Goal: Task Accomplishment & Management: Use online tool/utility

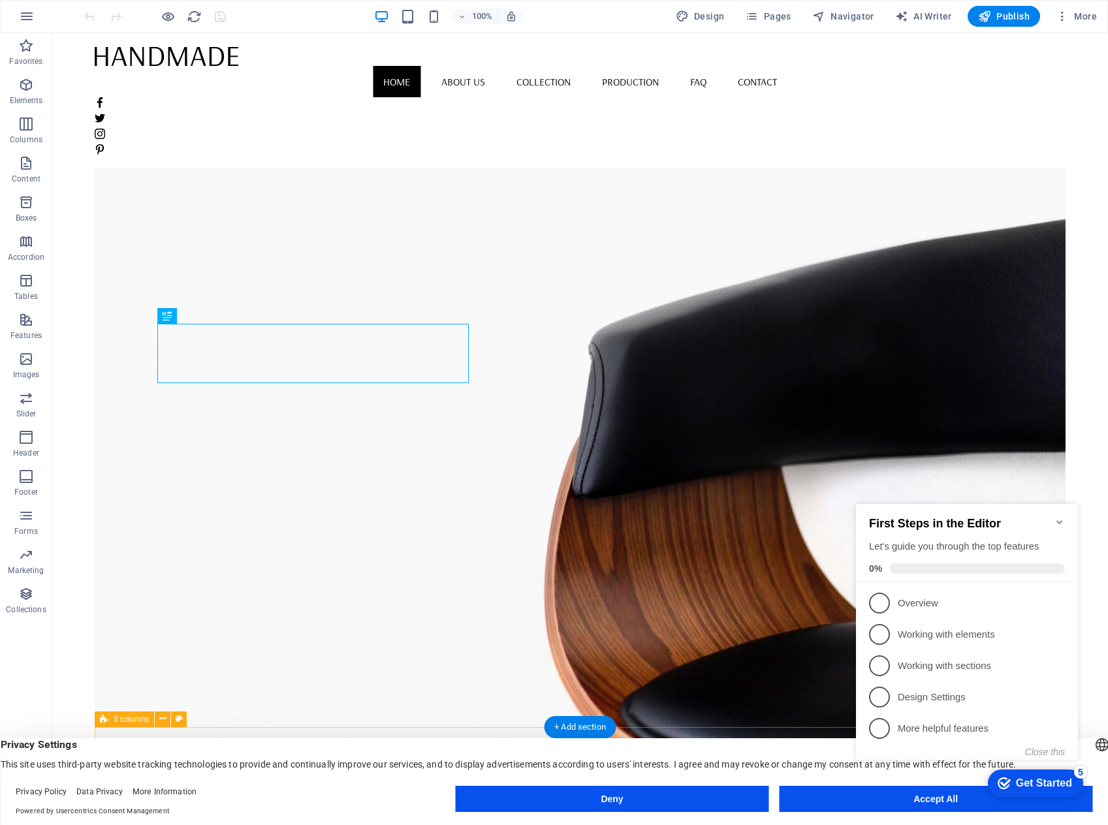
click at [1039, 781] on div "Get Started" at bounding box center [1044, 784] width 56 height 12
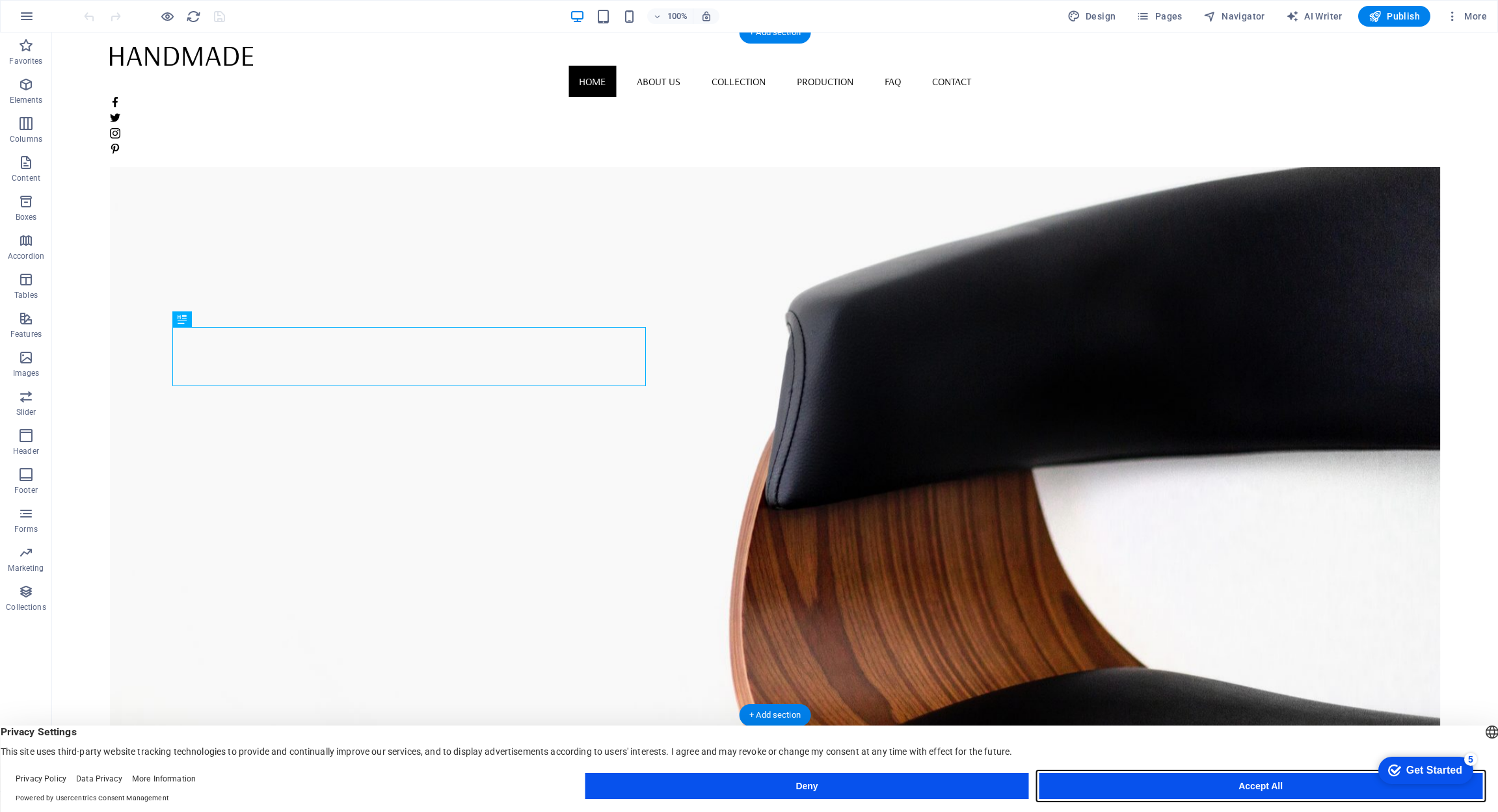
click at [1103, 788] on button "Accept All" at bounding box center [1261, 786] width 444 height 26
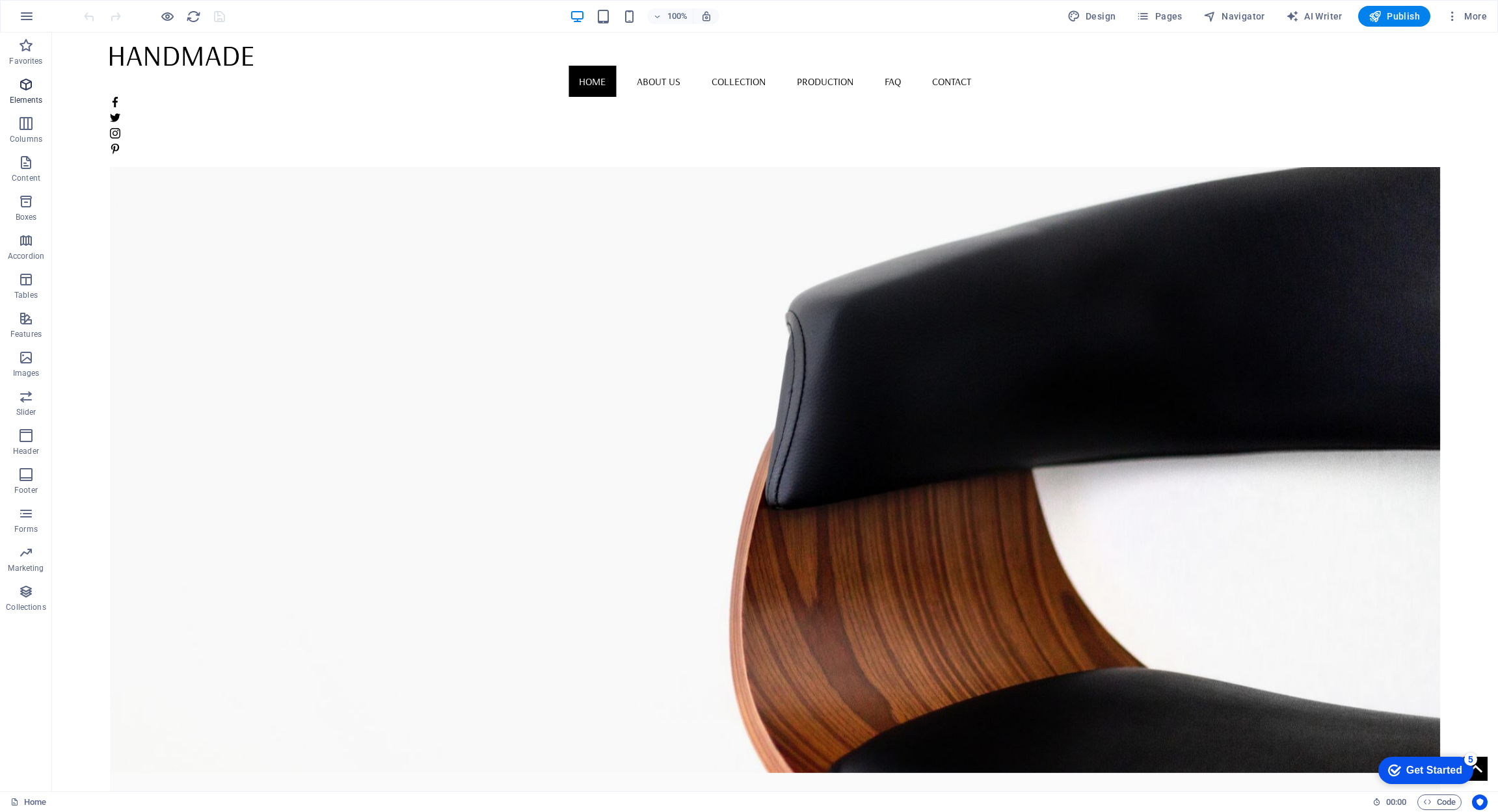
click at [29, 91] on icon "button" at bounding box center [26, 85] width 16 height 16
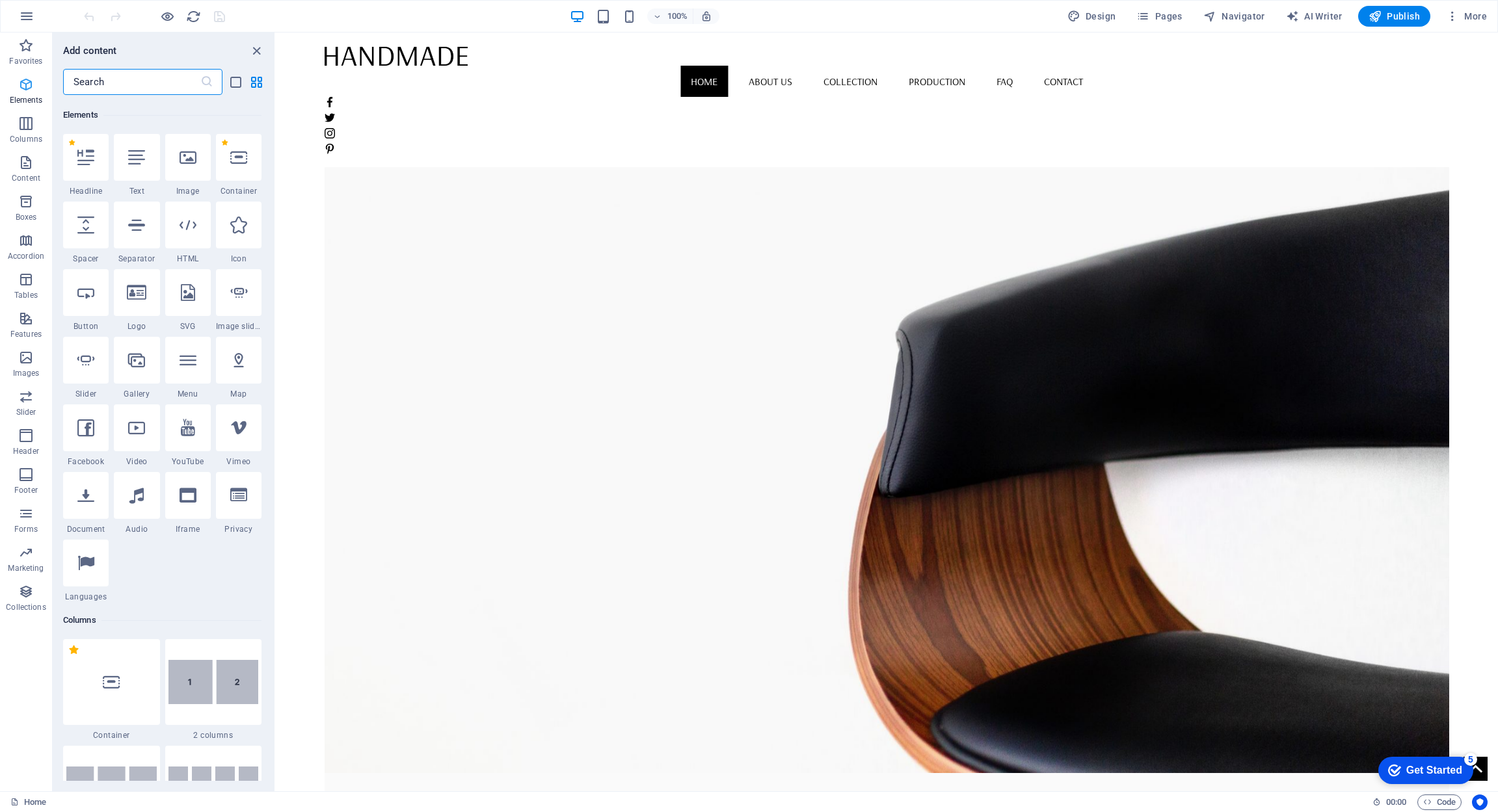
scroll to position [138, 0]
click at [20, 129] on icon "button" at bounding box center [26, 124] width 16 height 16
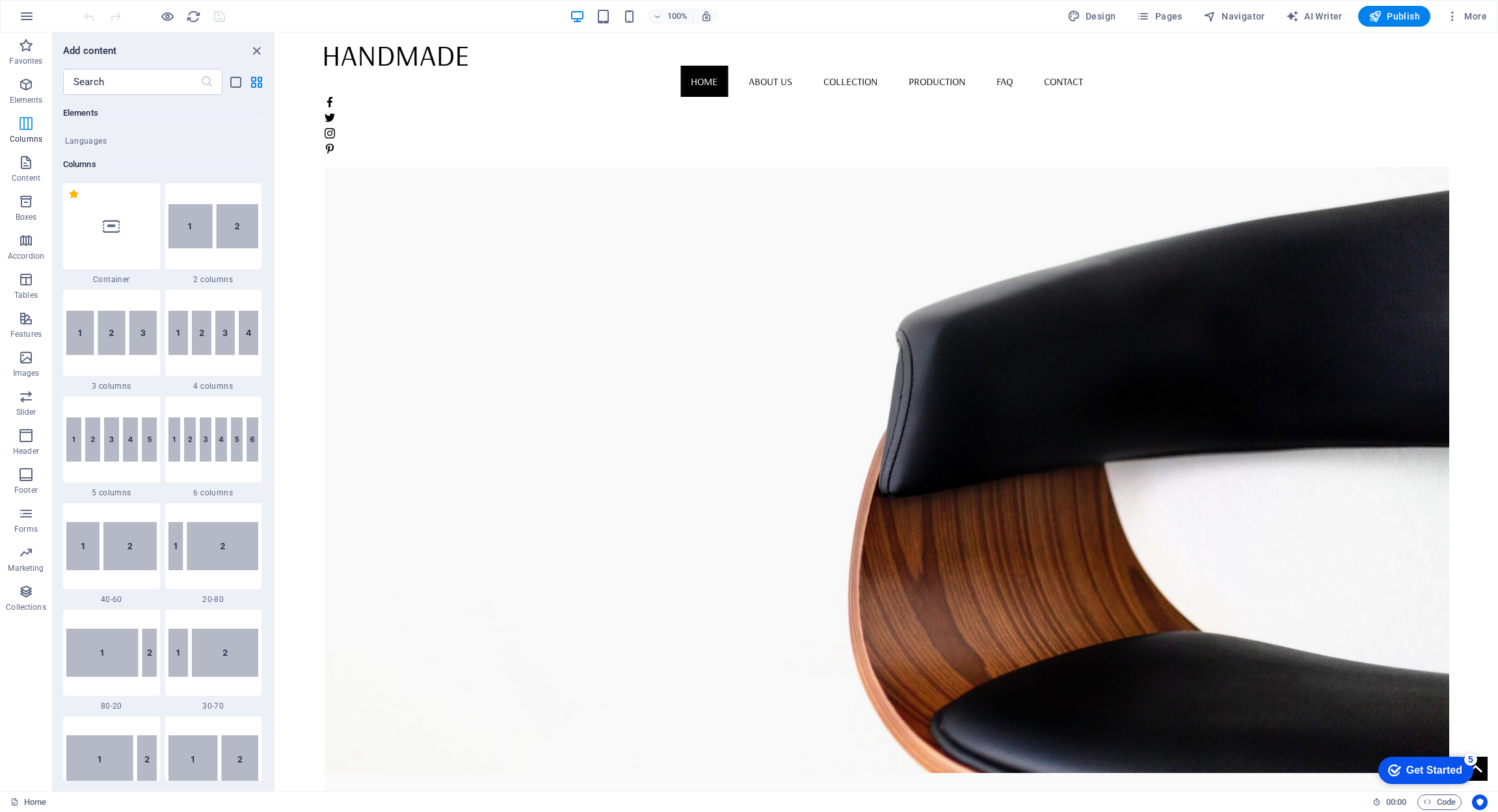
scroll to position [644, 0]
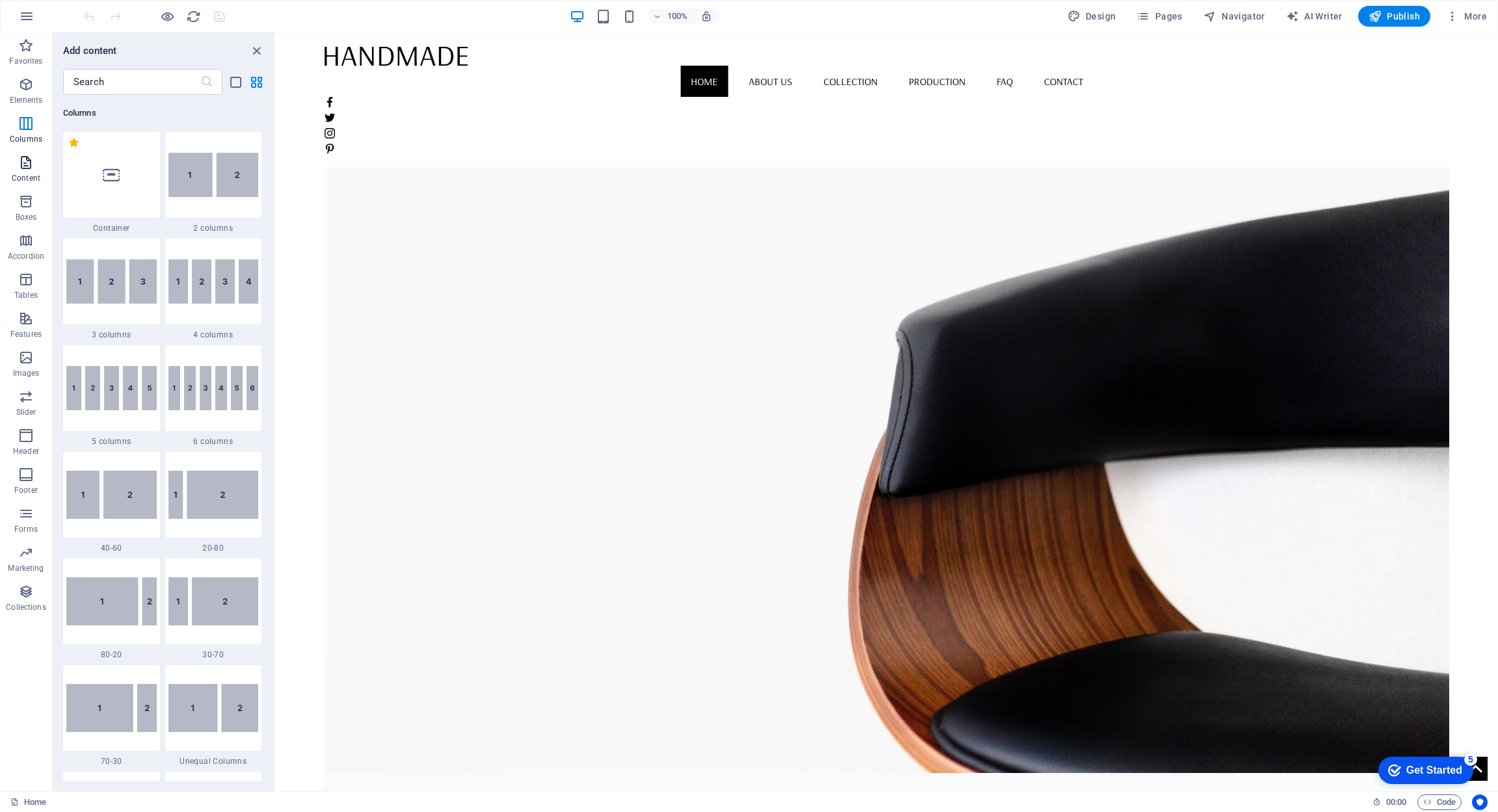
click at [20, 160] on icon "button" at bounding box center [26, 162] width 16 height 16
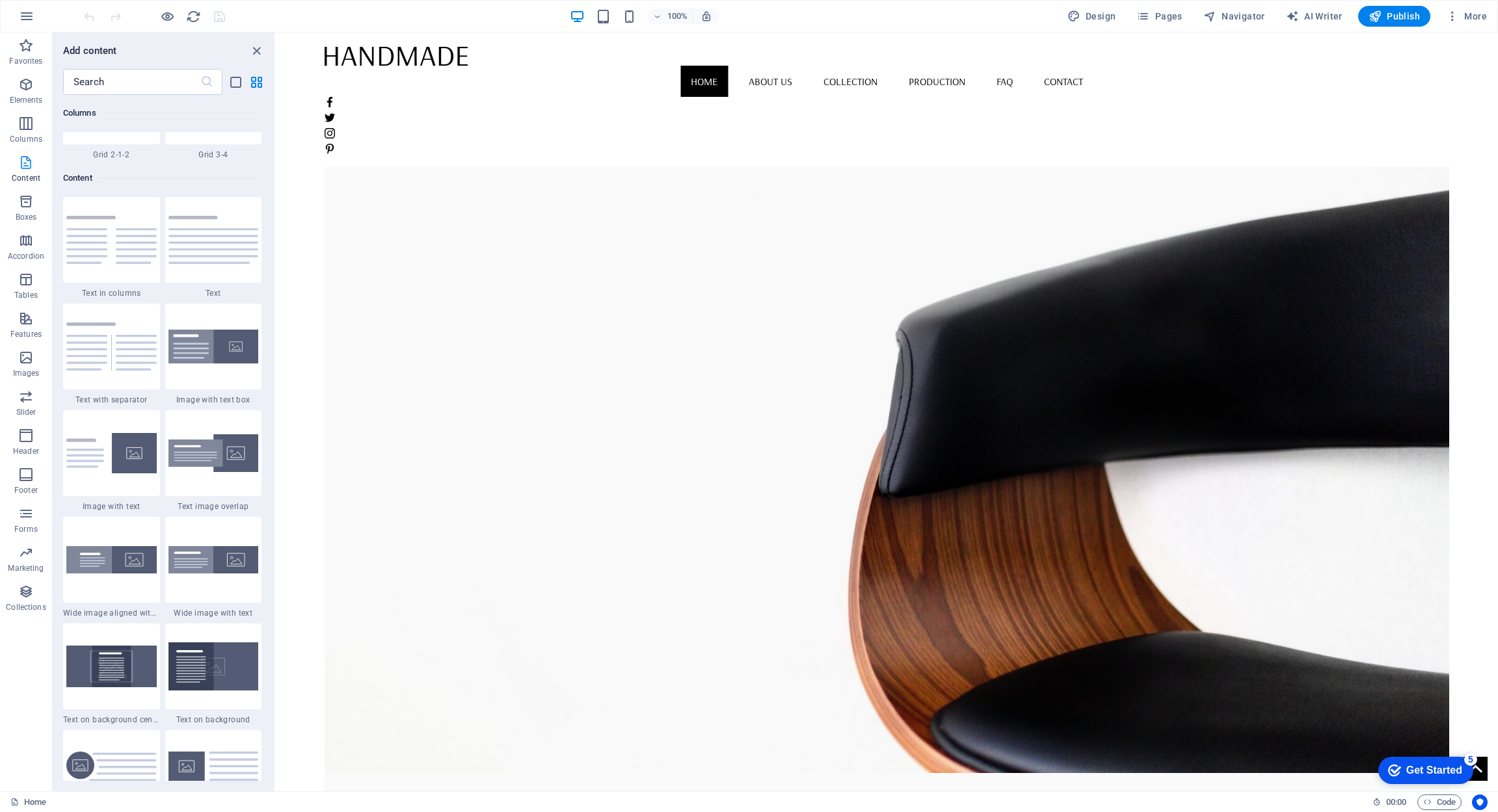
scroll to position [2276, 0]
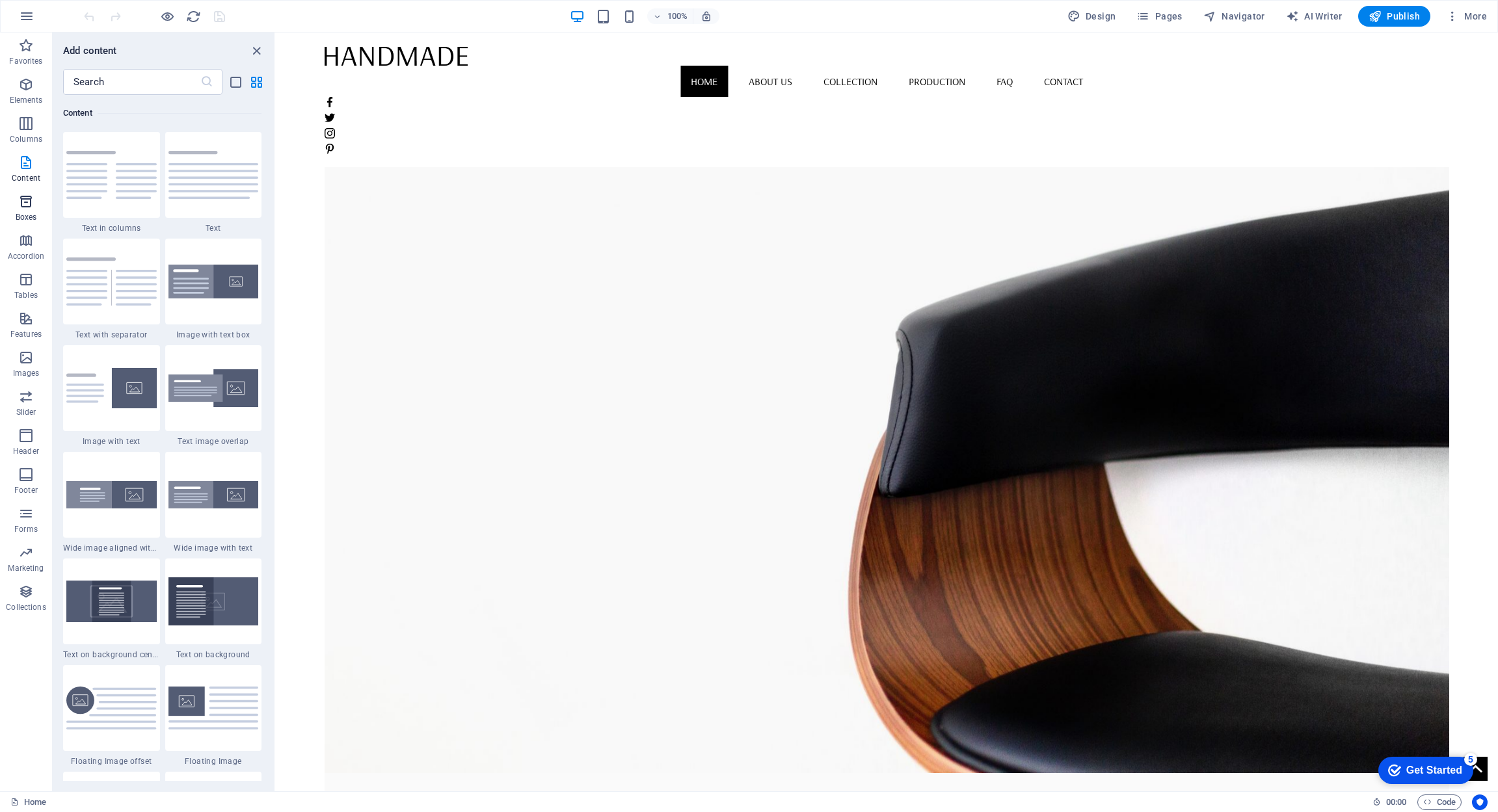
click at [25, 204] on icon "button" at bounding box center [26, 202] width 16 height 16
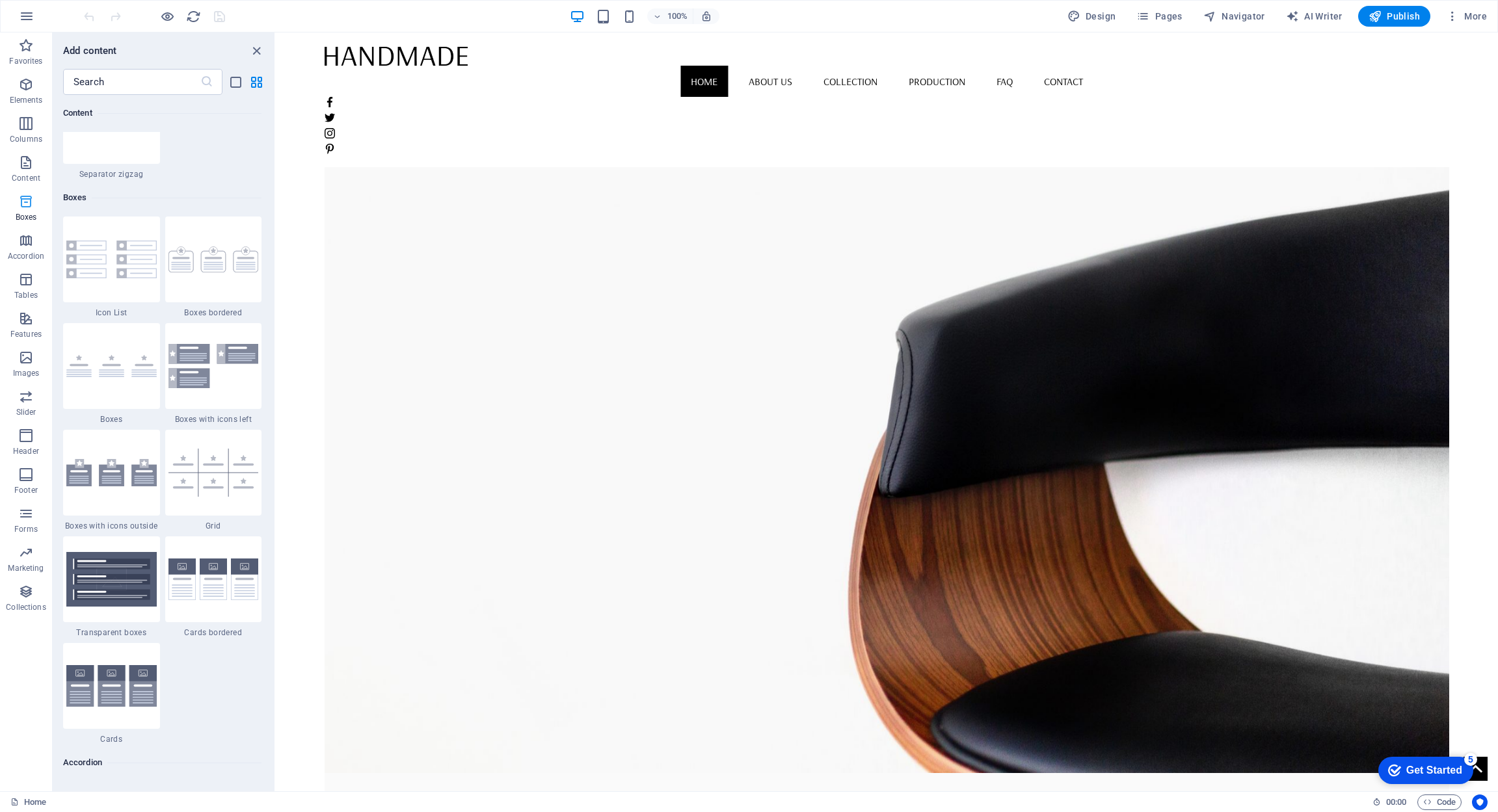
scroll to position [3588, 0]
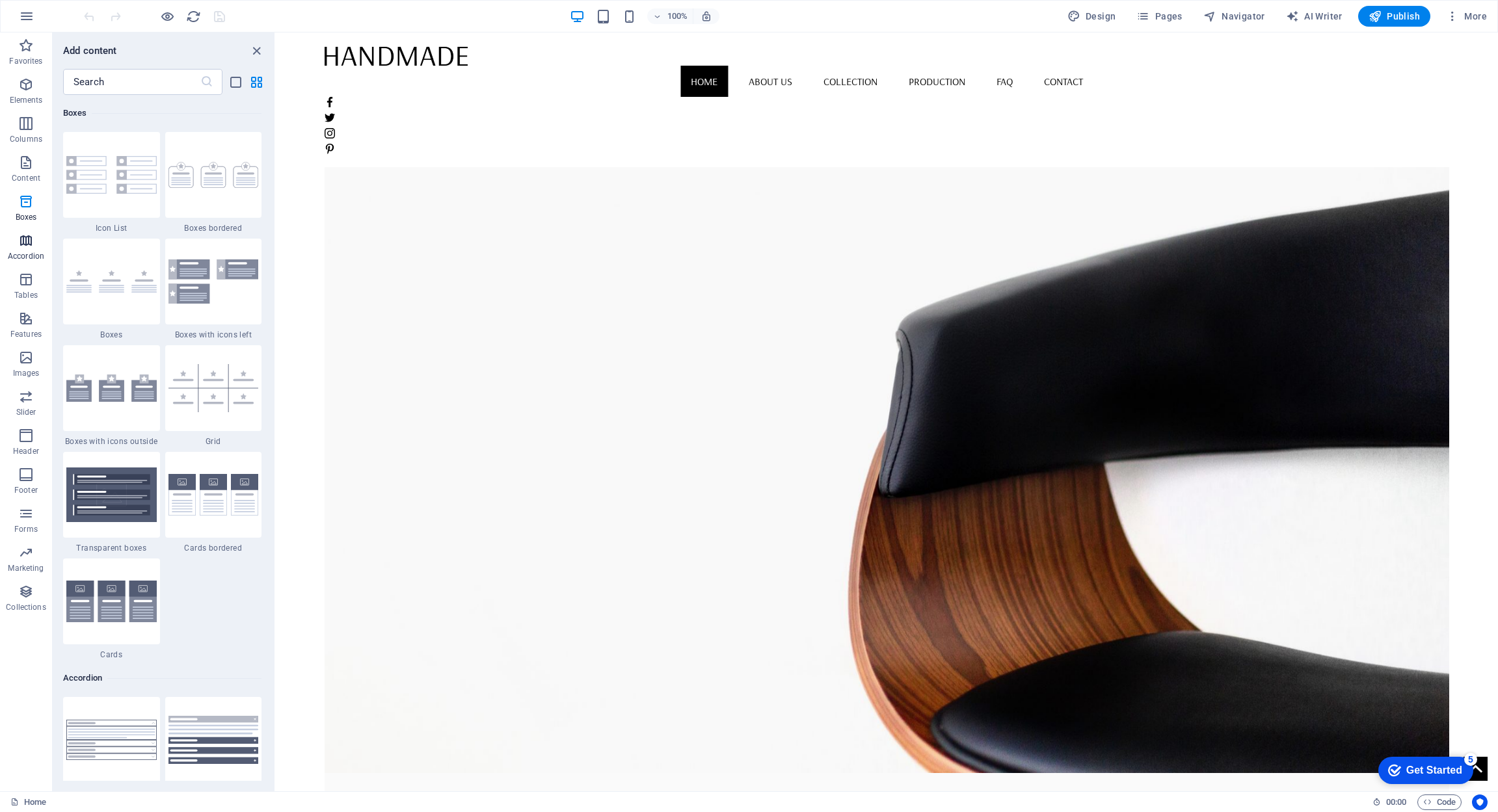
click at [19, 257] on p "Accordion" at bounding box center [26, 256] width 37 height 10
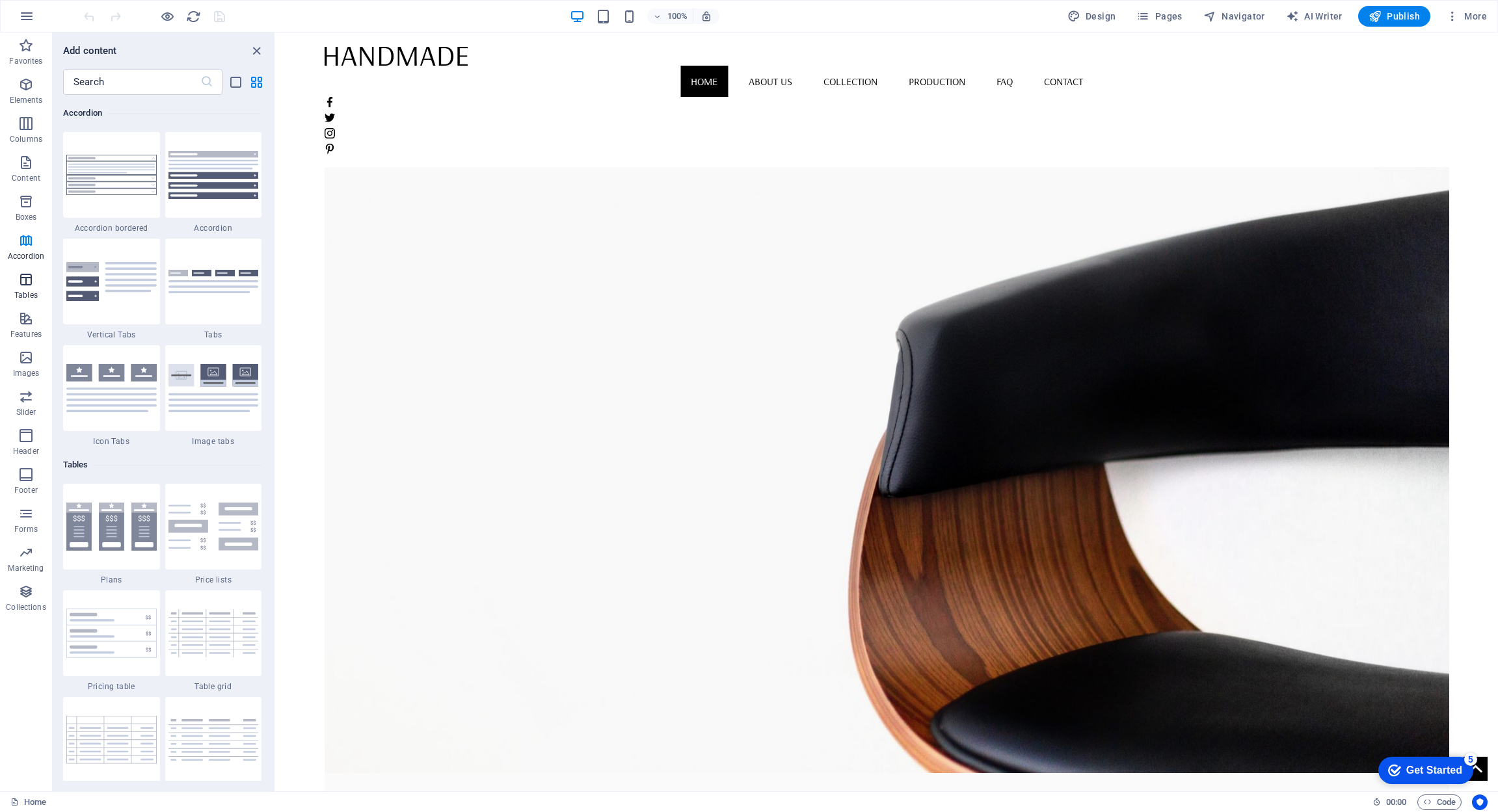
click at [20, 276] on icon "button" at bounding box center [26, 280] width 16 height 16
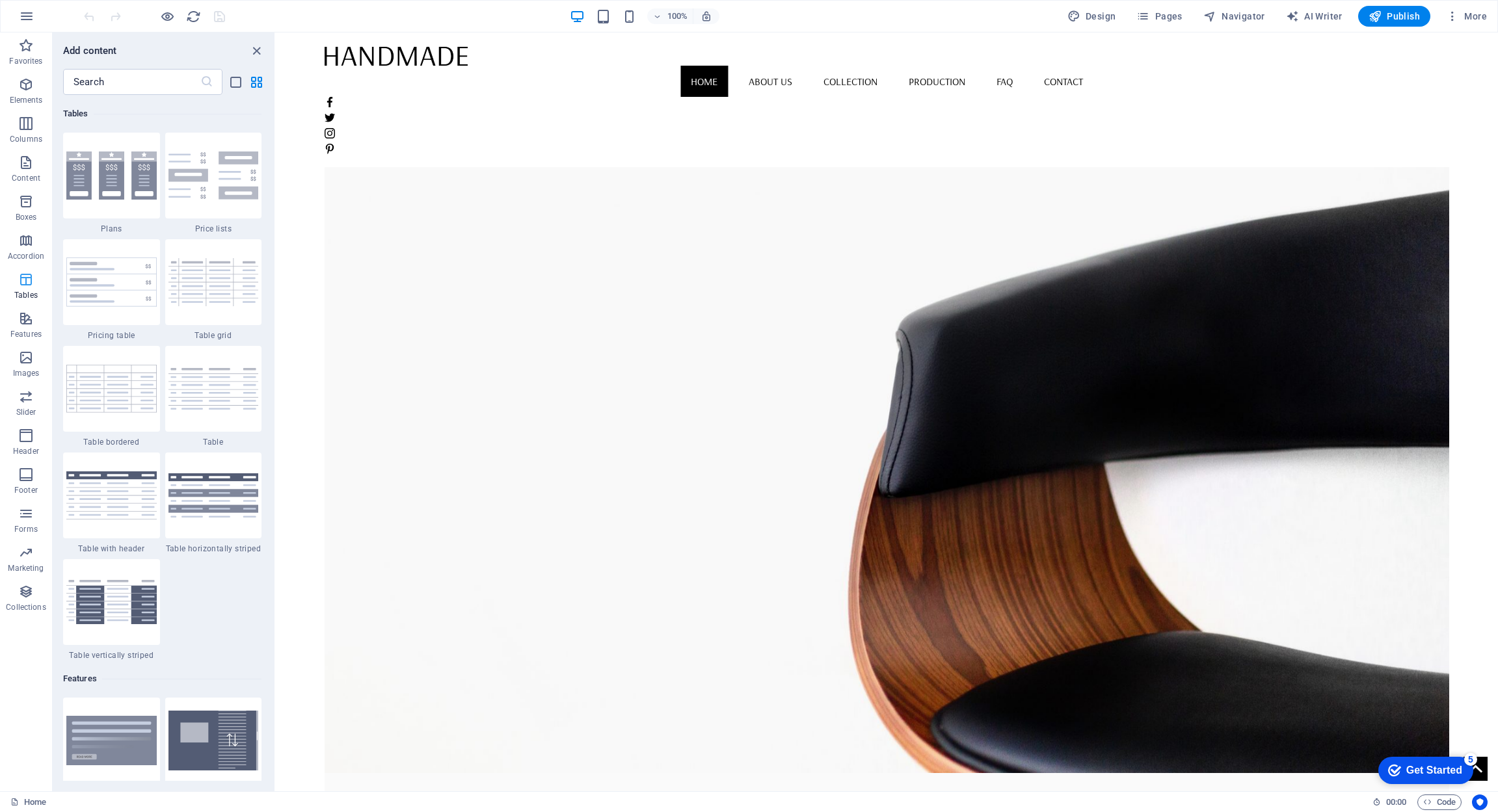
scroll to position [4504, 0]
click at [20, 301] on span "Tables" at bounding box center [26, 287] width 52 height 31
click at [20, 315] on icon "button" at bounding box center [26, 319] width 16 height 16
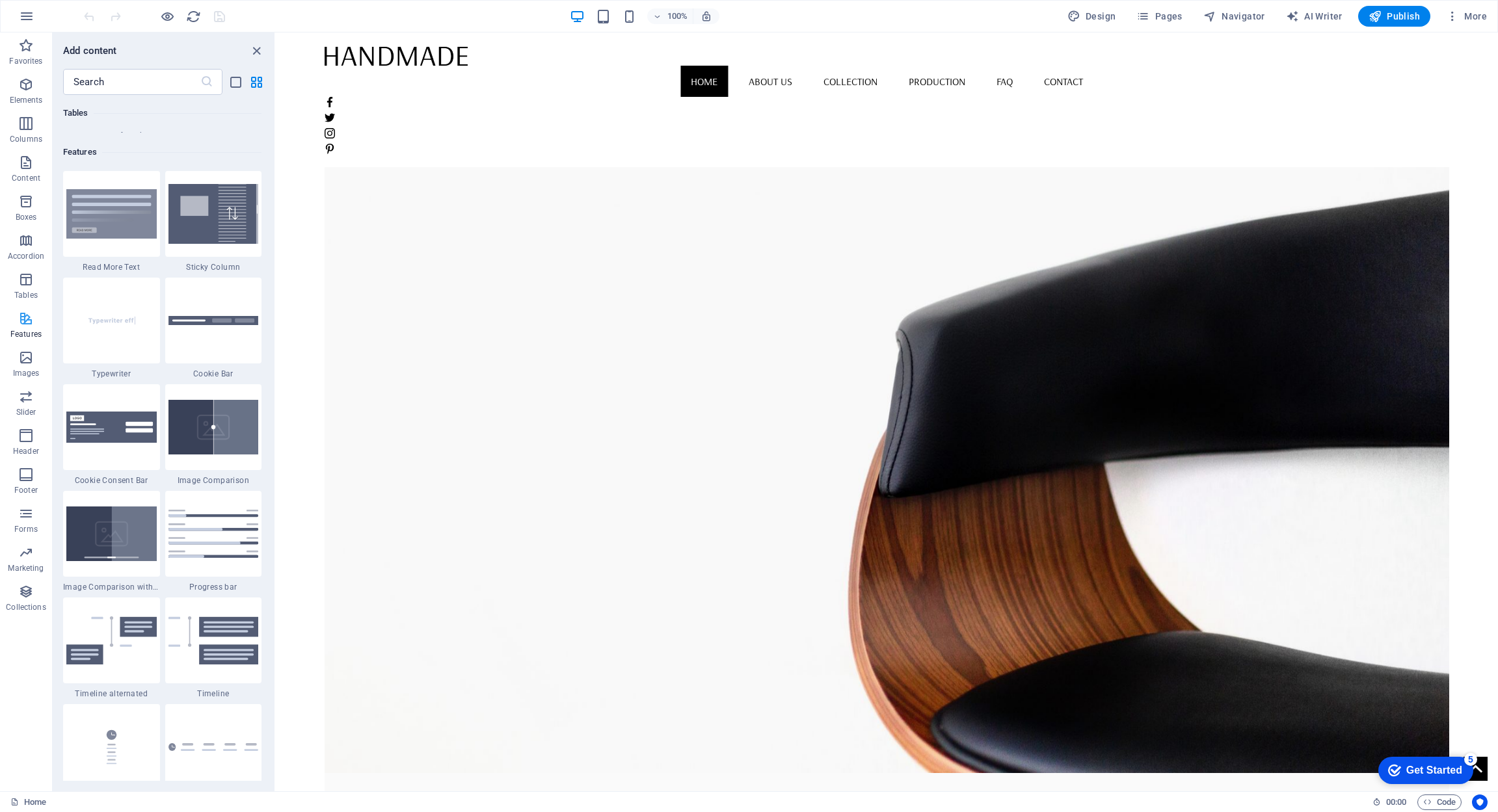
scroll to position [5070, 0]
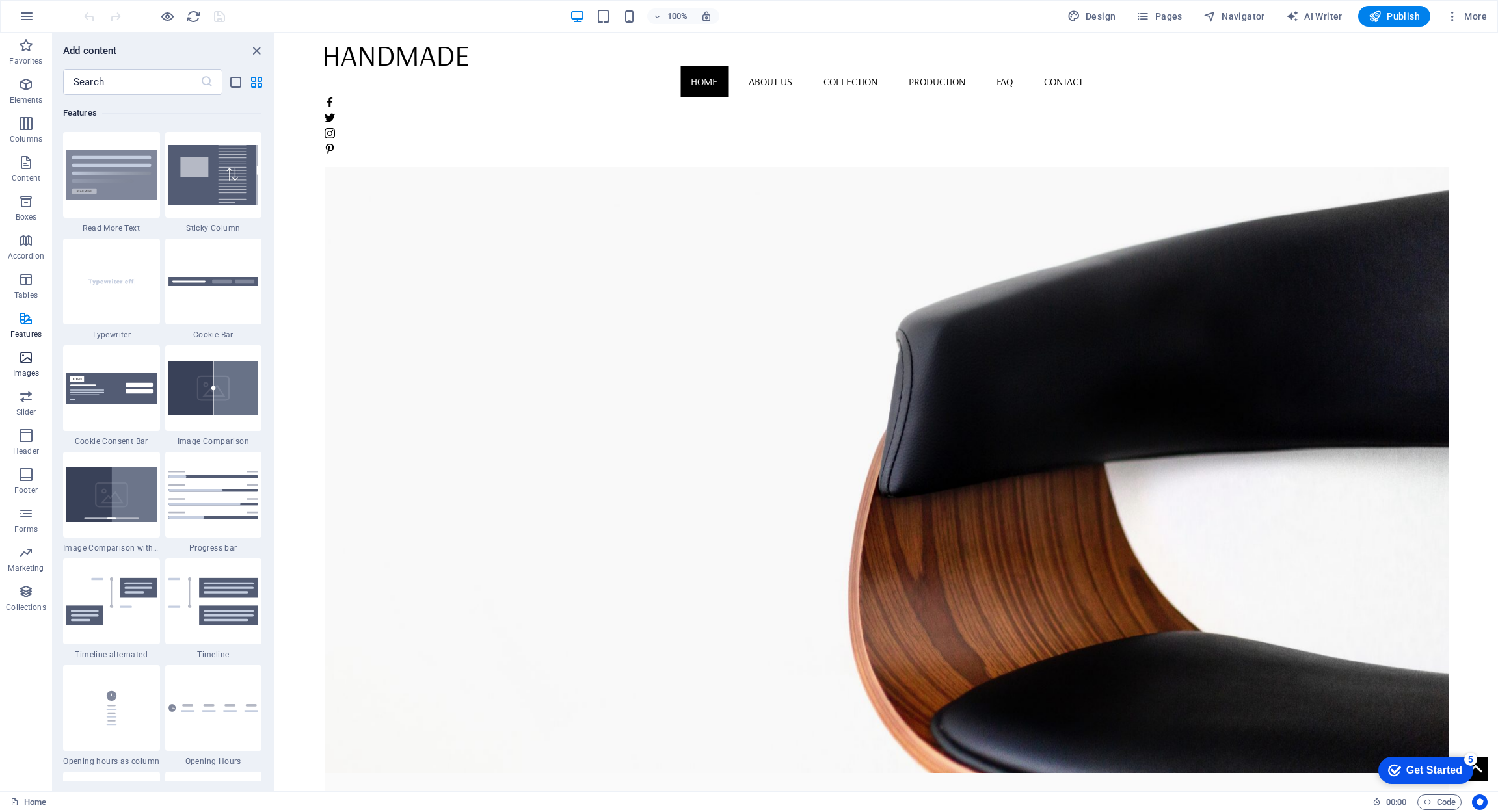
click at [18, 364] on icon "button" at bounding box center [26, 358] width 16 height 16
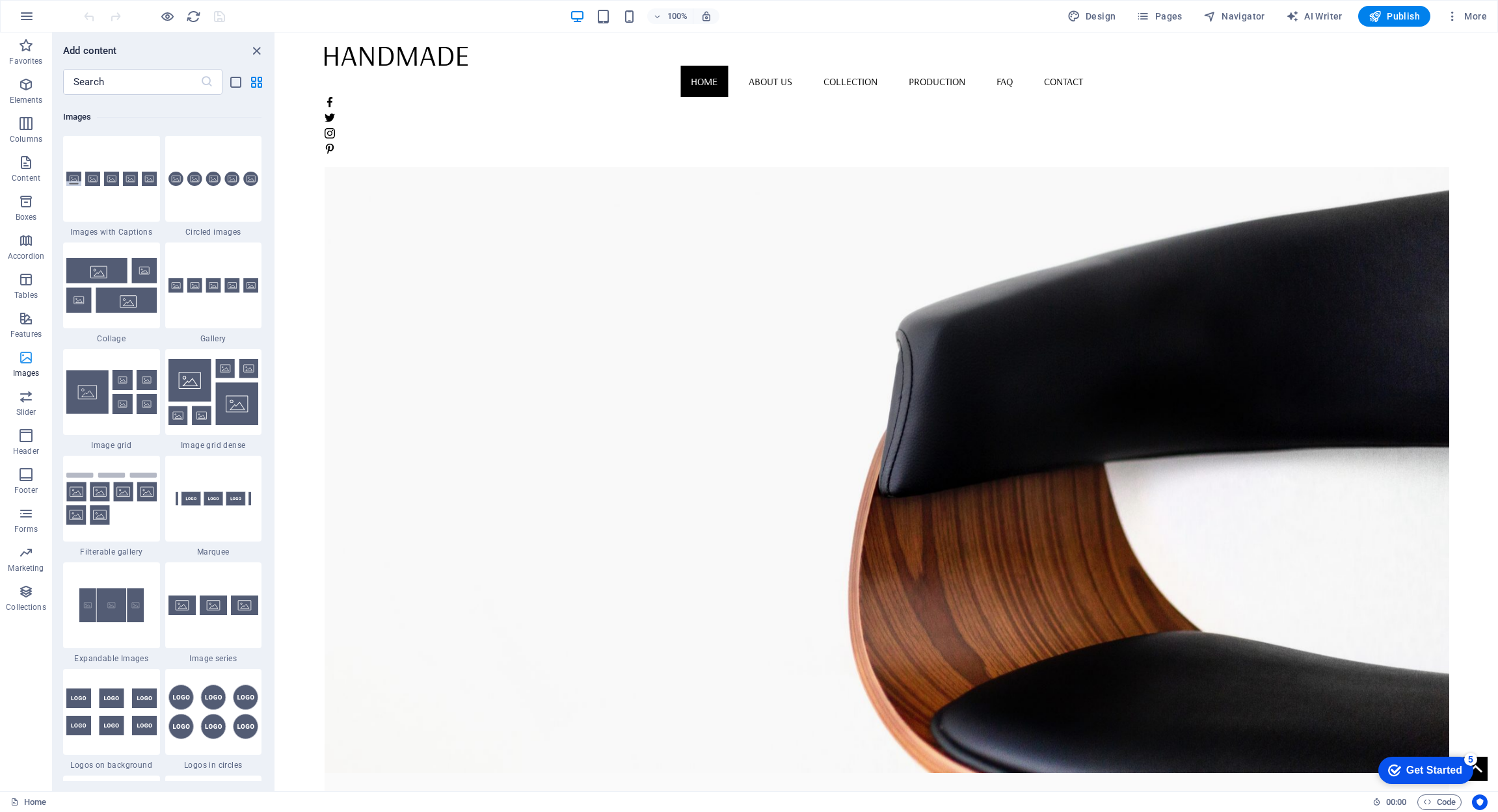
scroll to position [6596, 0]
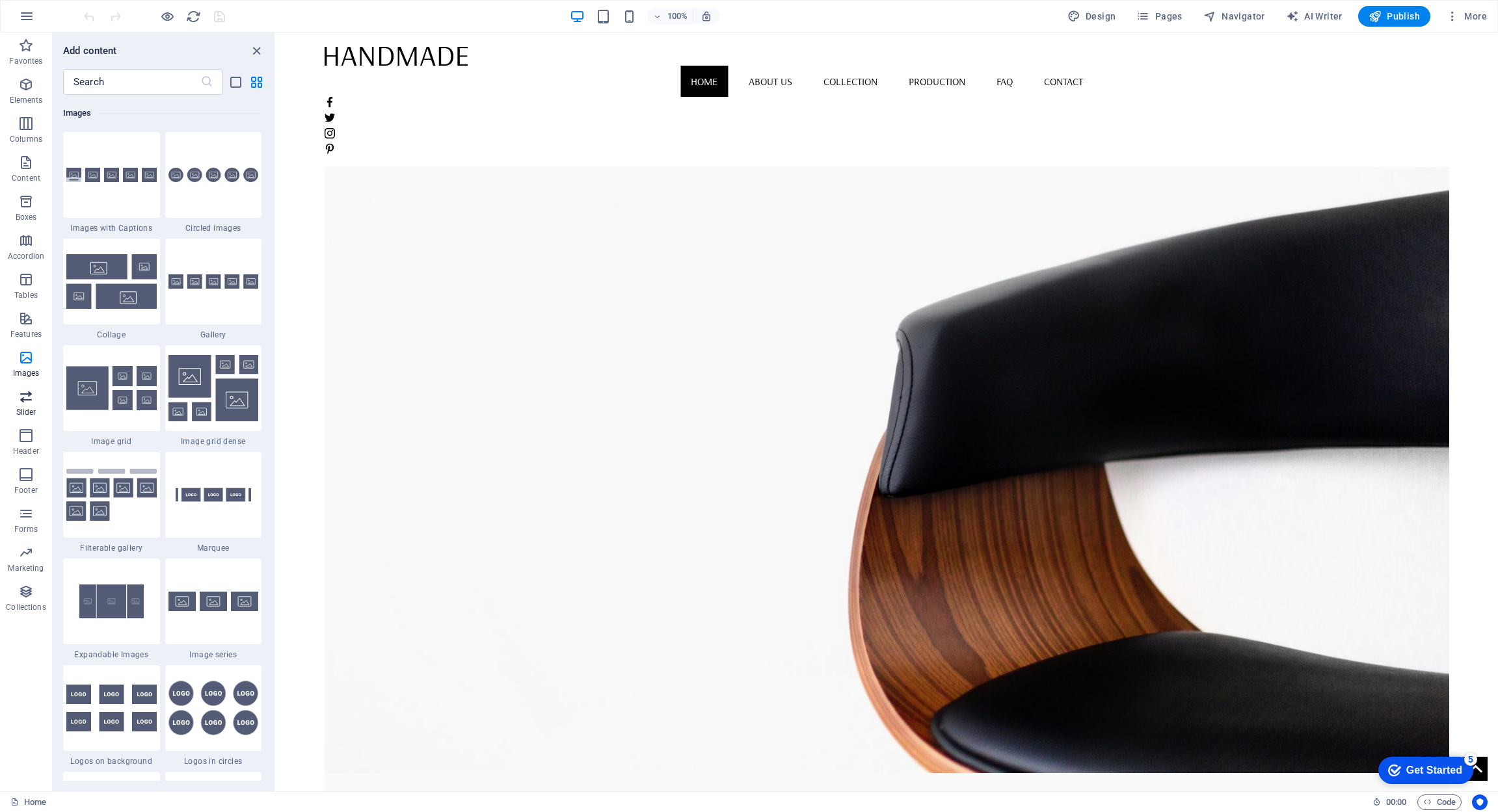
click at [18, 404] on icon "button" at bounding box center [26, 397] width 16 height 16
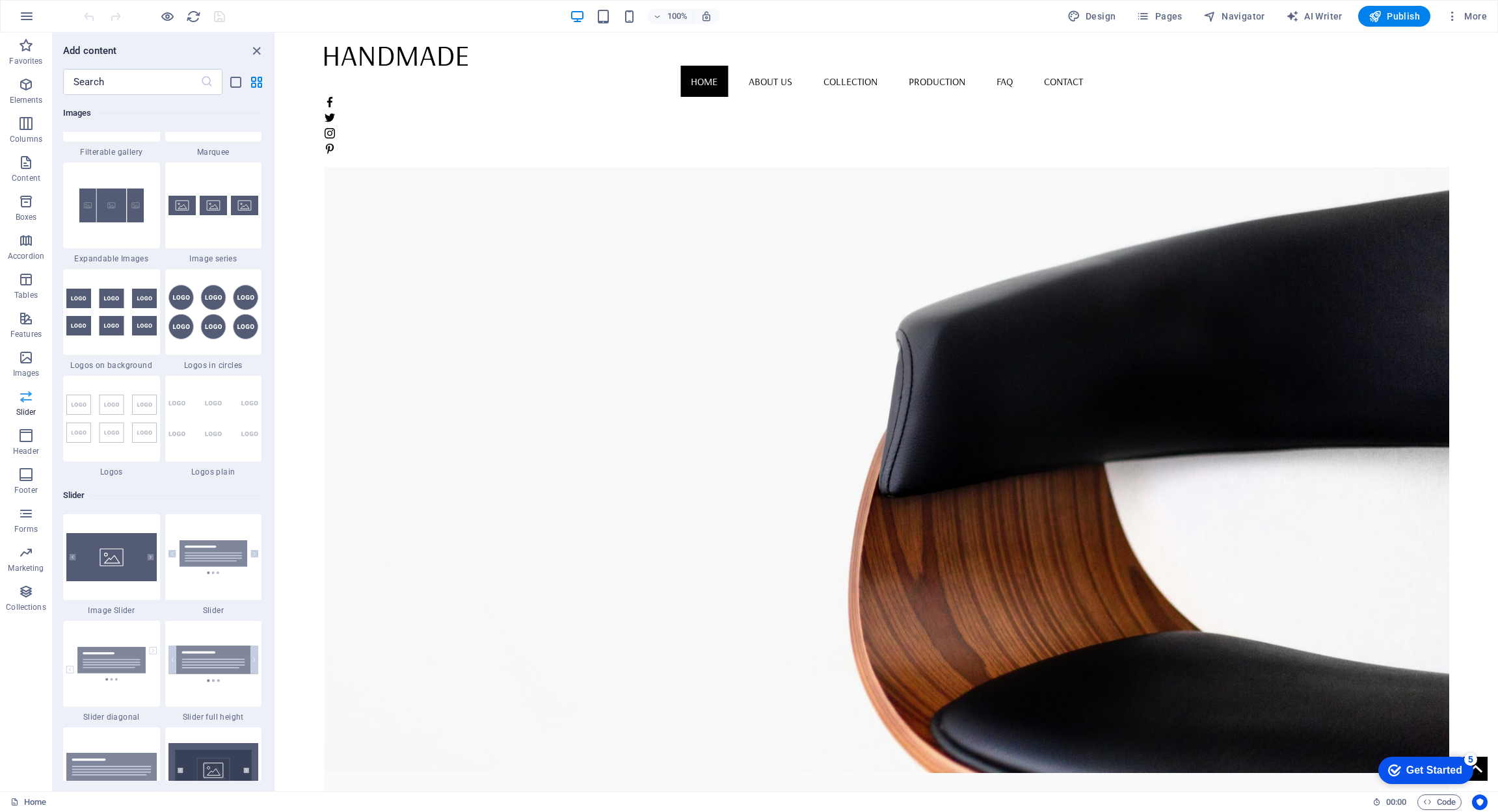
scroll to position [7374, 0]
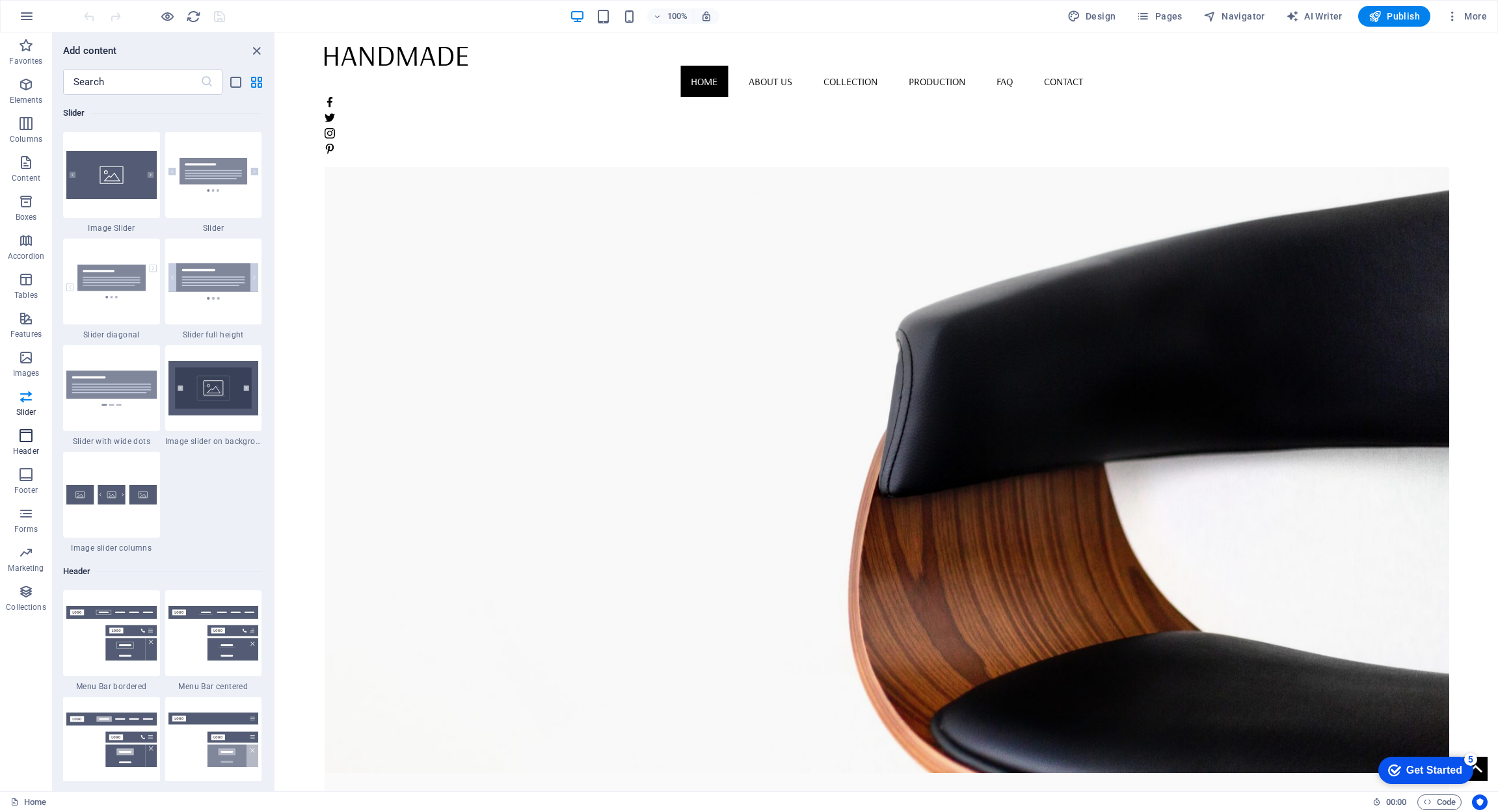
click at [30, 428] on icon "button" at bounding box center [26, 436] width 16 height 16
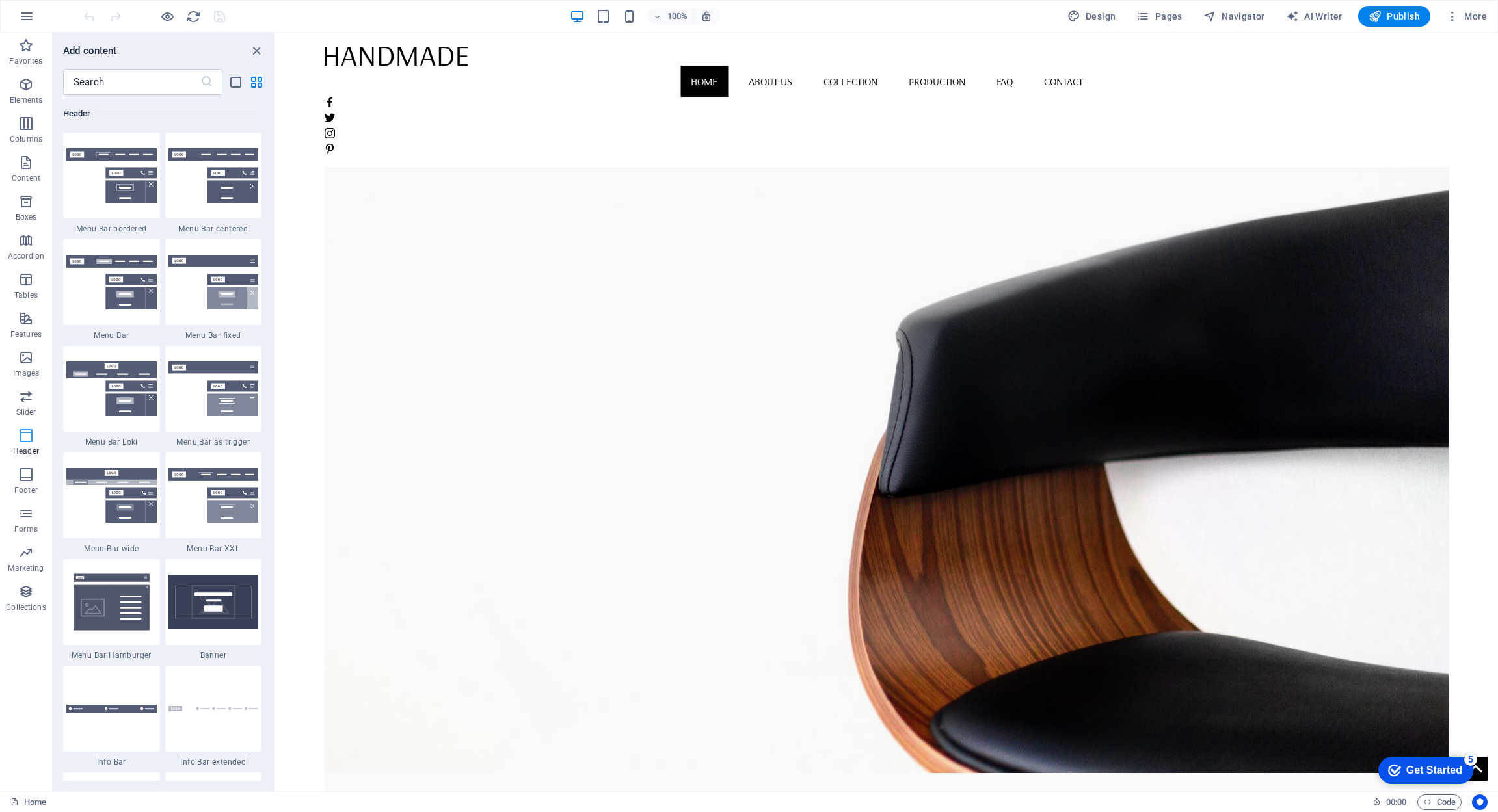
scroll to position [7832, 0]
click at [24, 466] on button "Footer" at bounding box center [26, 481] width 52 height 39
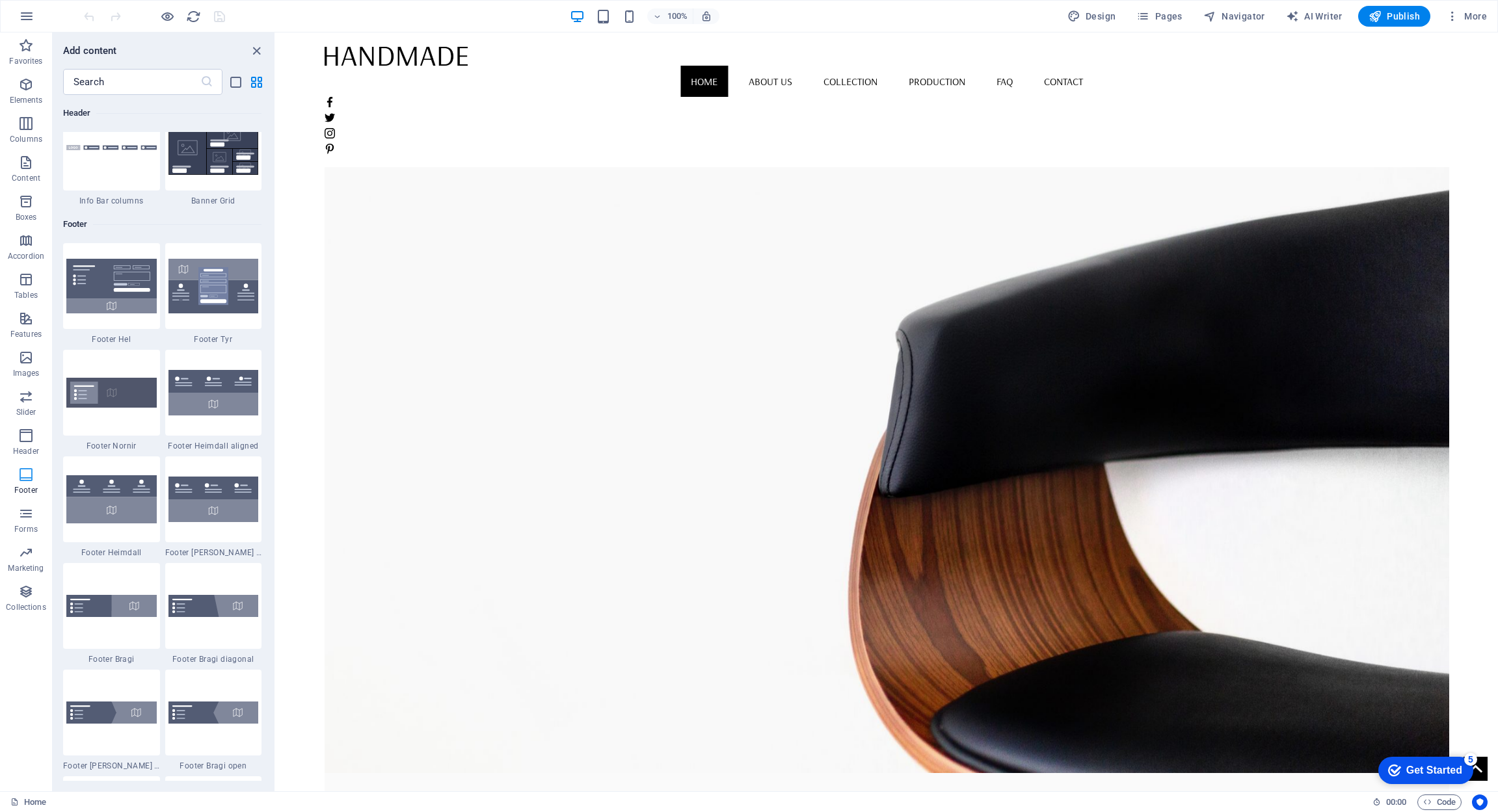
scroll to position [8611, 0]
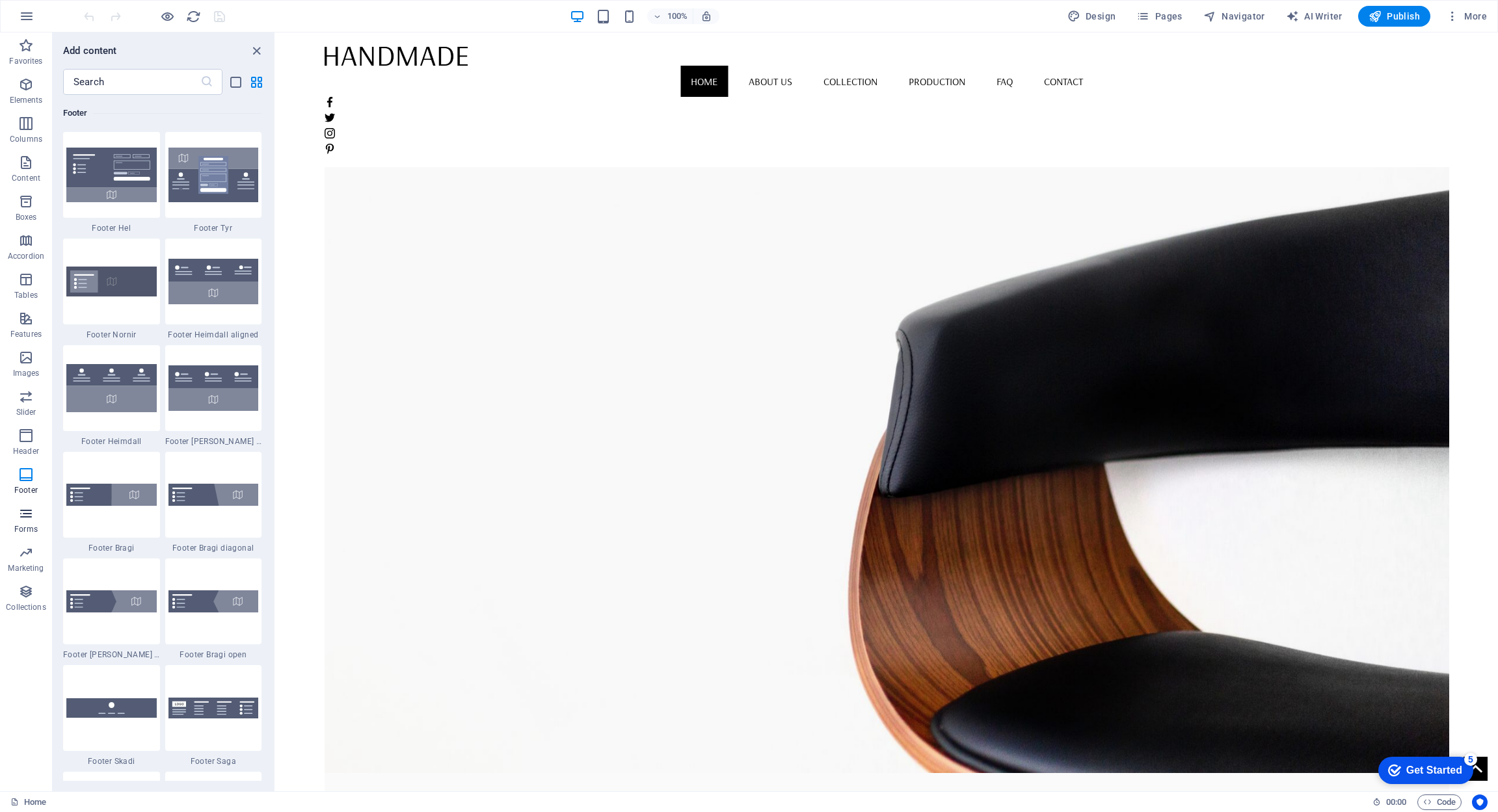
click at [20, 507] on icon "button" at bounding box center [26, 514] width 16 height 16
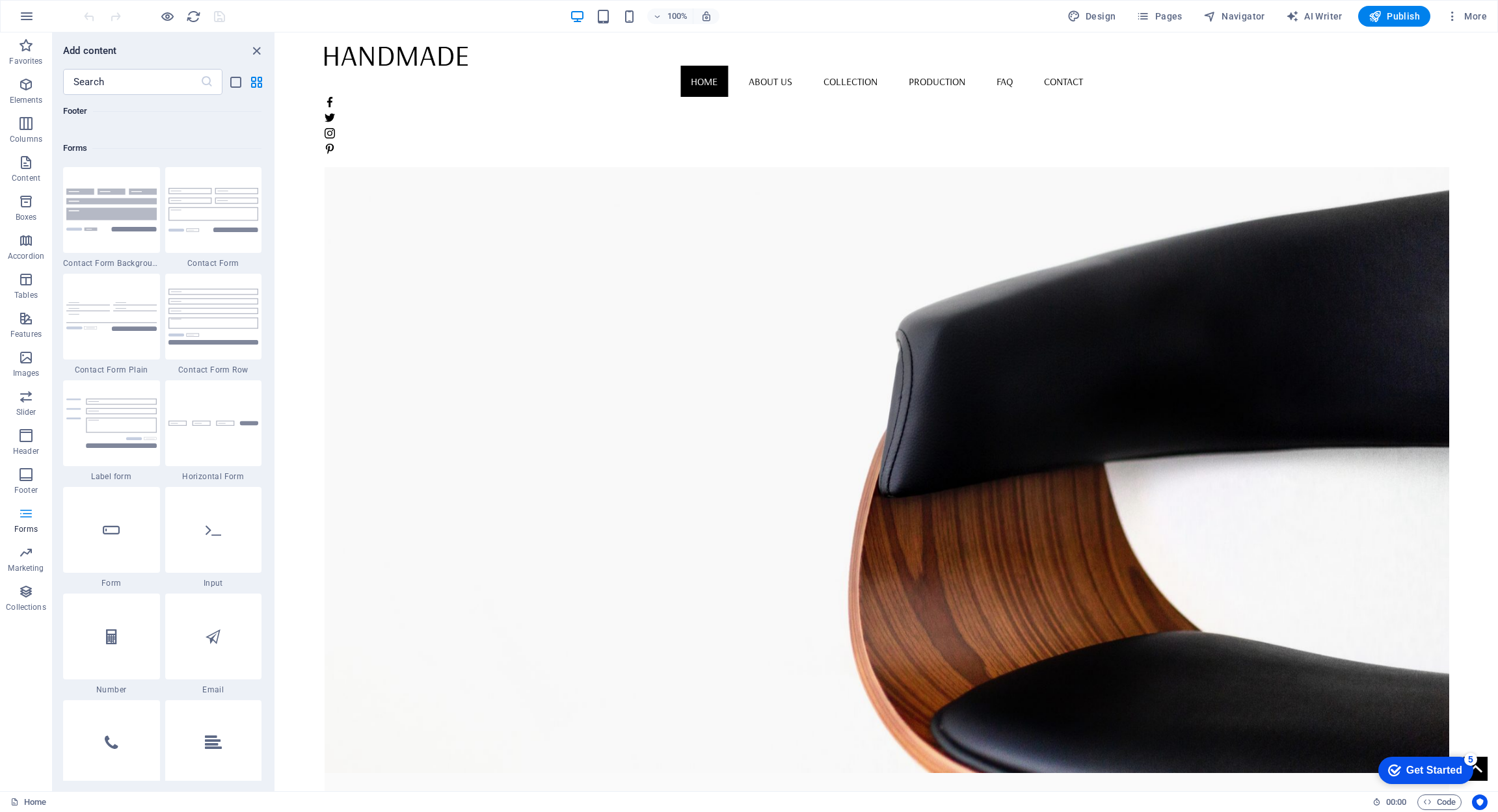
scroll to position [9496, 0]
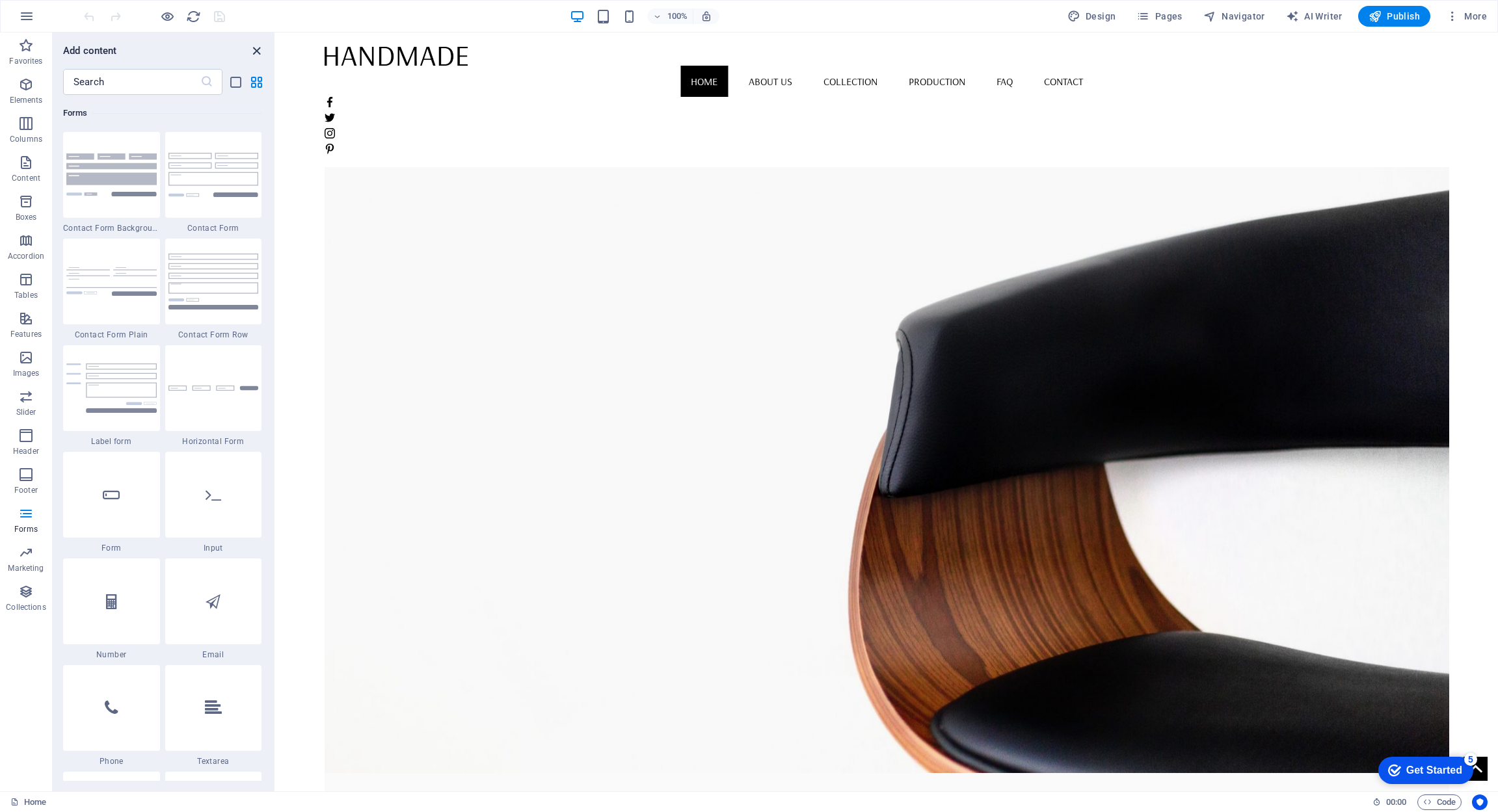
click at [254, 50] on icon "close panel" at bounding box center [256, 51] width 15 height 15
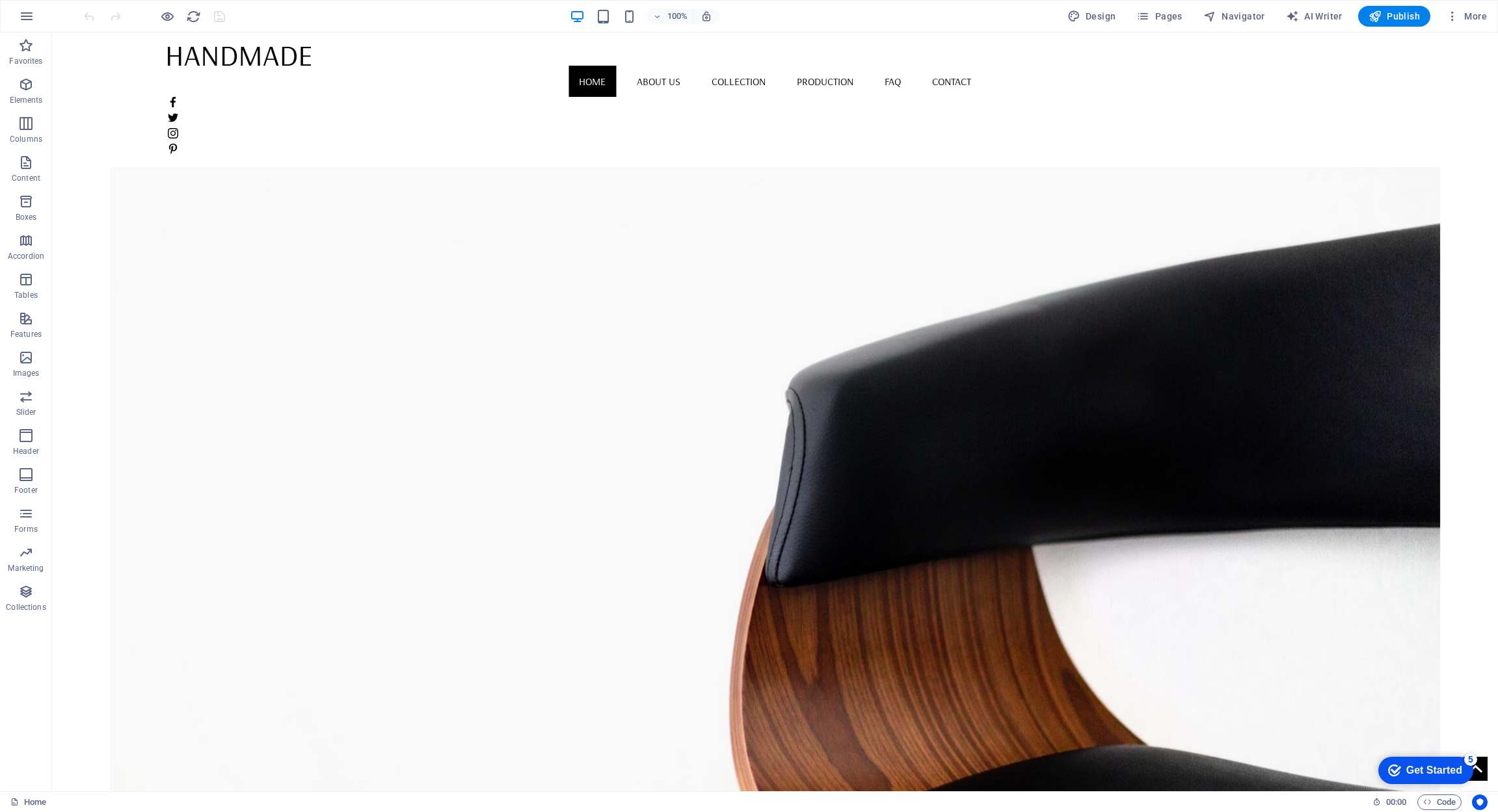
scroll to position [0, 0]
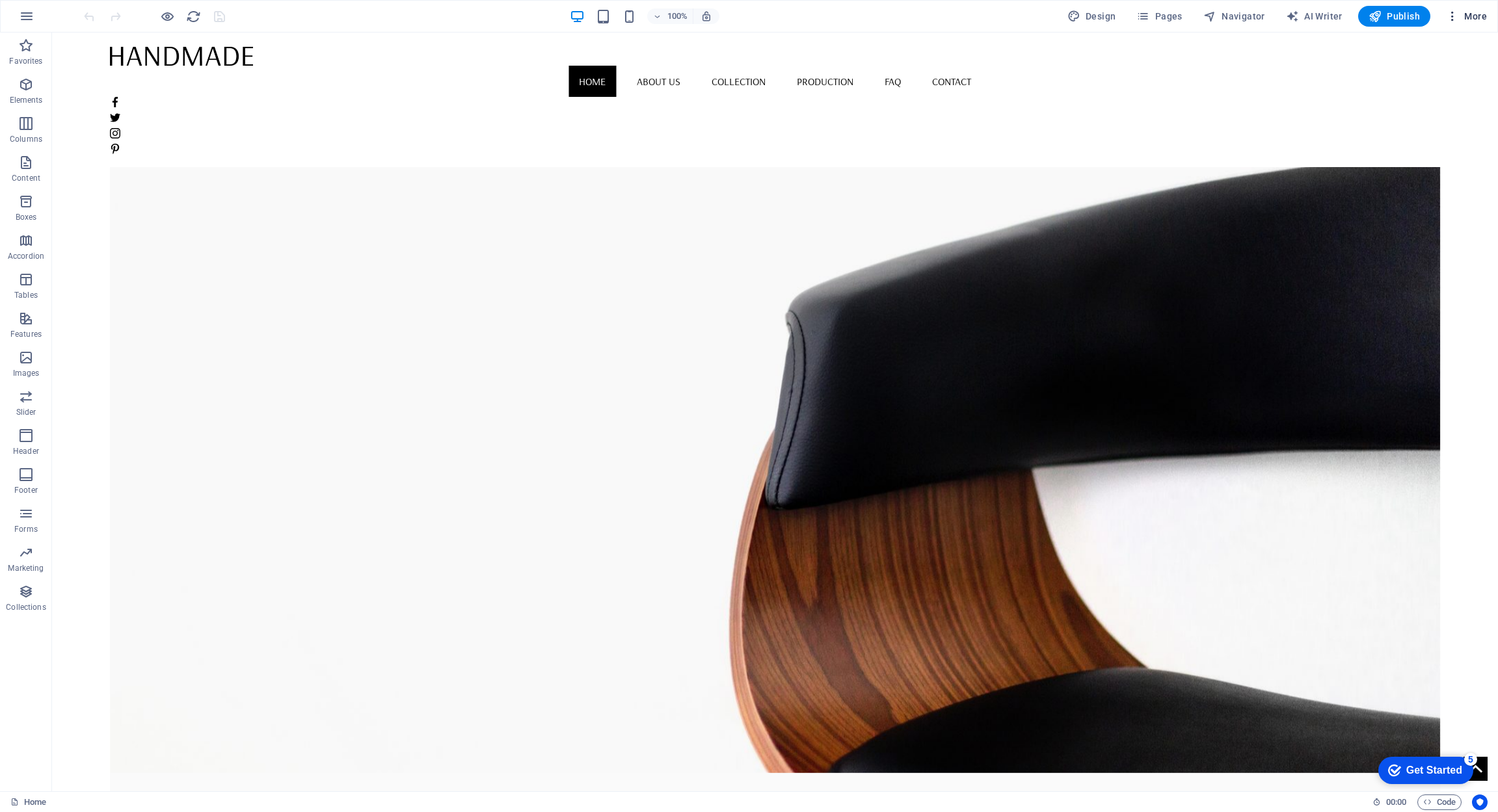
click at [1103, 13] on span "More" at bounding box center [1466, 16] width 41 height 13
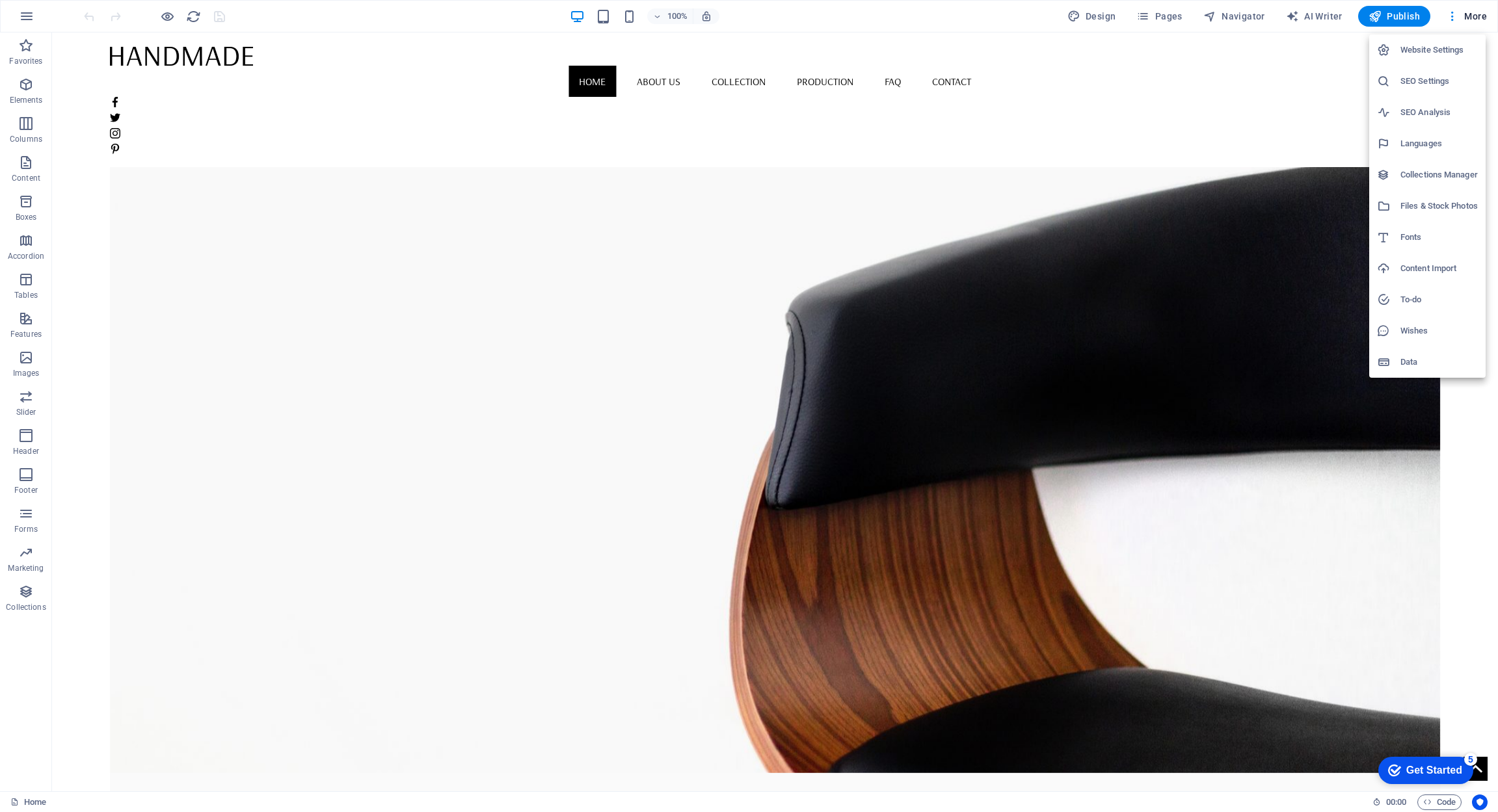
click at [1103, 49] on h6 "Website Settings" at bounding box center [1440, 50] width 78 height 16
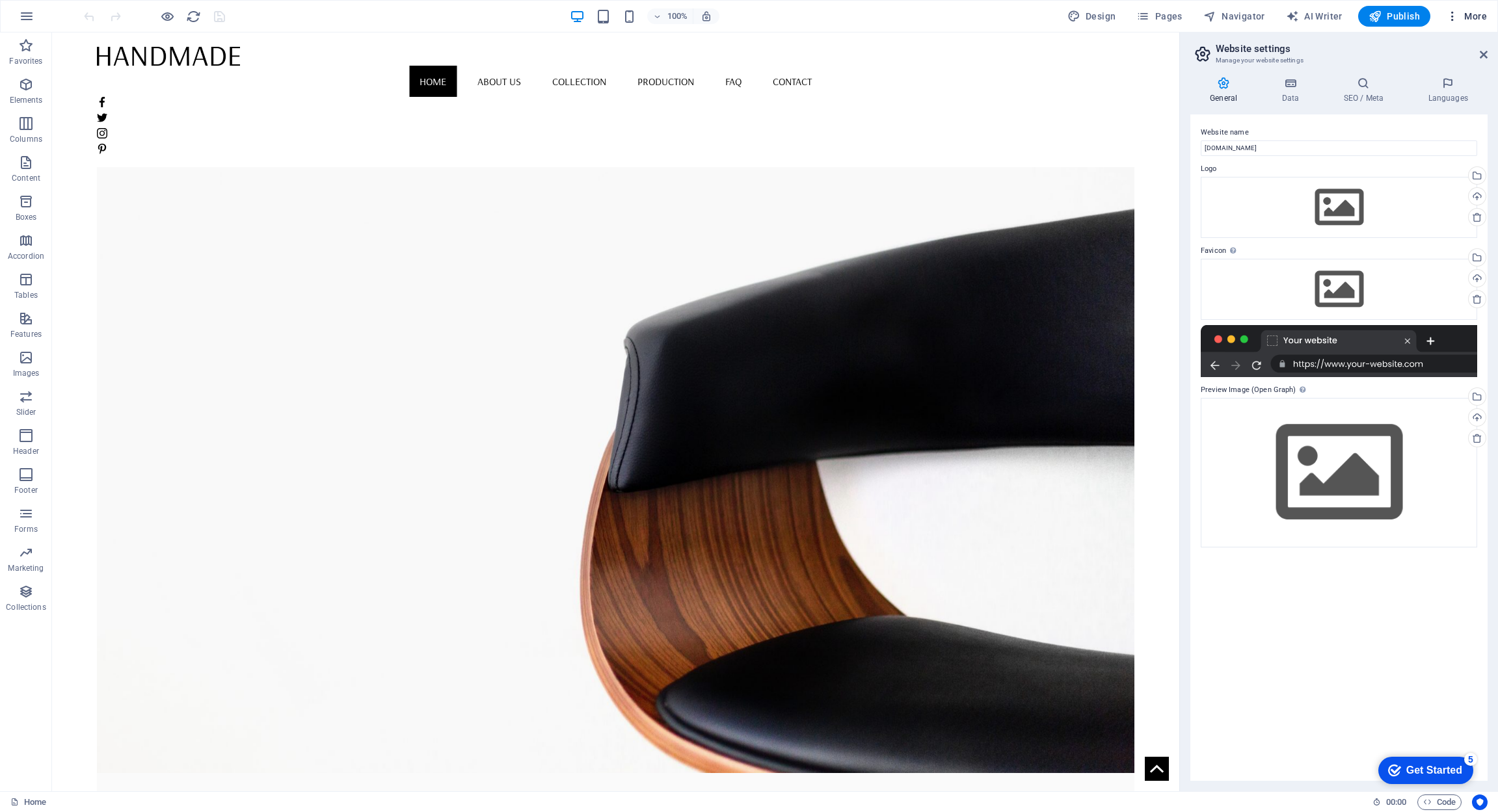
click at [1103, 15] on span "More" at bounding box center [1466, 16] width 41 height 13
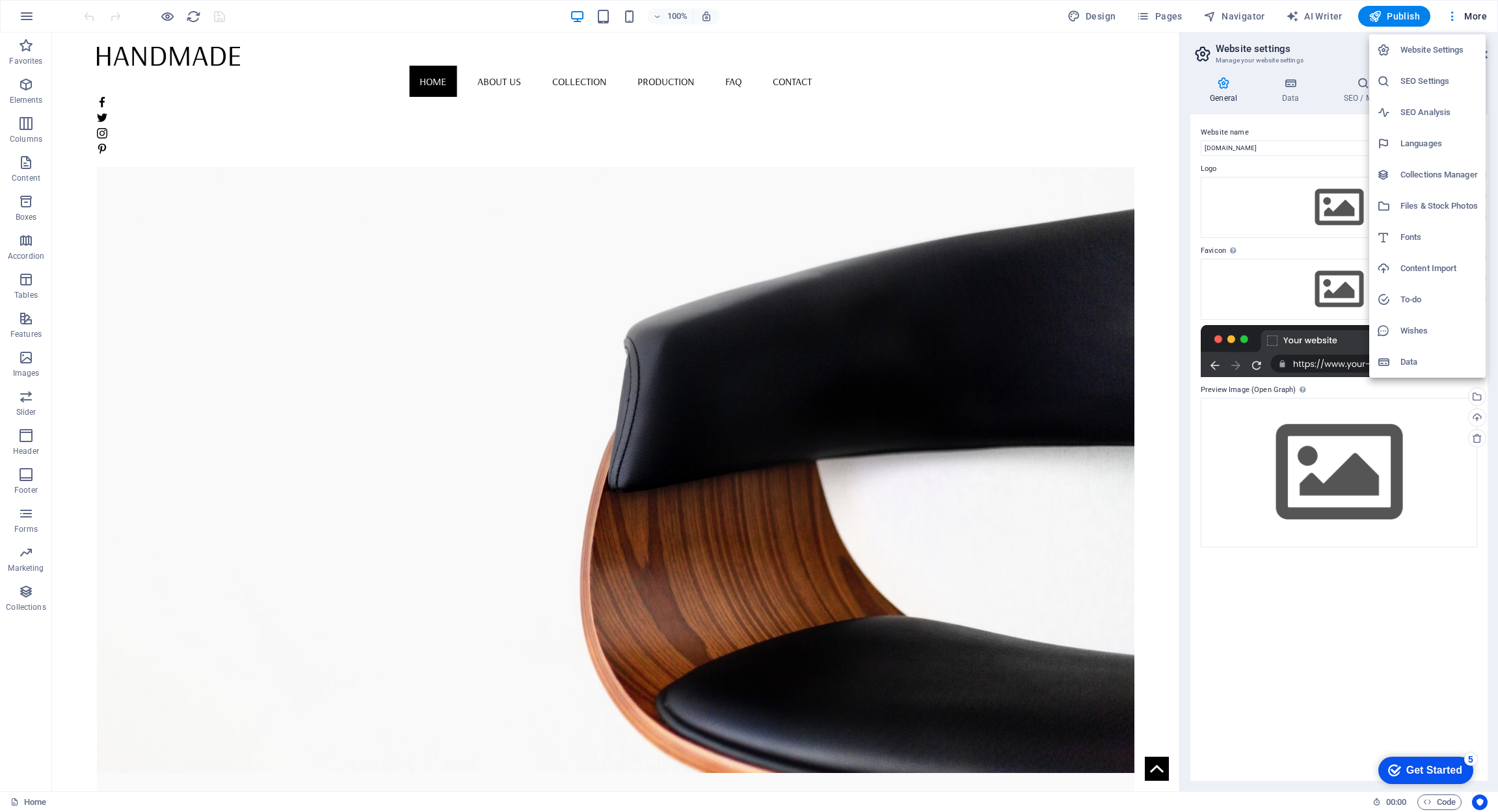
click at [1103, 142] on h6 "Languages" at bounding box center [1440, 143] width 78 height 16
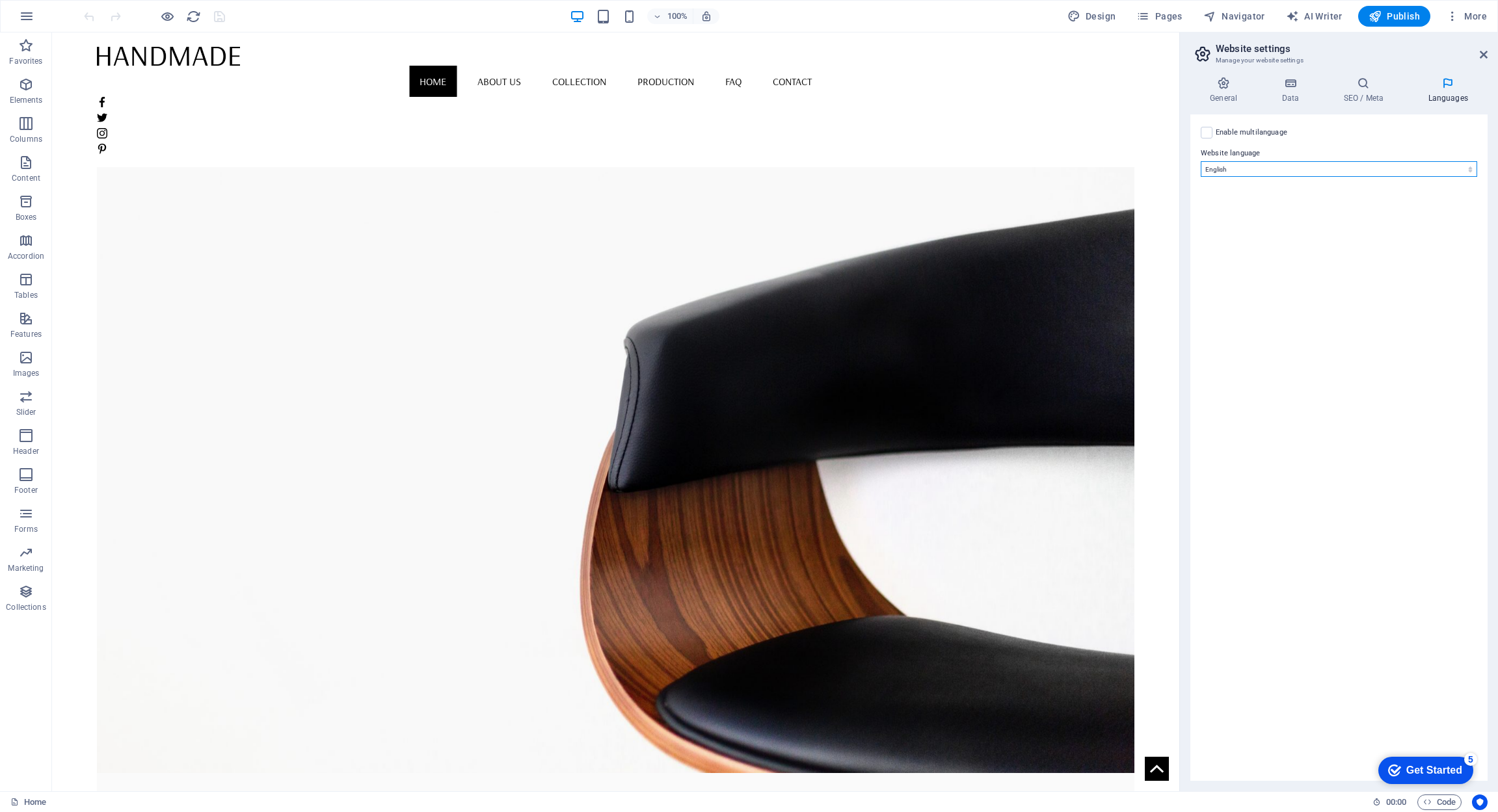
select select "116"
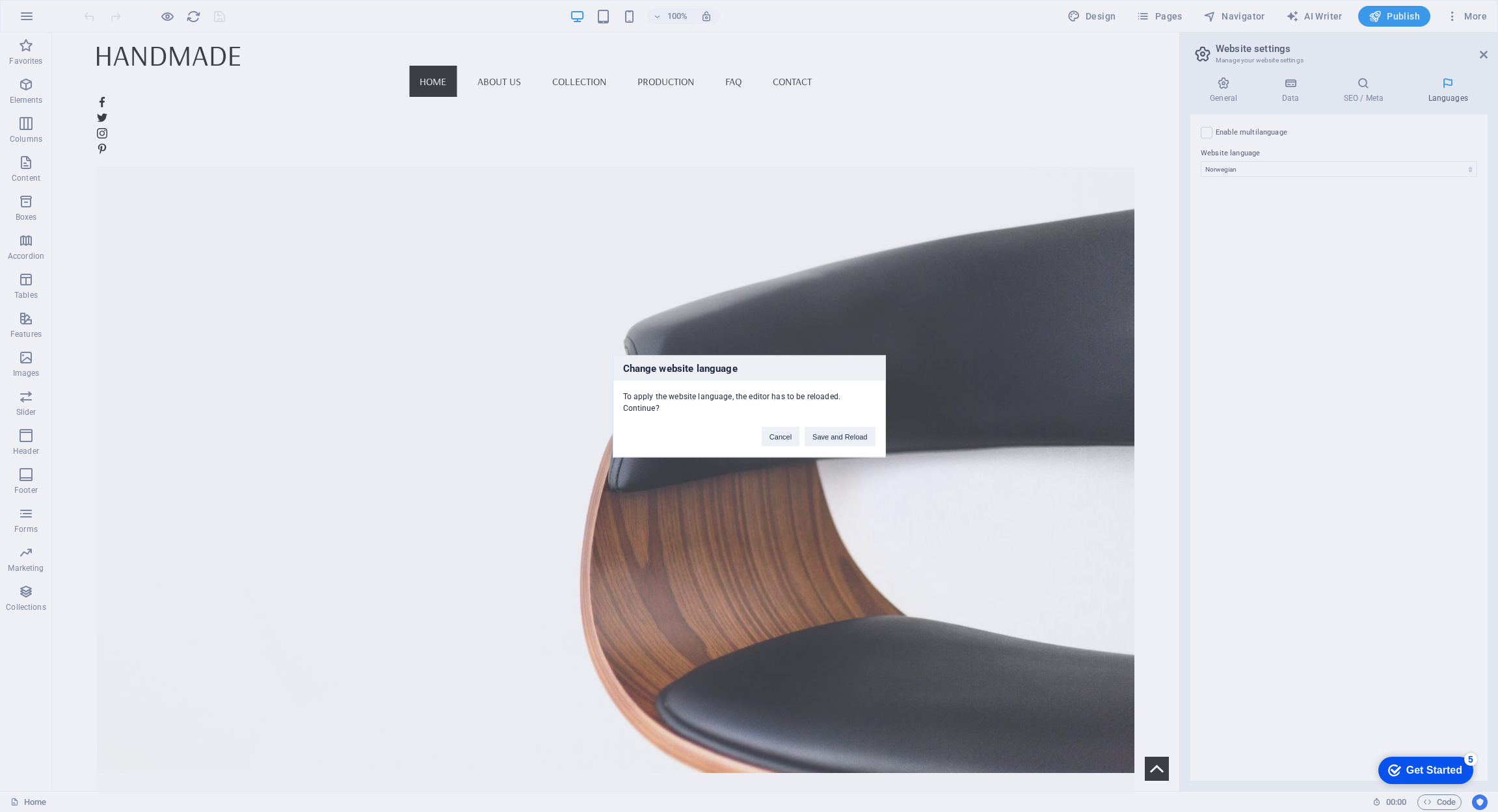
click at [1103, 769] on div "Get Started" at bounding box center [1434, 771] width 56 height 12
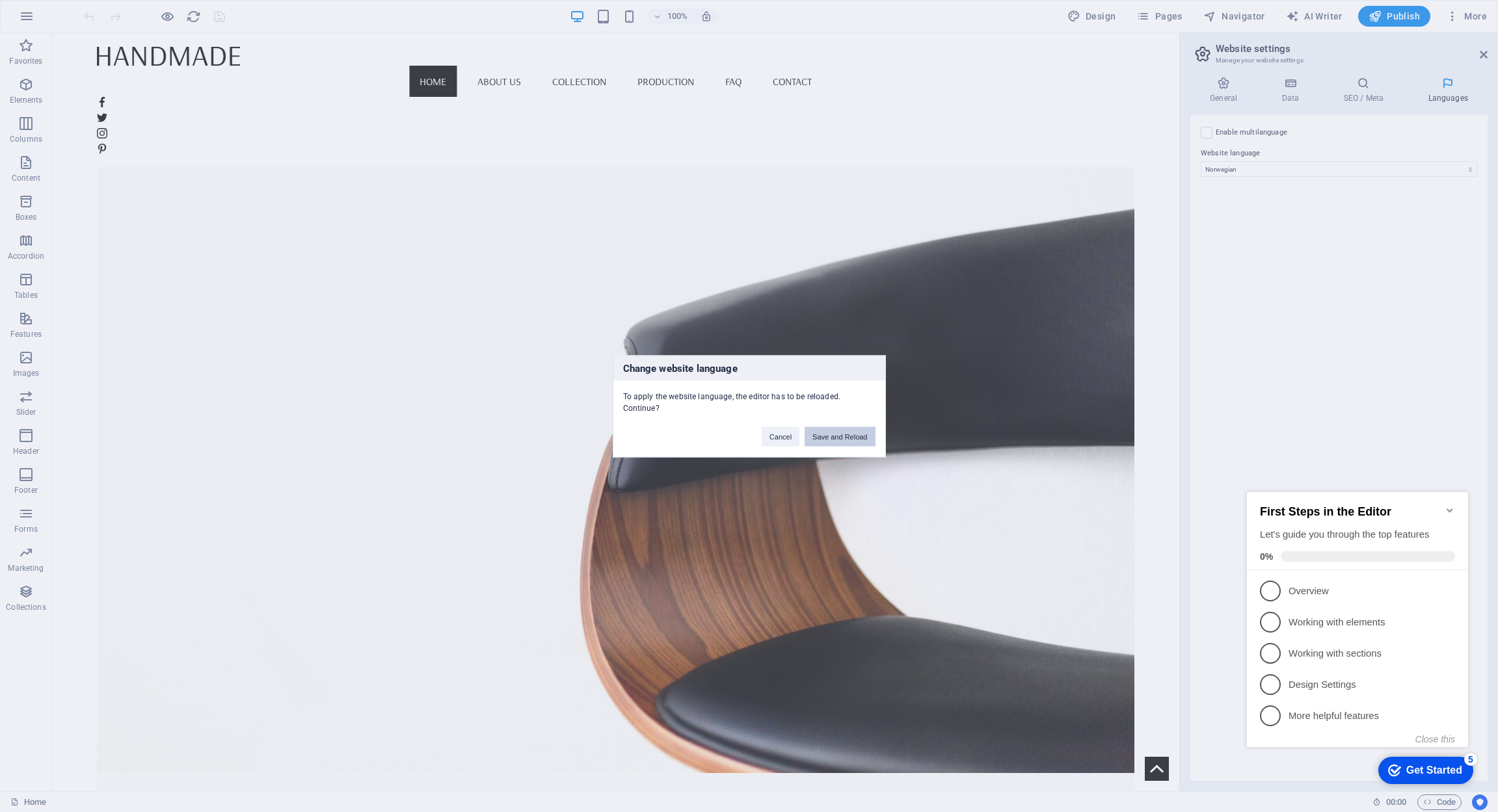
drag, startPoint x: 838, startPoint y: 437, endPoint x: 823, endPoint y: 402, distance: 38.1
click at [838, 437] on button "Save and Reload" at bounding box center [840, 436] width 71 height 20
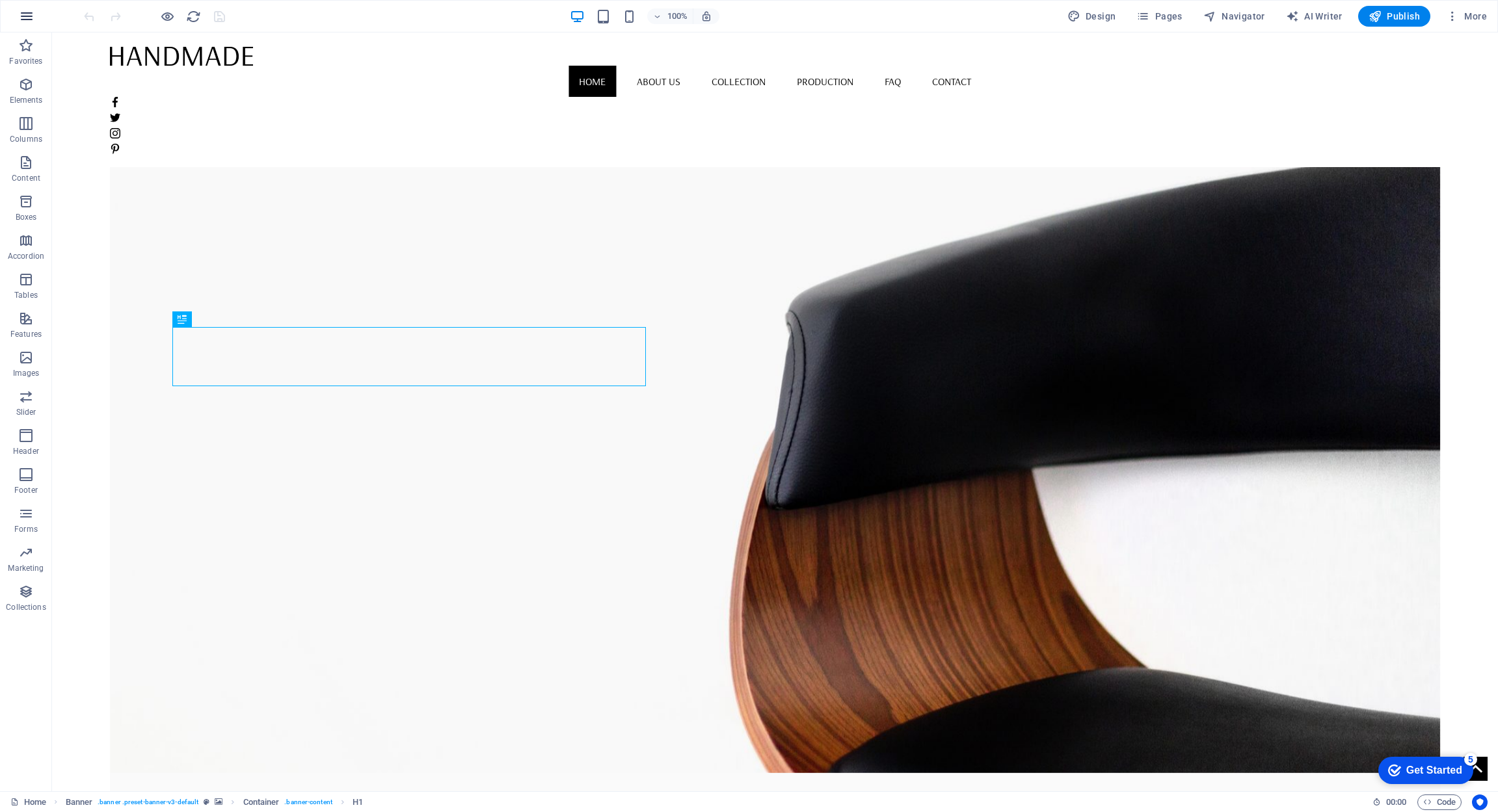
click at [26, 18] on icon "button" at bounding box center [27, 16] width 16 height 16
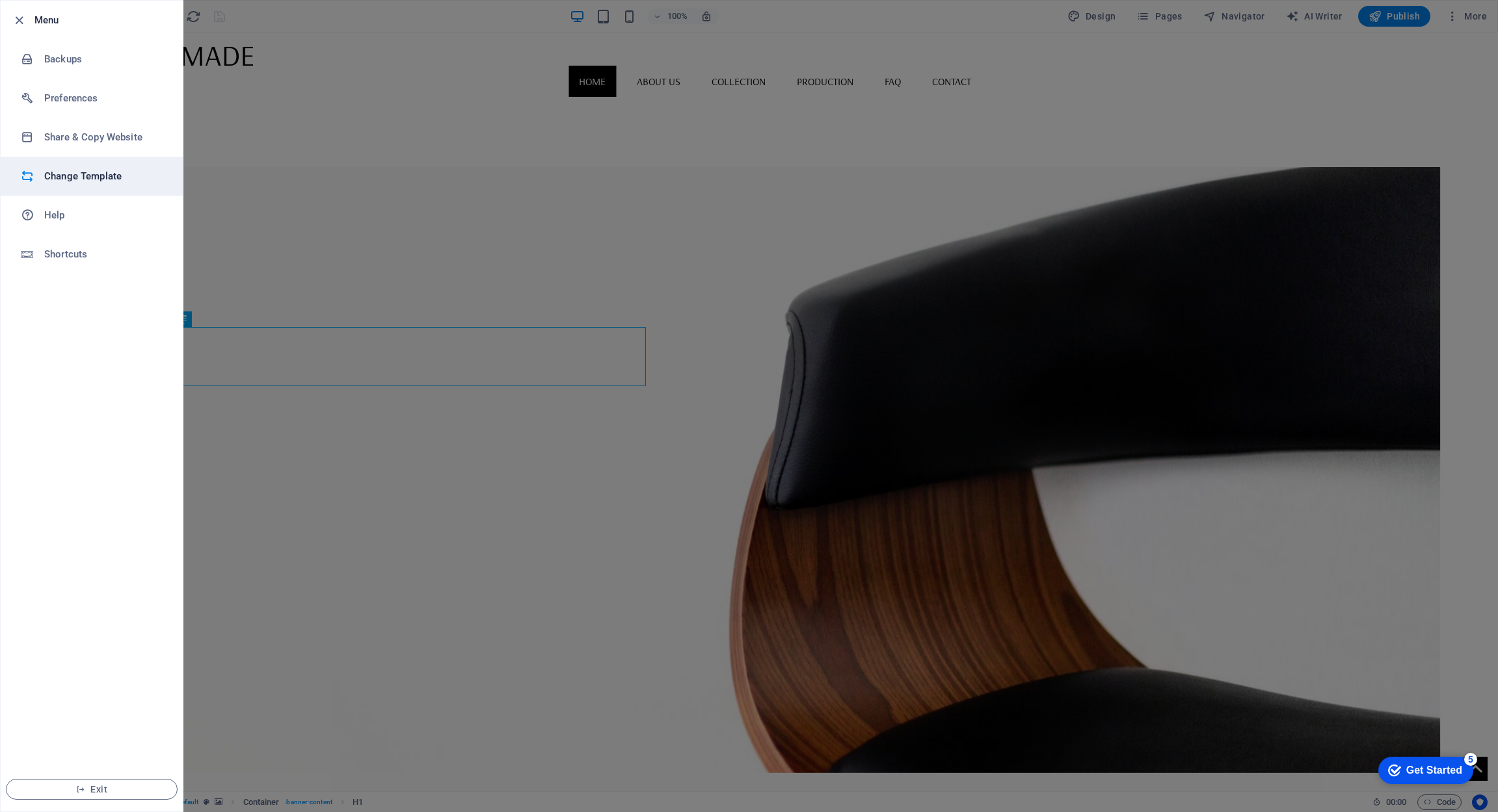
click at [74, 175] on h6 "Change Template" at bounding box center [104, 176] width 121 height 16
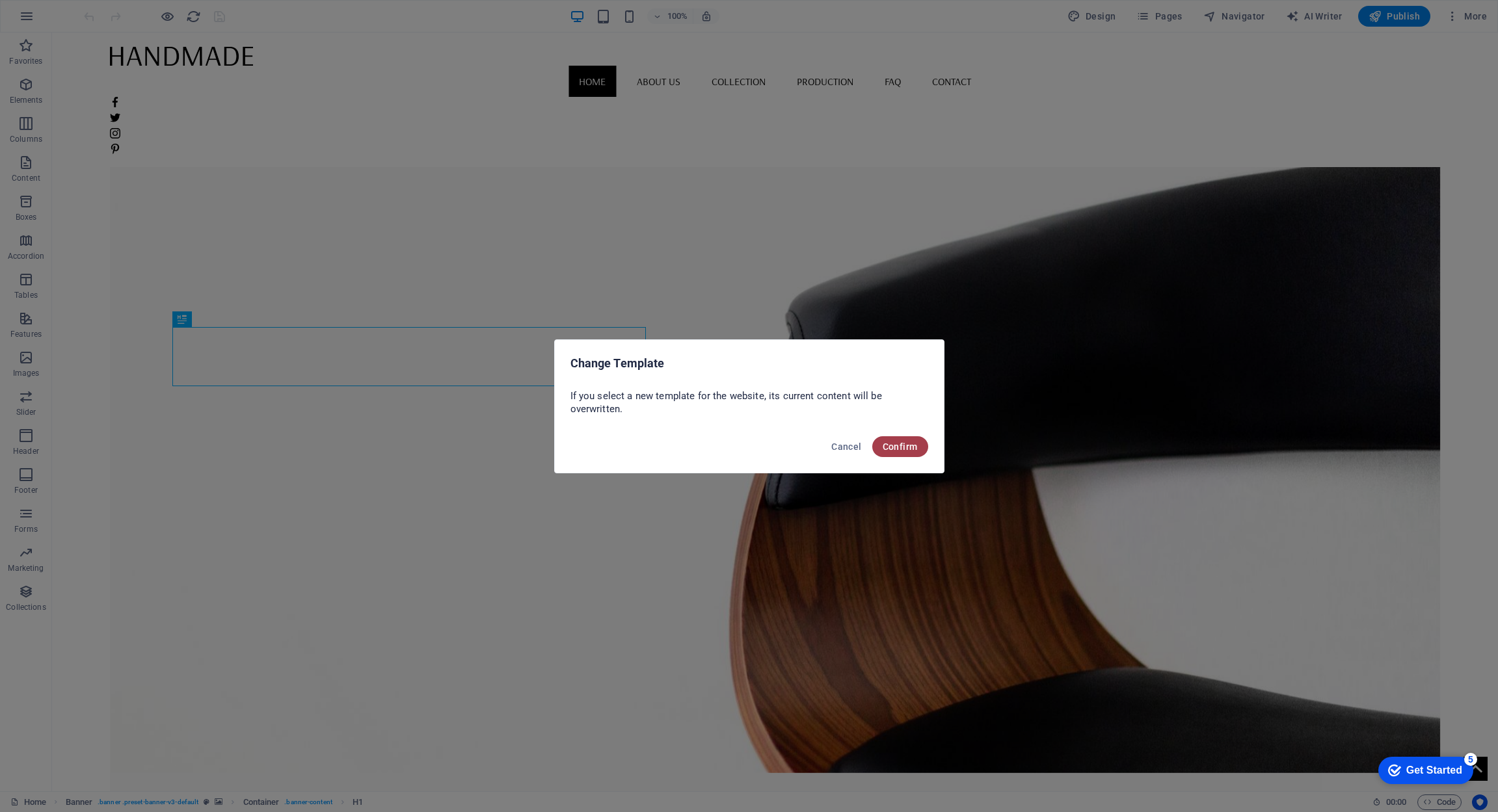
click at [893, 446] on span "Confirm" at bounding box center [900, 446] width 35 height 10
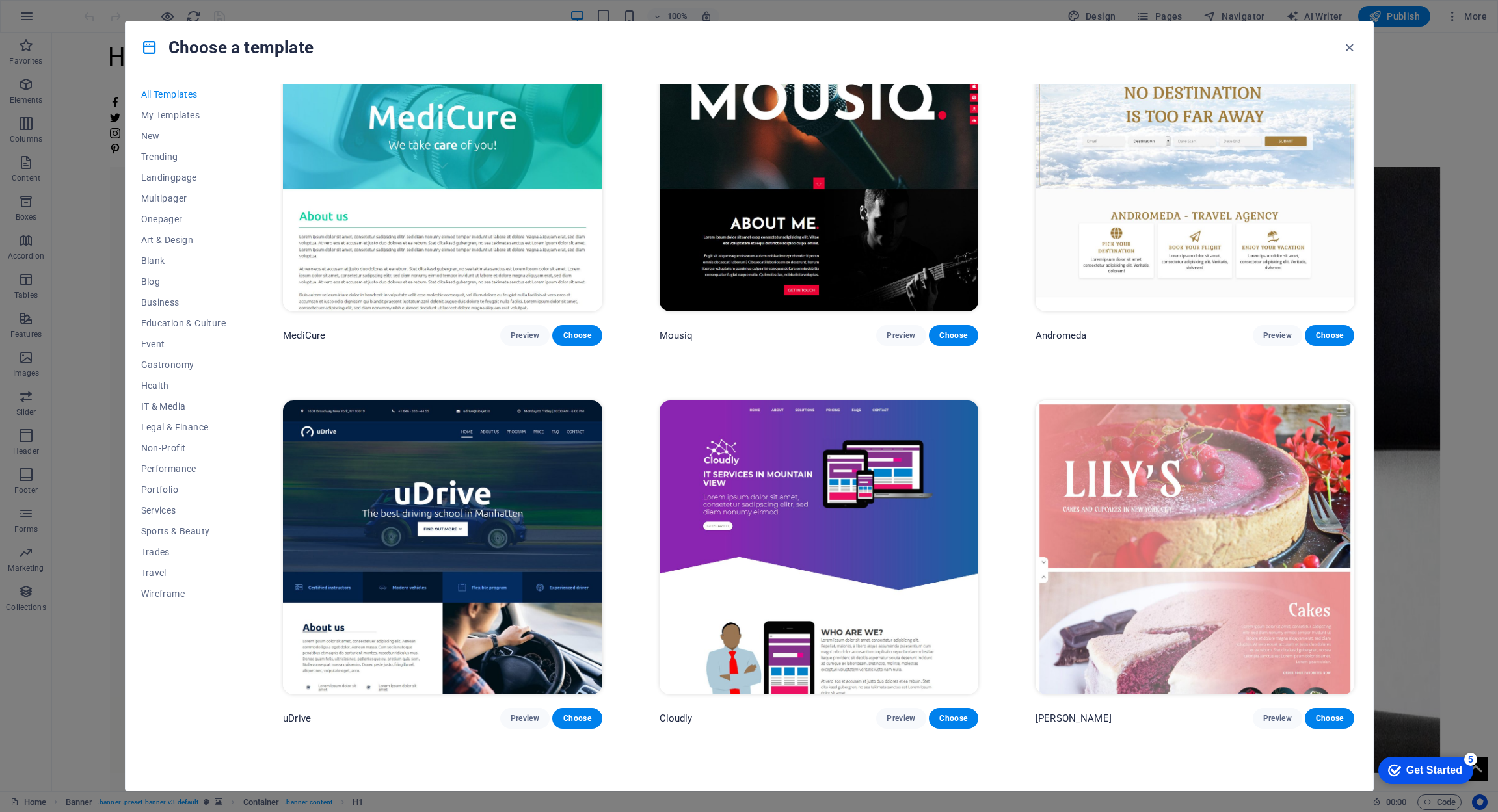
scroll to position [12253, 0]
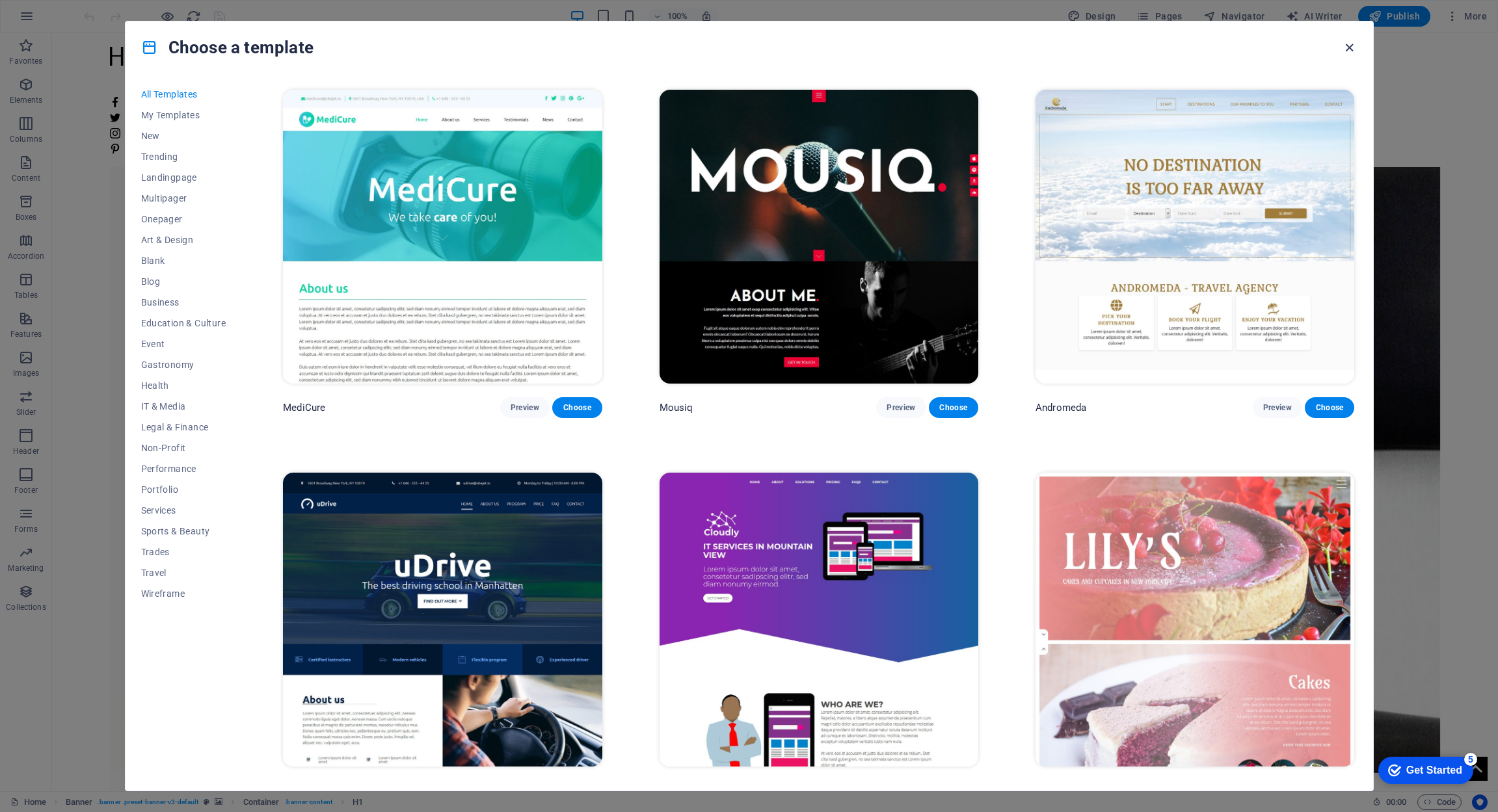
click at [1345, 46] on icon "button" at bounding box center [1349, 47] width 15 height 15
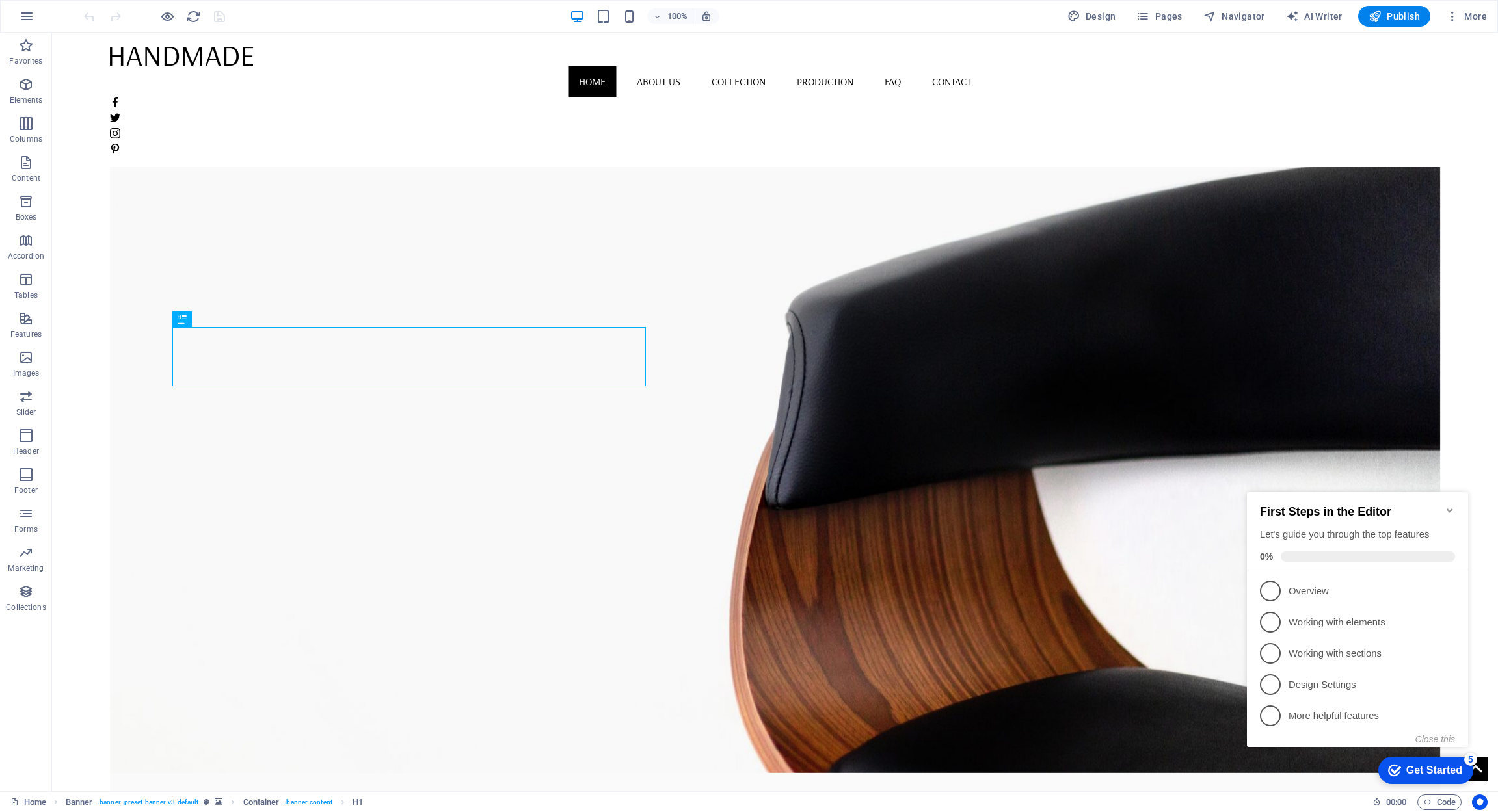
click at [682, 522] on figure at bounding box center [774, 431] width 1331 height 683
click at [1276, 591] on span "1" at bounding box center [1271, 591] width 21 height 21
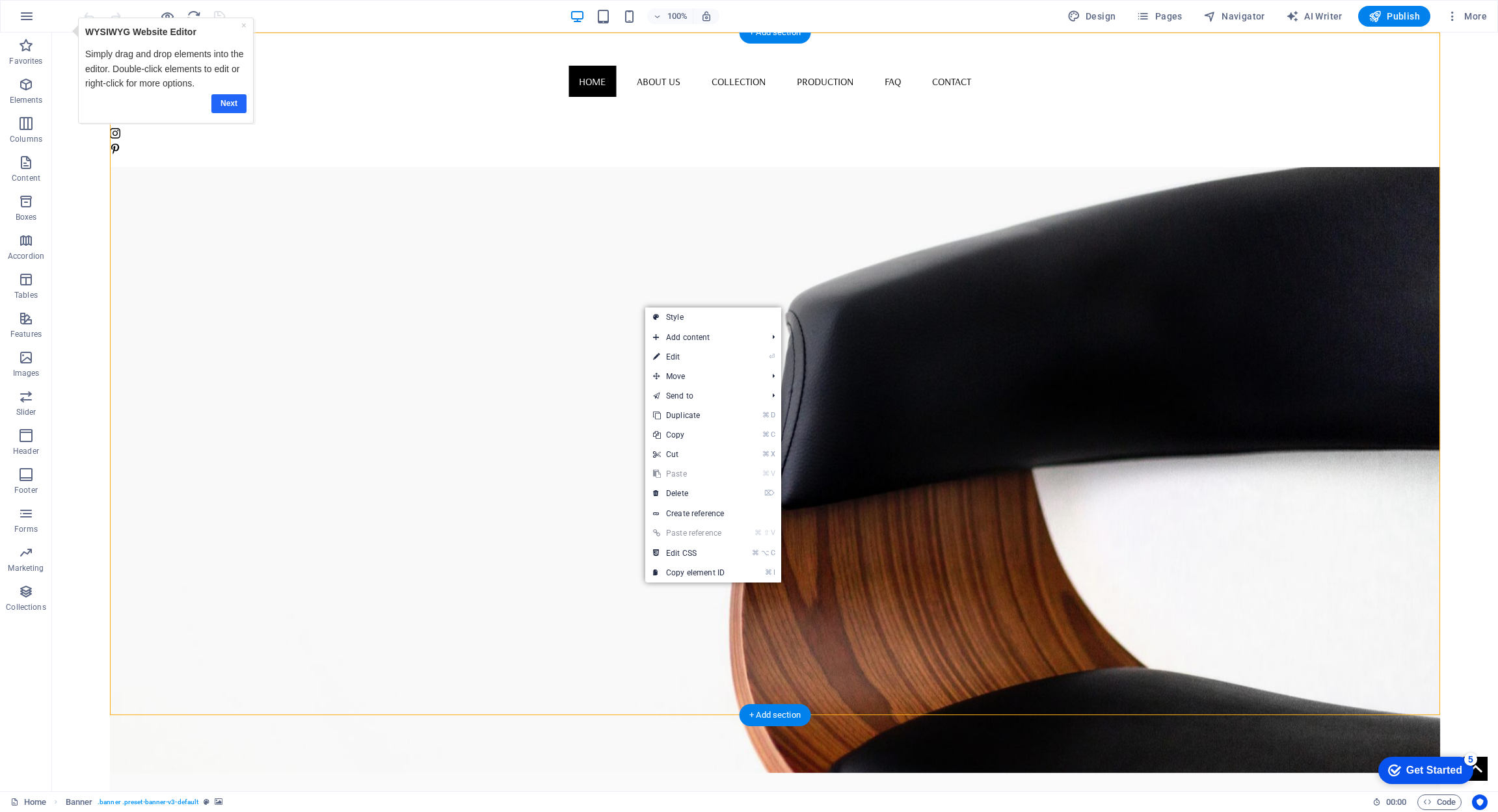
click at [226, 104] on link "Next" at bounding box center [228, 104] width 35 height 19
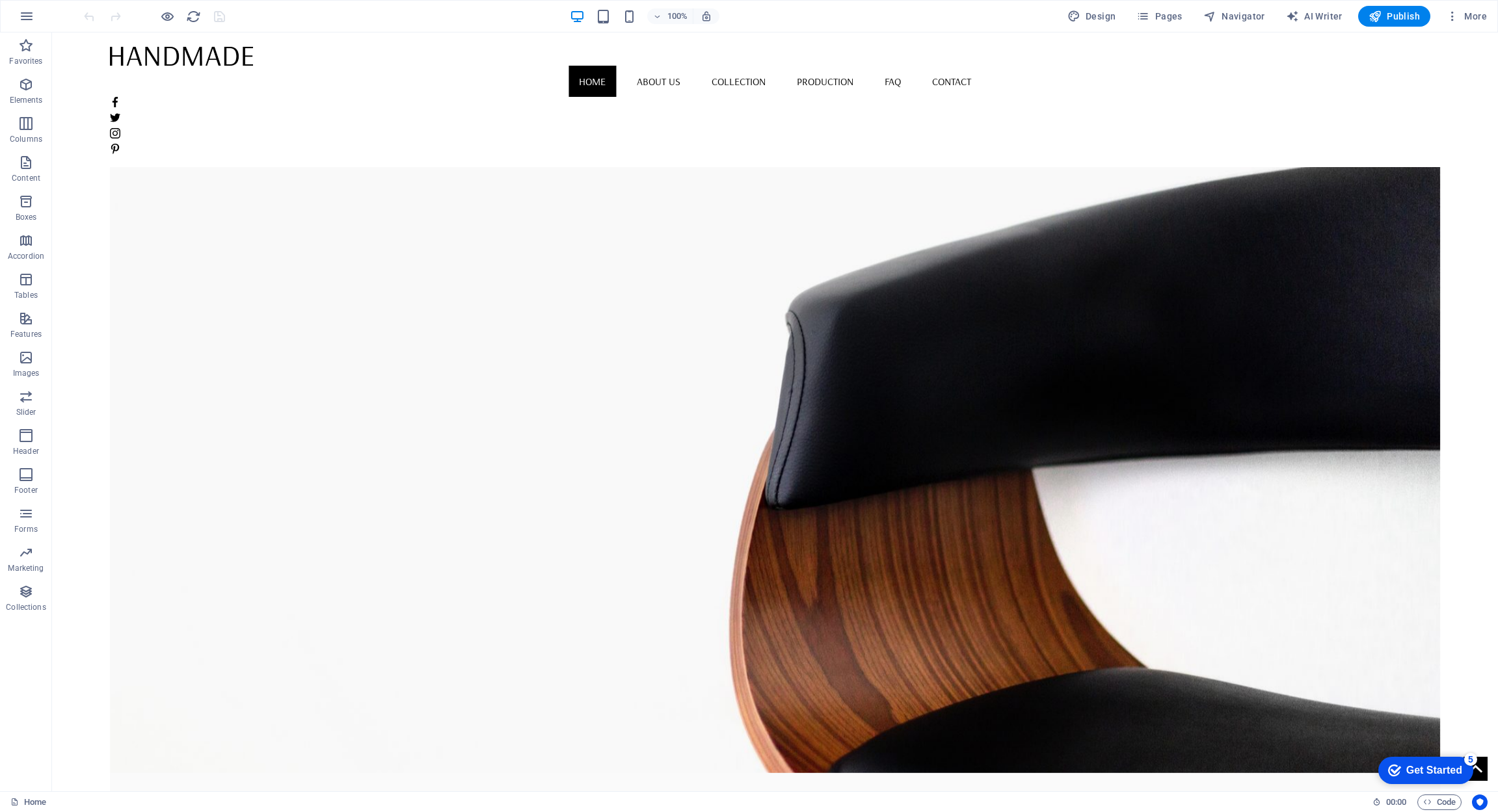
click at [1472, 758] on div "5" at bounding box center [1470, 759] width 13 height 13
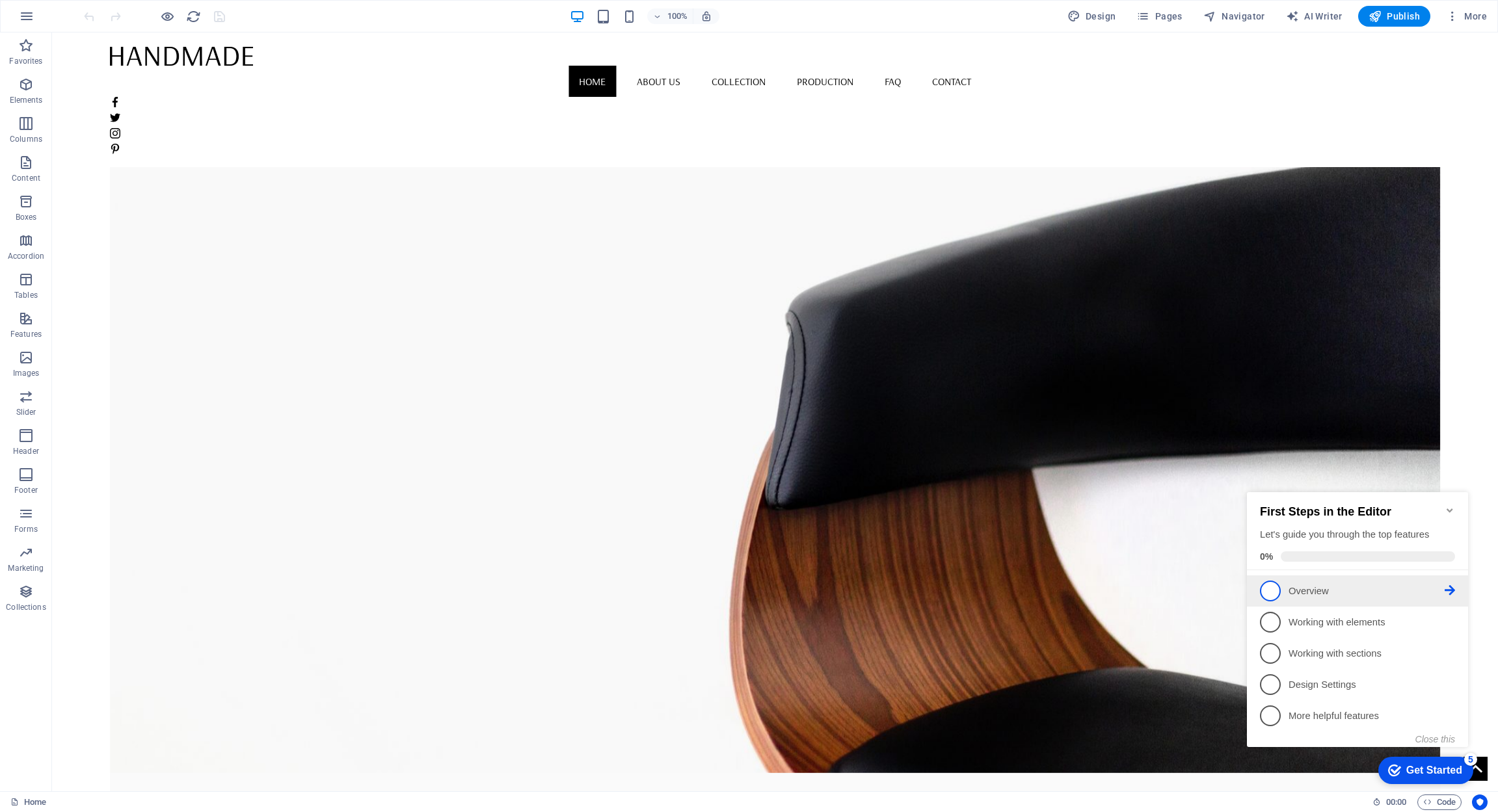
click at [1271, 589] on span "1" at bounding box center [1271, 591] width 21 height 21
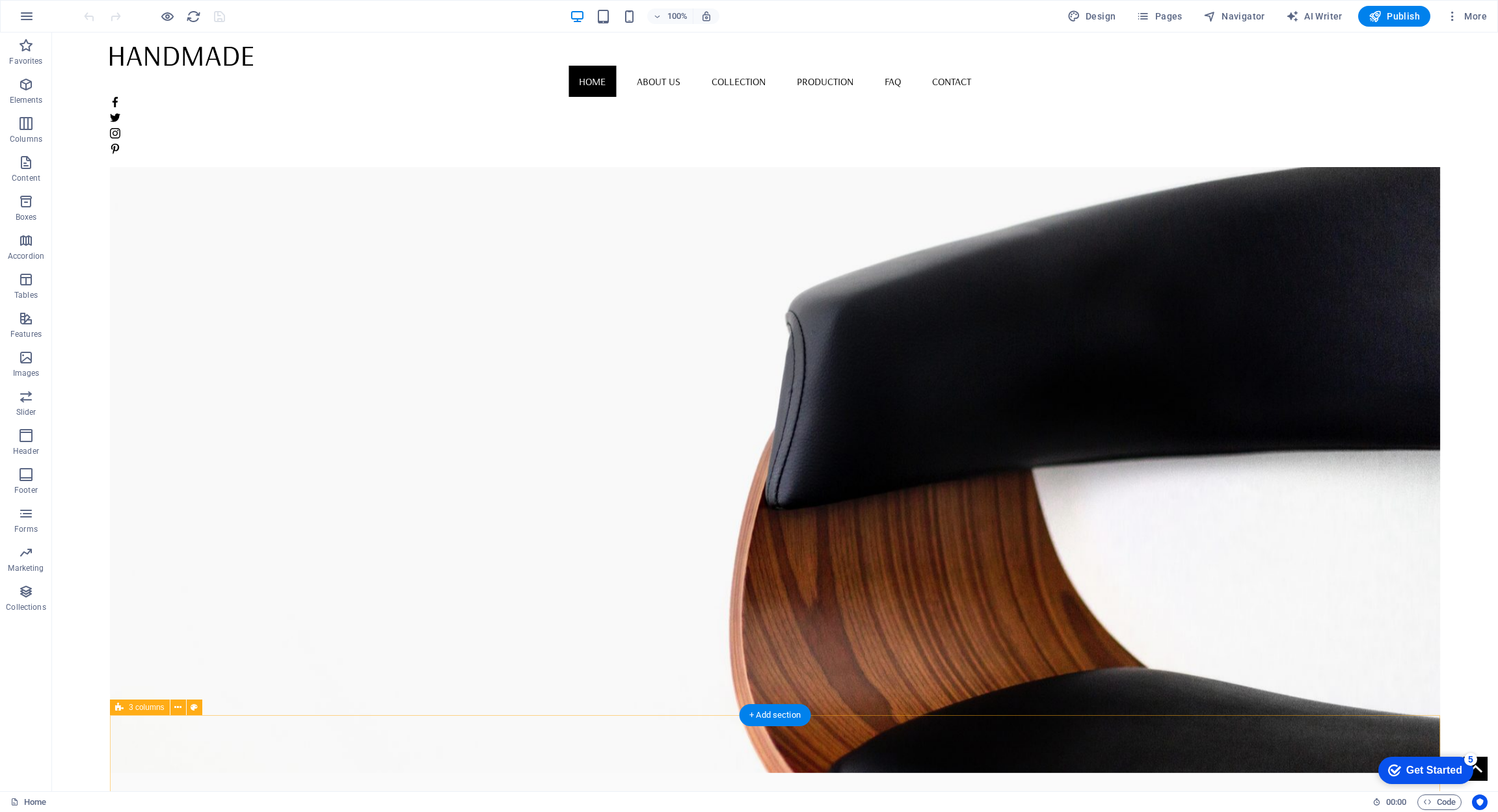
click at [1468, 756] on div "5" at bounding box center [1470, 759] width 13 height 13
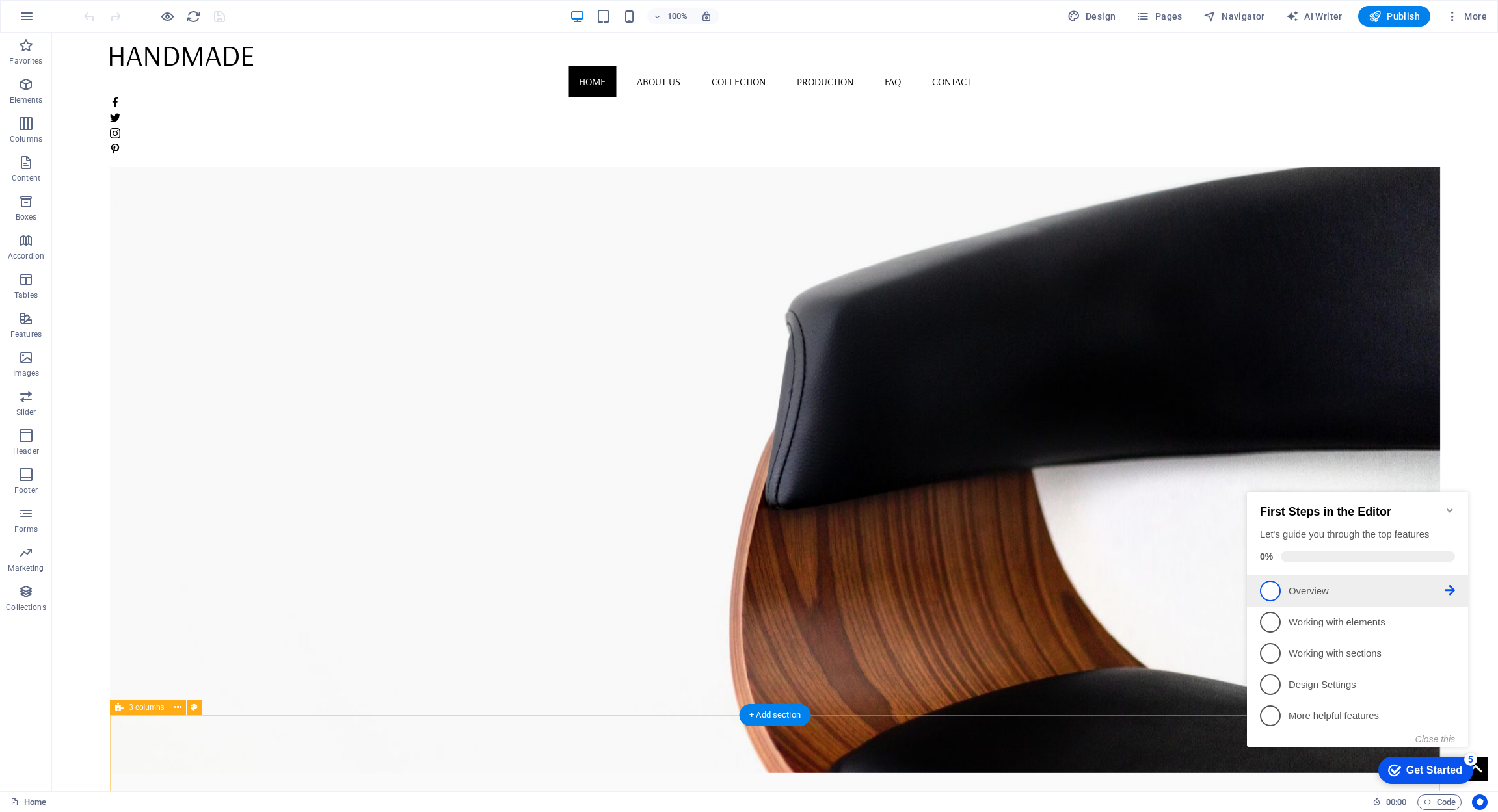
click at [1436, 593] on p "Overview - incomplete" at bounding box center [1366, 592] width 156 height 14
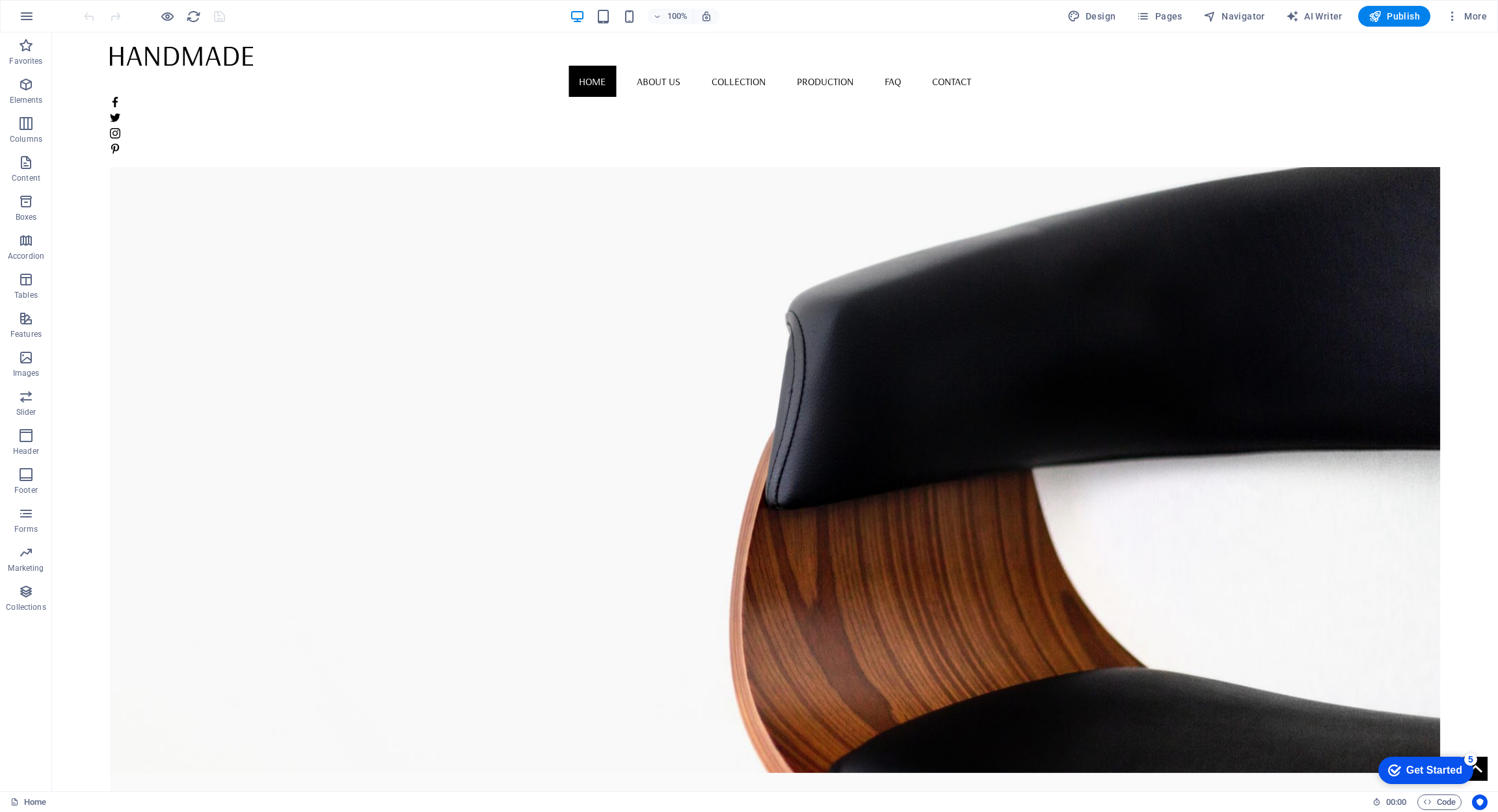
click at [1472, 758] on div "5" at bounding box center [1470, 759] width 13 height 13
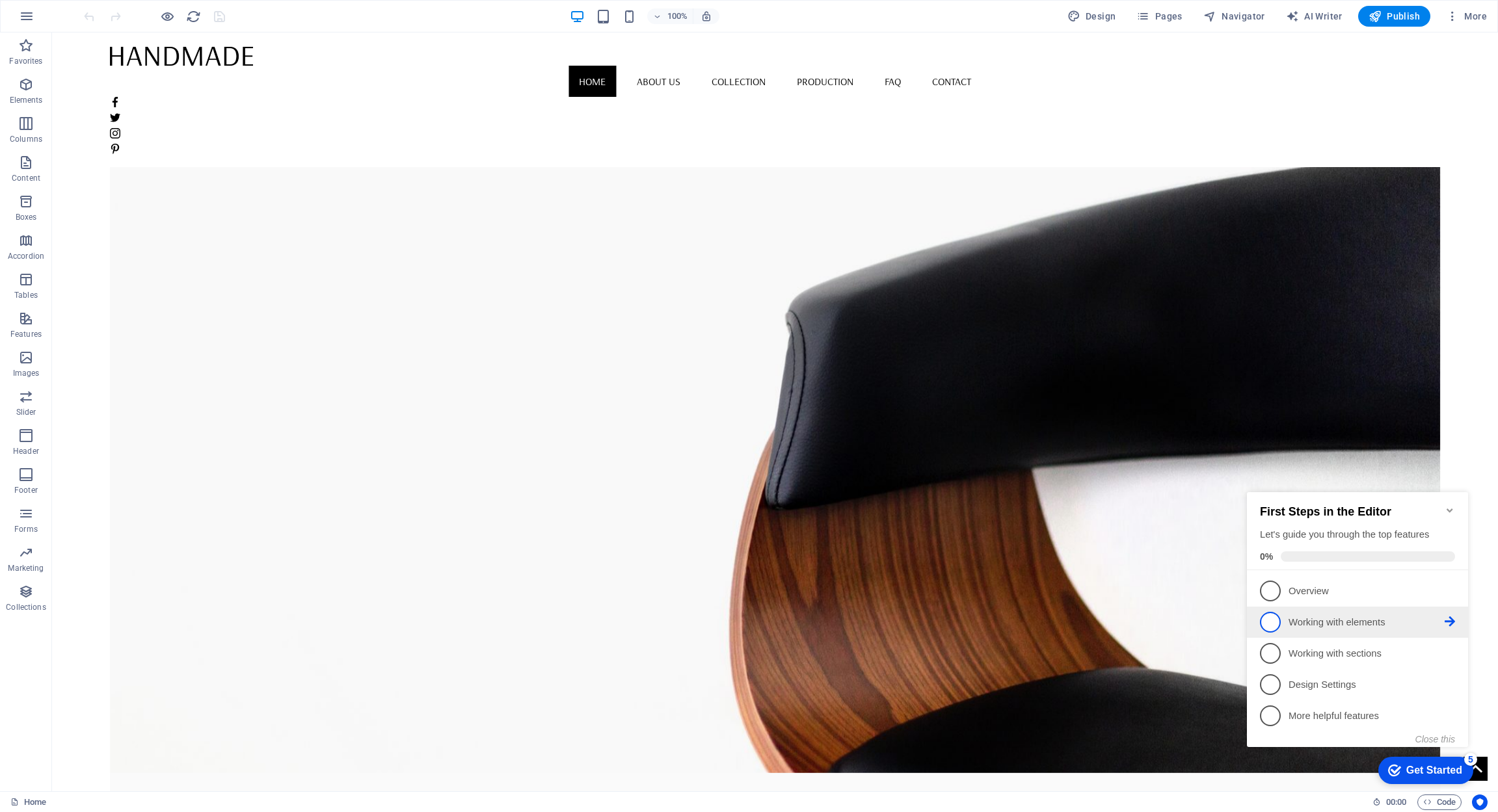
click at [1317, 625] on p "Working with elements - incomplete" at bounding box center [1366, 623] width 156 height 14
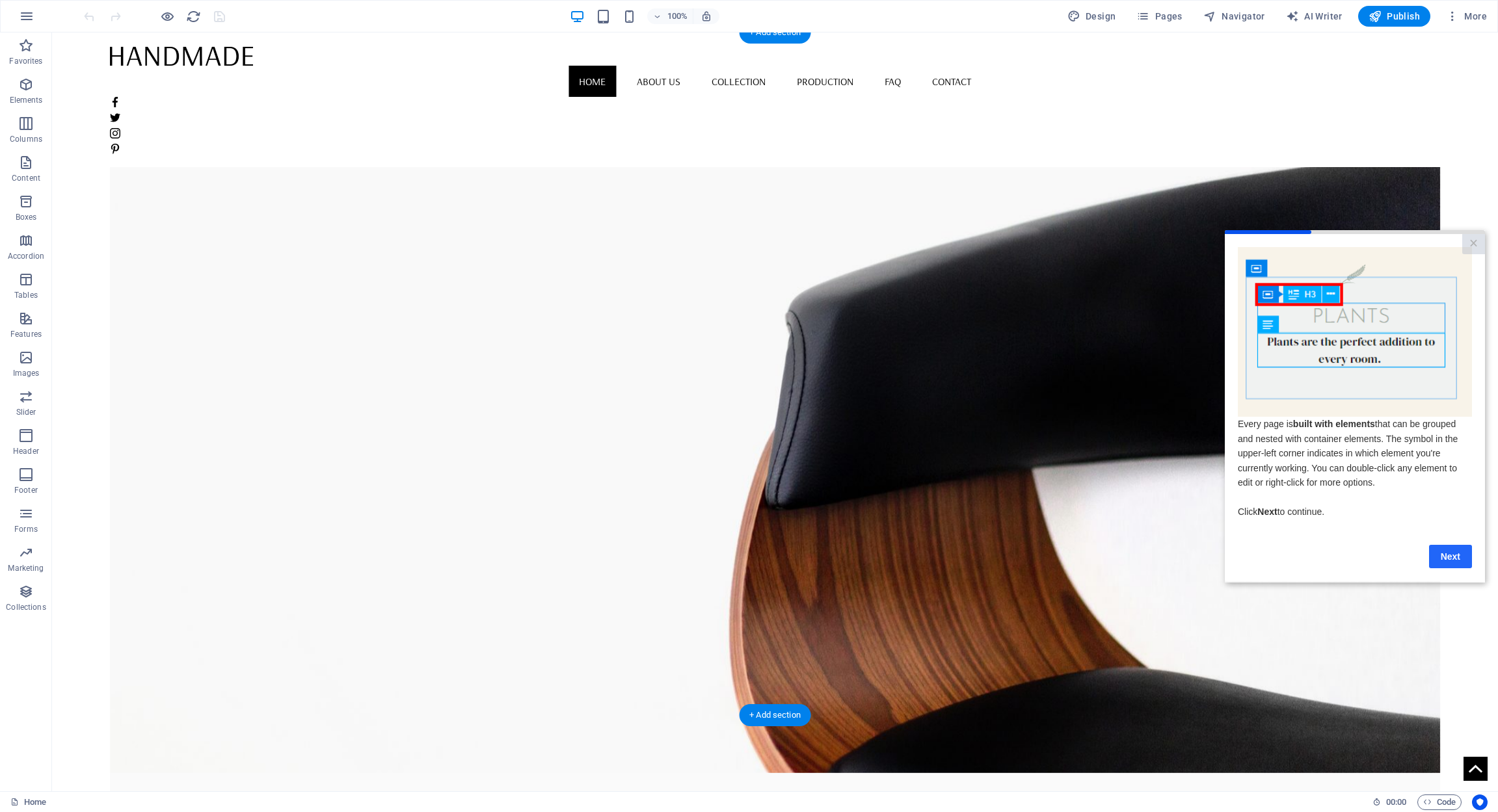
click at [1445, 557] on link "Next" at bounding box center [1450, 556] width 43 height 24
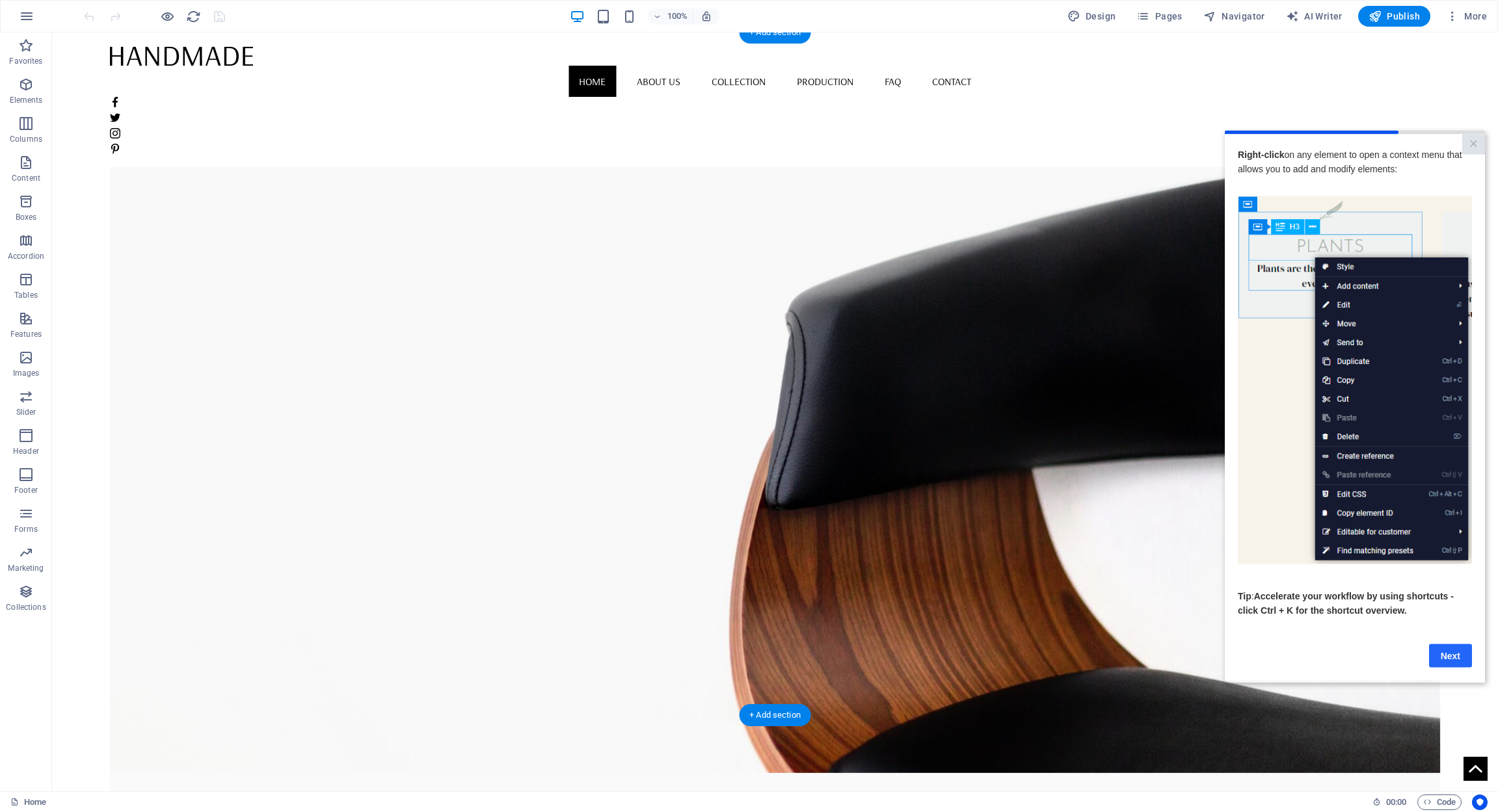
click at [1446, 659] on link "Next" at bounding box center [1450, 656] width 43 height 24
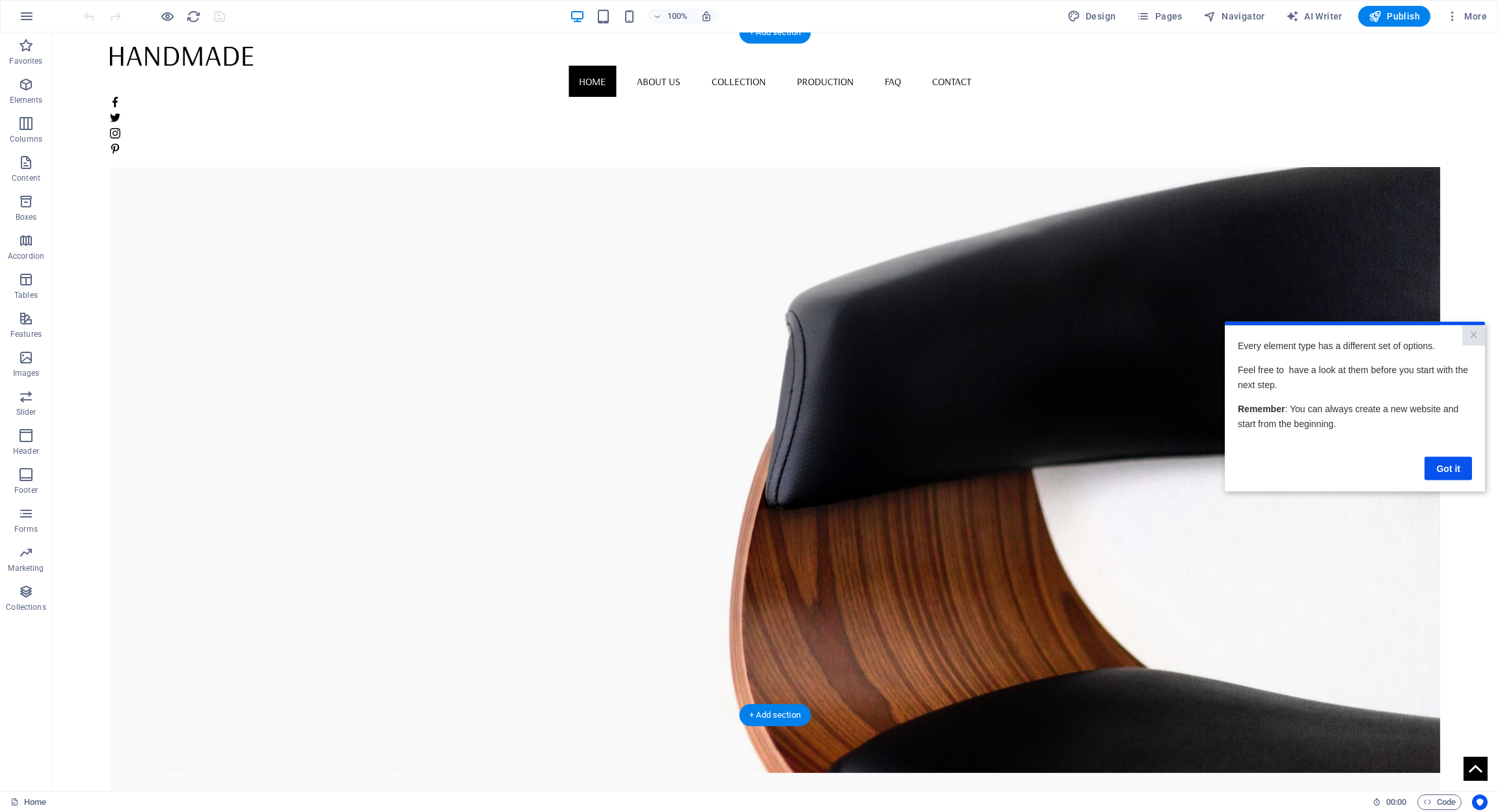
click at [923, 349] on figure at bounding box center [774, 431] width 1331 height 683
select select "vh"
select select "banner"
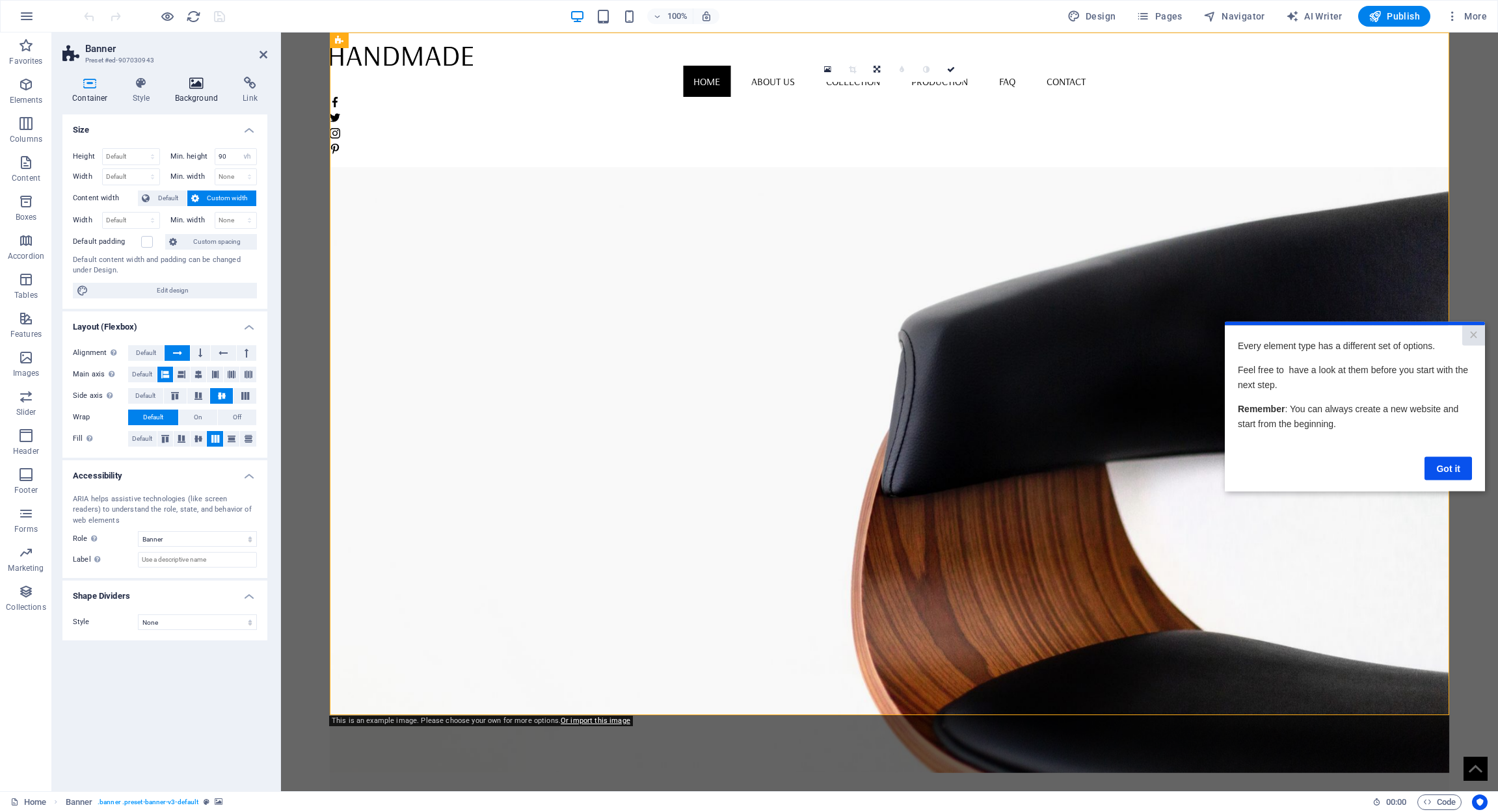
click at [193, 89] on icon at bounding box center [196, 83] width 63 height 13
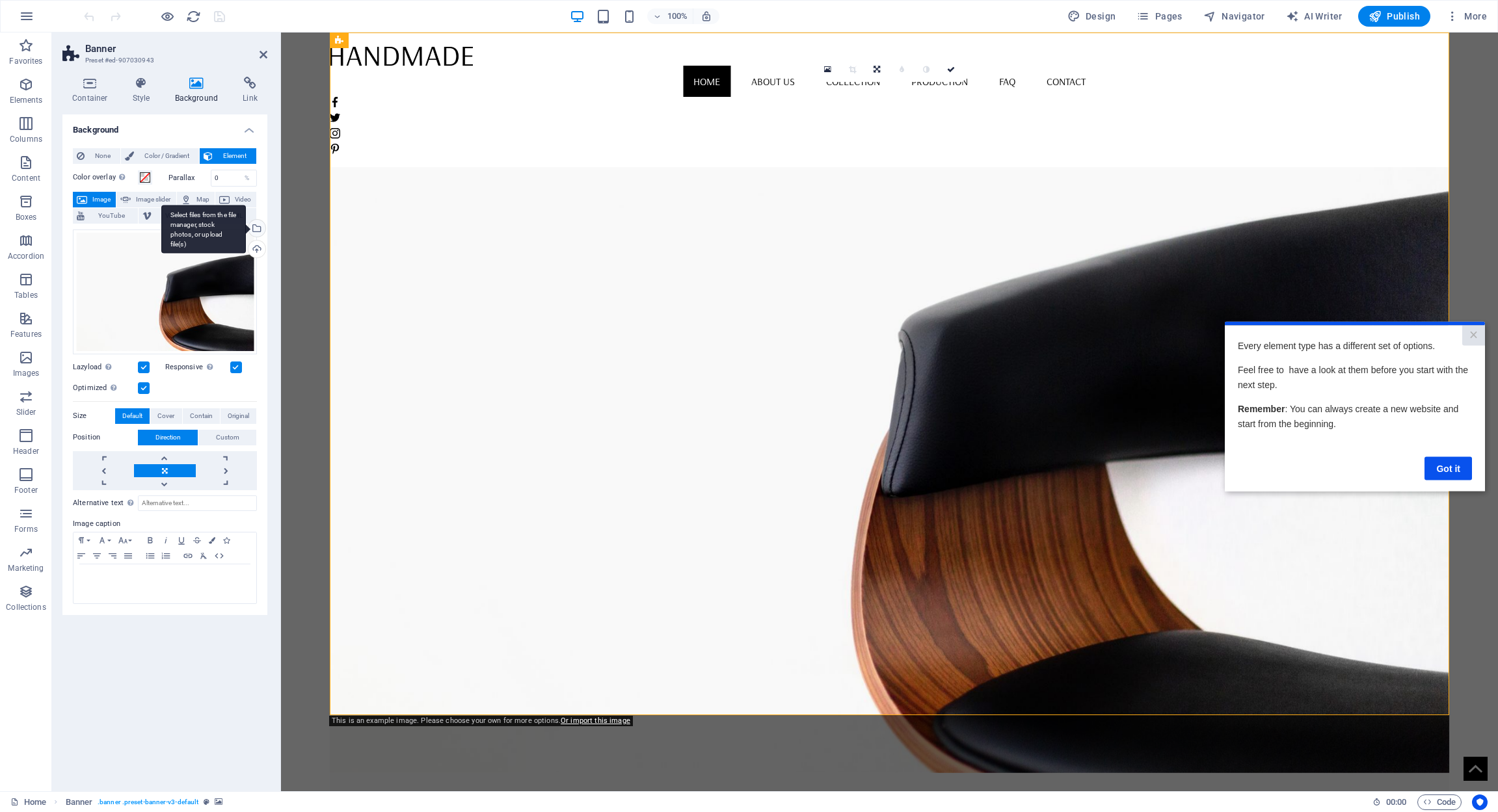
click at [256, 227] on div "Select files from the file manager, stock photos, or upload file(s)" at bounding box center [256, 230] width 20 height 20
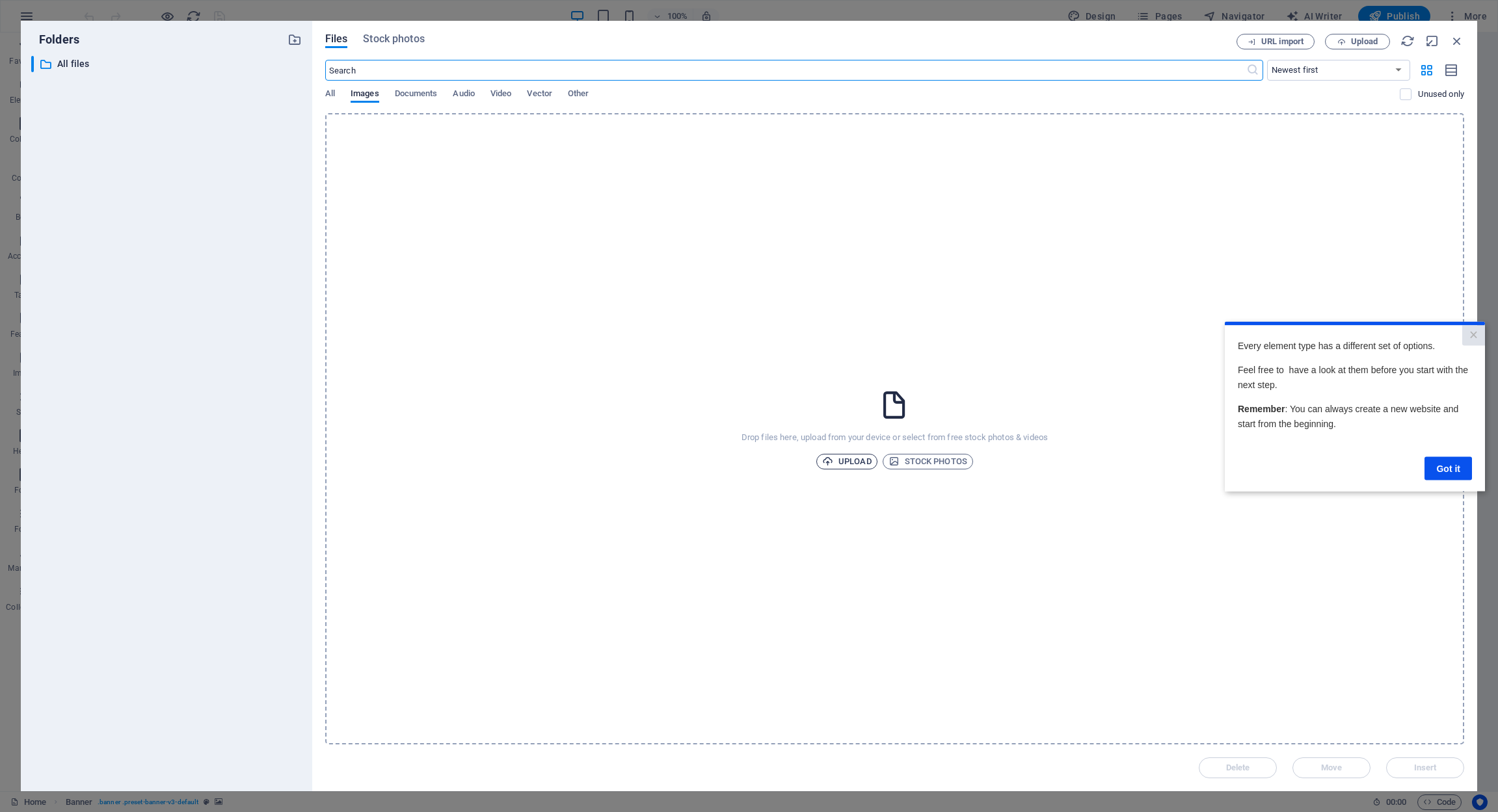
click at [861, 463] on span "Upload" at bounding box center [847, 462] width 50 height 16
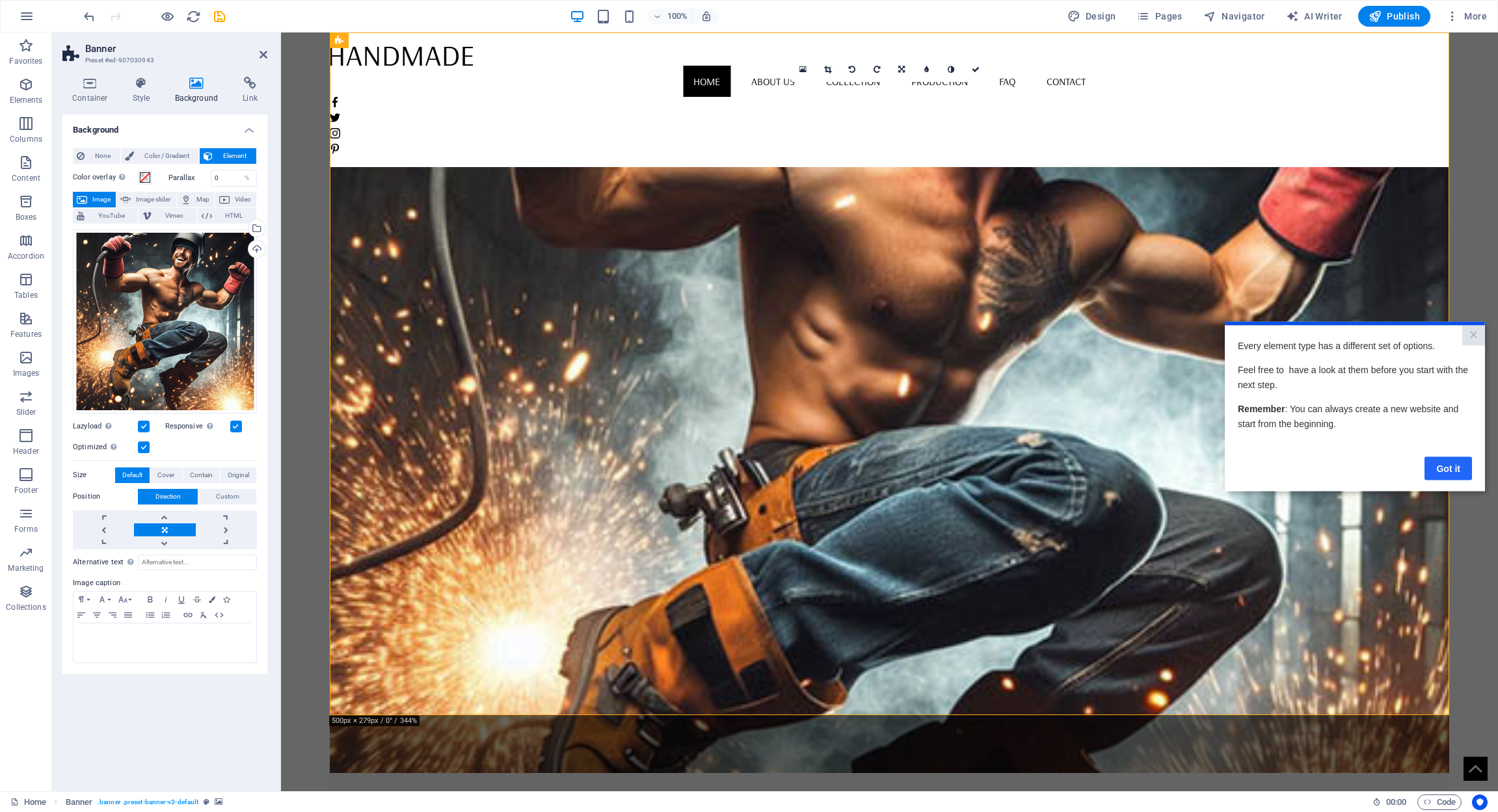
click at [1449, 466] on link "Got it" at bounding box center [1449, 468] width 48 height 24
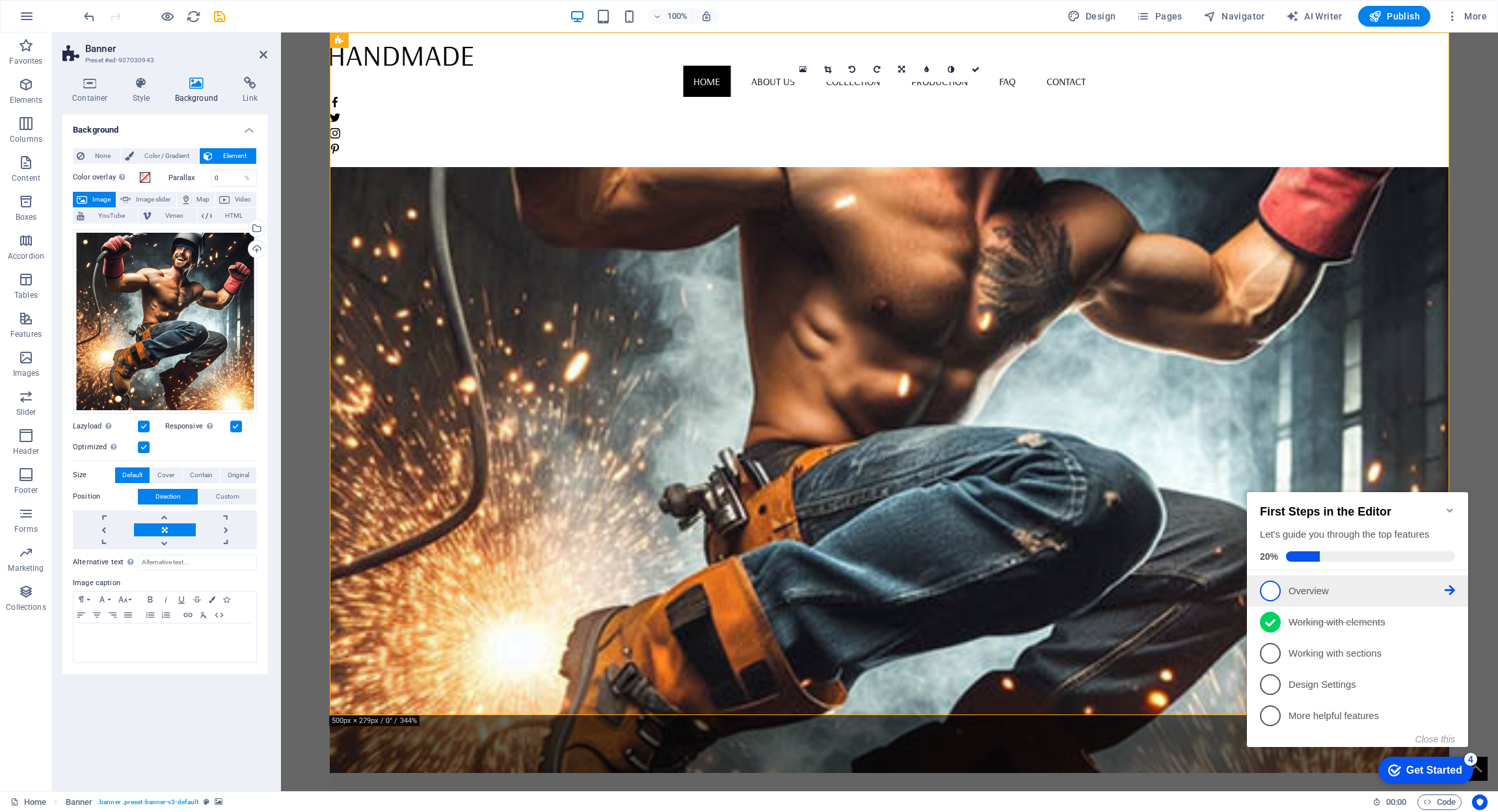
click at [1316, 591] on p "Overview - incomplete" at bounding box center [1366, 592] width 156 height 14
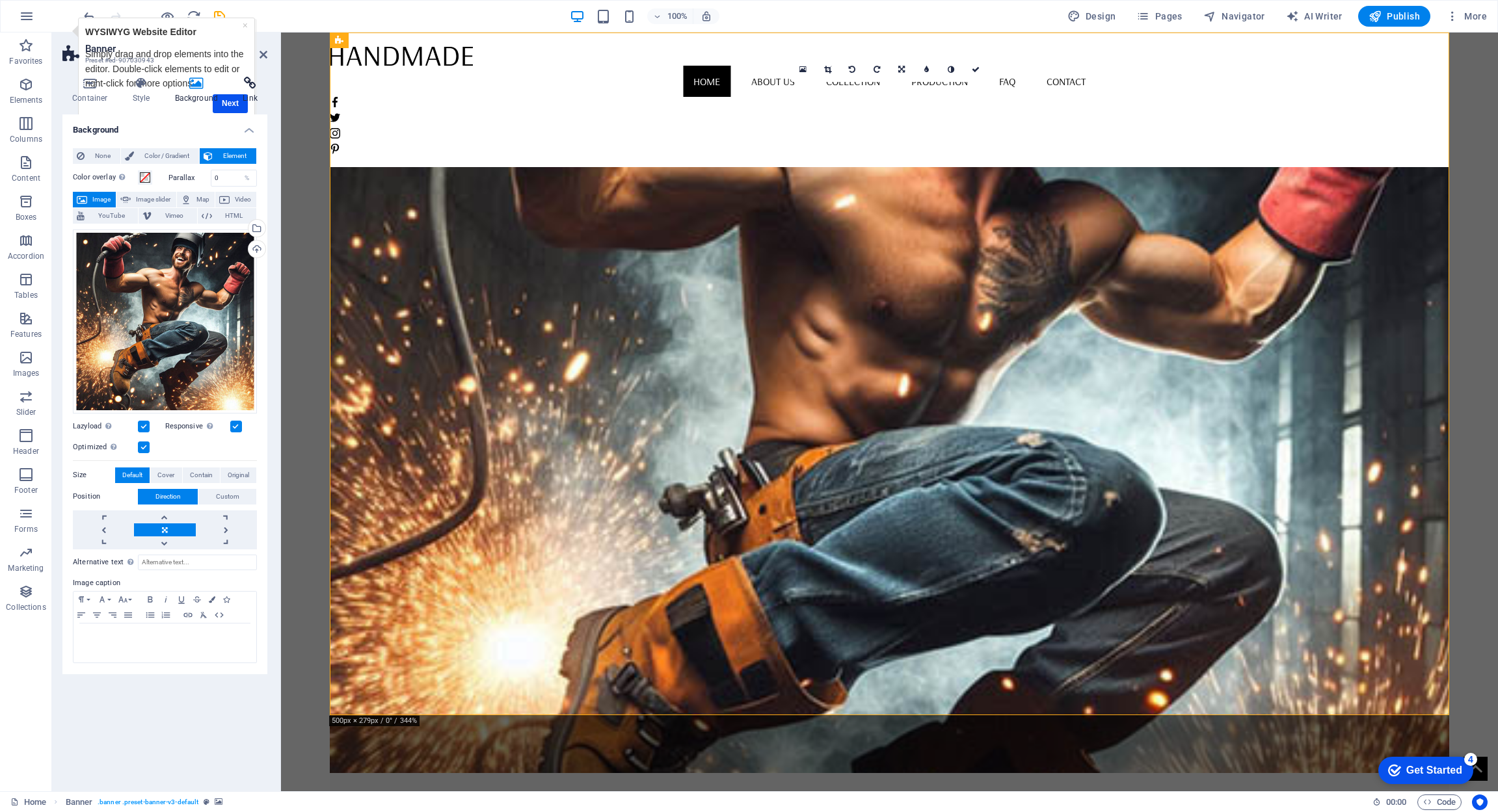
click at [233, 102] on h4 "Link" at bounding box center [250, 90] width 35 height 27
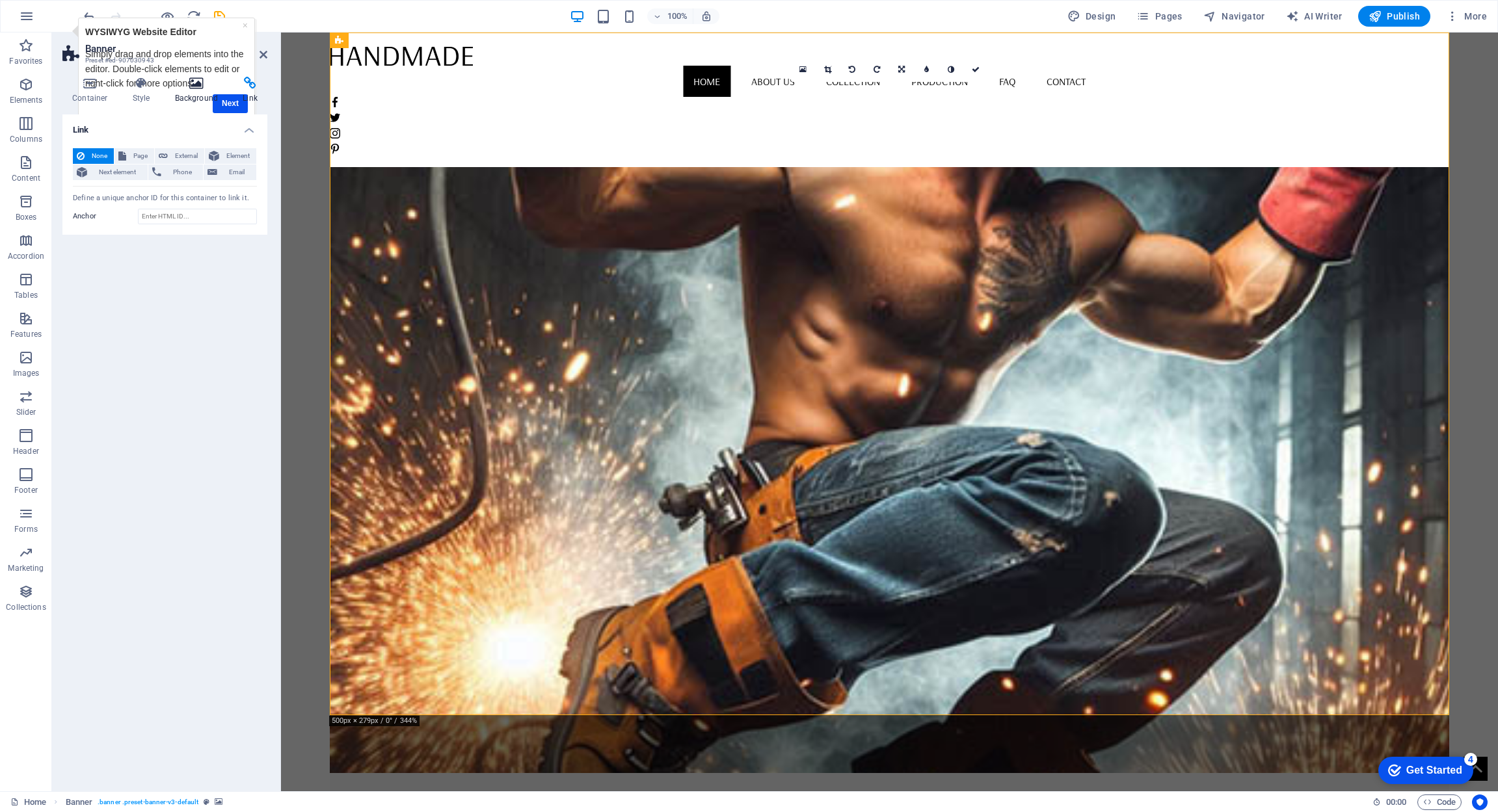
click at [231, 102] on h4 "Background" at bounding box center [199, 90] width 69 height 27
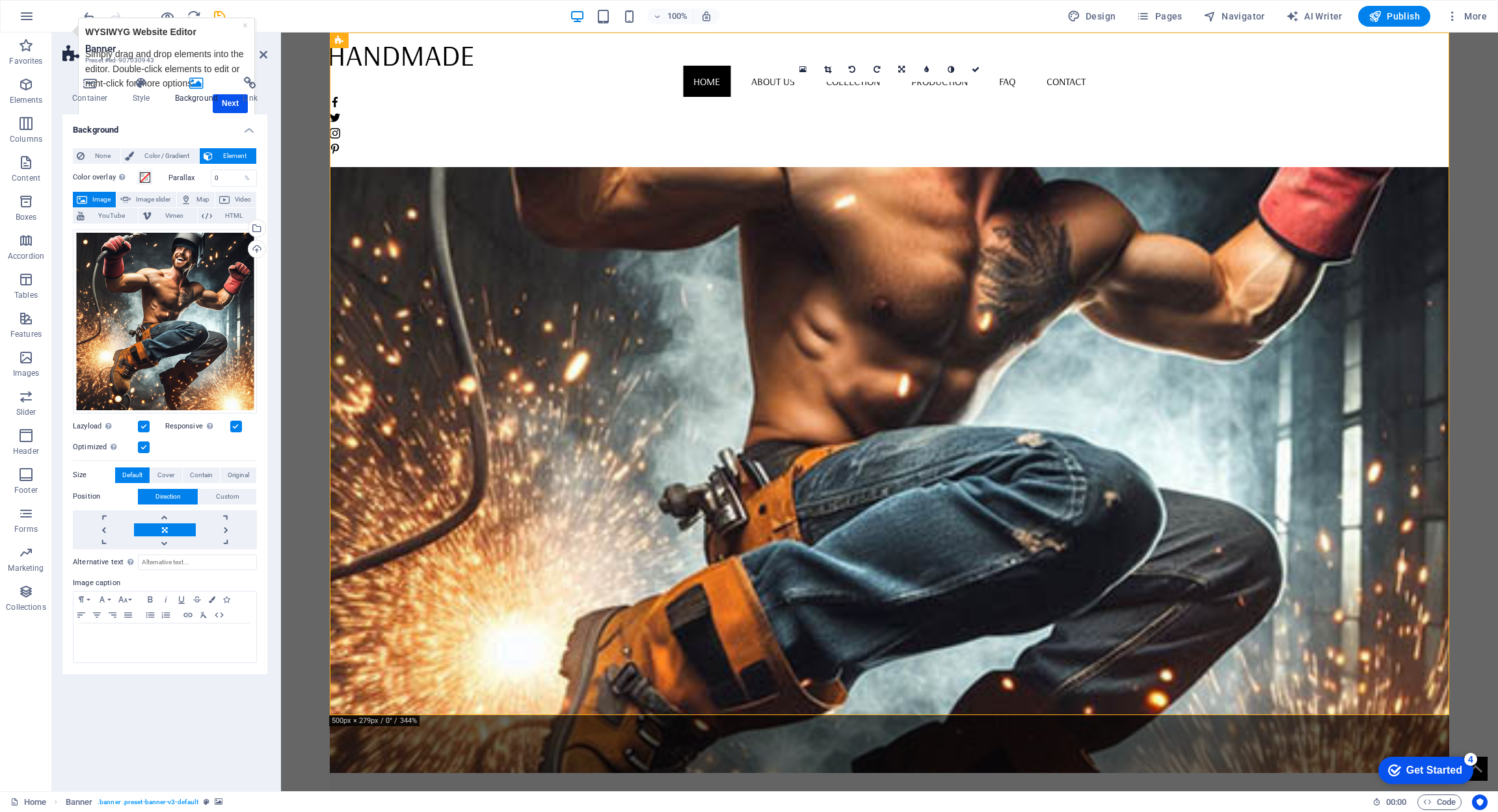
click at [231, 102] on h4 "Background" at bounding box center [199, 90] width 69 height 27
click at [262, 54] on icon at bounding box center [263, 55] width 8 height 10
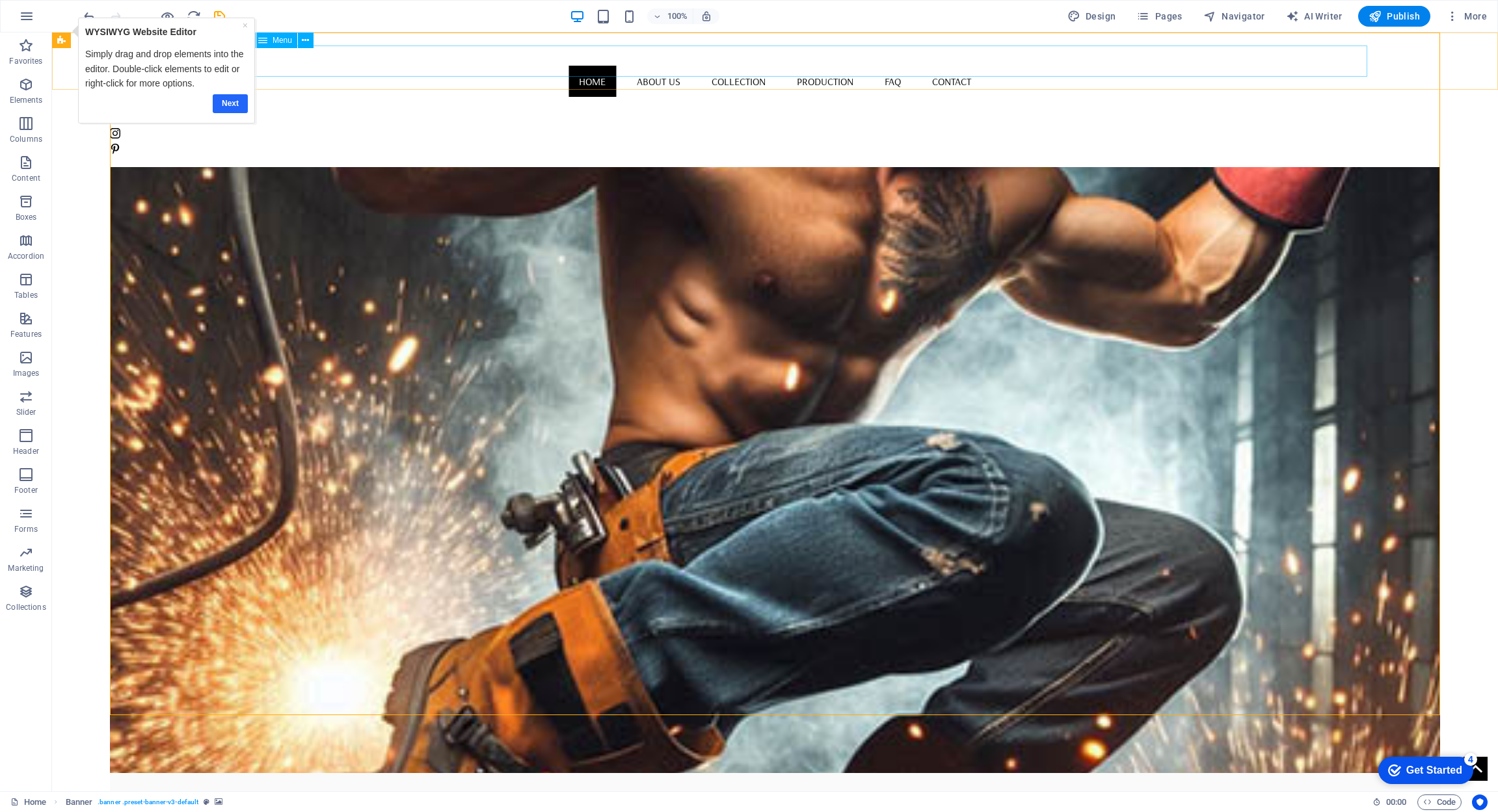
click at [227, 102] on link "Next" at bounding box center [229, 104] width 35 height 19
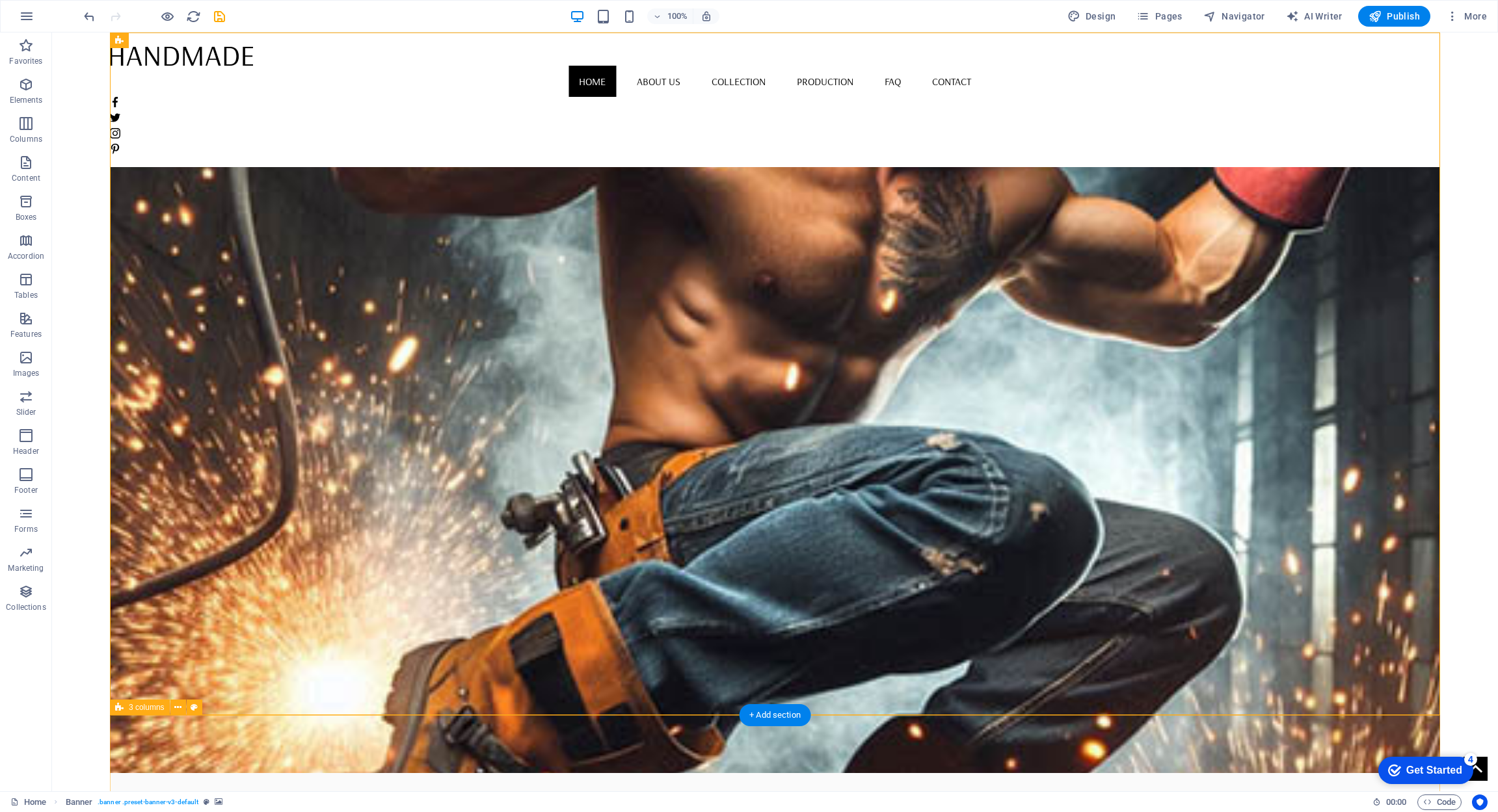
click at [1470, 758] on div "4" at bounding box center [1470, 759] width 13 height 13
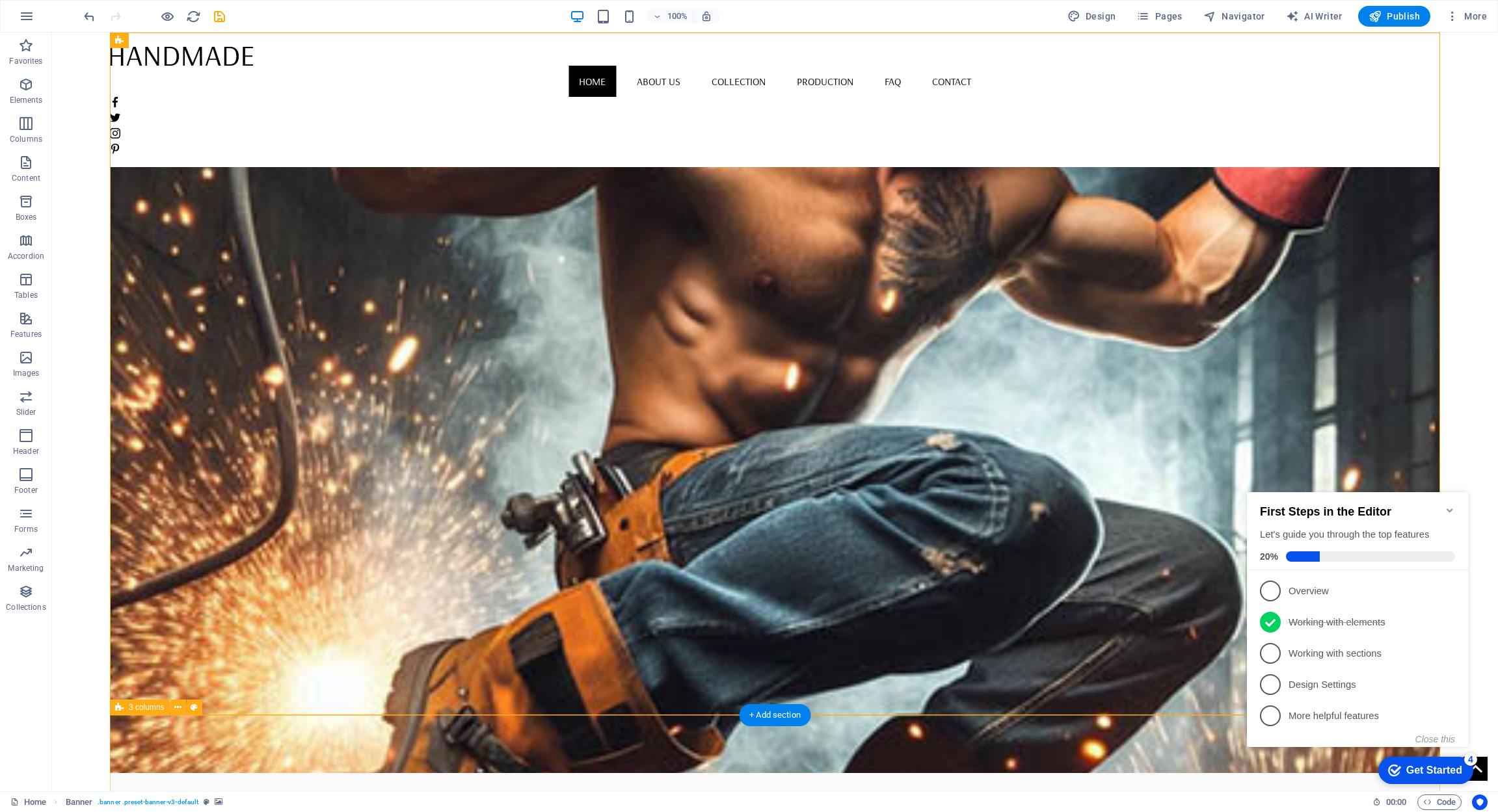
click at [1377, 591] on p "Overview - incomplete" at bounding box center [1366, 592] width 156 height 14
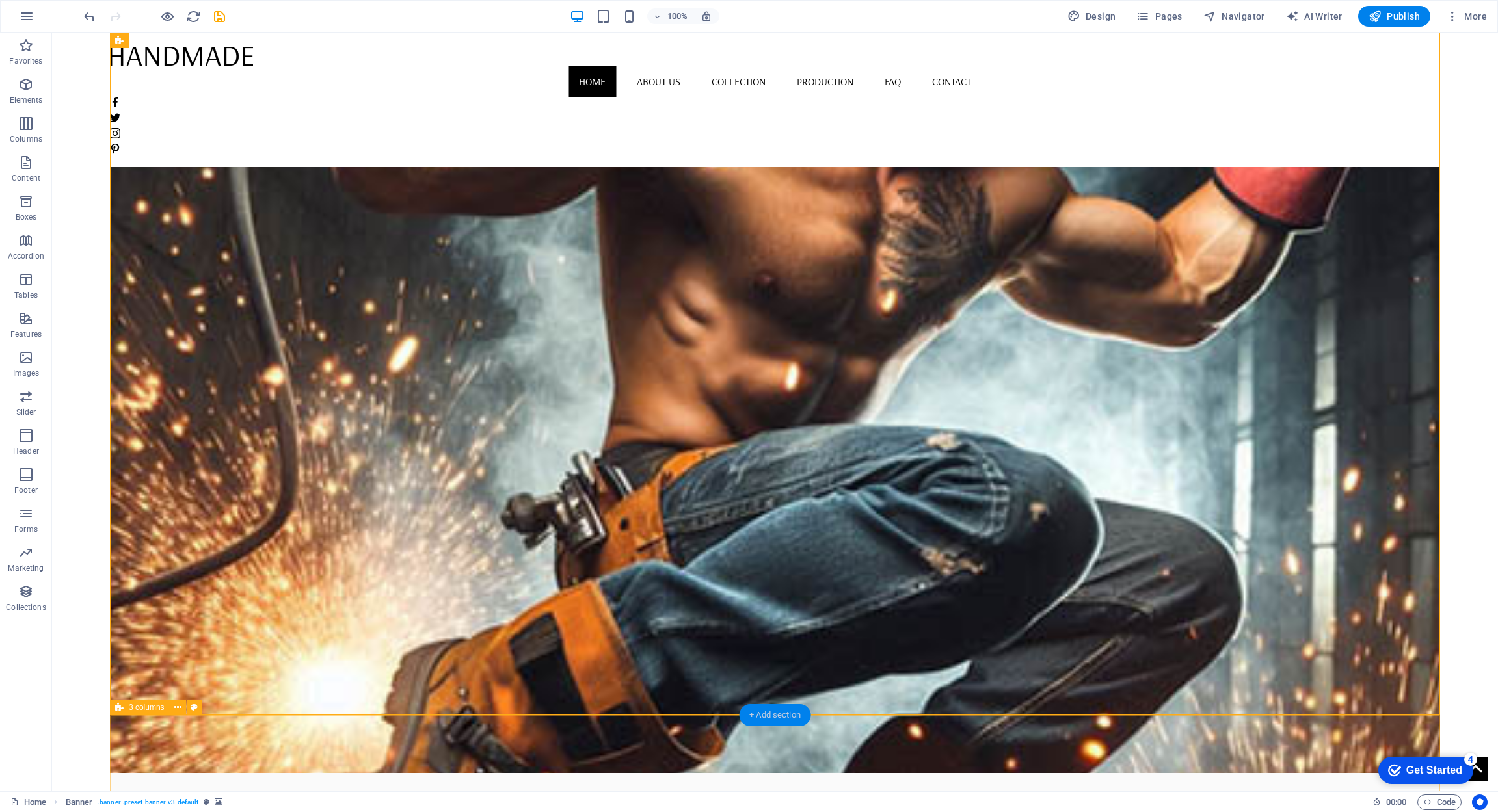
click at [769, 717] on div "+ Add section" at bounding box center [775, 715] width 72 height 22
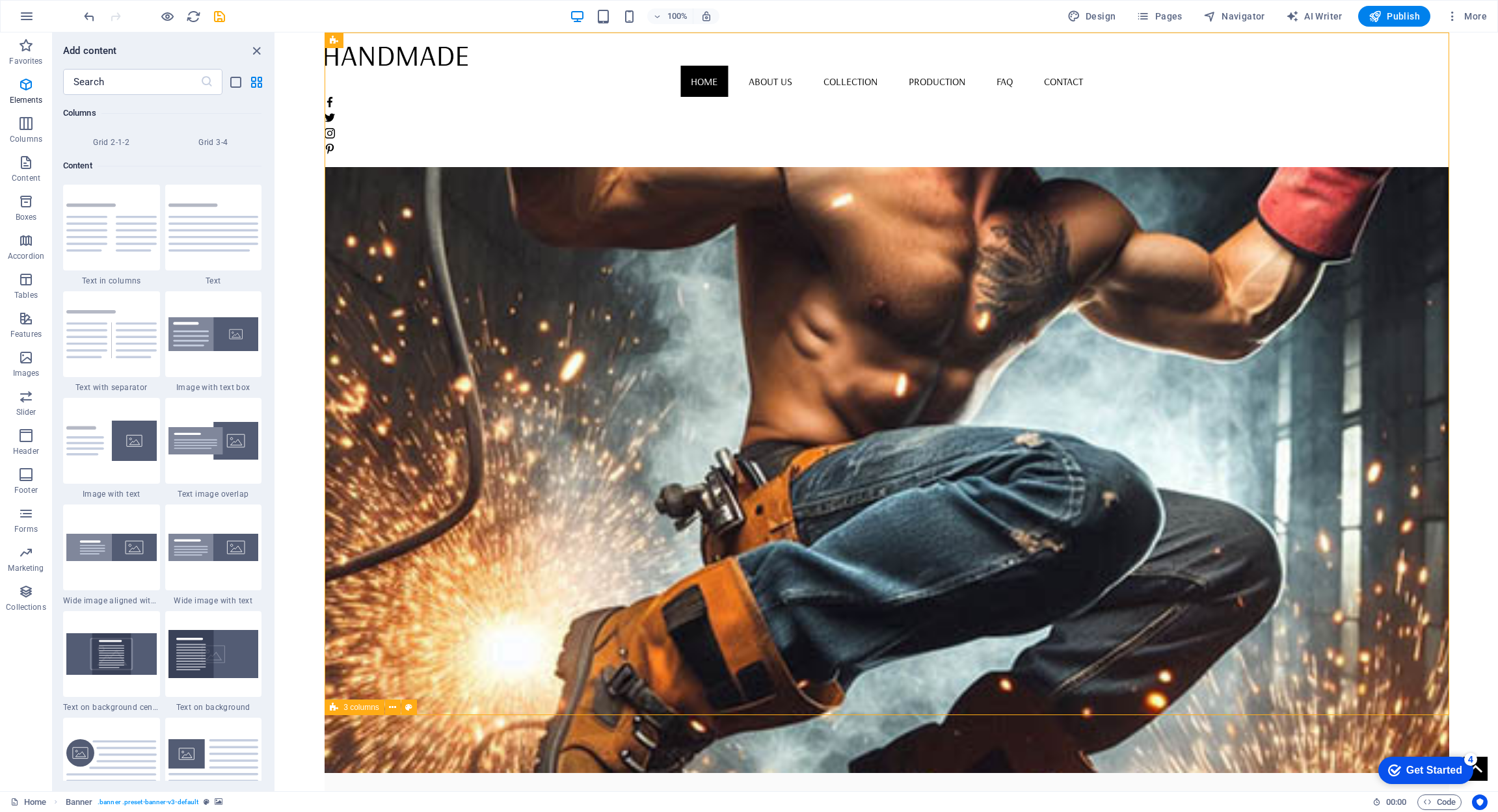
scroll to position [2276, 0]
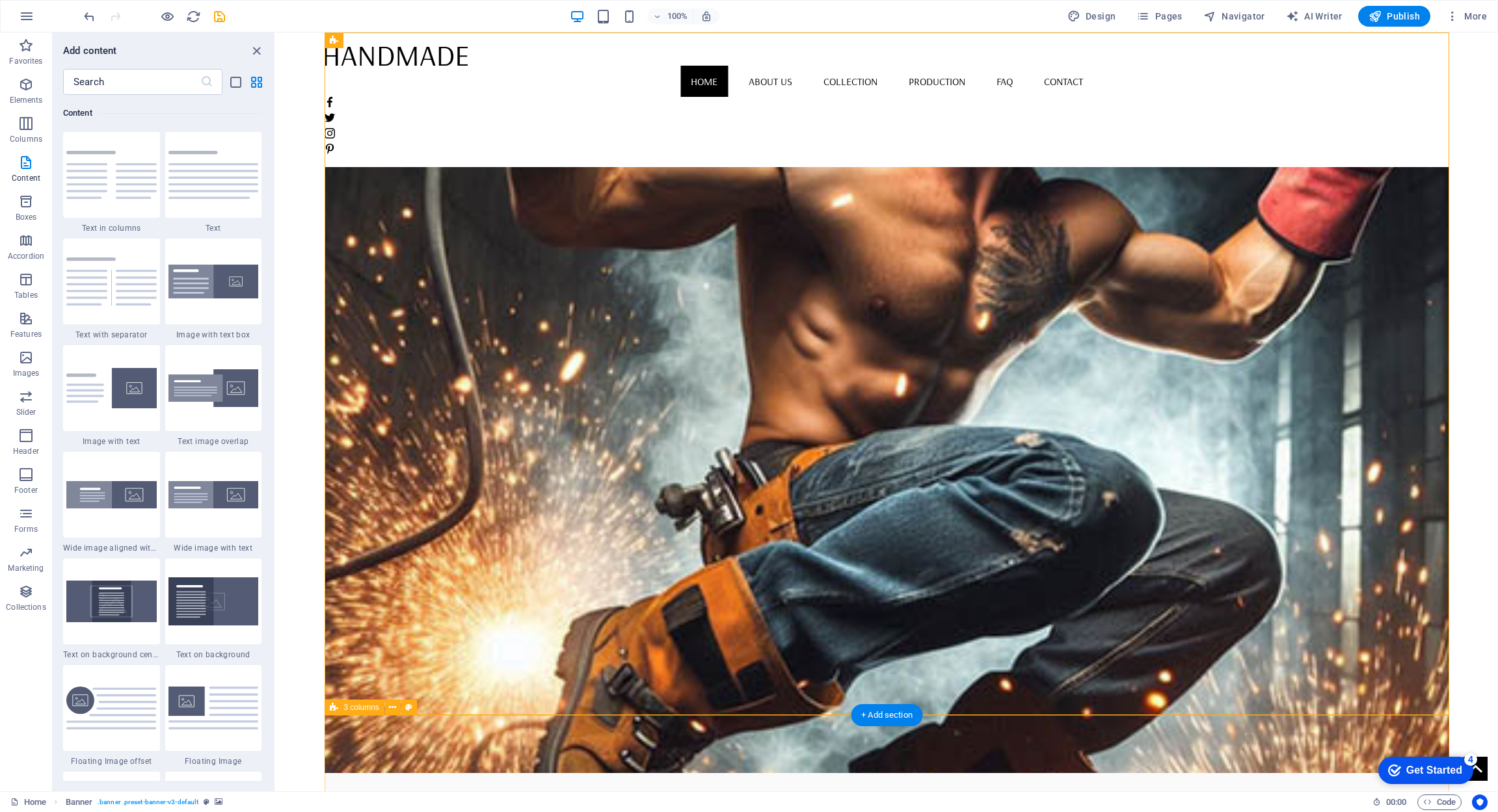
click at [1467, 758] on div "4" at bounding box center [1470, 759] width 13 height 13
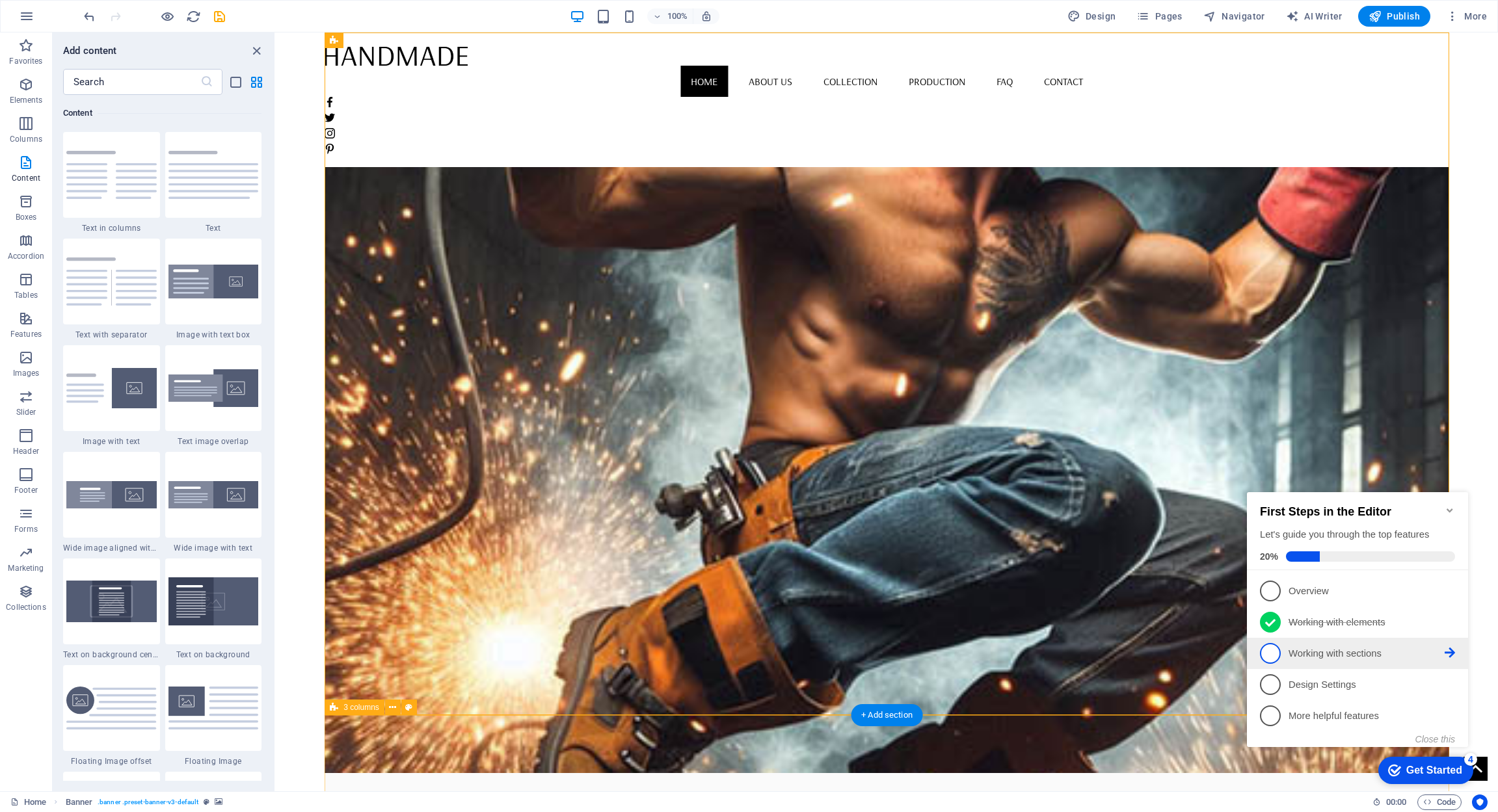
click at [1370, 661] on link "3 Working with sections - incomplete" at bounding box center [1358, 654] width 195 height 21
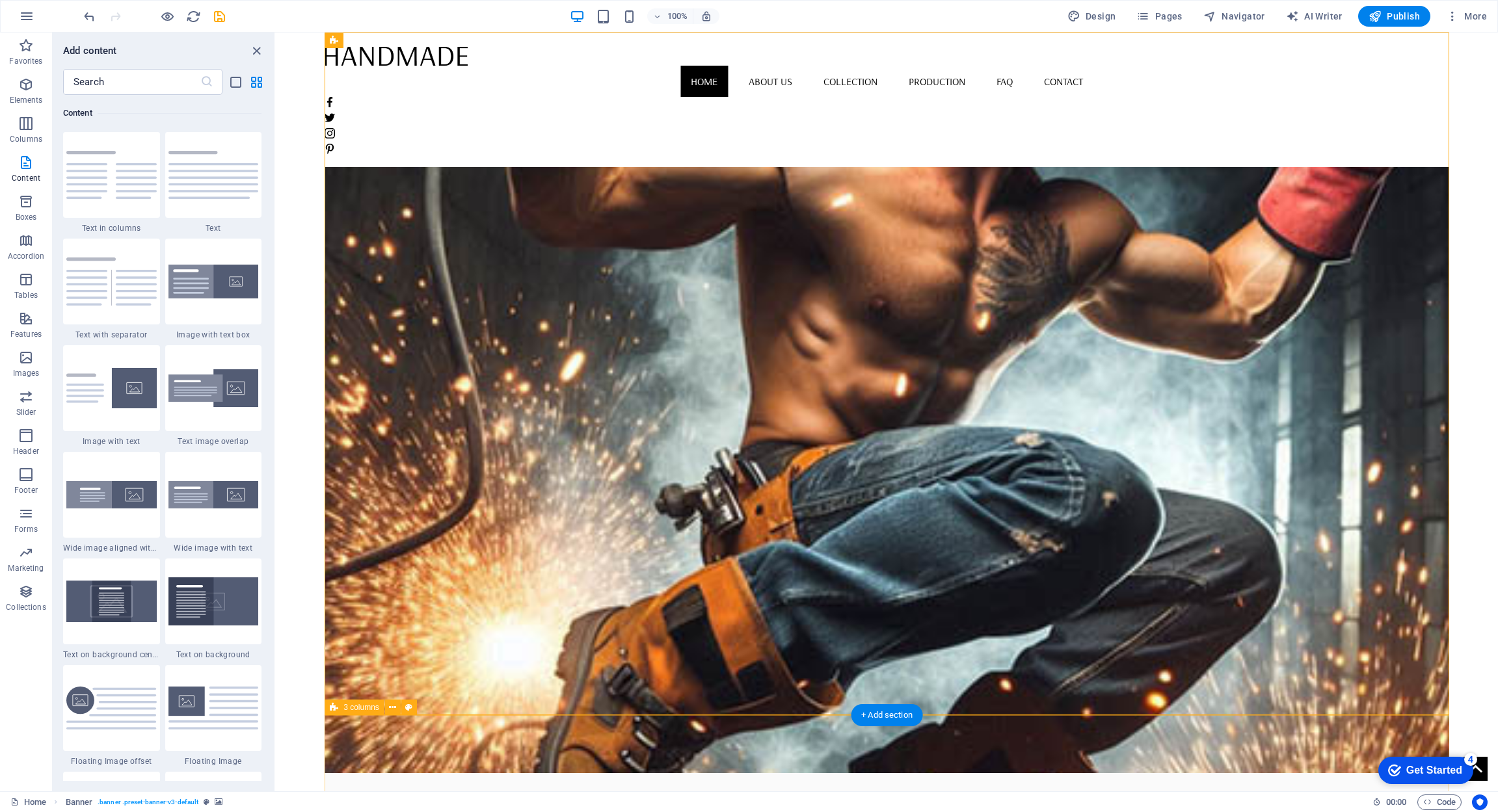
scroll to position [0, 0]
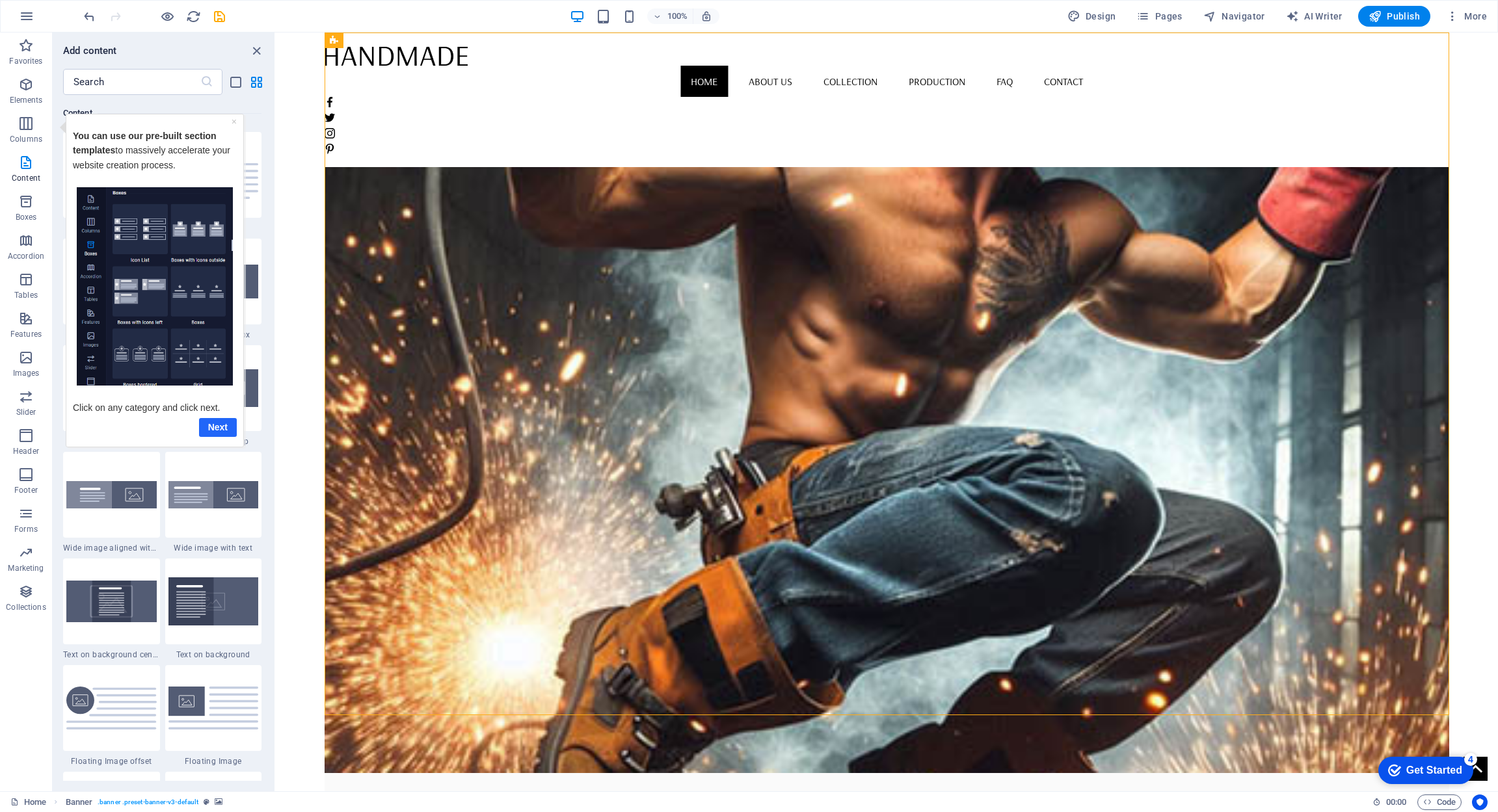
click at [216, 422] on link "Next" at bounding box center [218, 426] width 38 height 19
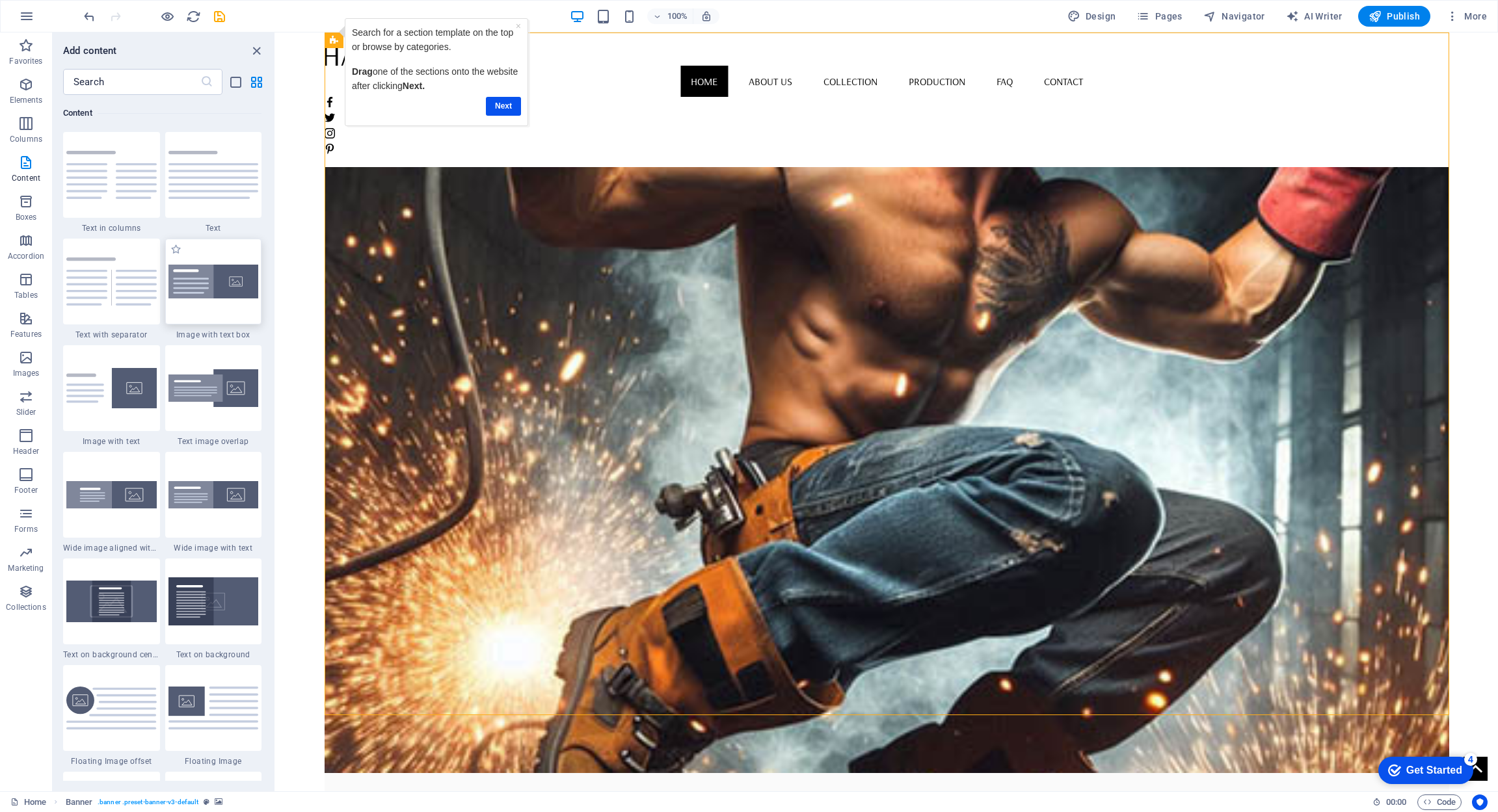
click at [240, 273] on img at bounding box center [213, 282] width 91 height 35
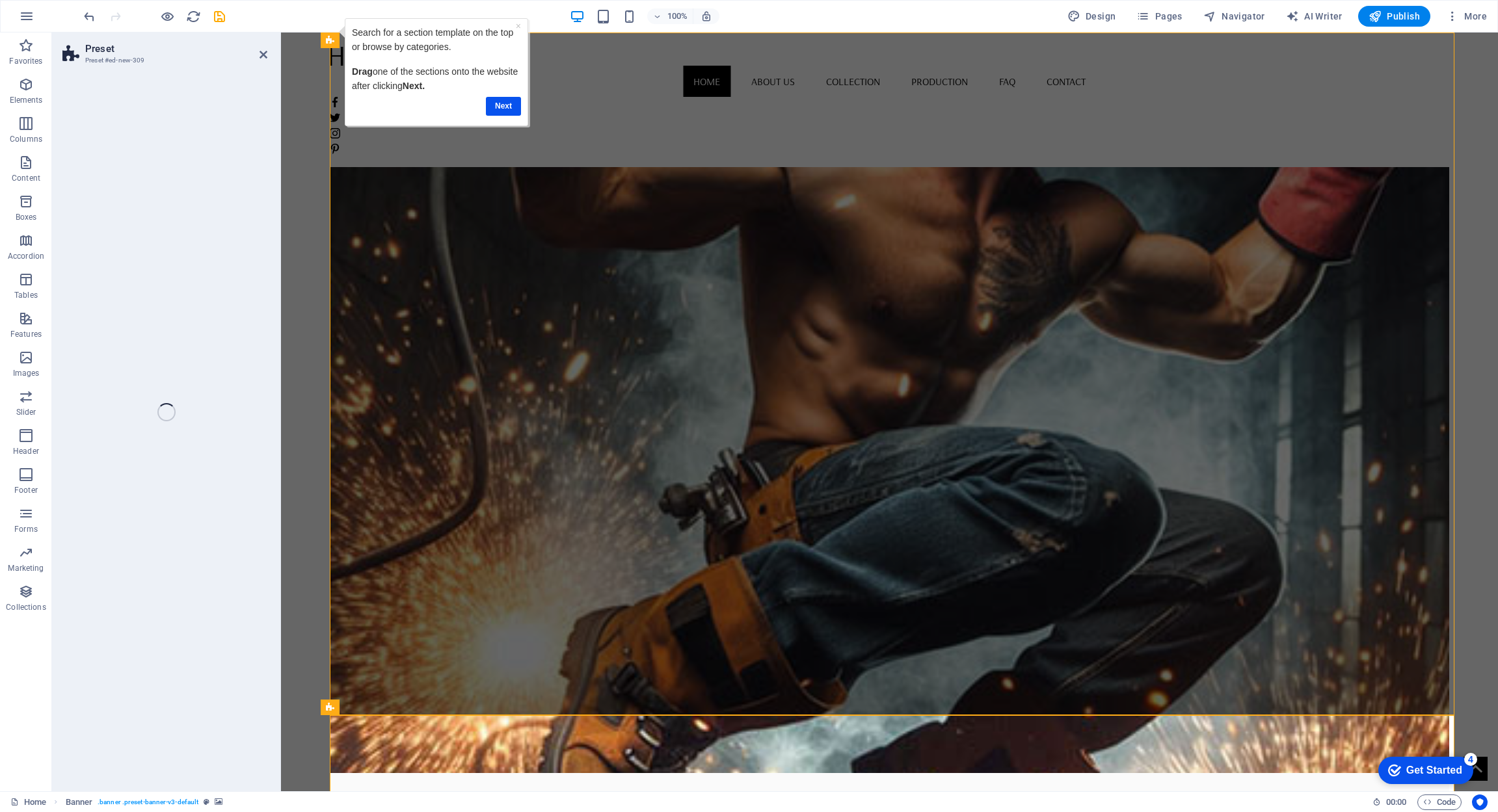
select select "rem"
select select "px"
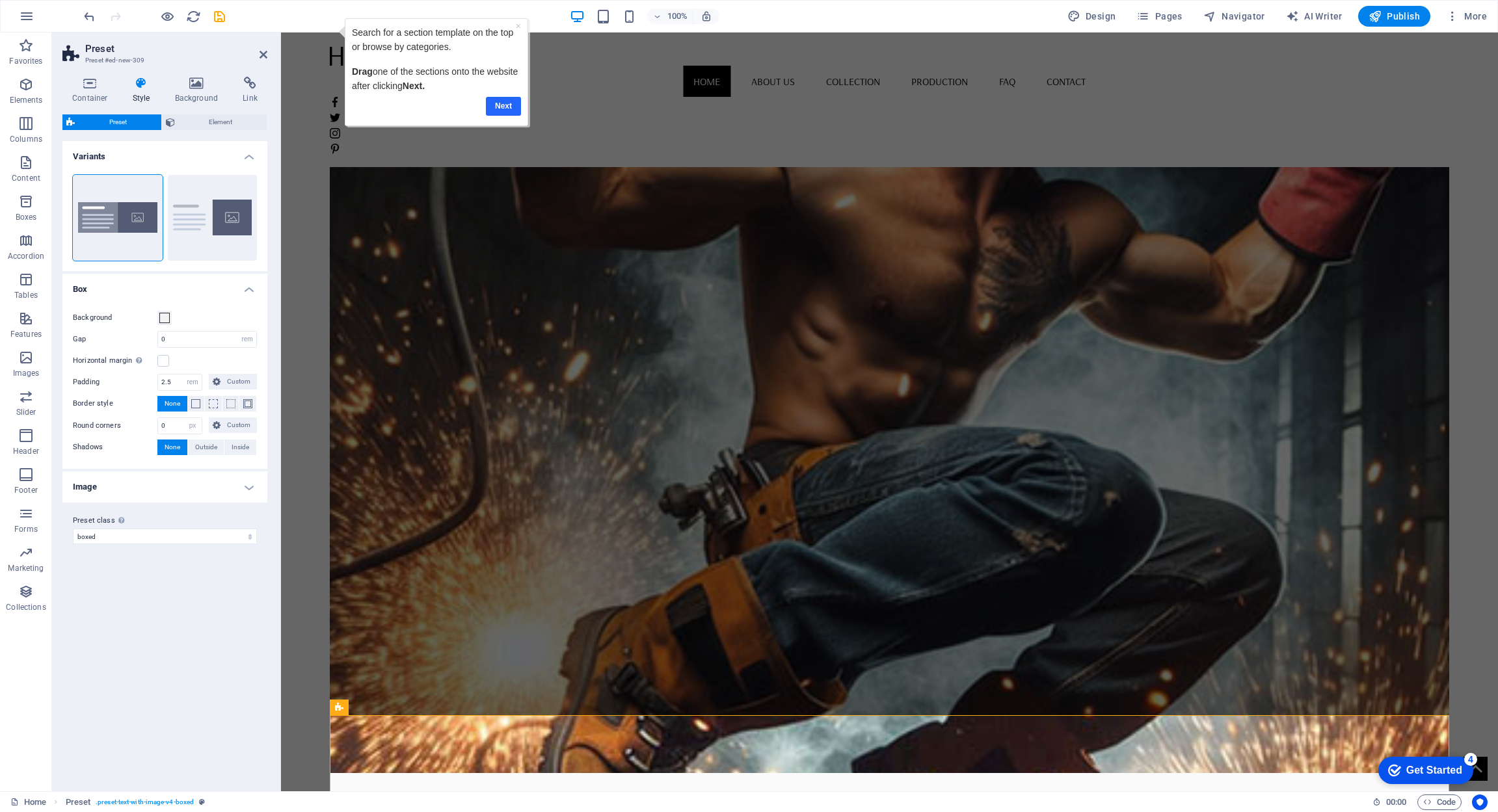
click at [510, 105] on link "Next" at bounding box center [502, 106] width 35 height 19
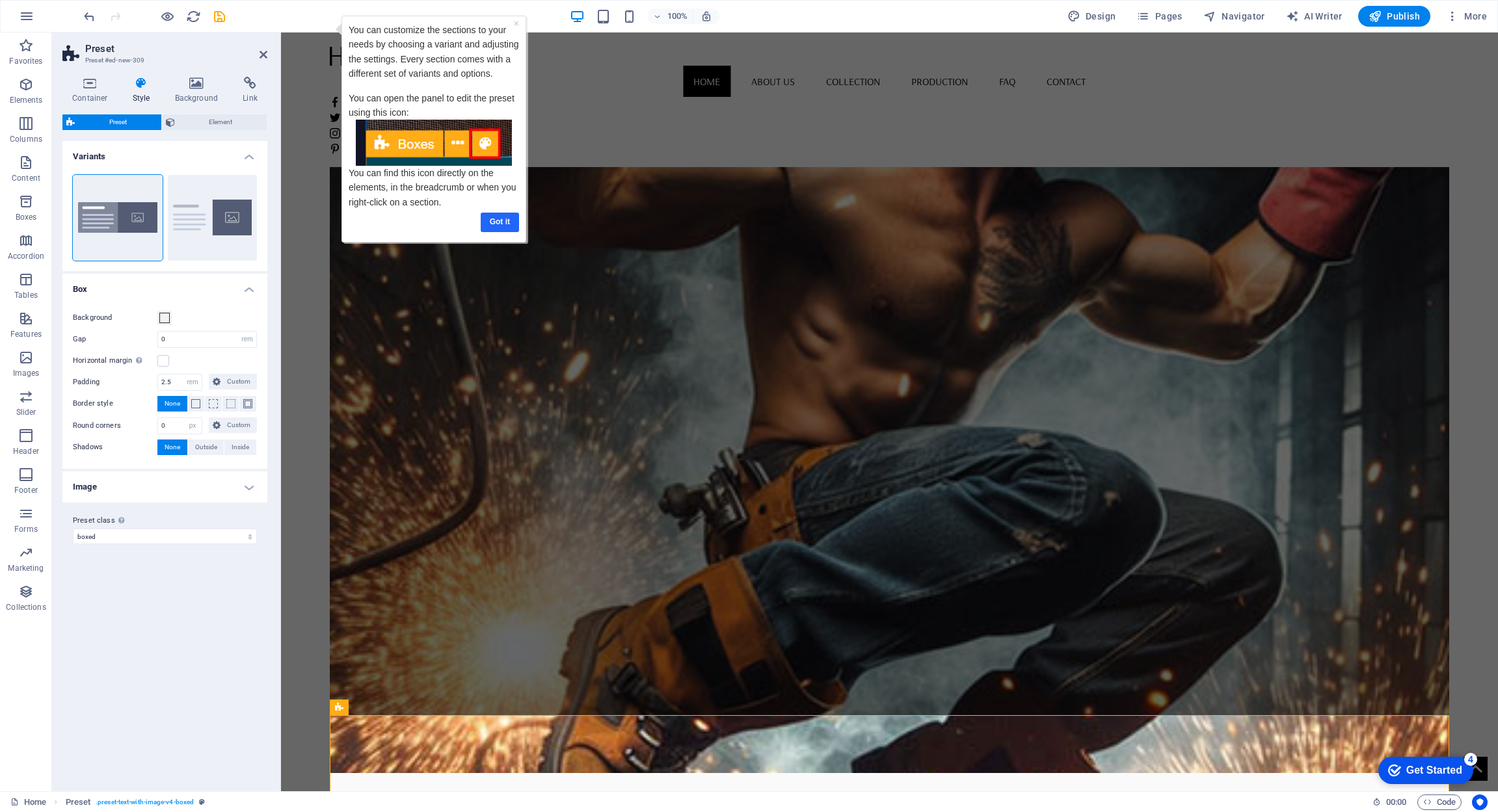
click at [492, 218] on link "Got it" at bounding box center [499, 221] width 39 height 19
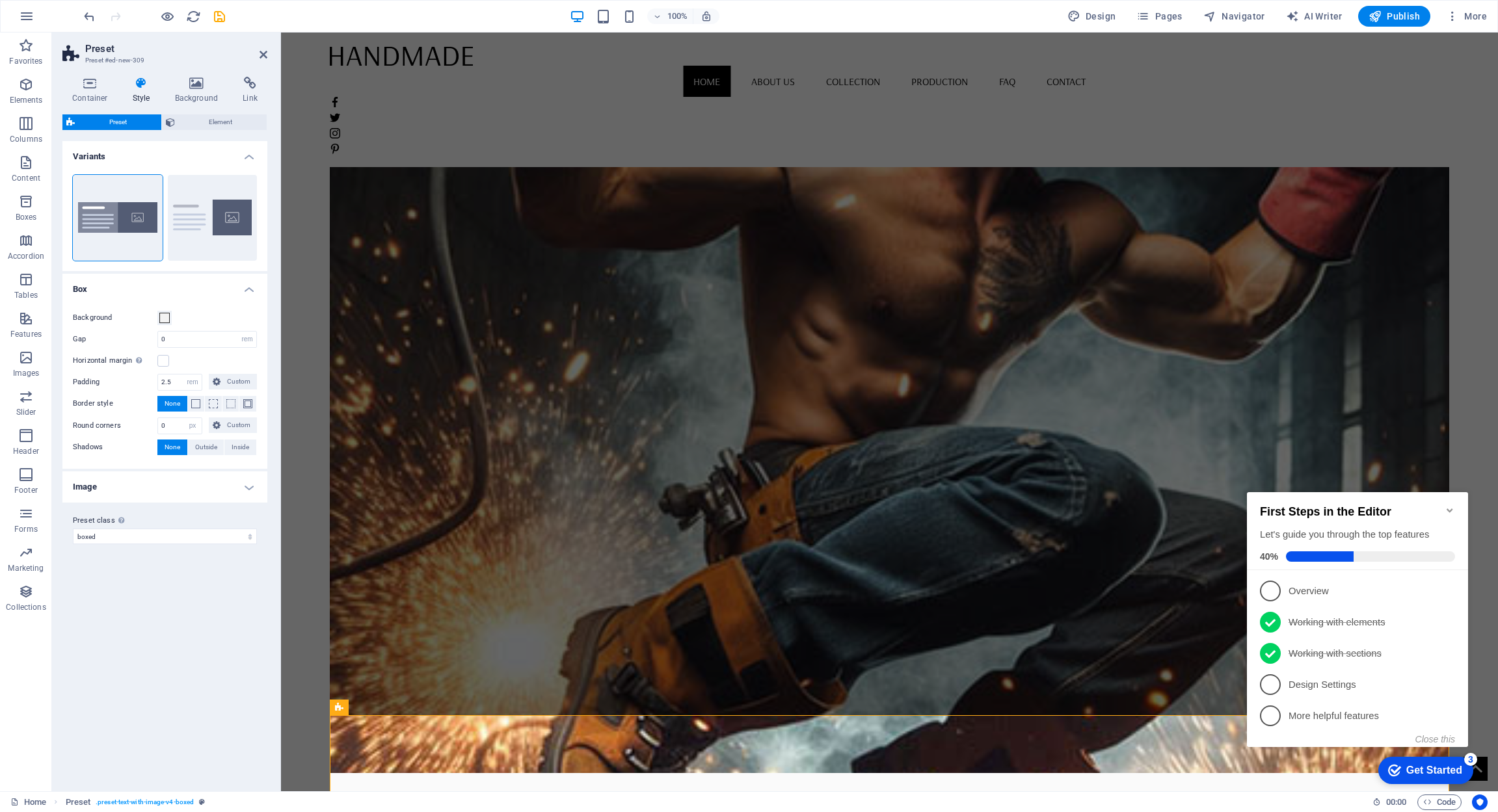
click at [1306, 594] on p "Overview - incomplete" at bounding box center [1366, 592] width 156 height 14
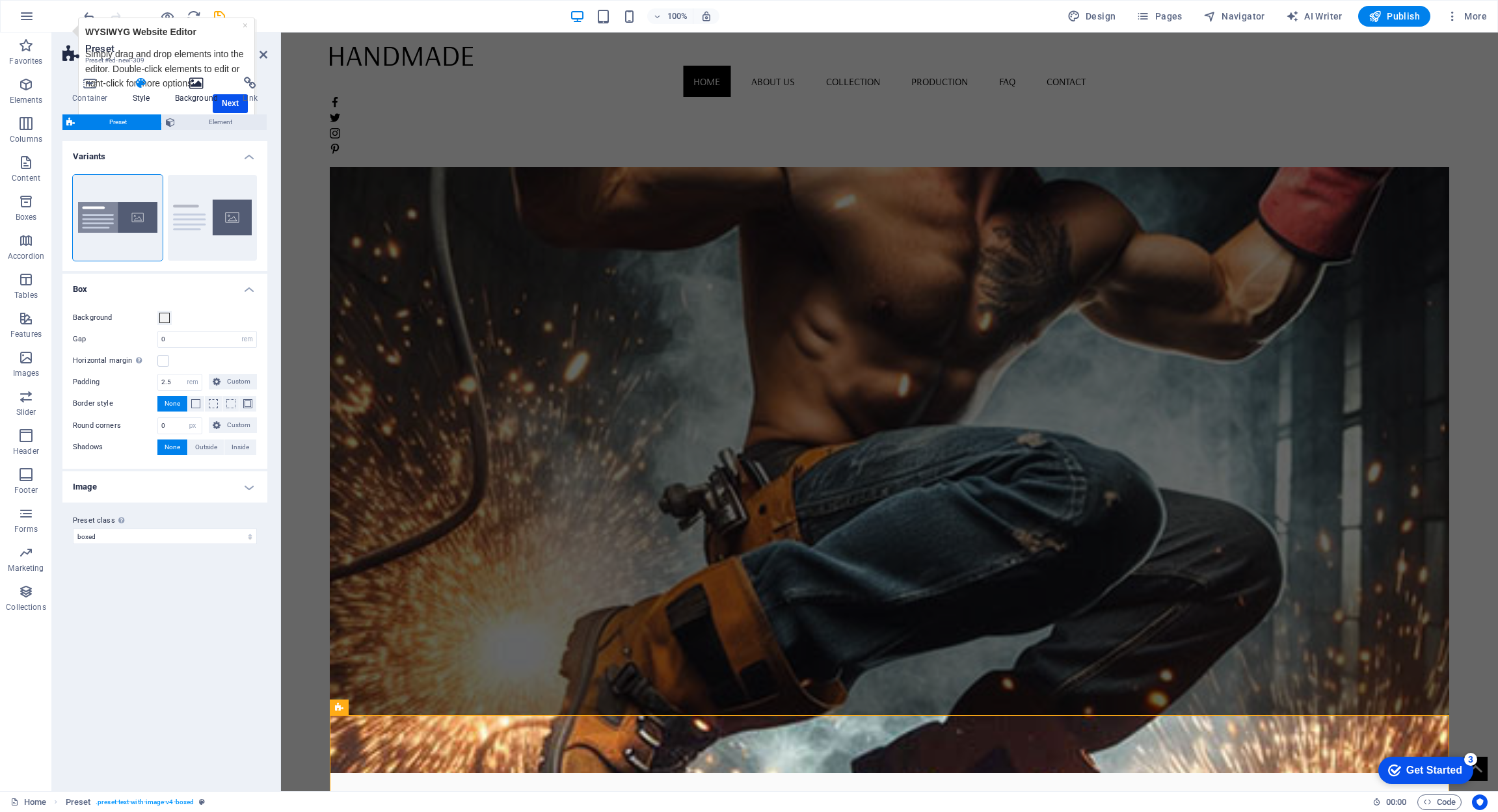
click at [227, 102] on h4 "Background" at bounding box center [199, 90] width 69 height 27
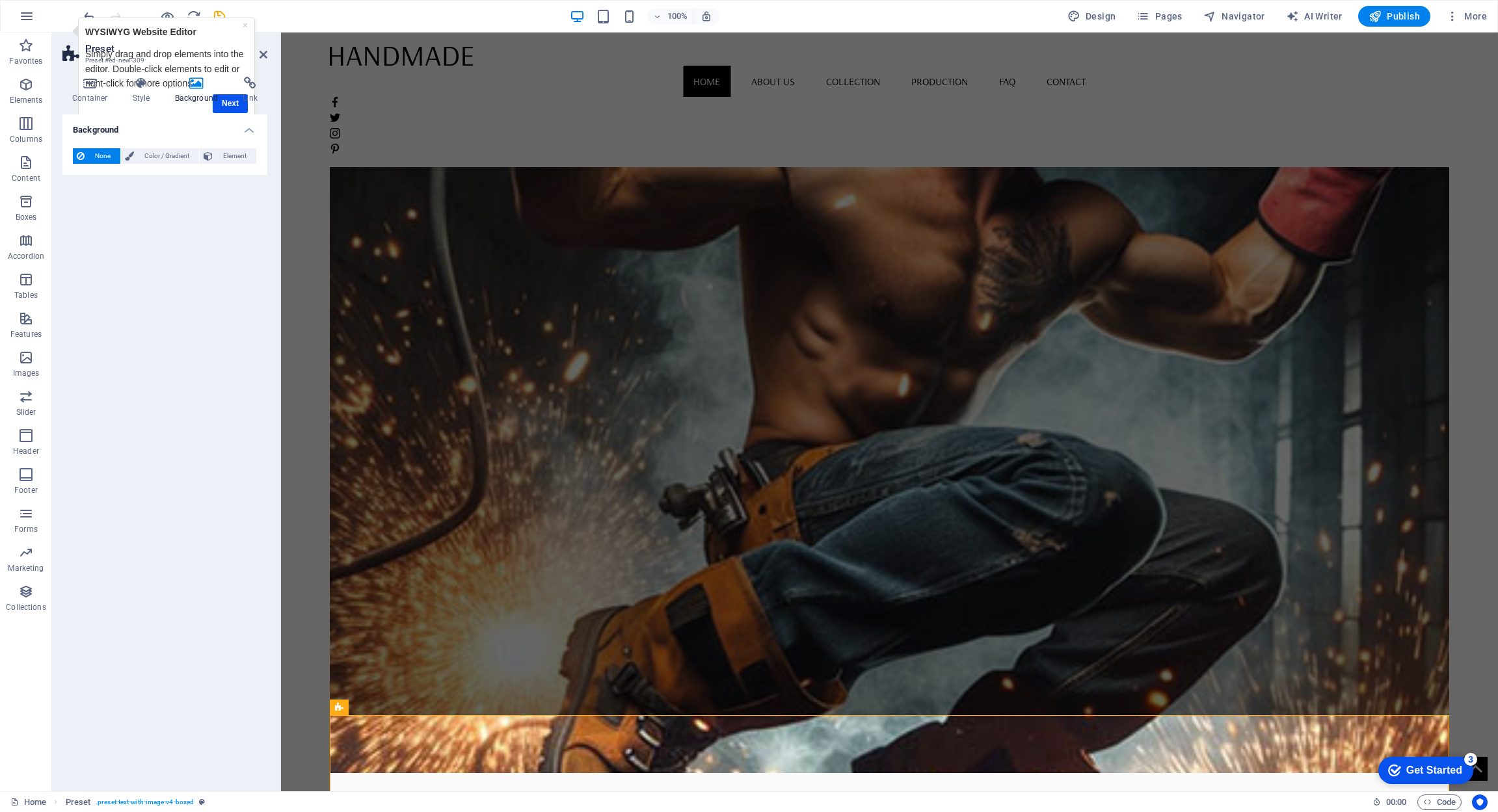
click at [227, 102] on h4 "Background" at bounding box center [199, 90] width 69 height 27
click at [227, 103] on h4 "Background" at bounding box center [199, 90] width 69 height 27
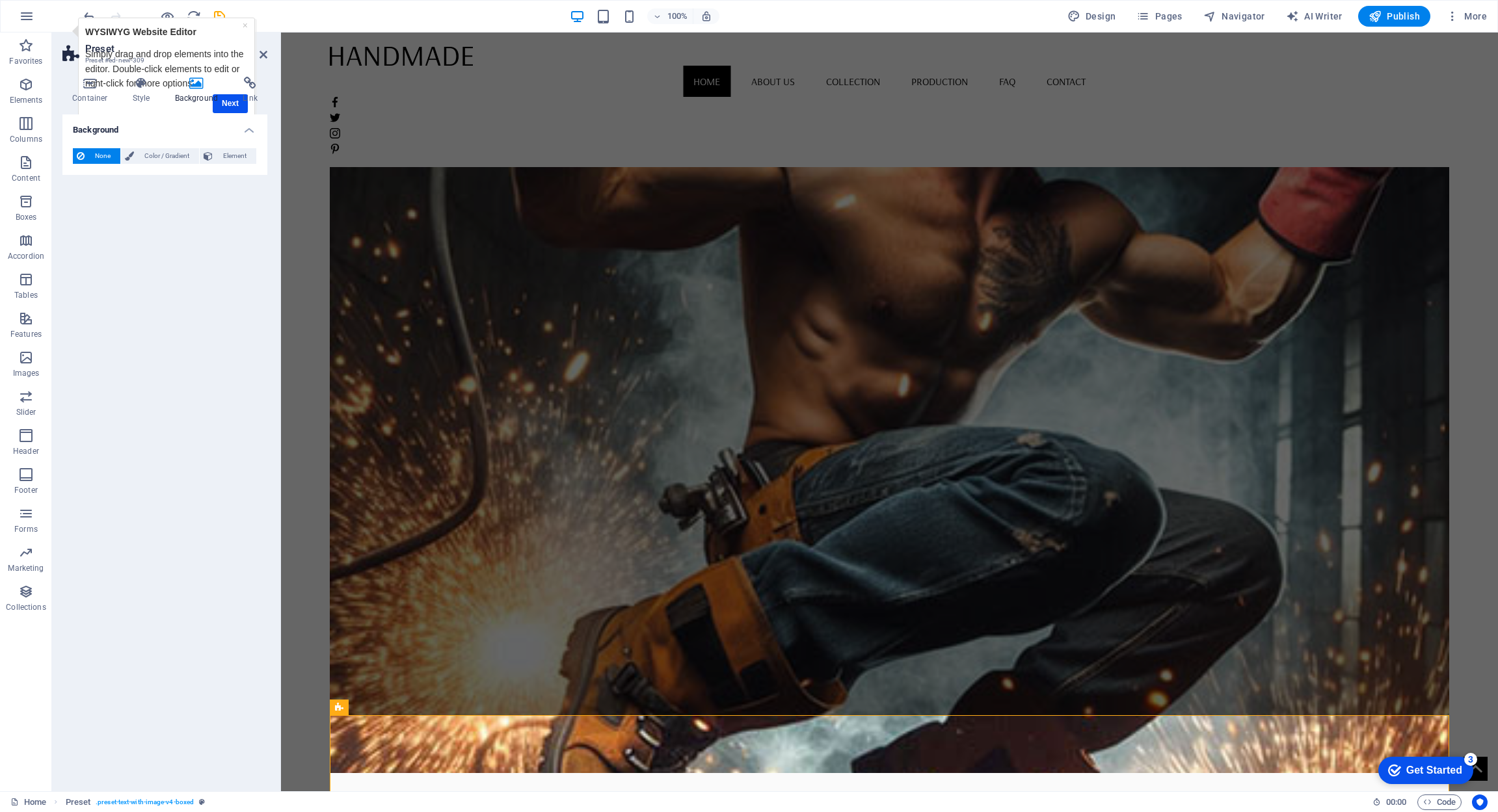
click at [227, 103] on h4 "Background" at bounding box center [199, 90] width 69 height 27
click at [190, 261] on div "Background None Color / Gradient Element Stretch background to full-width Color…" at bounding box center [165, 447] width 205 height 667
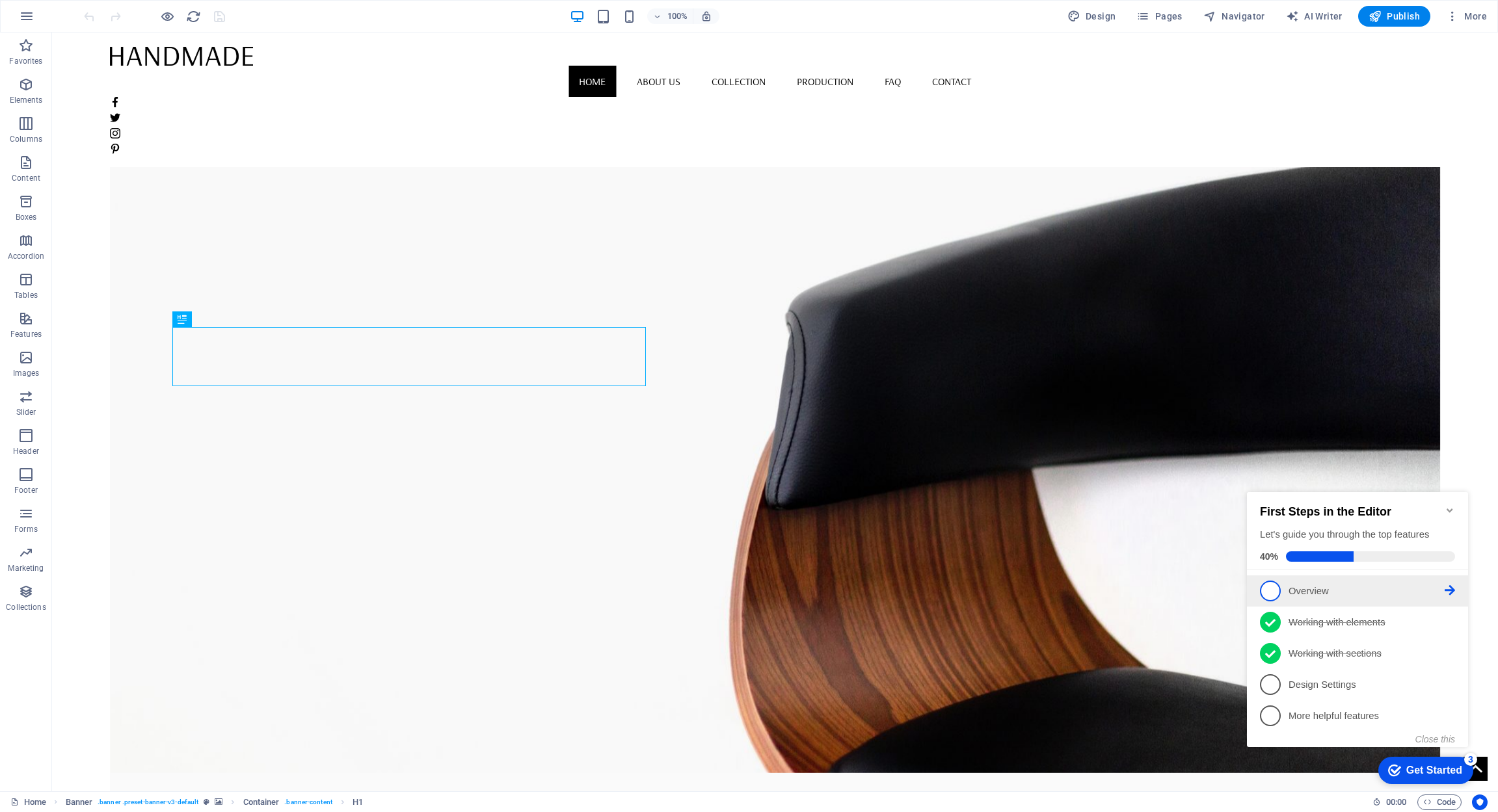
click at [1308, 586] on p "Overview - incomplete" at bounding box center [1366, 592] width 156 height 14
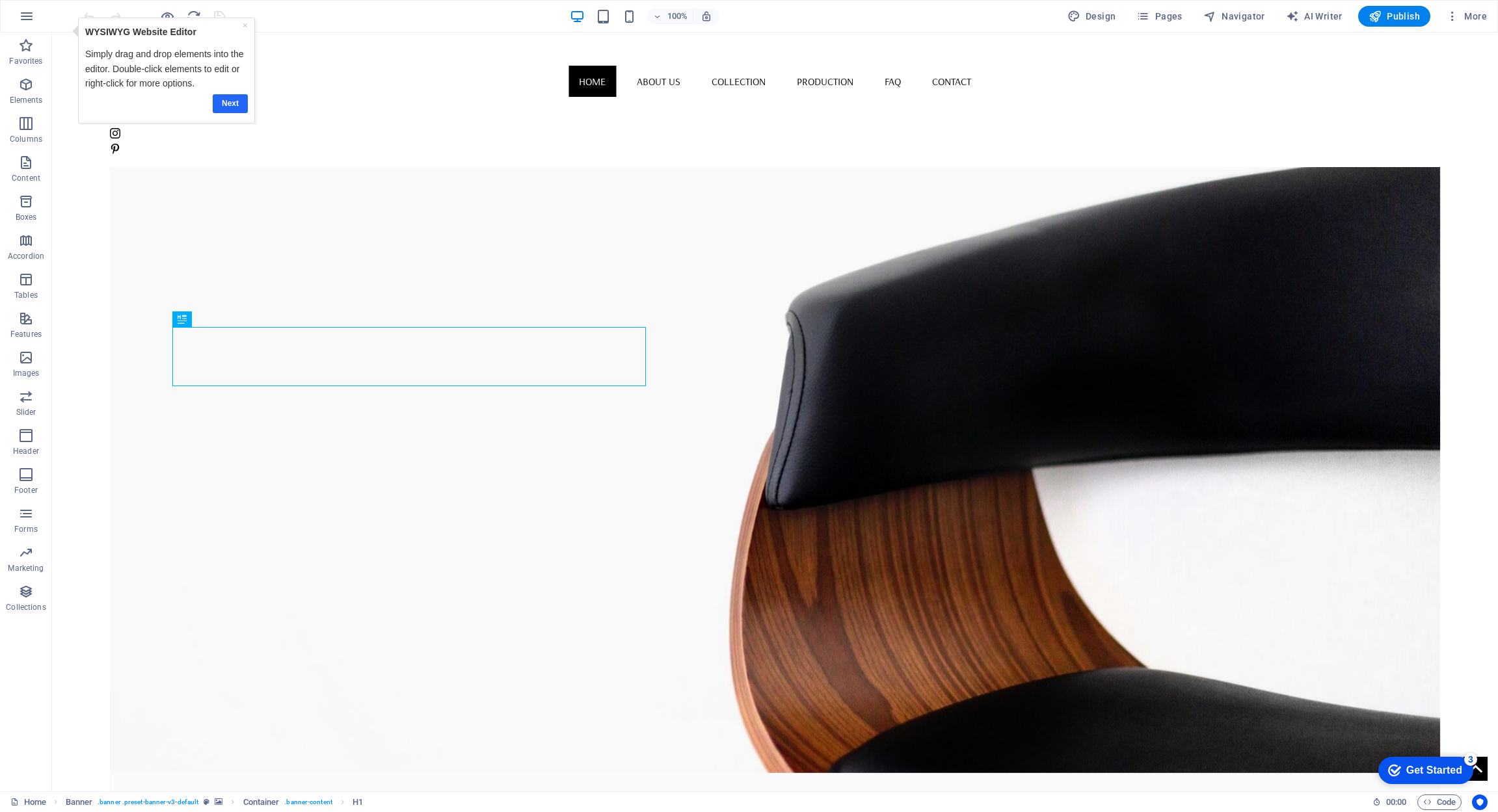
click at [226, 102] on link "Next" at bounding box center [229, 104] width 35 height 19
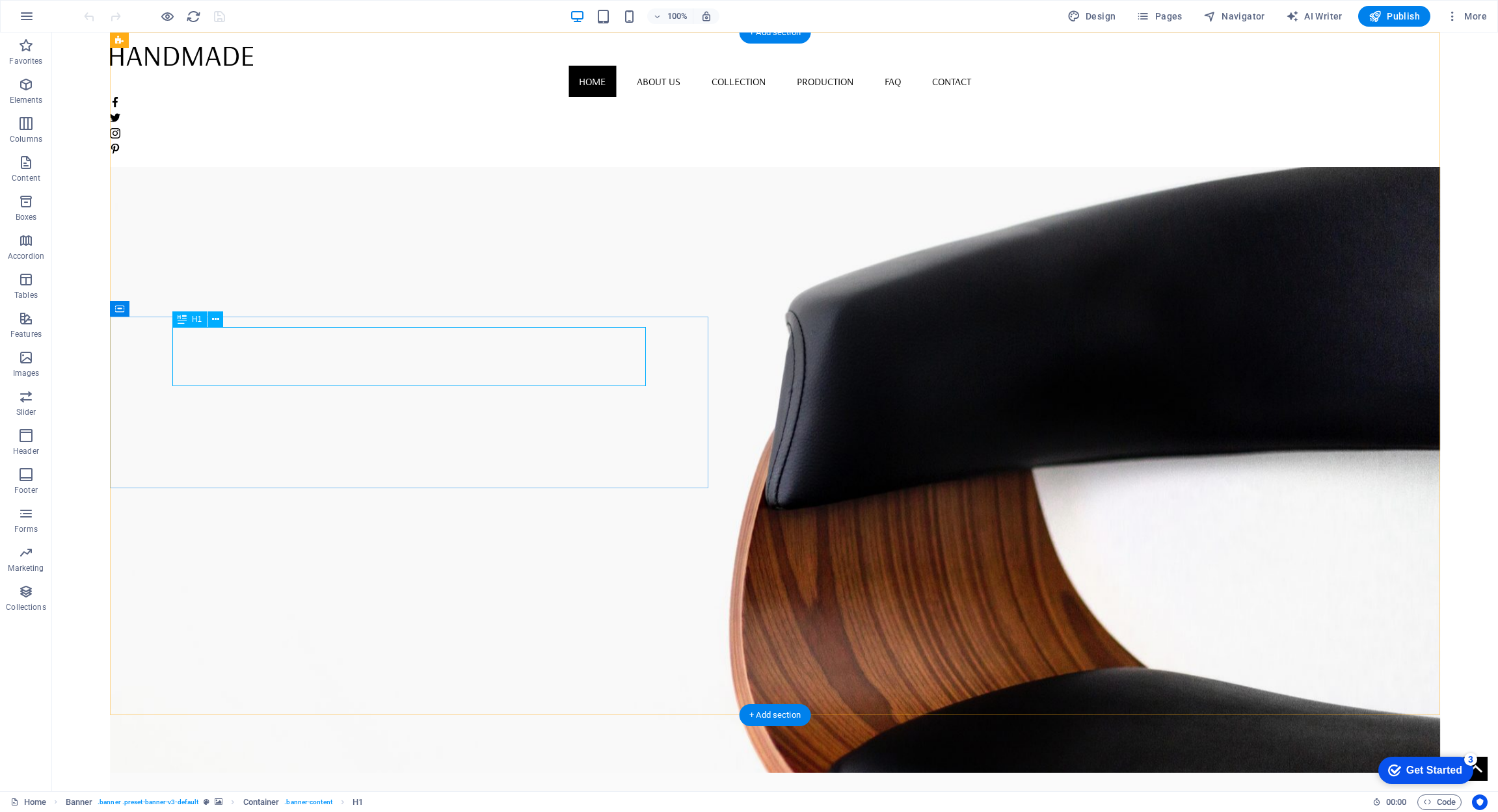
click at [484, 784] on div "New Collection" at bounding box center [775, 813] width 583 height 59
drag, startPoint x: 284, startPoint y: 355, endPoint x: 244, endPoint y: 355, distance: 40.0
click at [484, 784] on div "New Collection" at bounding box center [775, 813] width 583 height 59
click at [218, 320] on icon at bounding box center [215, 320] width 7 height 14
drag, startPoint x: 1468, startPoint y: 756, endPoint x: 1594, endPoint y: 1033, distance: 304.3
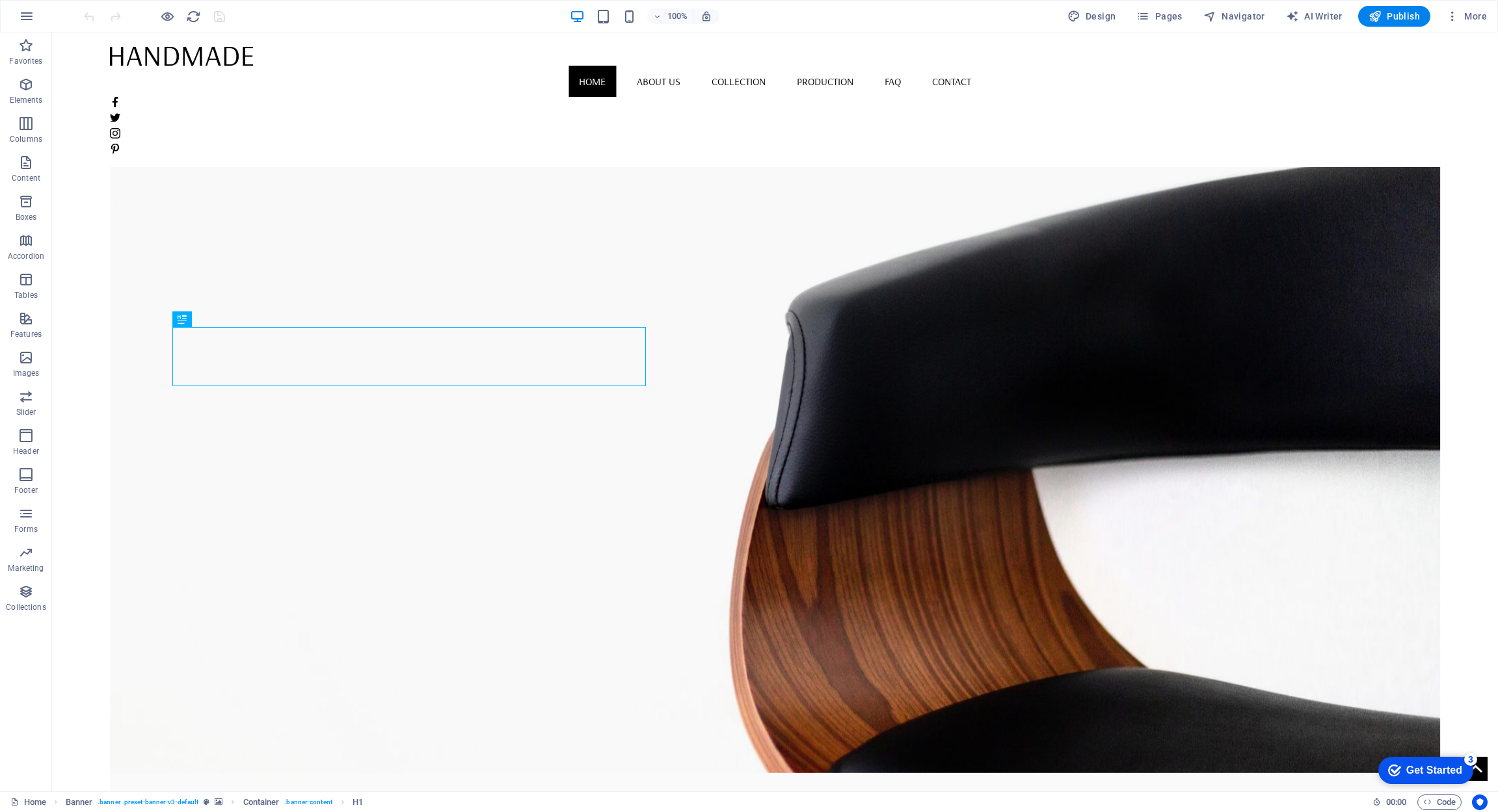
click at [1468, 756] on div "3" at bounding box center [1470, 759] width 13 height 13
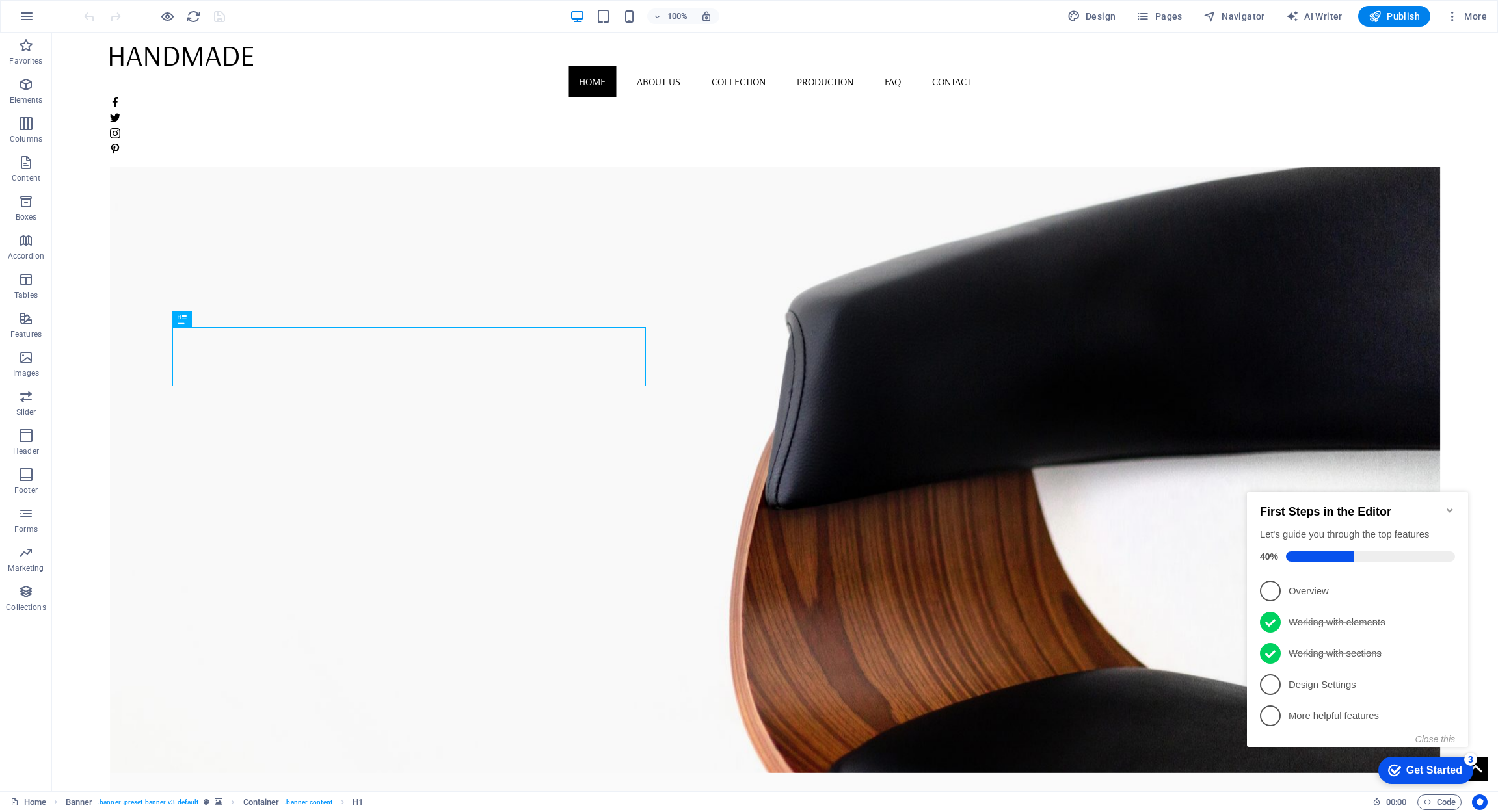
click at [1332, 688] on p "Design Settings - incomplete" at bounding box center [1366, 685] width 156 height 14
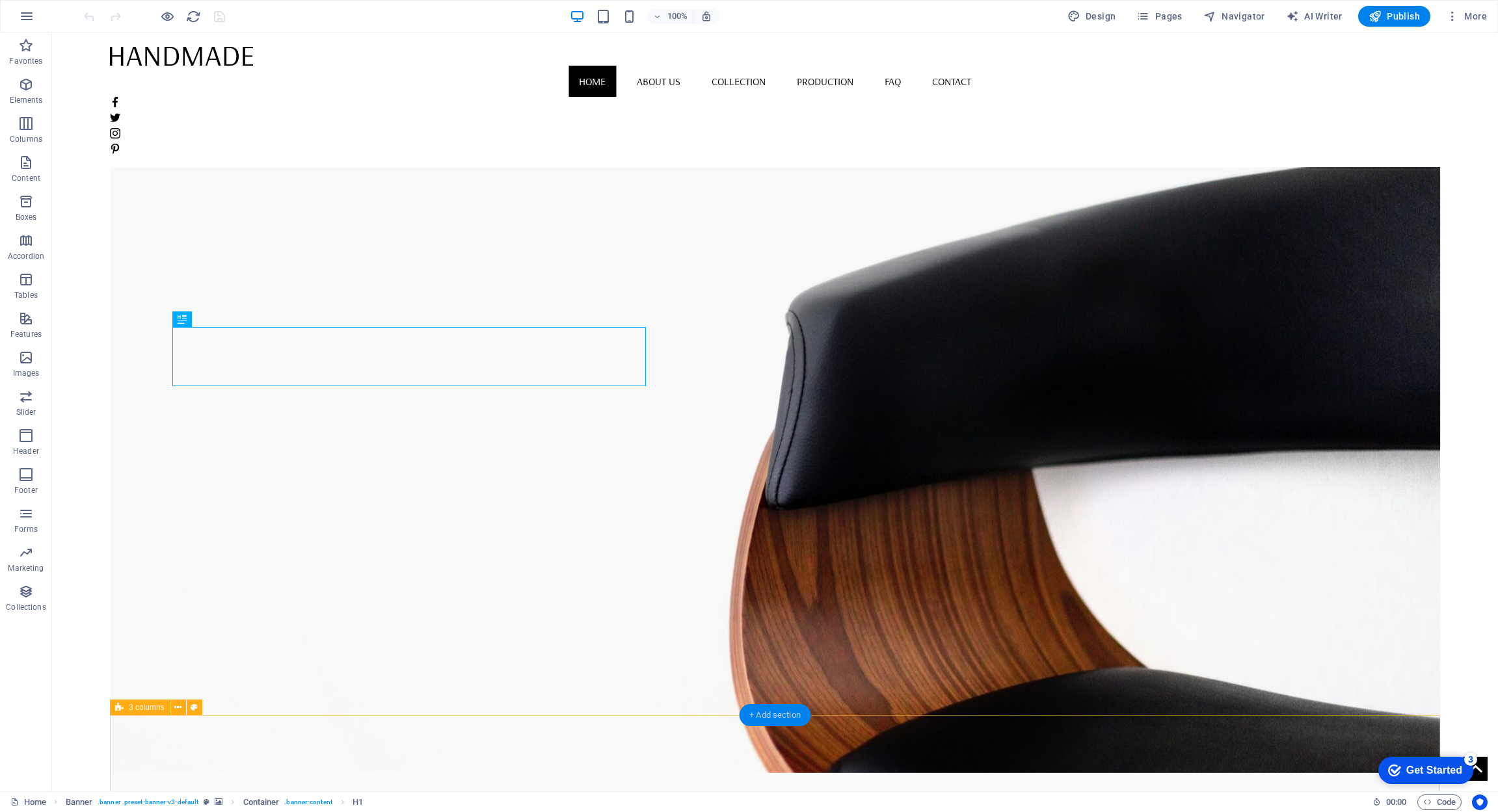
click at [782, 718] on div "+ Add section" at bounding box center [775, 715] width 72 height 22
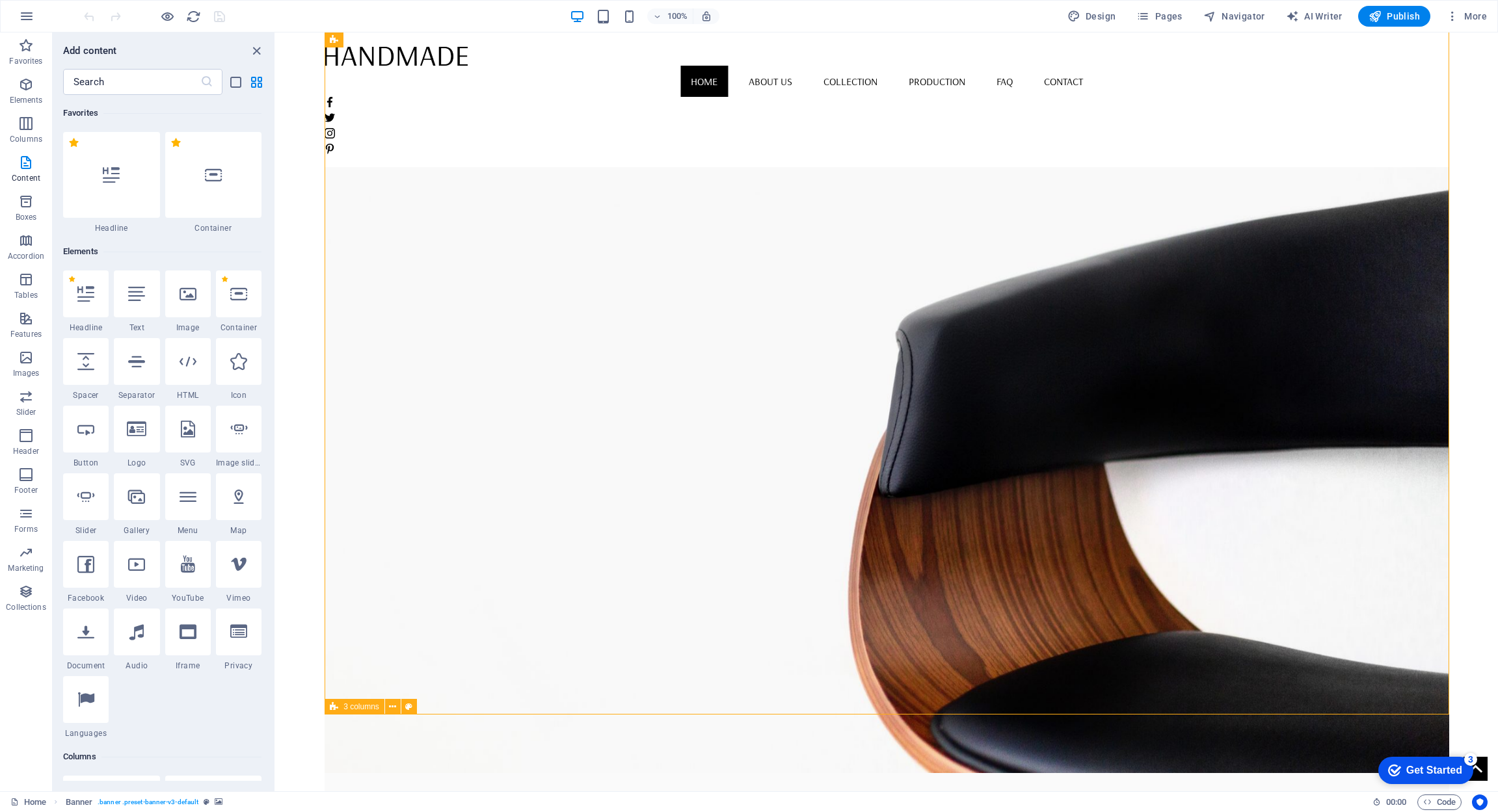
scroll to position [1, 0]
click at [138, 437] on div at bounding box center [137, 428] width 46 height 47
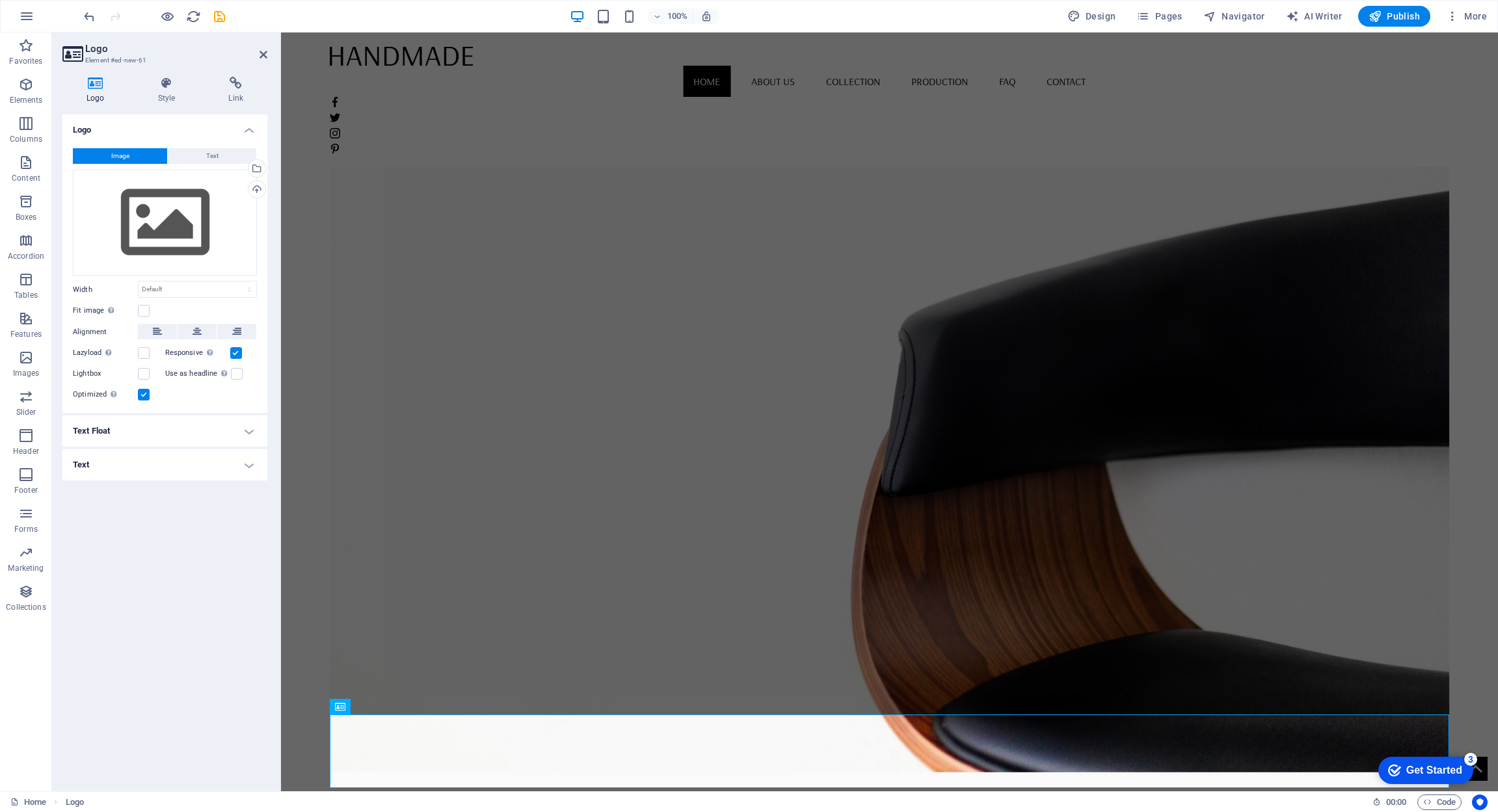
click at [138, 437] on h4 "Text Float" at bounding box center [165, 430] width 205 height 31
click at [1467, 758] on div "3" at bounding box center [1470, 759] width 13 height 13
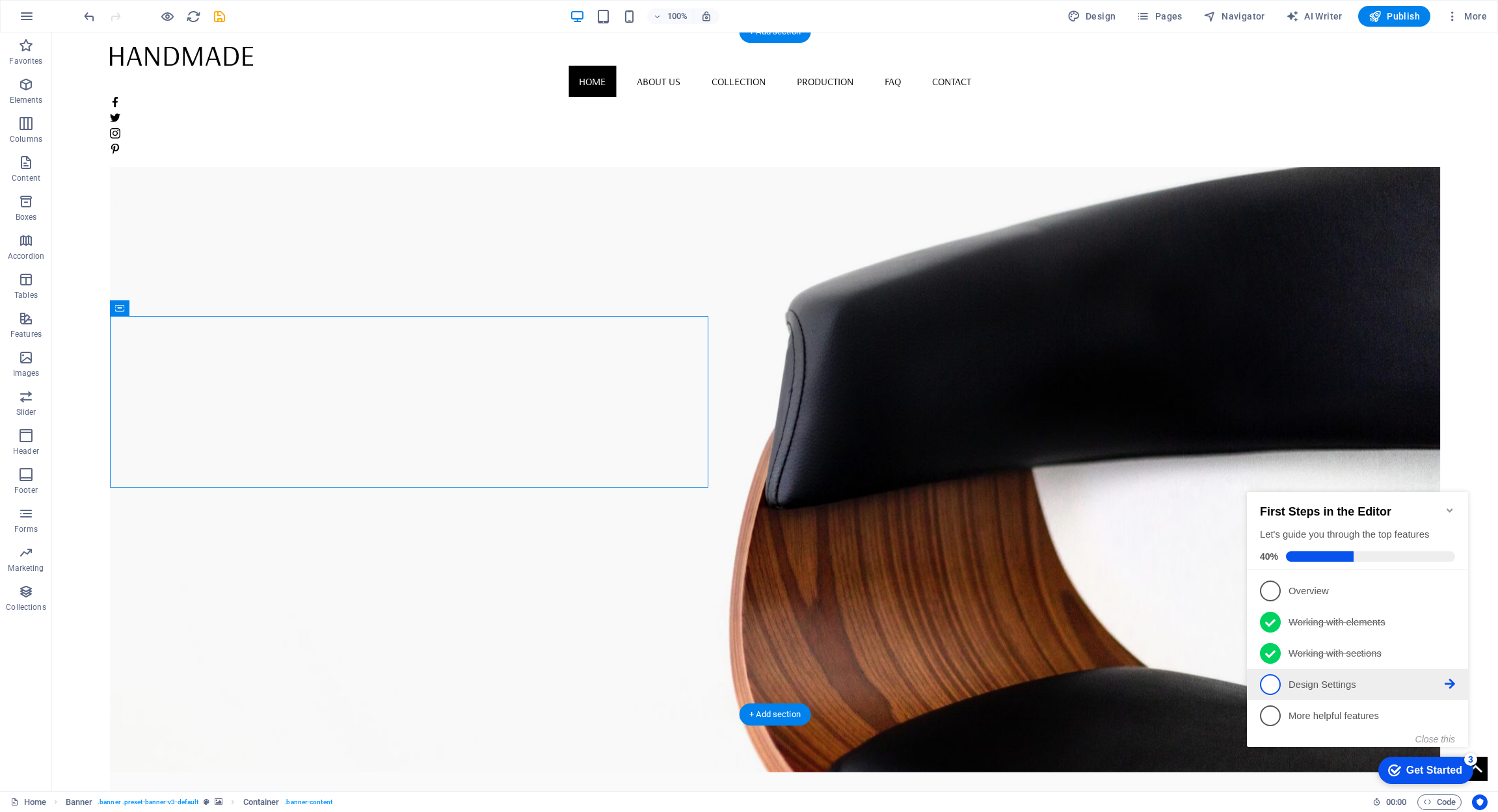
click at [1281, 686] on link "4 Design Settings - incomplete" at bounding box center [1358, 684] width 195 height 21
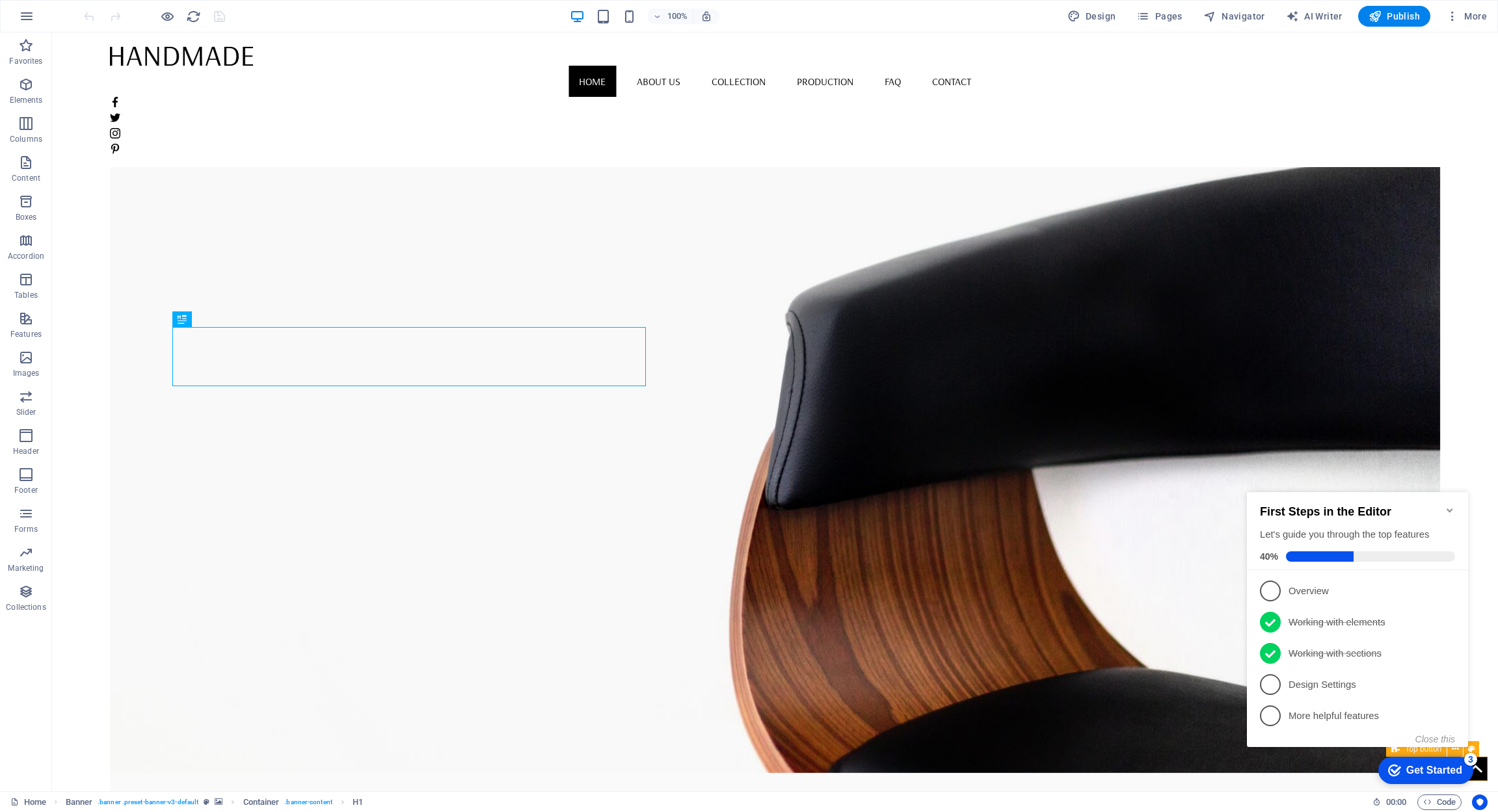
click at [1468, 759] on div "3" at bounding box center [1470, 759] width 13 height 13
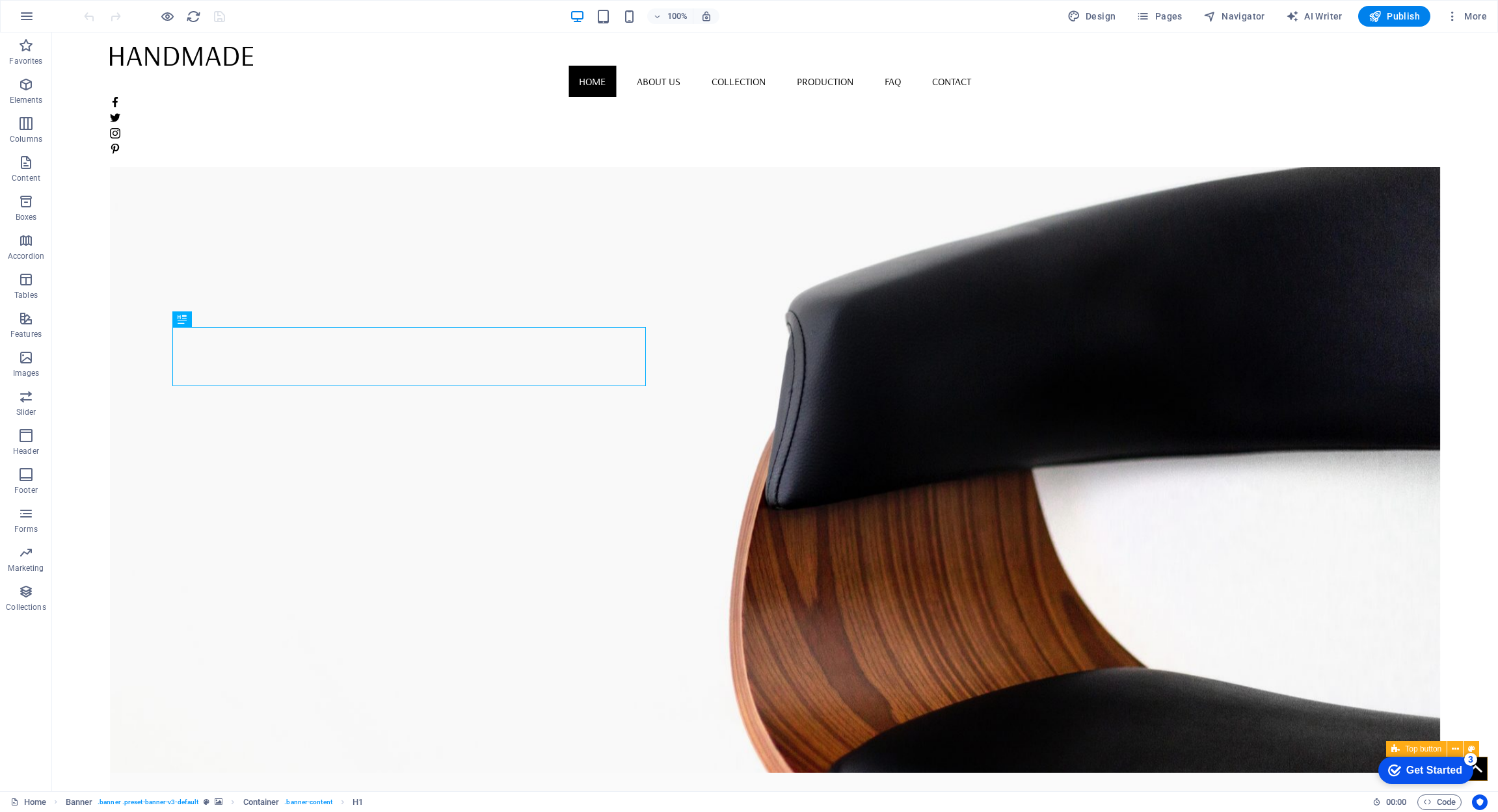
click at [1474, 756] on div "3" at bounding box center [1470, 759] width 13 height 13
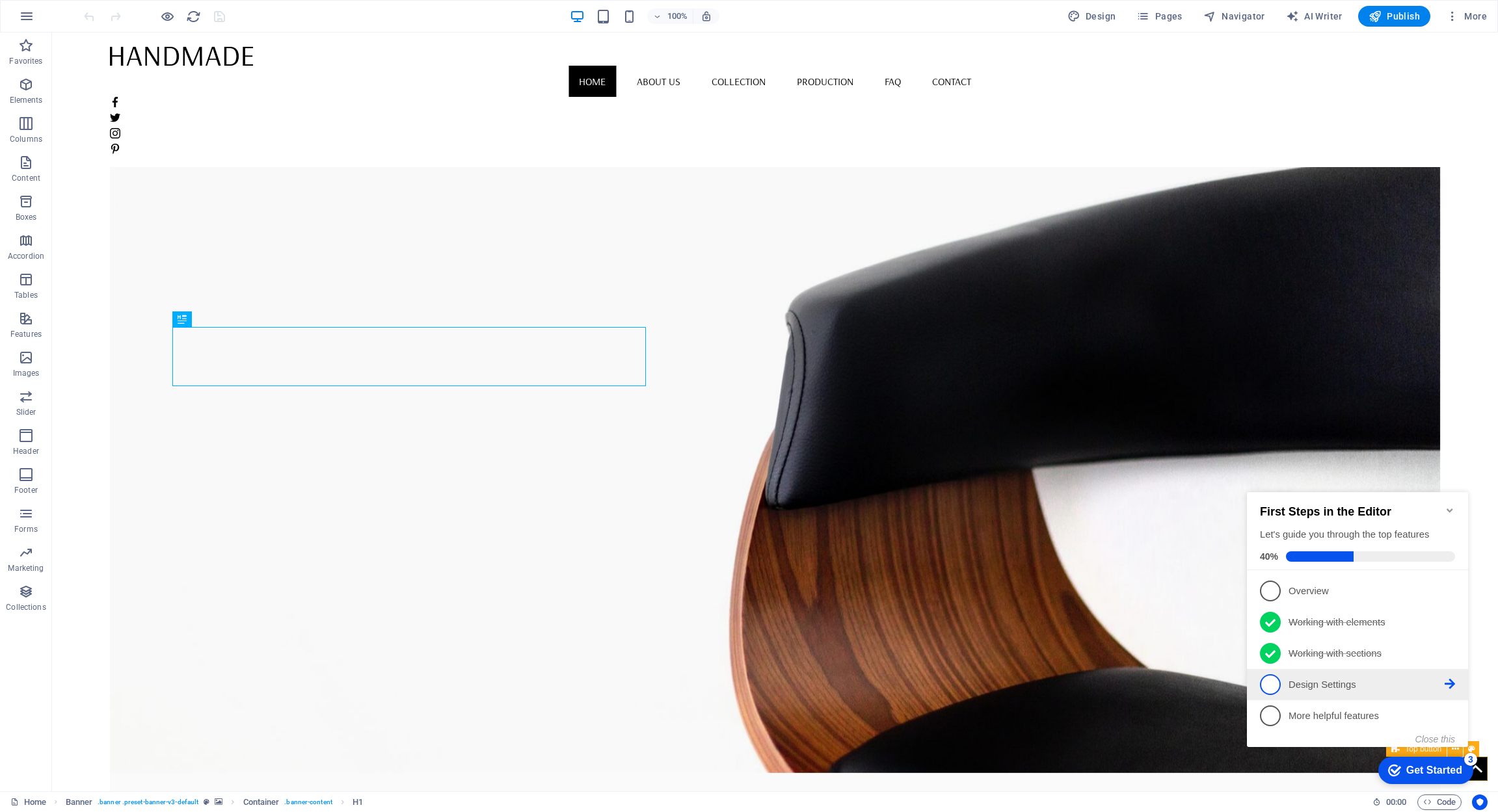
click at [1365, 686] on p "Design Settings - incomplete" at bounding box center [1366, 685] width 156 height 14
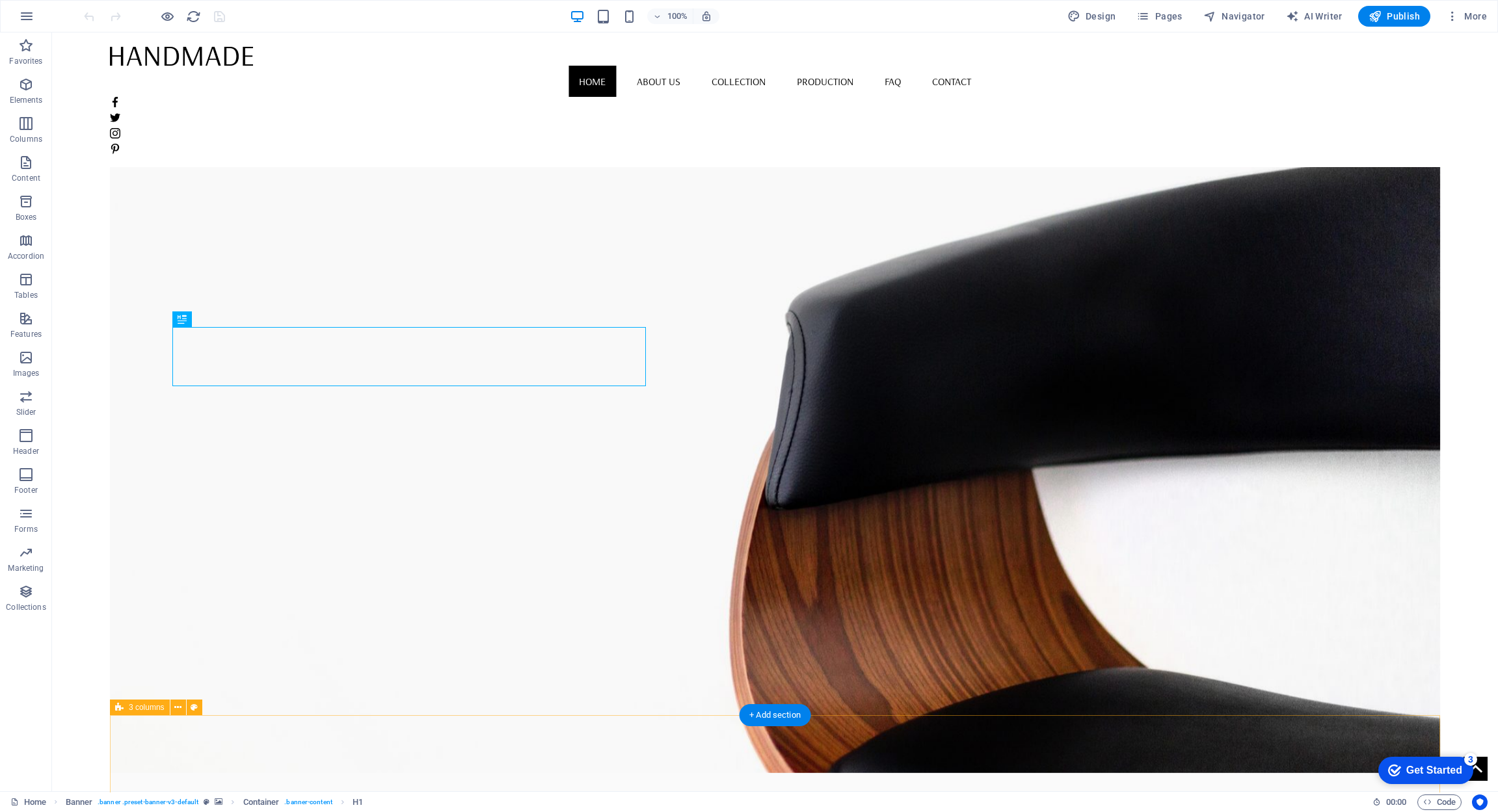
click at [1467, 755] on div "3" at bounding box center [1470, 759] width 13 height 13
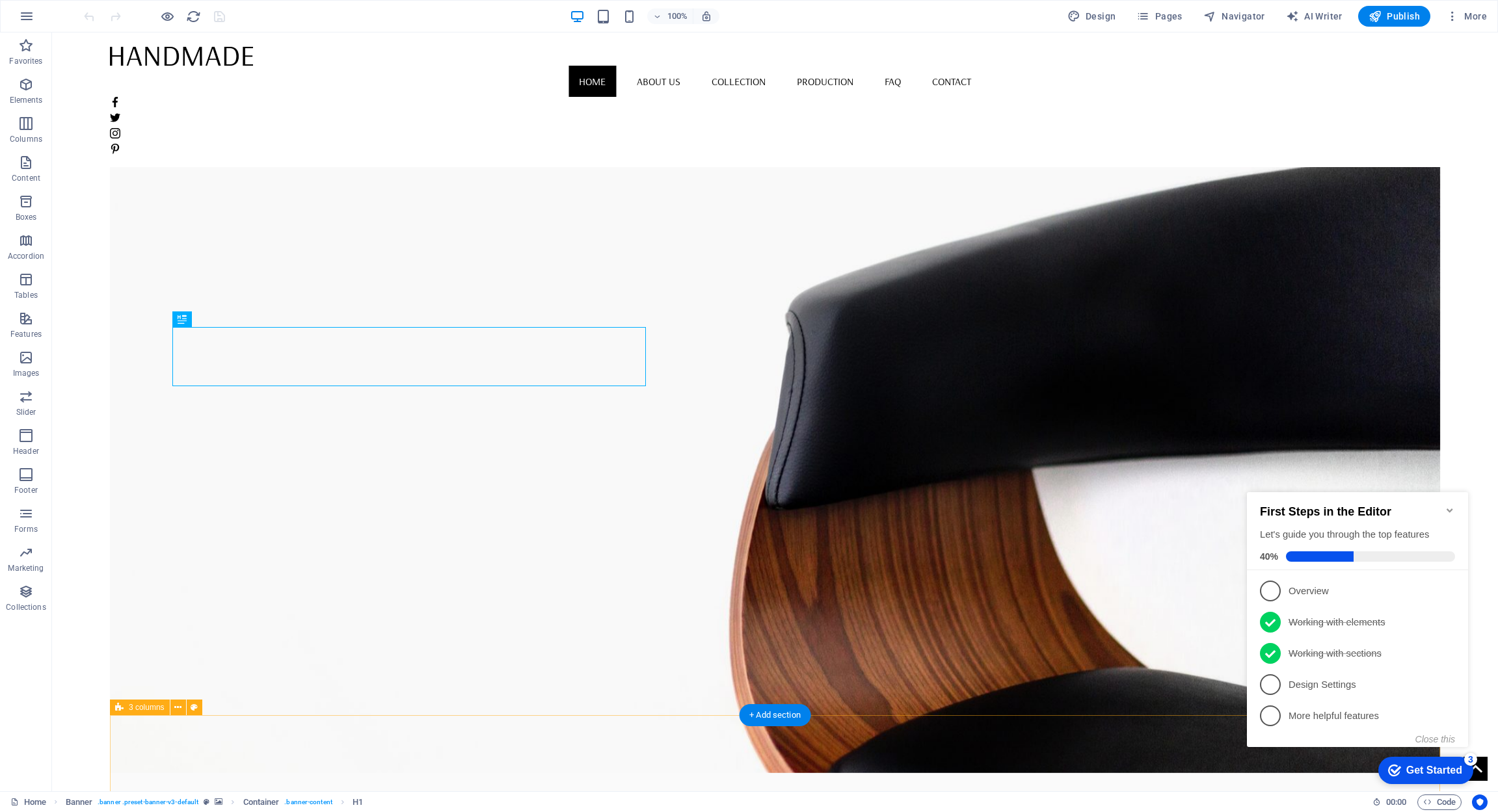
click at [1274, 682] on span "4" at bounding box center [1271, 684] width 21 height 21
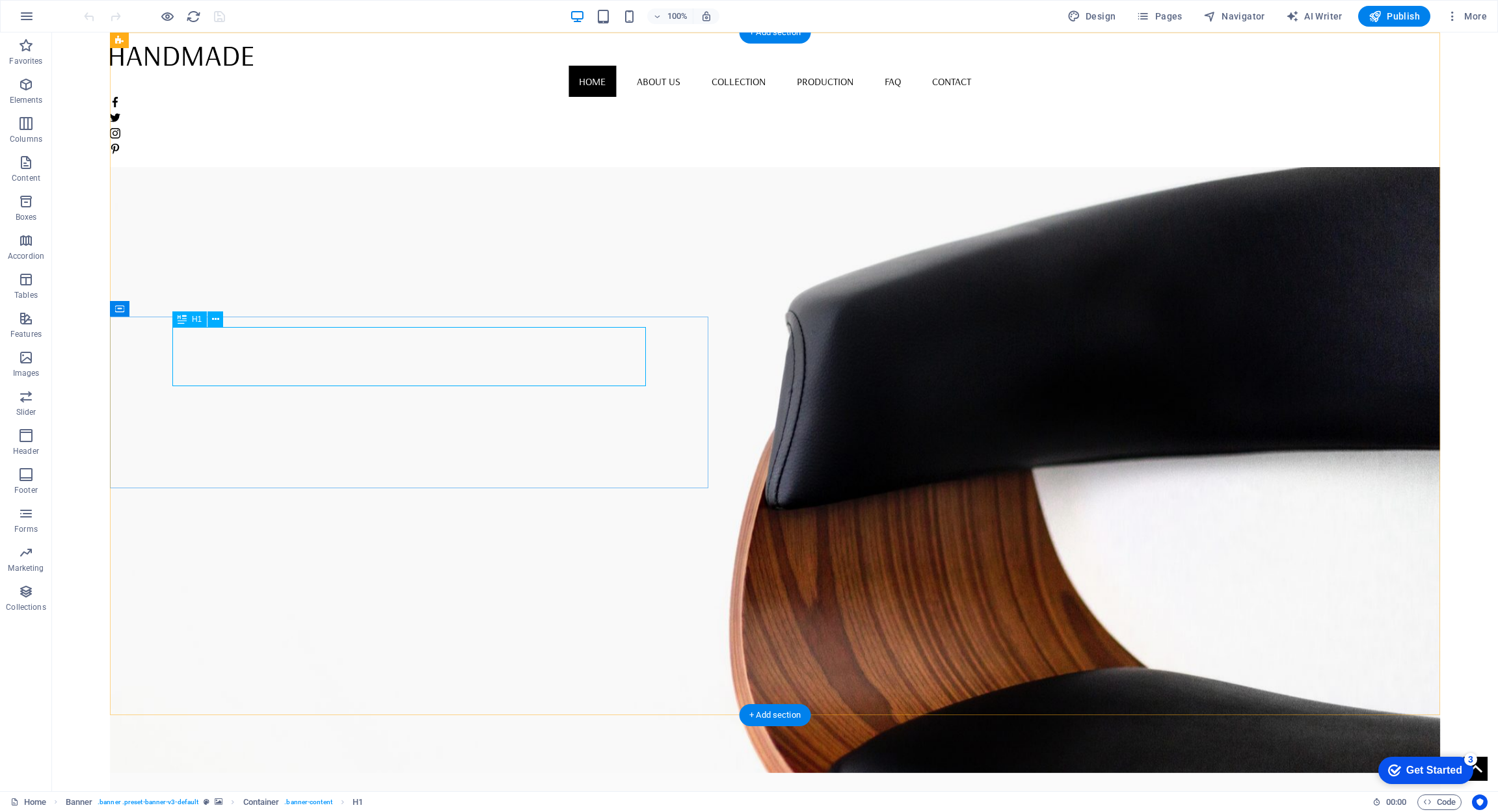
click at [484, 784] on div "New Collection" at bounding box center [775, 813] width 583 height 59
click at [774, 712] on div "+ Add section" at bounding box center [775, 715] width 72 height 22
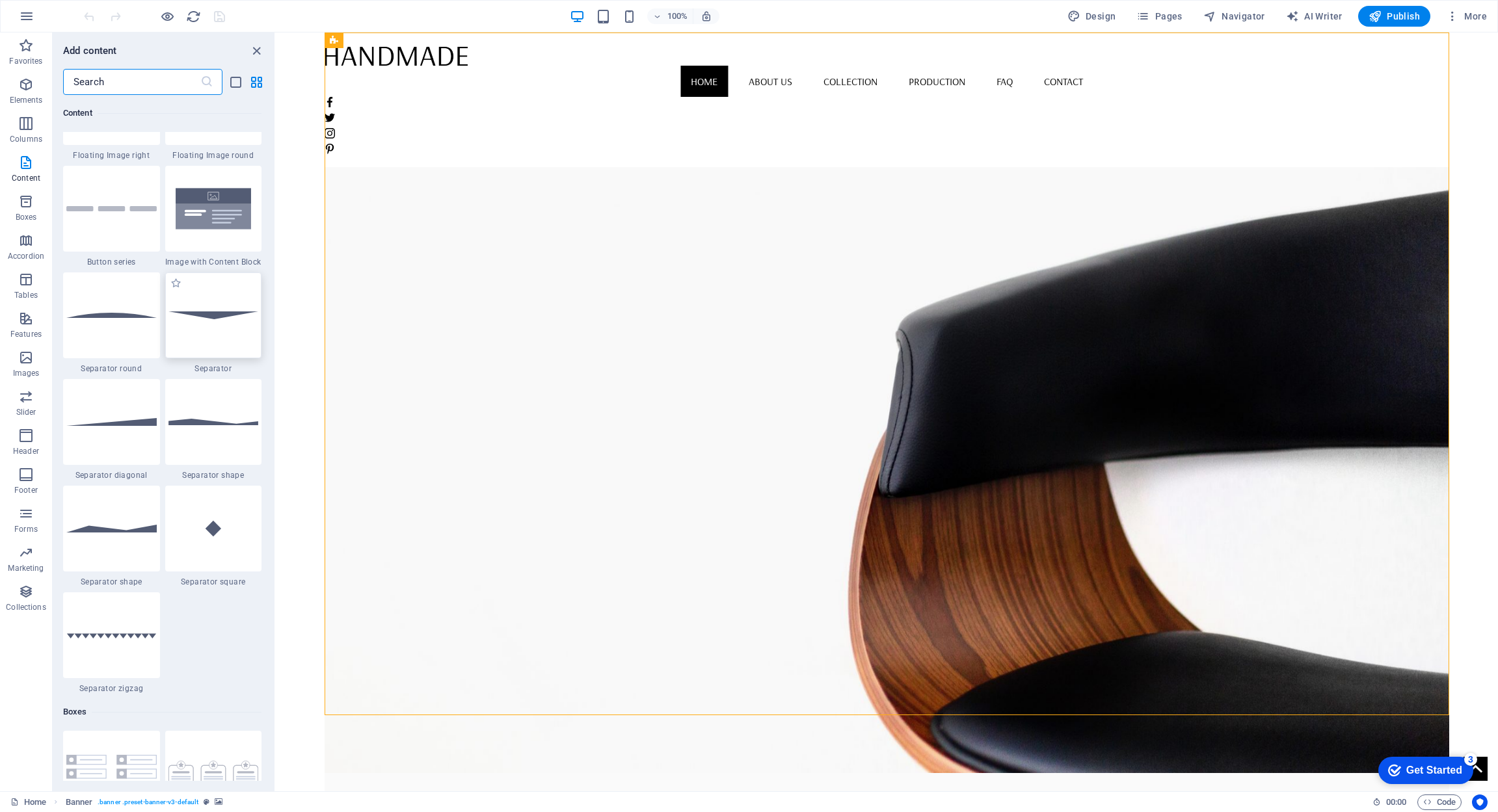
scroll to position [2989, 0]
click at [213, 326] on div at bounding box center [213, 315] width 97 height 86
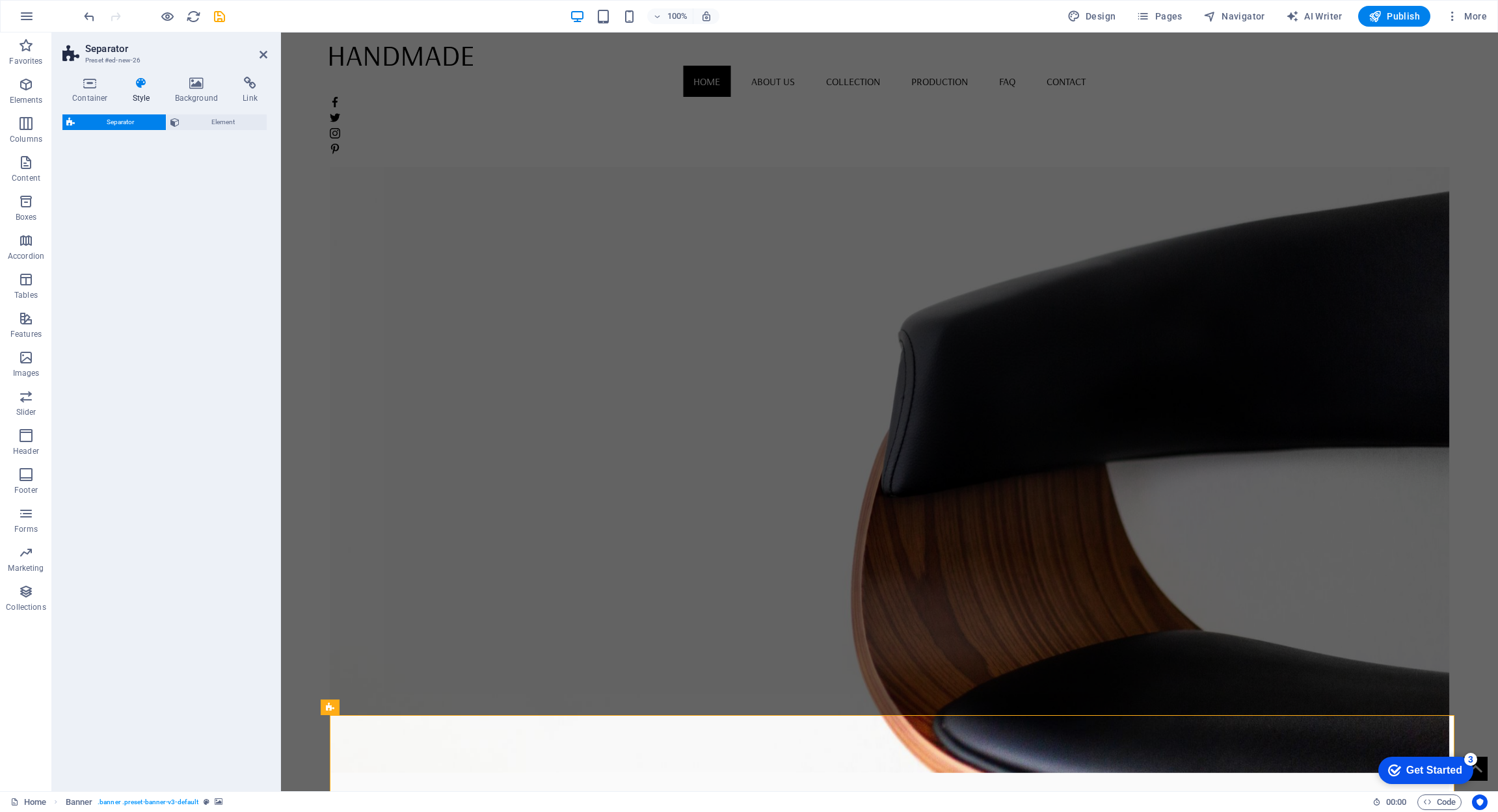
select select "rem"
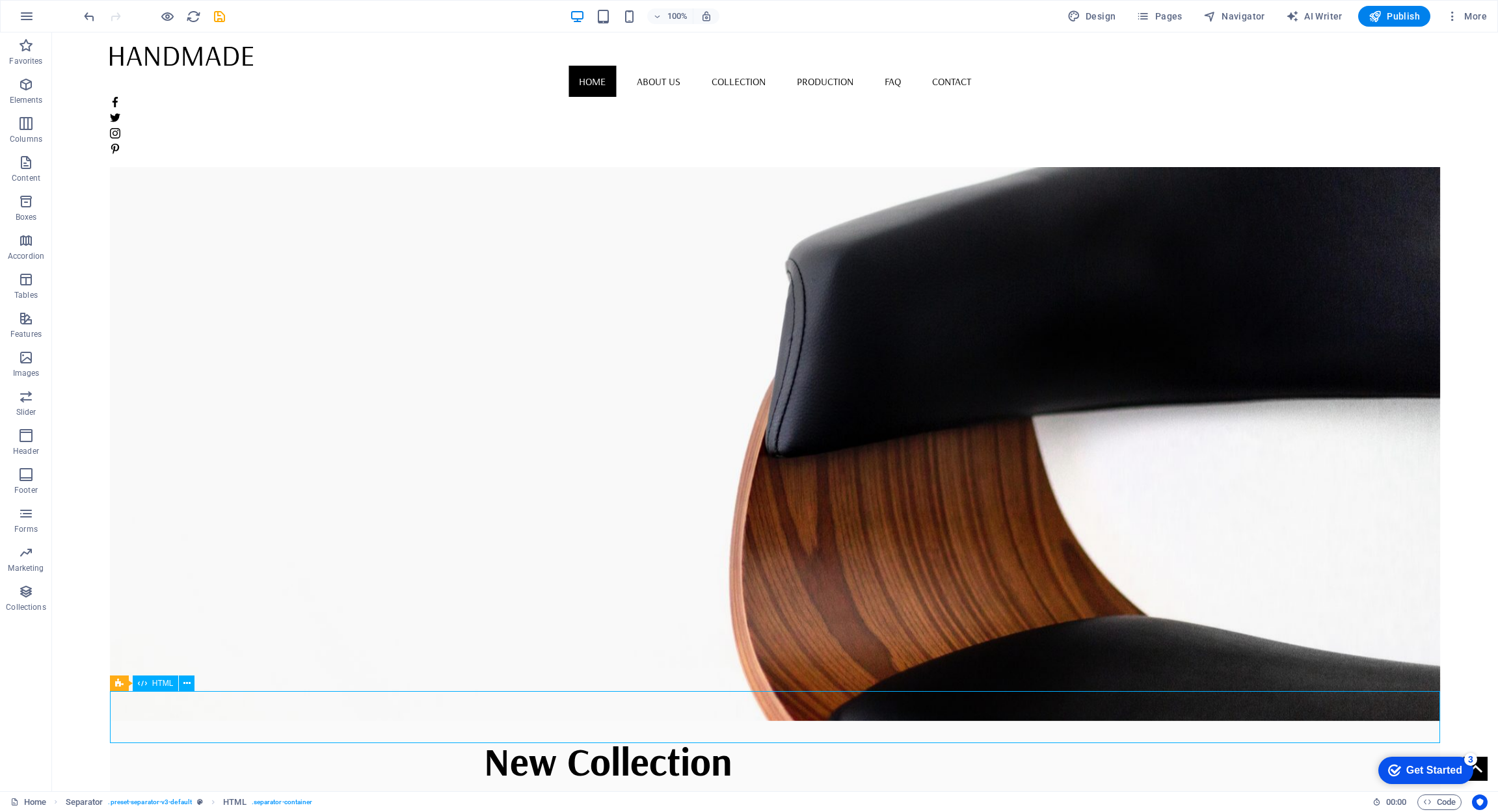
scroll to position [77, 0]
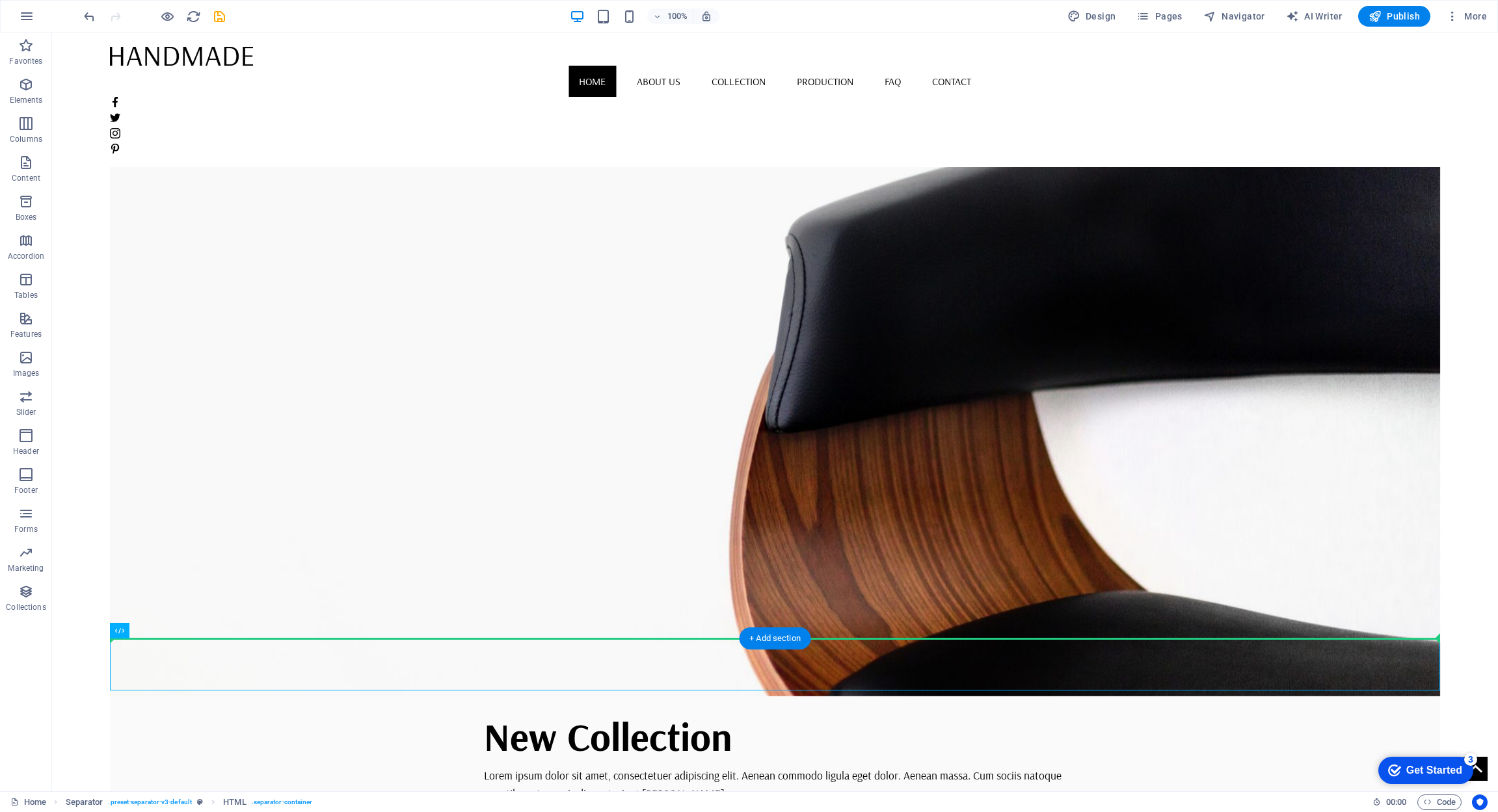
drag, startPoint x: 761, startPoint y: 736, endPoint x: 998, endPoint y: 607, distance: 269.8
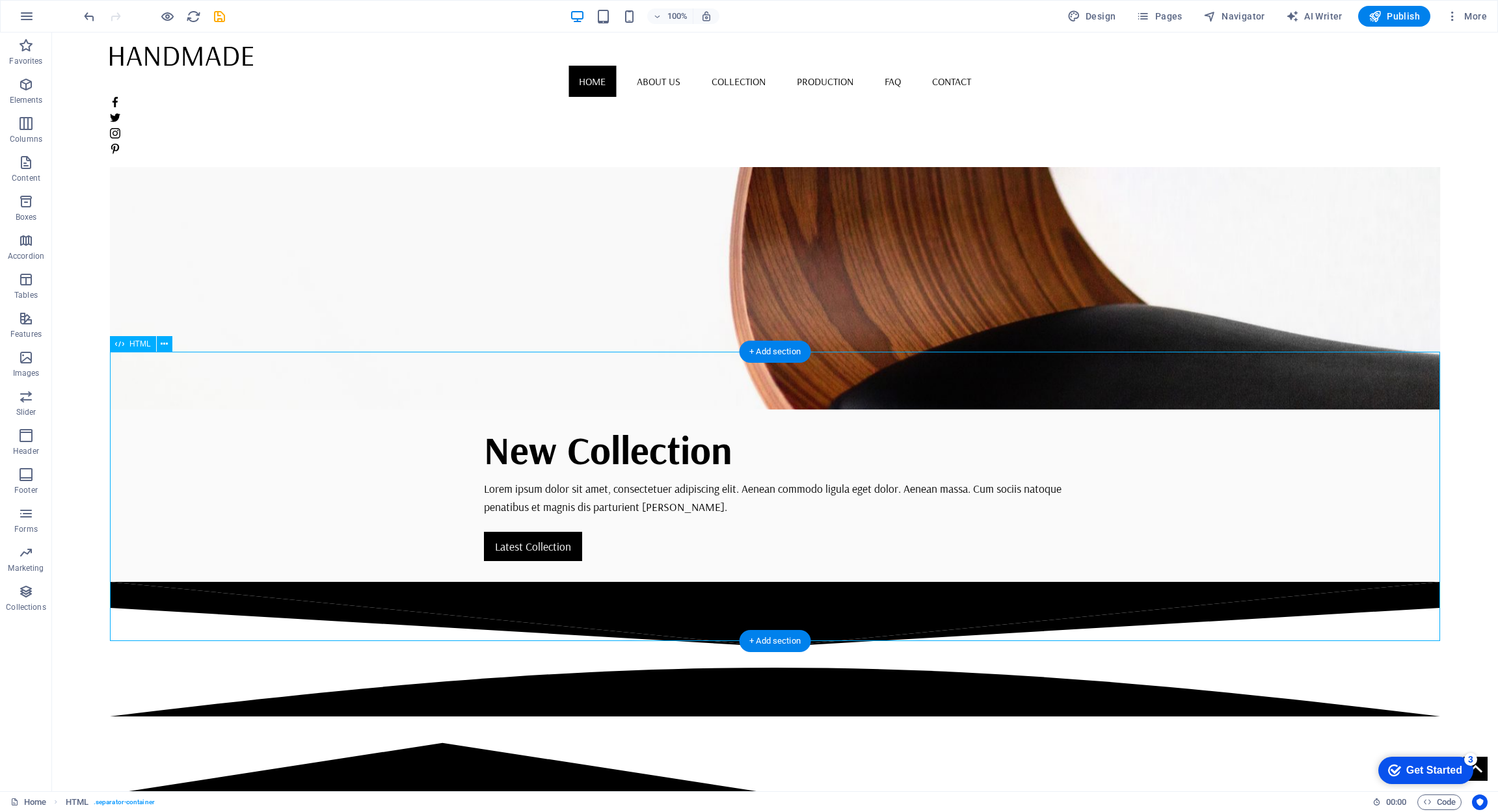
scroll to position [365, 0]
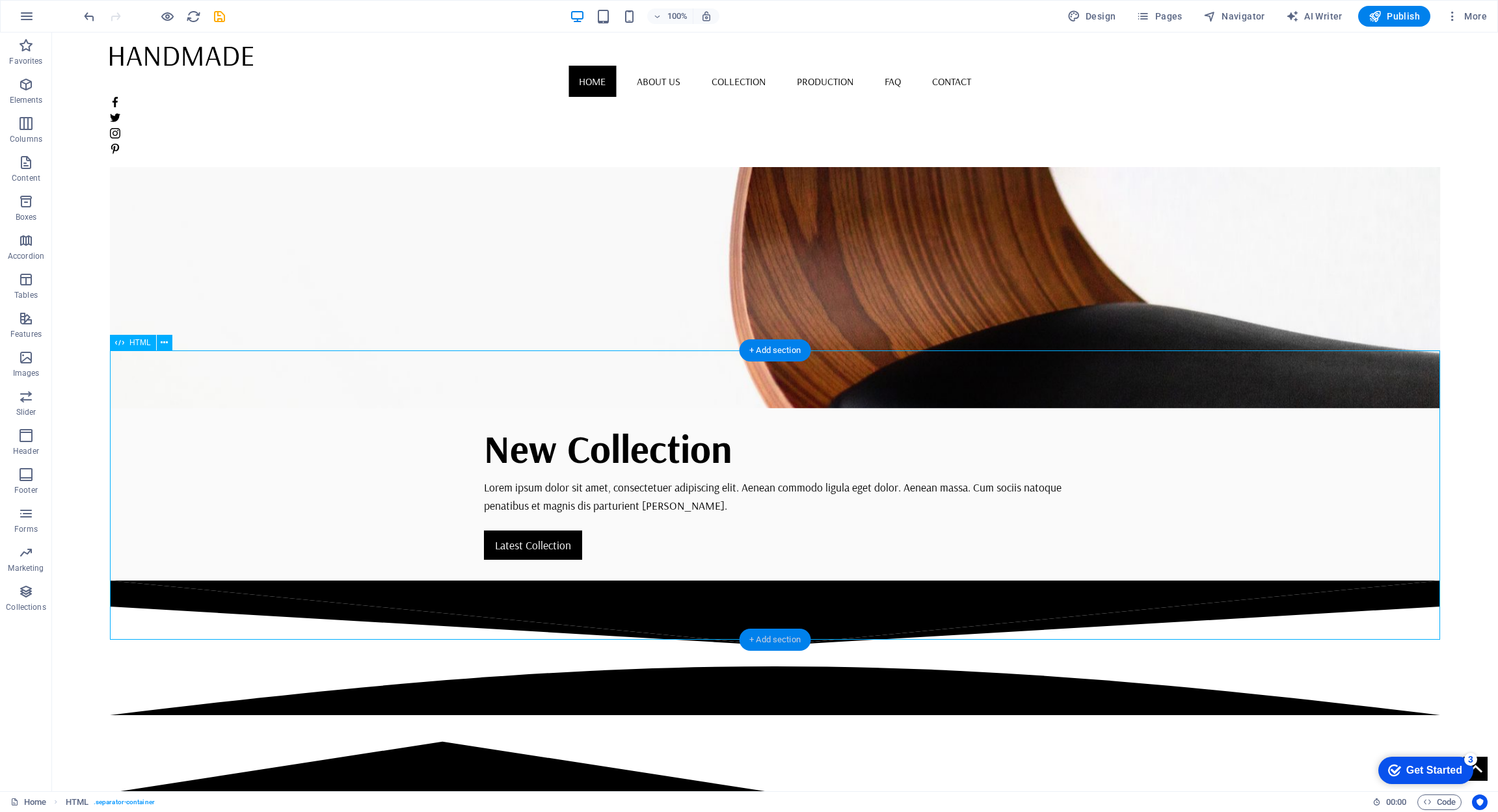
click at [799, 643] on div "+ Add section" at bounding box center [775, 640] width 72 height 22
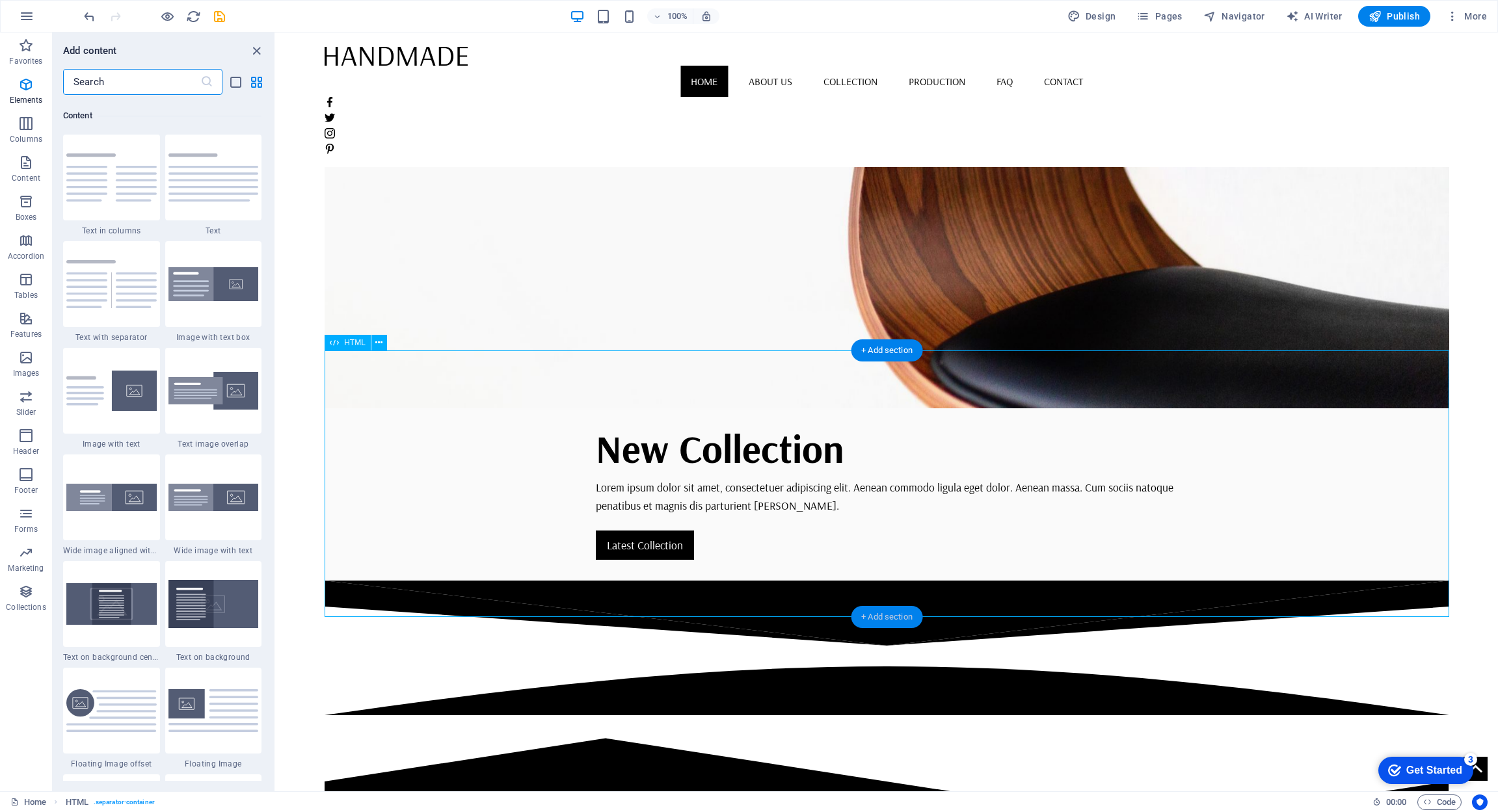
scroll to position [2276, 0]
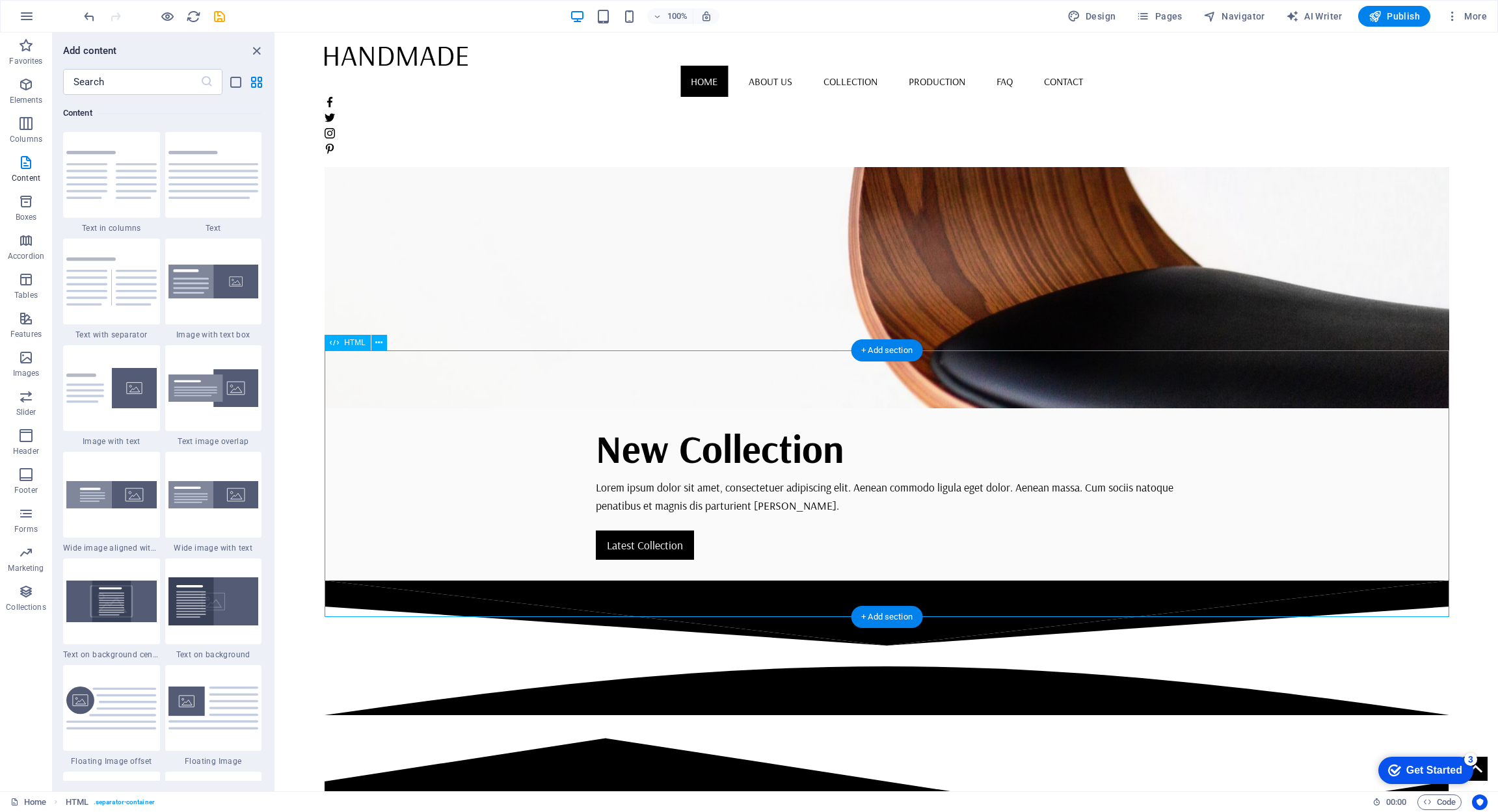
click at [781, 581] on div at bounding box center [887, 714] width 1125 height 267
click at [741, 581] on div at bounding box center [887, 714] width 1125 height 267
click at [635, 581] on div at bounding box center [887, 714] width 1125 height 267
click at [636, 581] on div at bounding box center [887, 714] width 1125 height 267
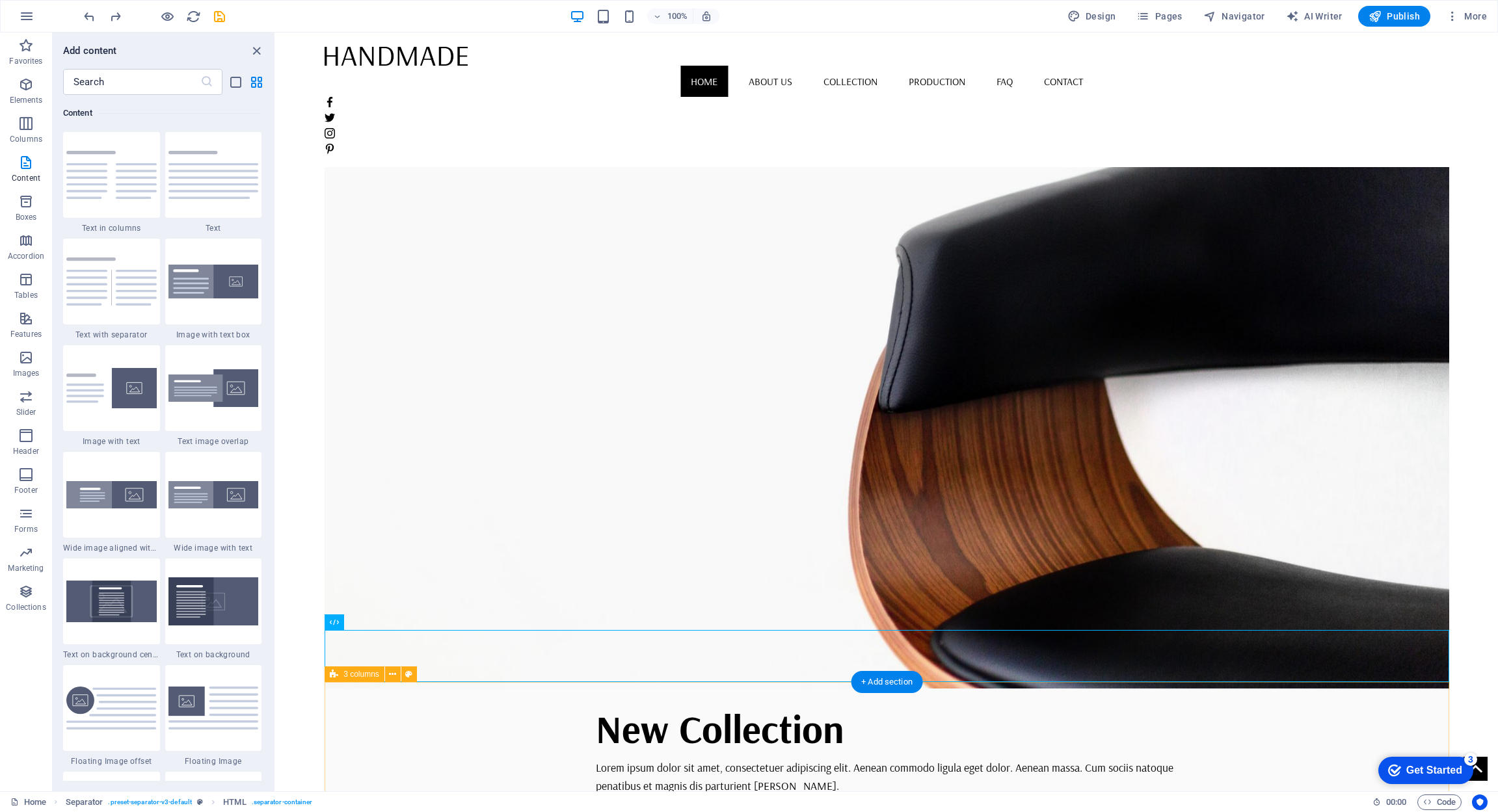
scroll to position [84, 0]
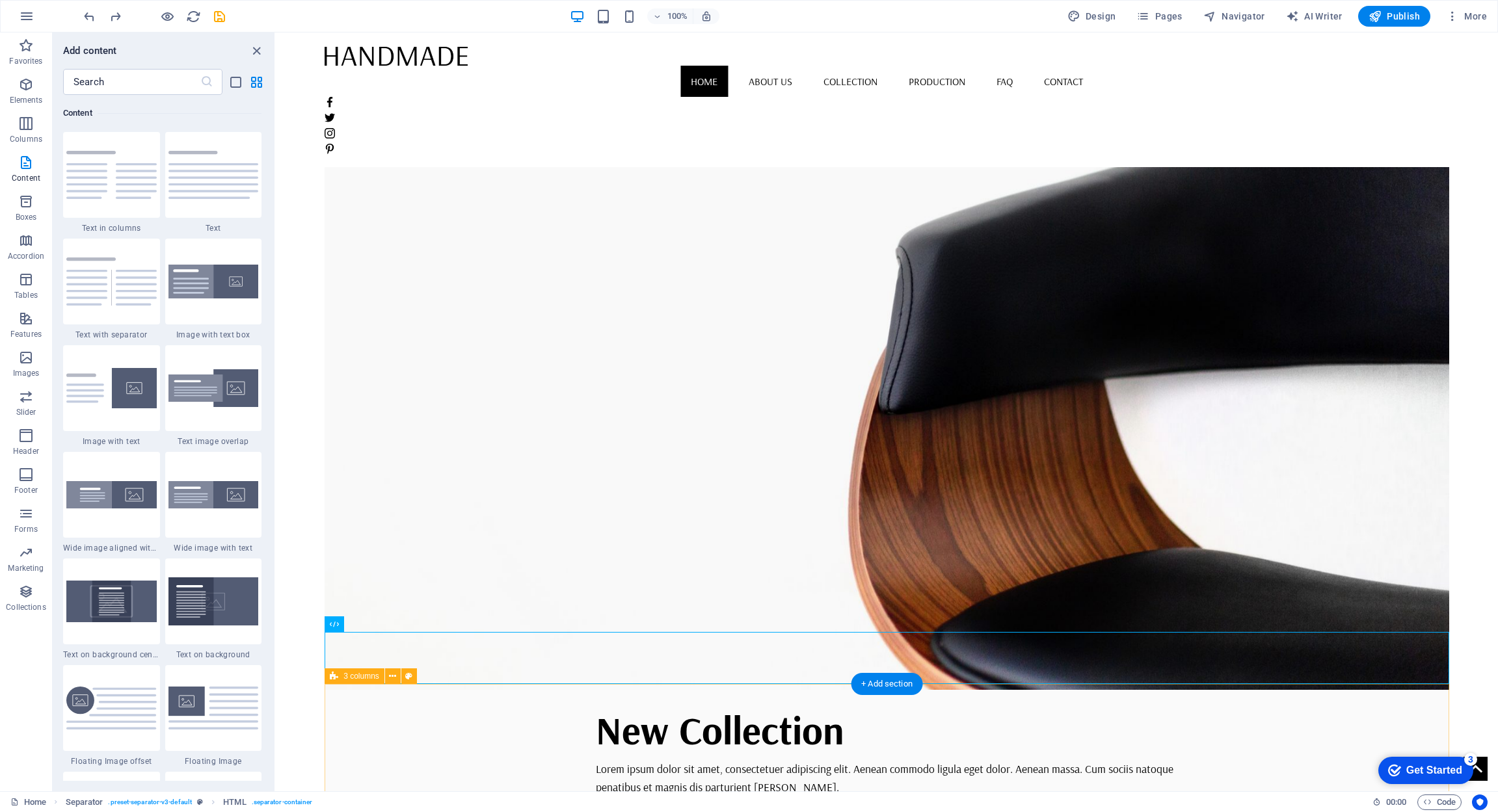
click at [902, 687] on div "+ Add section" at bounding box center [887, 684] width 72 height 22
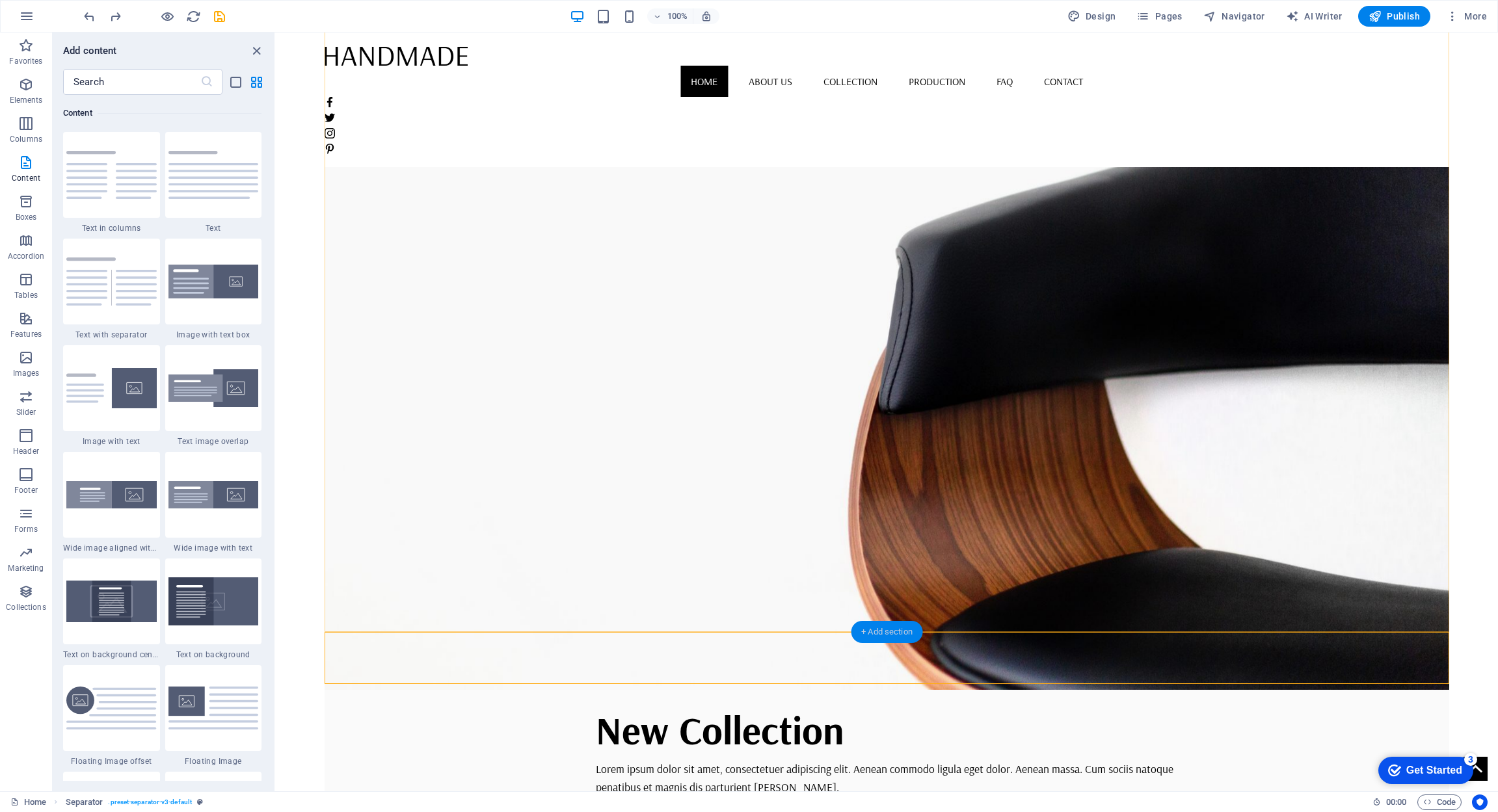
click at [880, 635] on div "+ Add section" at bounding box center [887, 632] width 72 height 22
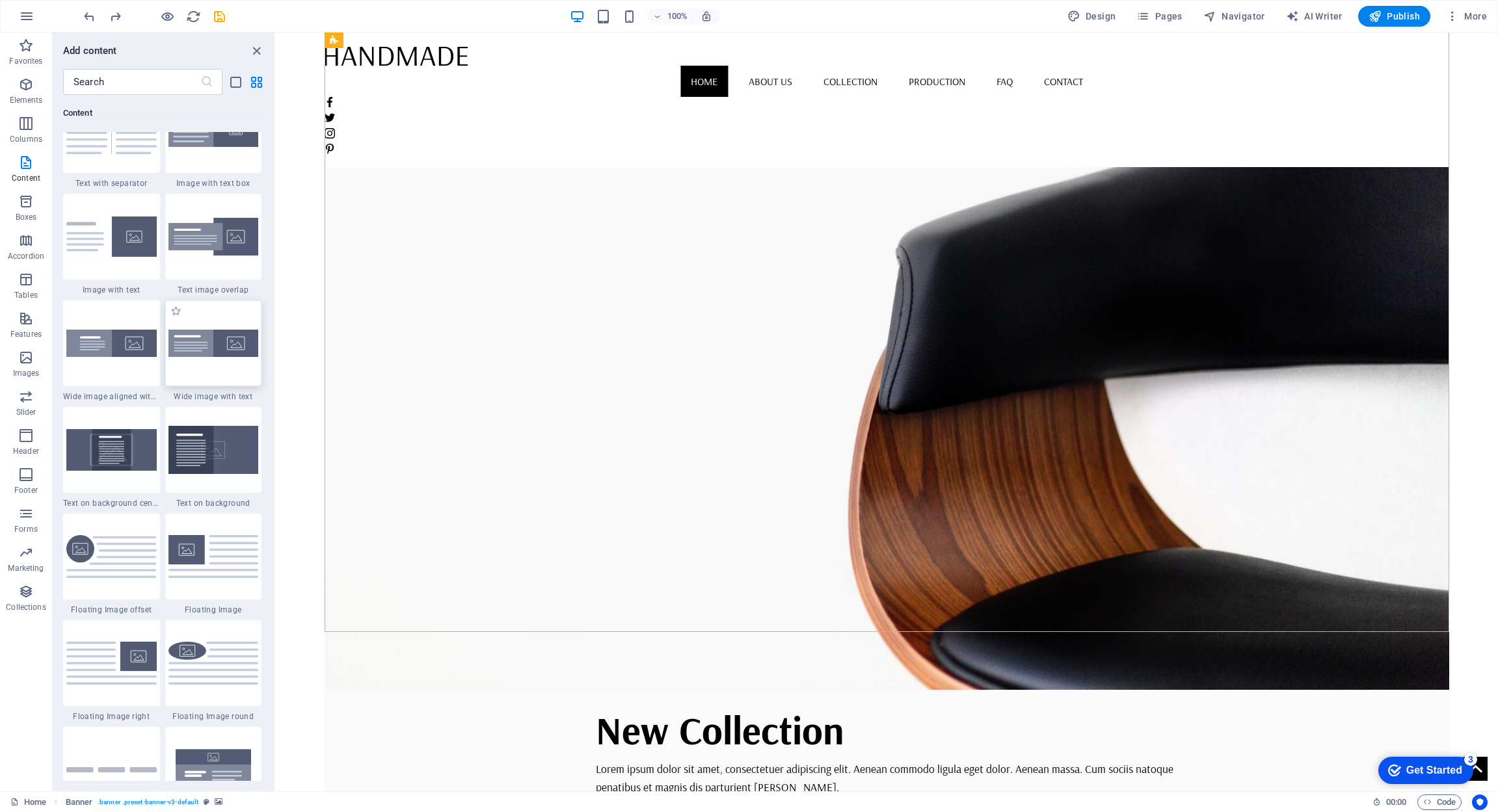
scroll to position [2429, 0]
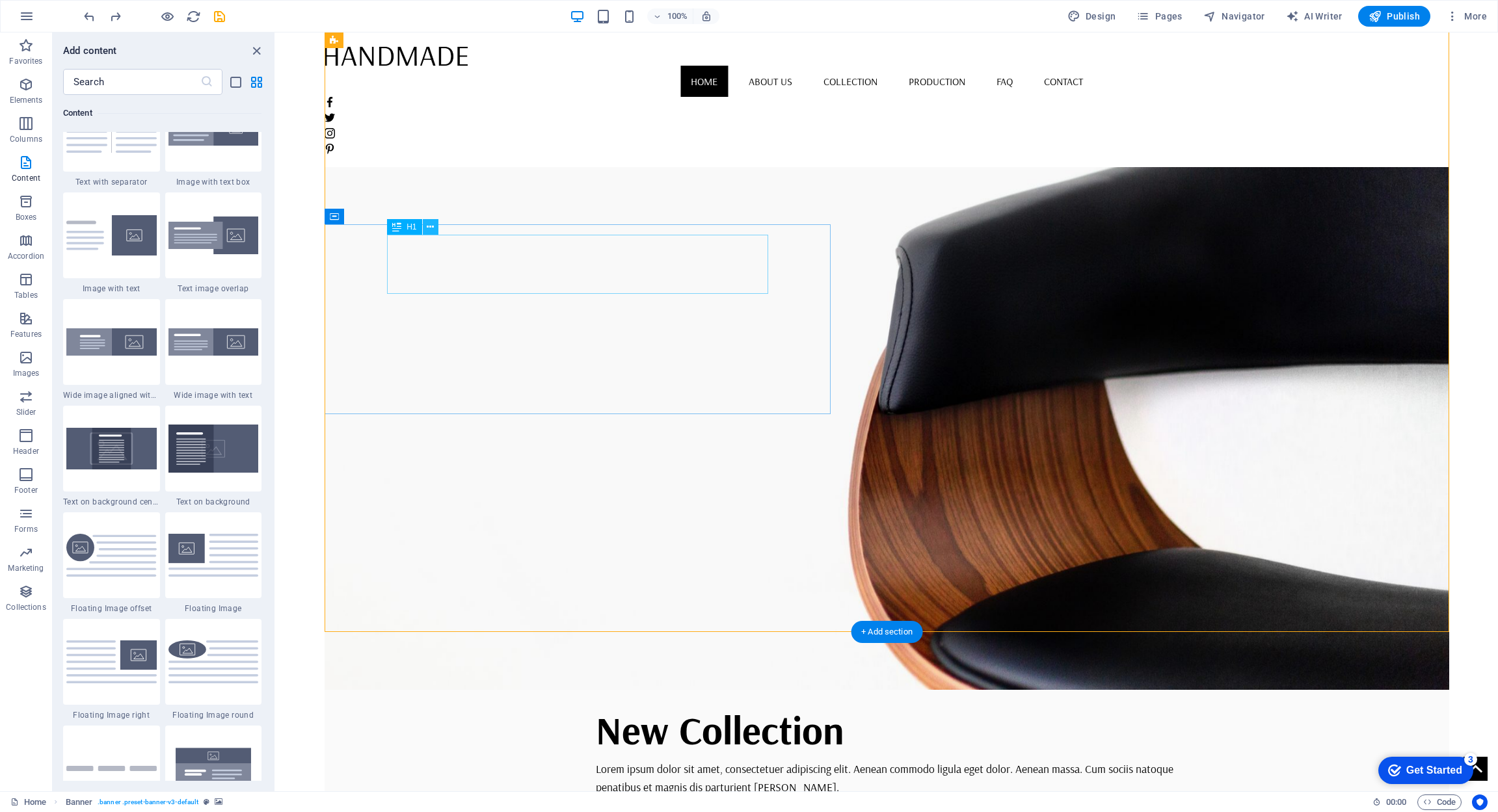
click at [431, 228] on icon at bounding box center [430, 227] width 7 height 14
click at [342, 218] on div "Container" at bounding box center [354, 217] width 59 height 16
drag, startPoint x: 627, startPoint y: 248, endPoint x: 367, endPoint y: 199, distance: 264.6
drag, startPoint x: 335, startPoint y: 217, endPoint x: 343, endPoint y: 217, distance: 8.0
click at [343, 215] on div "Container" at bounding box center [335, 217] width 20 height 16
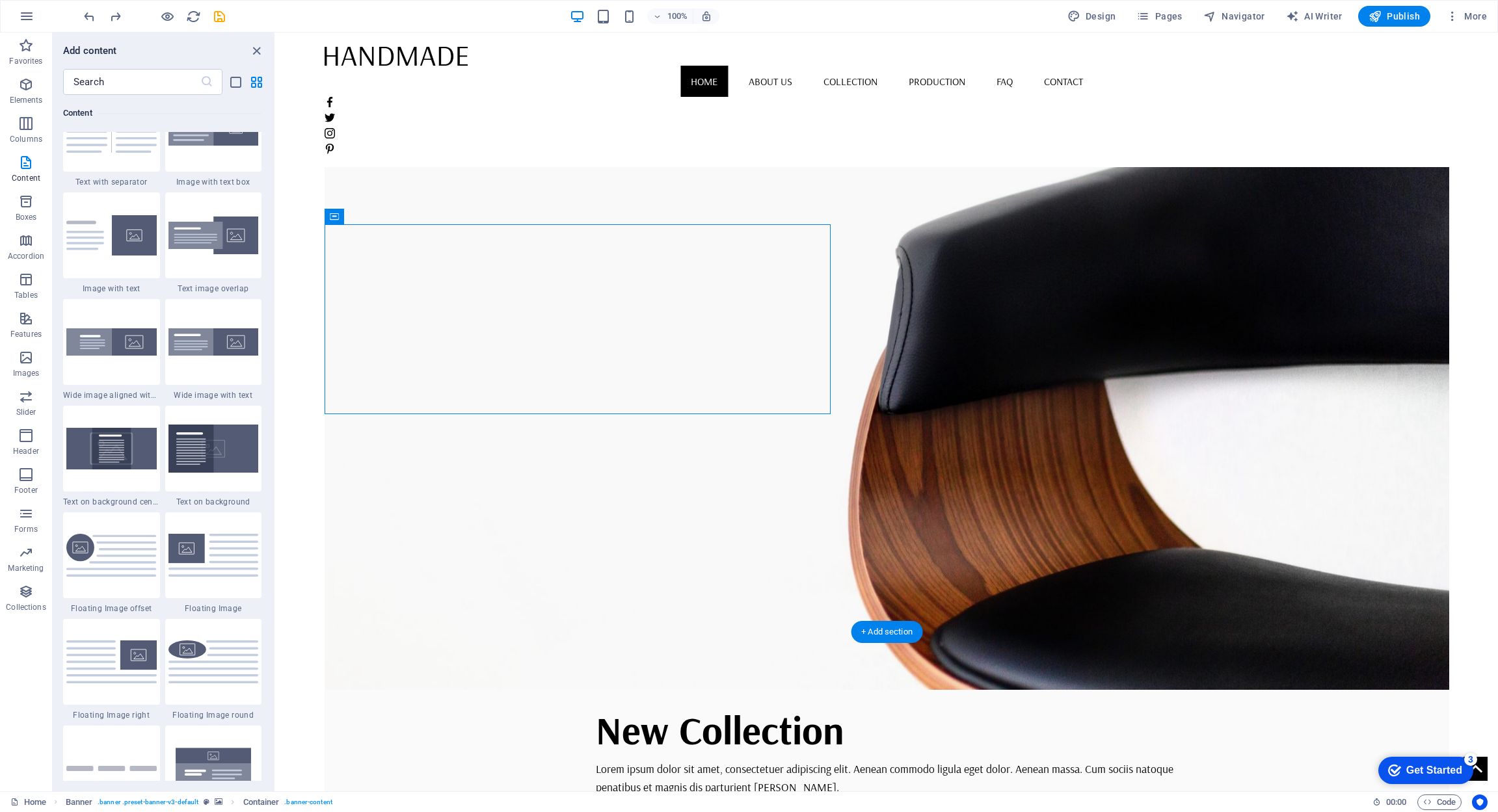
drag, startPoint x: 608, startPoint y: 249, endPoint x: 374, endPoint y: 224, distance: 235.3
drag, startPoint x: 415, startPoint y: 259, endPoint x: 444, endPoint y: 261, distance: 29.1
click at [596, 700] on div "New Collection" at bounding box center [887, 729] width 583 height 59
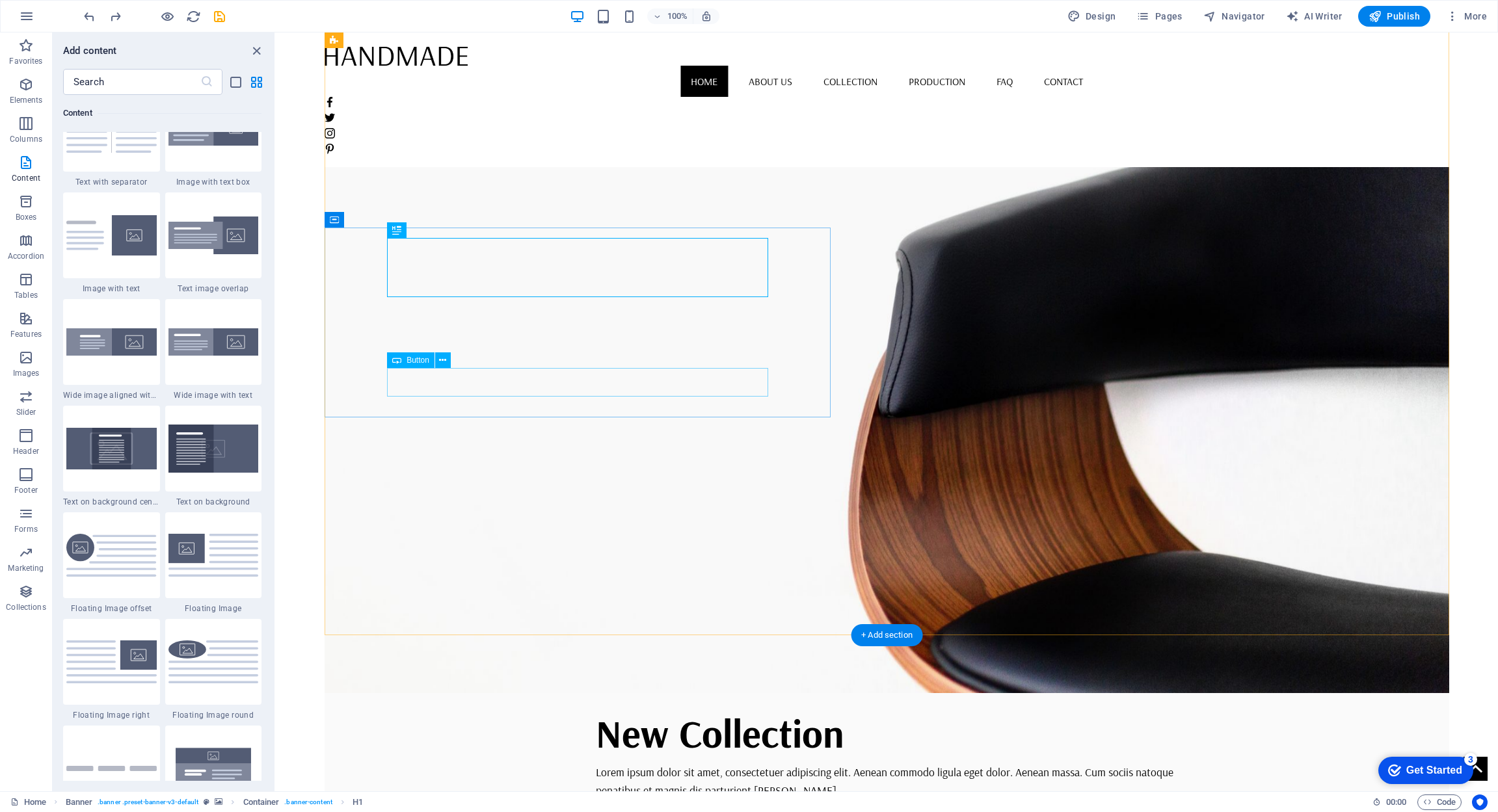
scroll to position [82, 0]
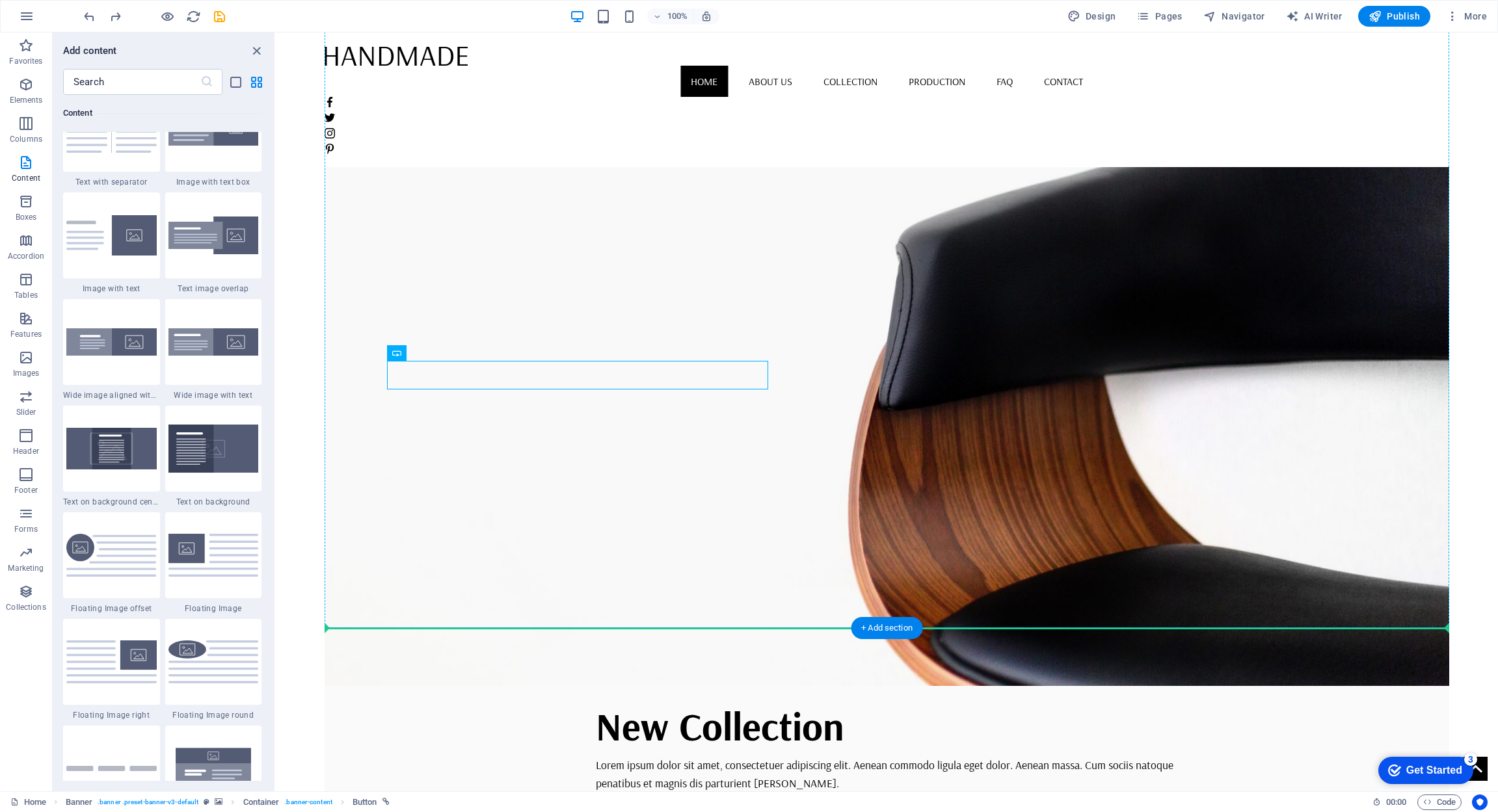
drag, startPoint x: 434, startPoint y: 387, endPoint x: 434, endPoint y: 402, distance: 15.0
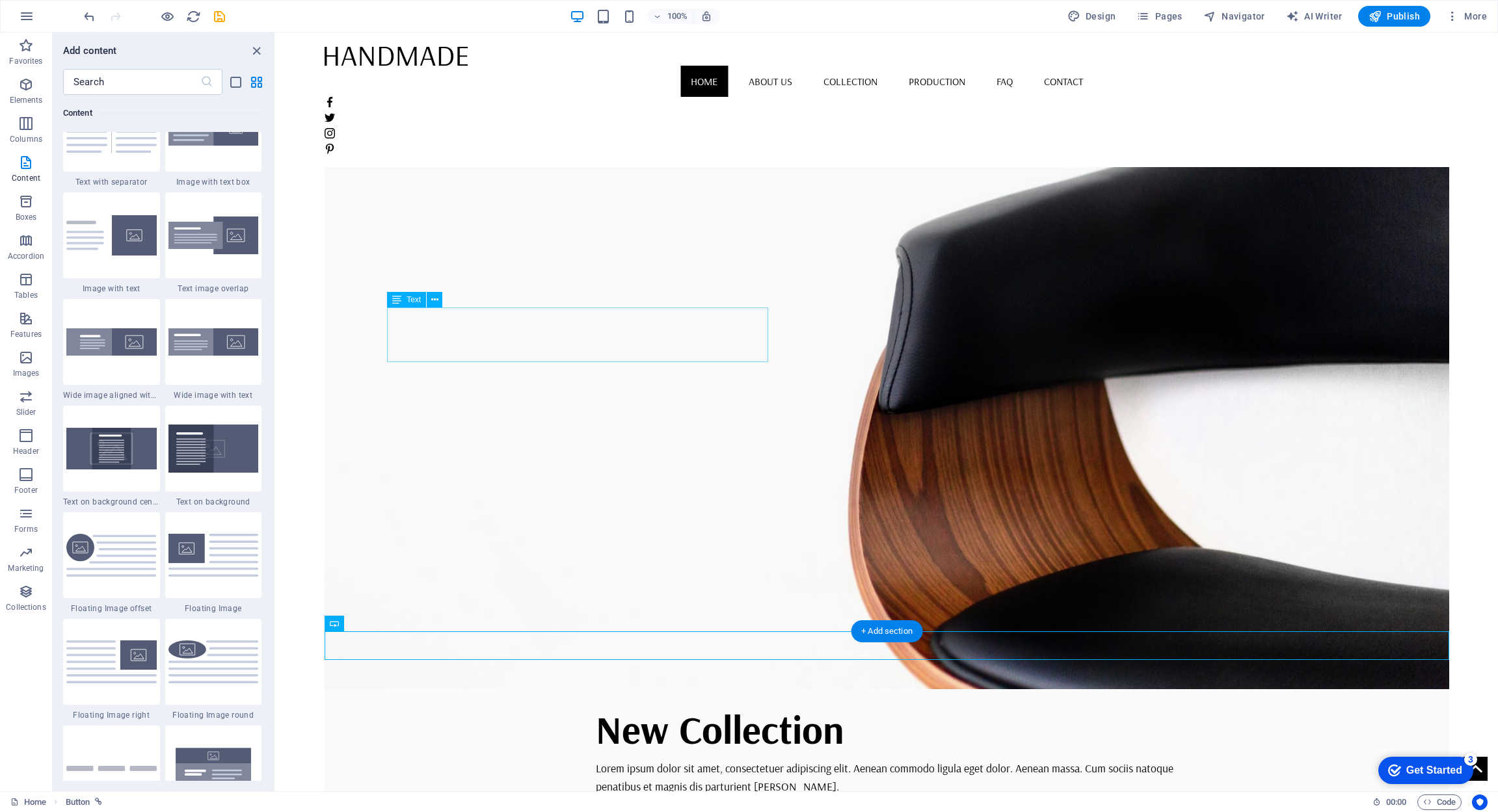
scroll to position [85, 0]
drag, startPoint x: 420, startPoint y: 321, endPoint x: 422, endPoint y: 339, distance: 18.1
click at [596, 758] on div "Lorem ipsum dolor sit amet, consectetuer adipiscing elit. Aenean commodo ligula…" at bounding box center [887, 776] width 583 height 37
click at [434, 301] on icon at bounding box center [435, 300] width 7 height 14
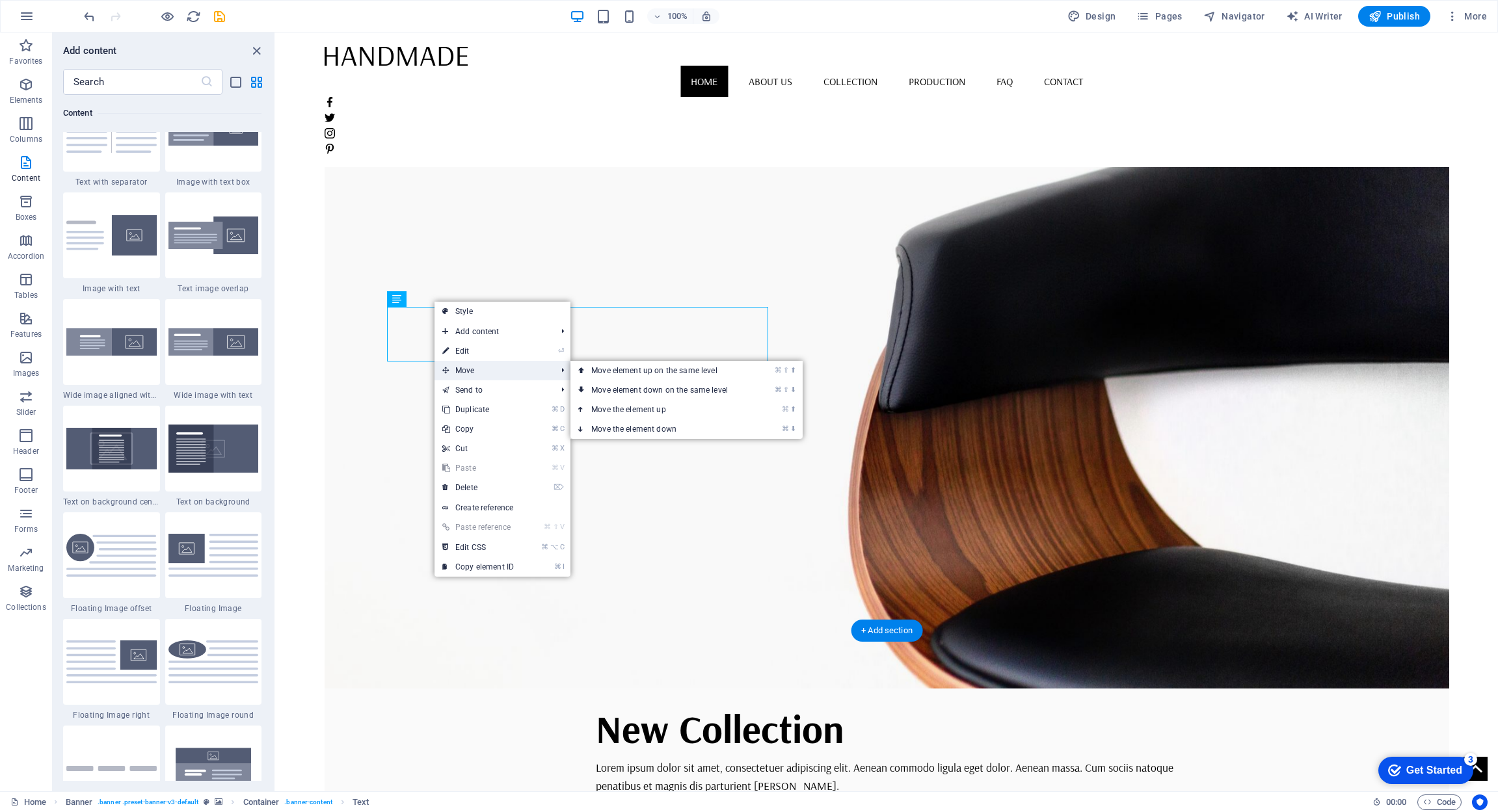
click at [448, 374] on icon at bounding box center [446, 371] width 7 height 20
click at [631, 375] on link "⌘ ⇧ ⬆ Move element up on the same level" at bounding box center [663, 371] width 183 height 20
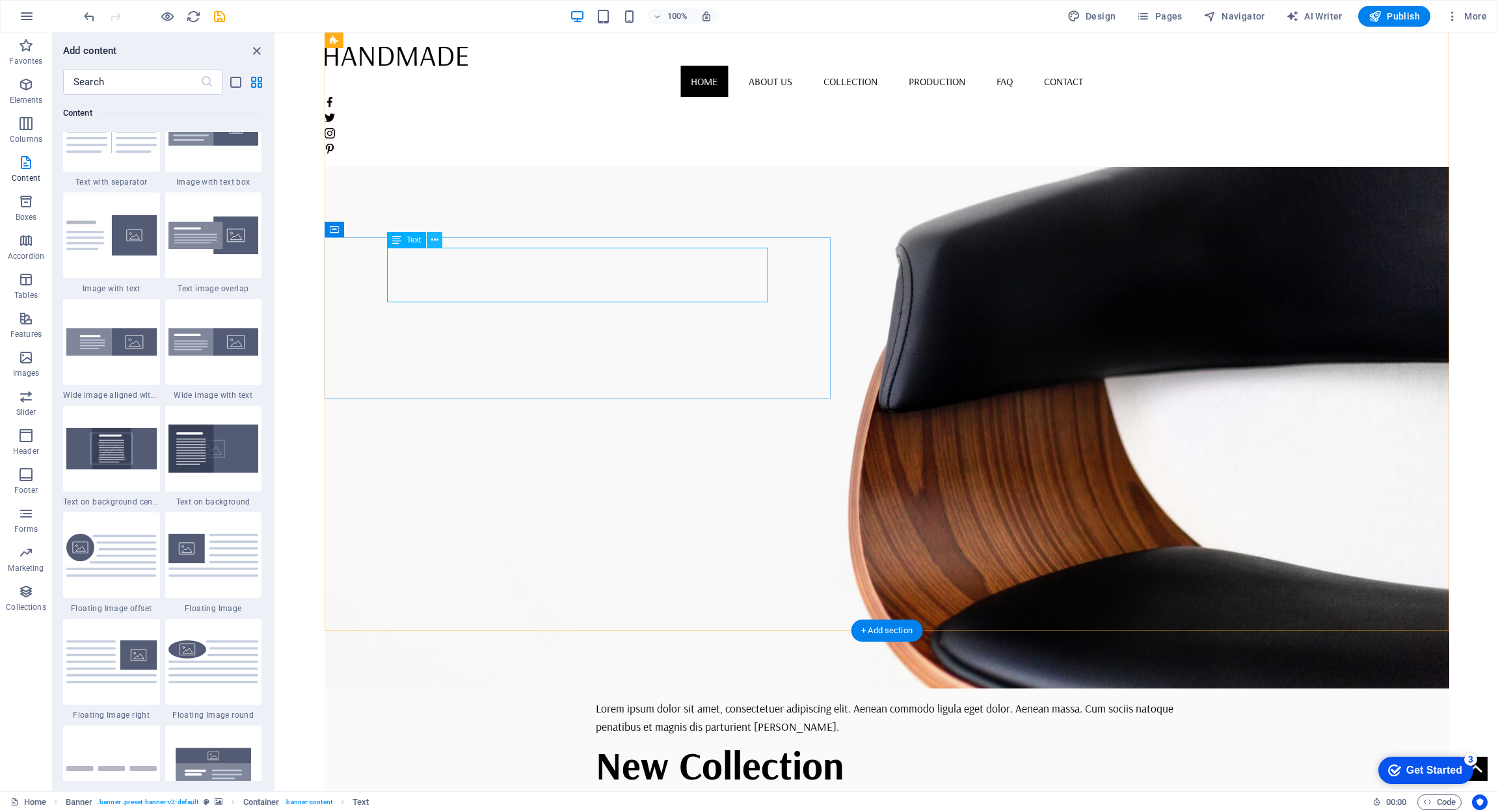
click at [439, 241] on icon at bounding box center [435, 240] width 7 height 14
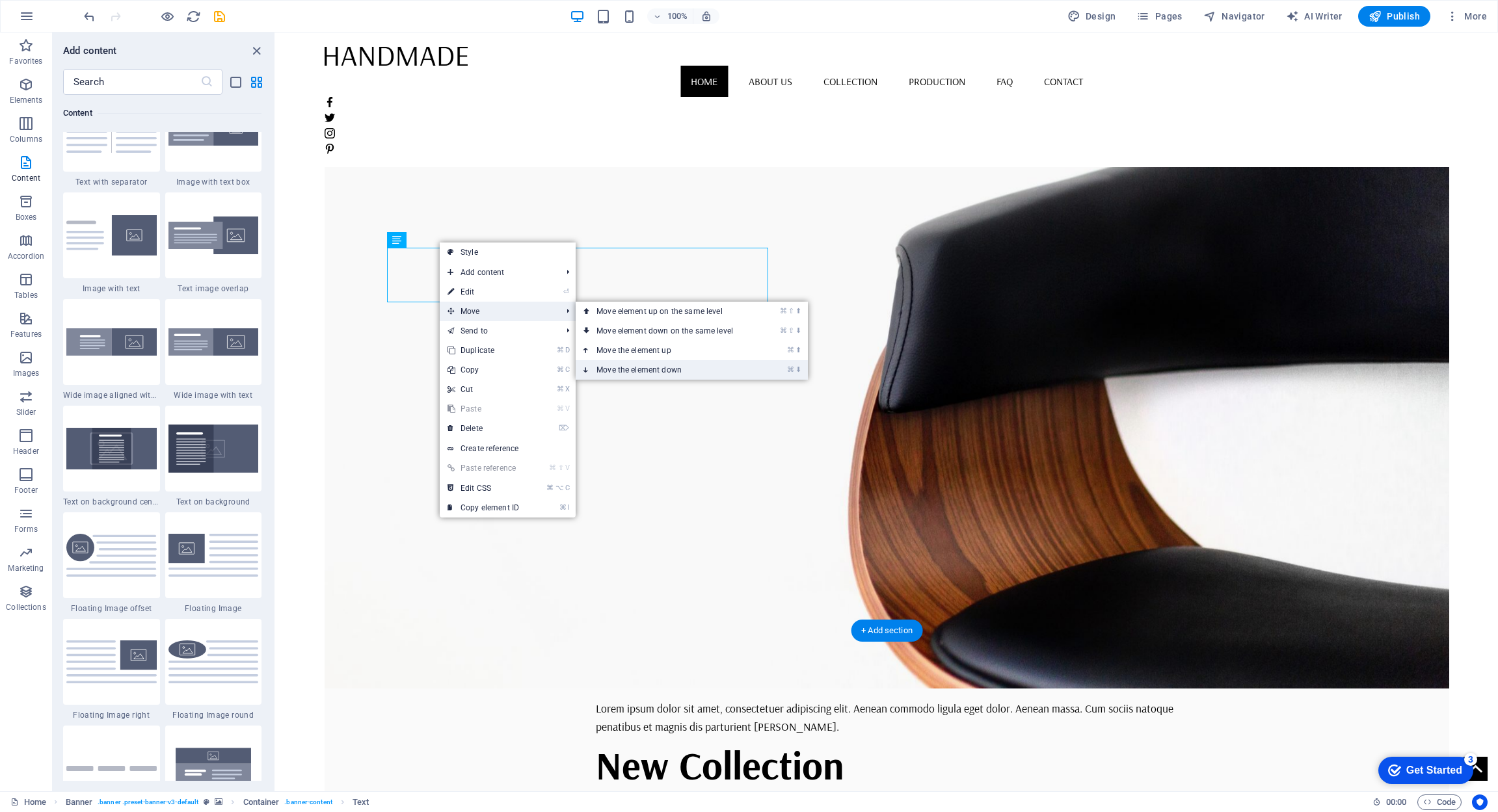
click at [660, 369] on link "⌘ ⬇ Move the element down" at bounding box center [668, 371] width 183 height 20
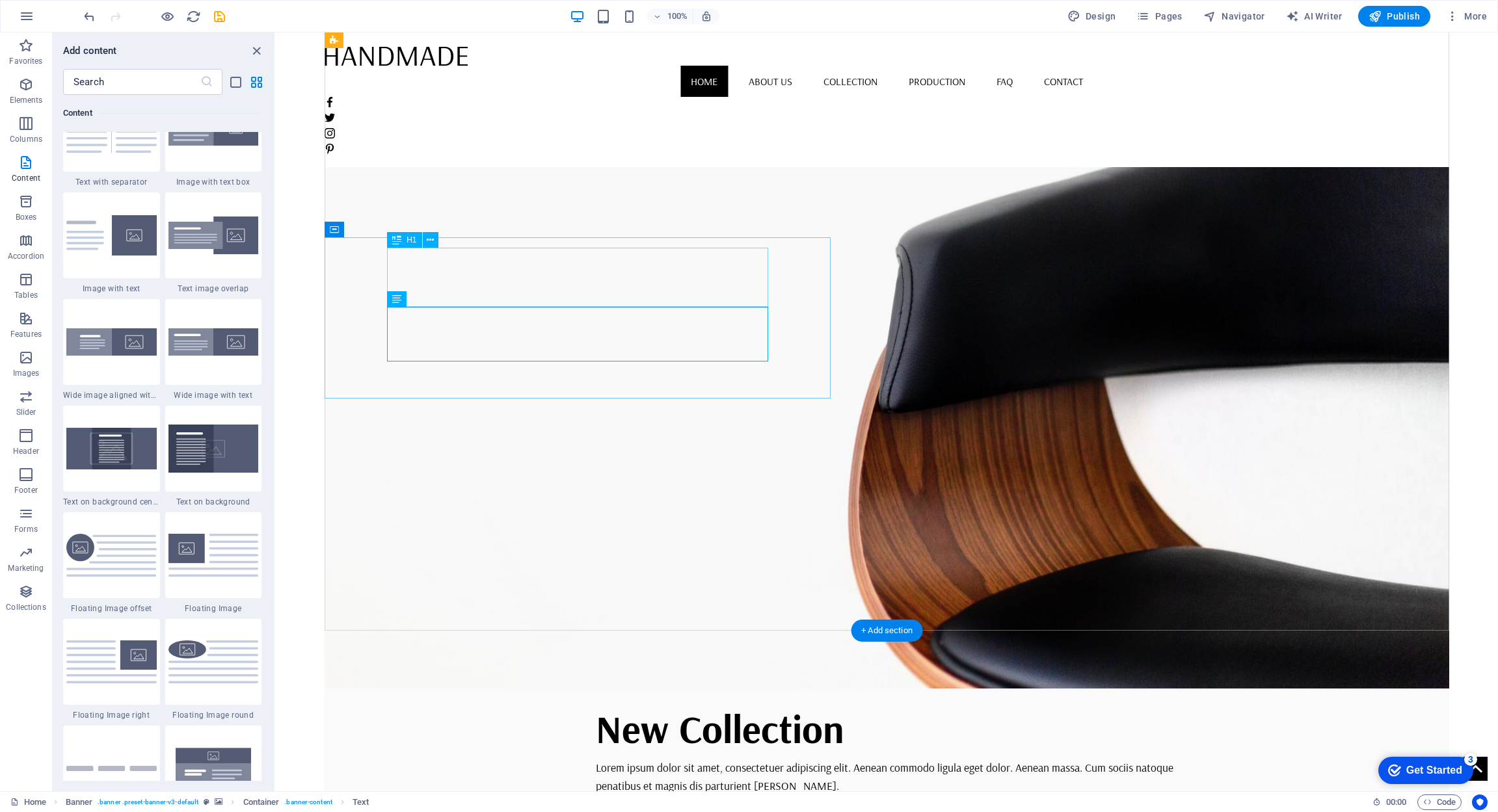
click at [596, 699] on div "New Collection" at bounding box center [887, 728] width 583 height 59
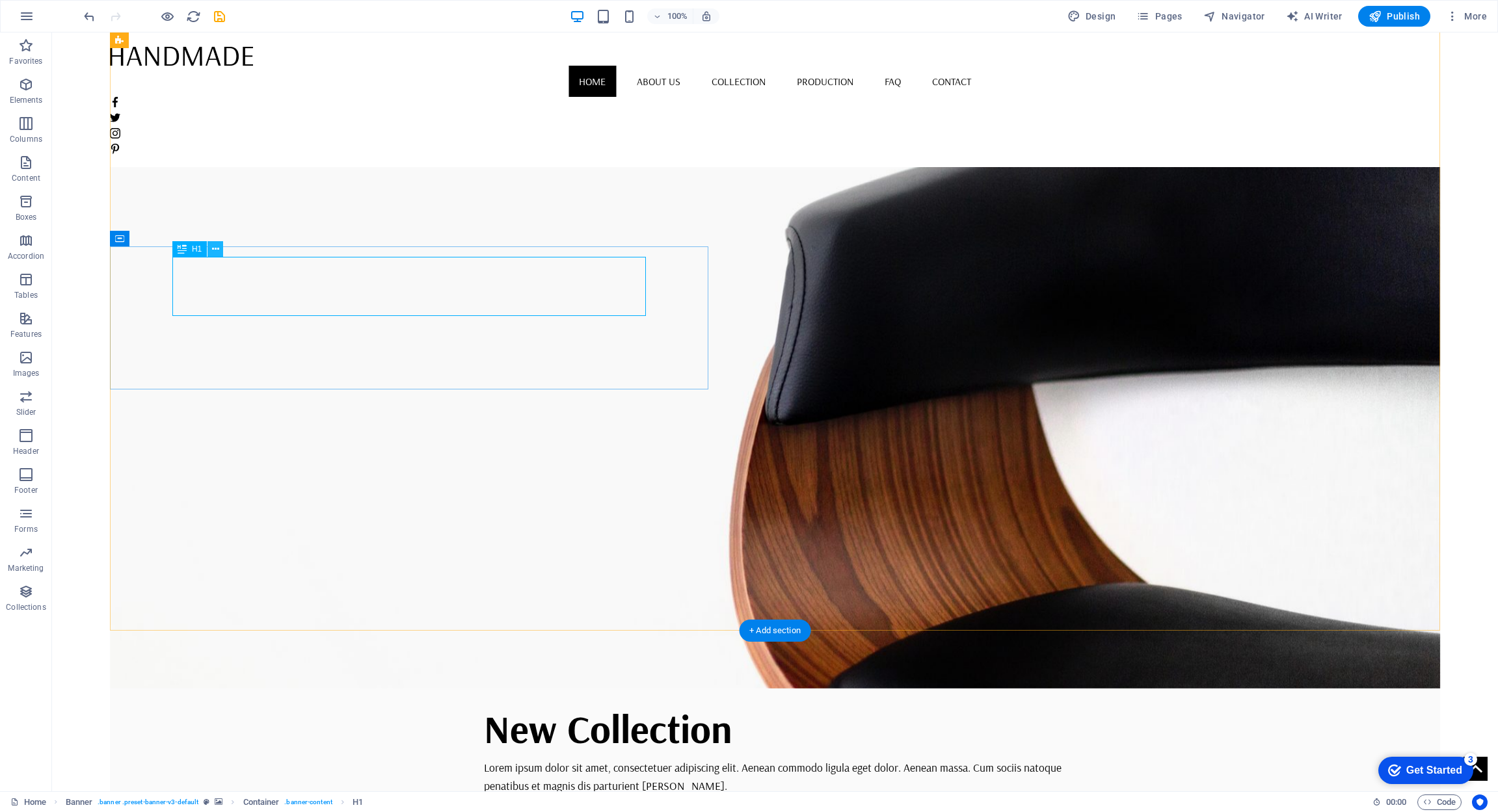
click at [212, 251] on icon at bounding box center [215, 250] width 7 height 14
click at [191, 251] on div "H1" at bounding box center [189, 249] width 35 height 16
click at [184, 250] on icon at bounding box center [181, 249] width 9 height 16
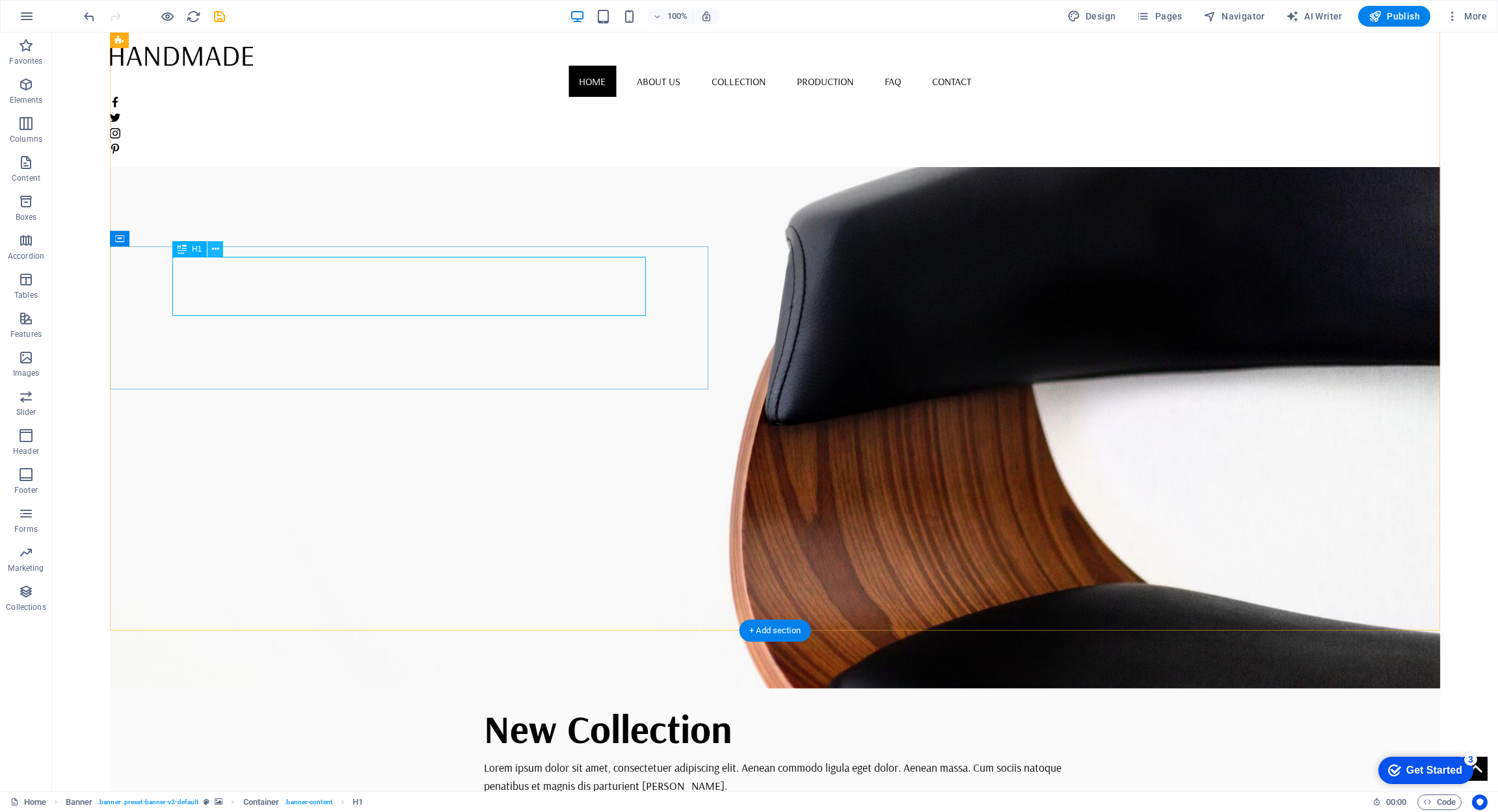
click at [216, 250] on icon at bounding box center [215, 250] width 7 height 14
click at [249, 261] on link "Style" at bounding box center [286, 261] width 136 height 20
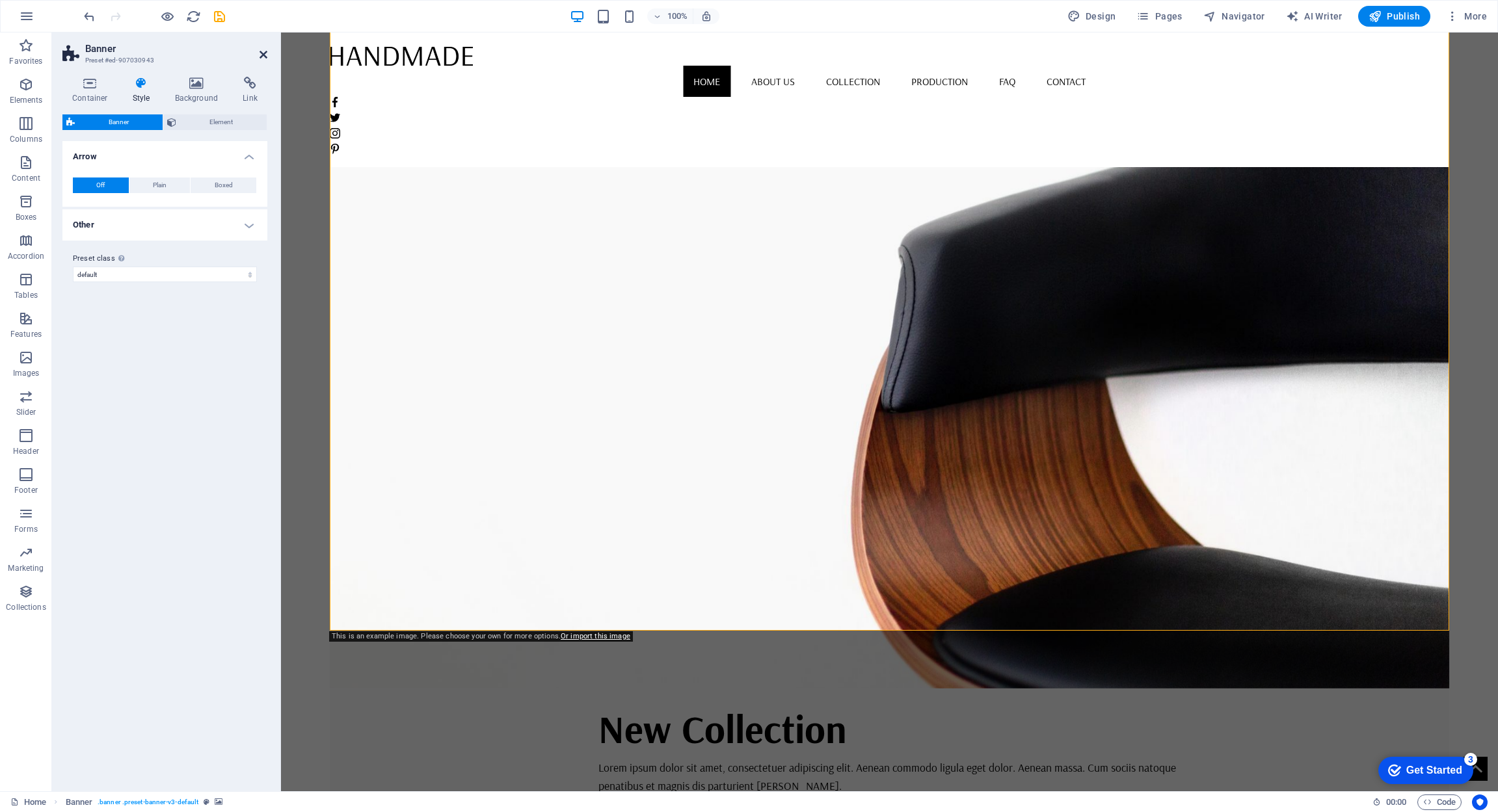
click at [261, 56] on icon at bounding box center [263, 55] width 8 height 10
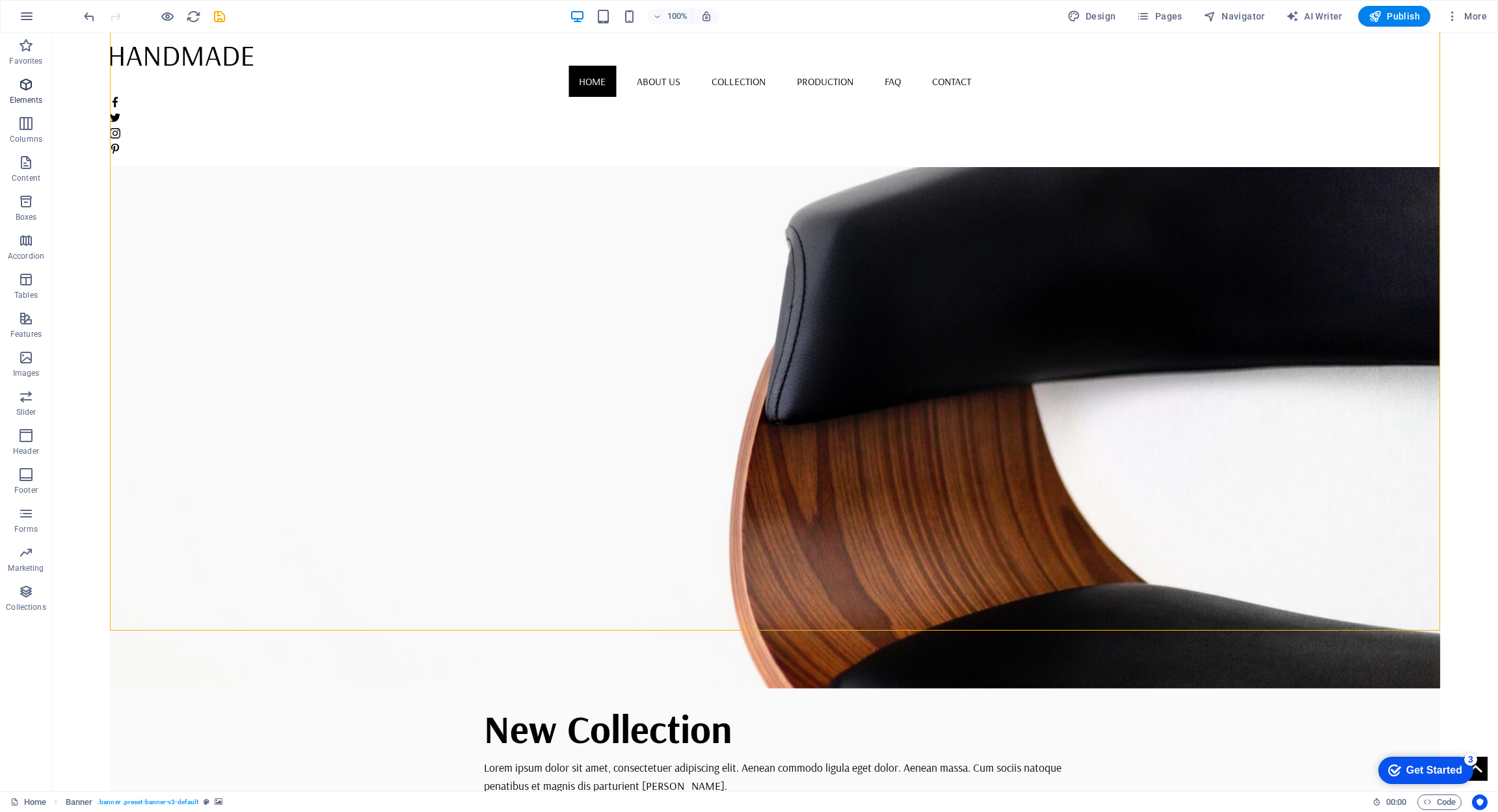
click at [31, 86] on icon "button" at bounding box center [26, 85] width 16 height 16
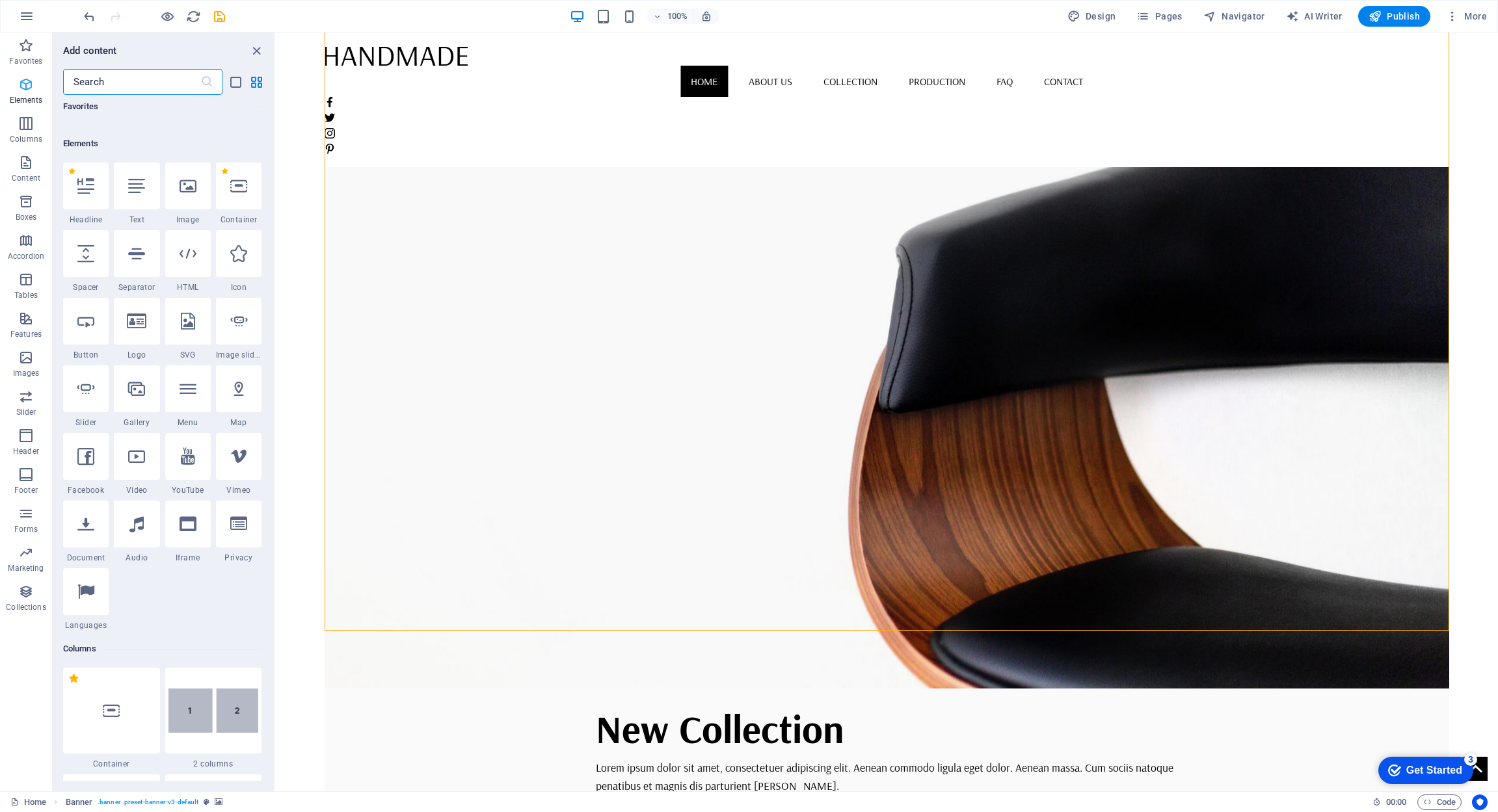
scroll to position [138, 0]
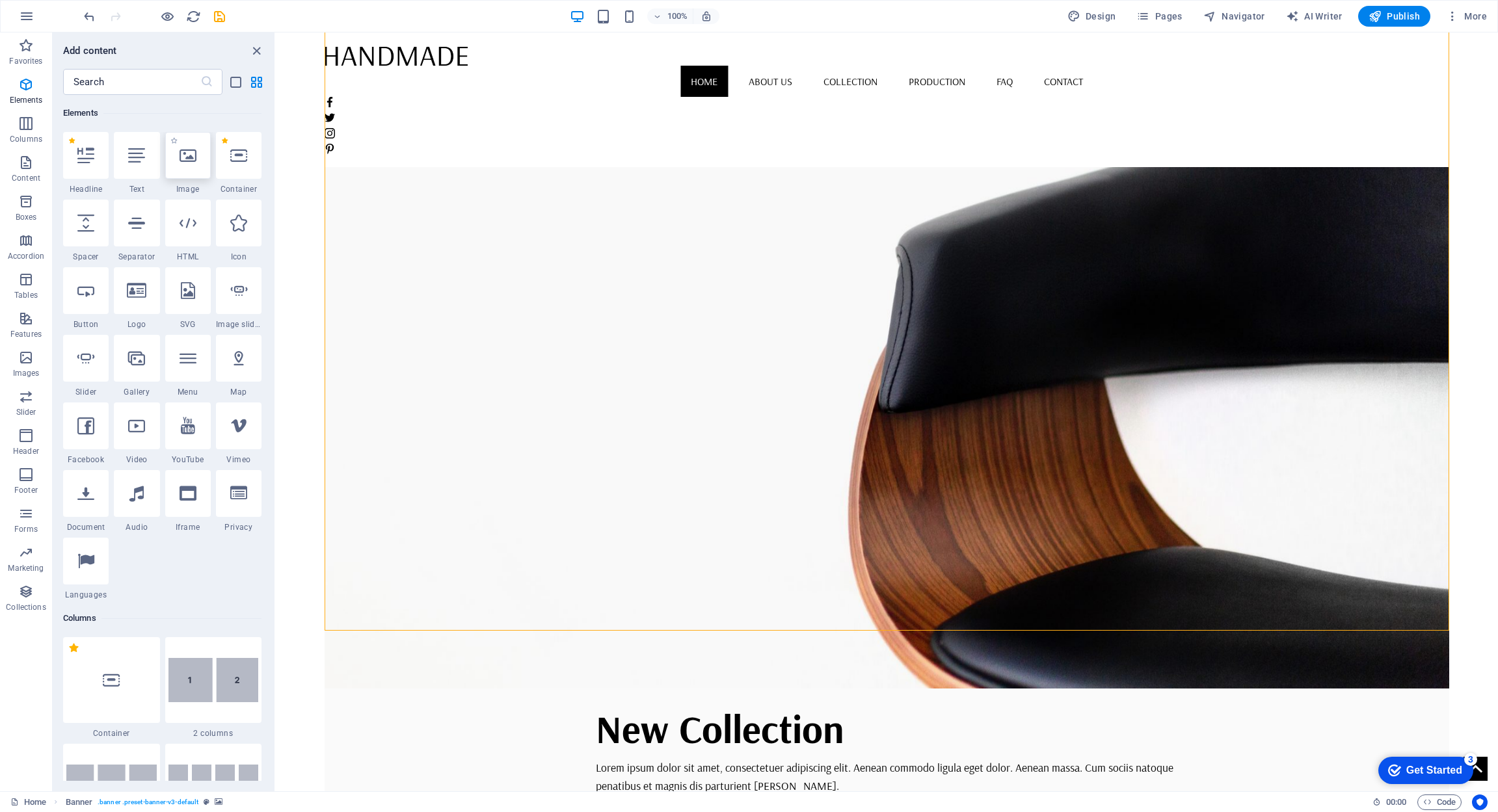
click at [182, 158] on icon at bounding box center [187, 155] width 17 height 17
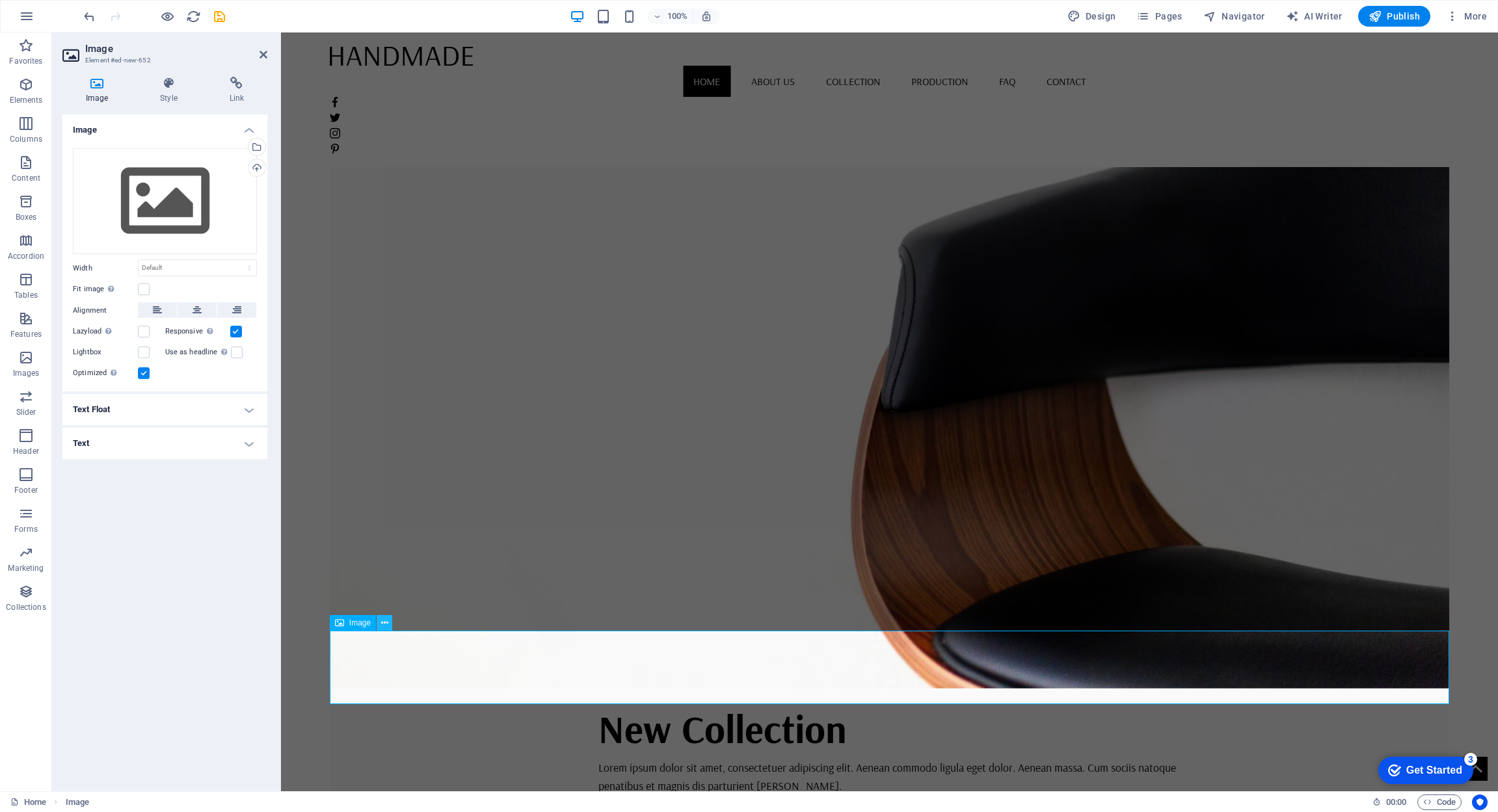
click at [387, 623] on icon at bounding box center [385, 624] width 7 height 14
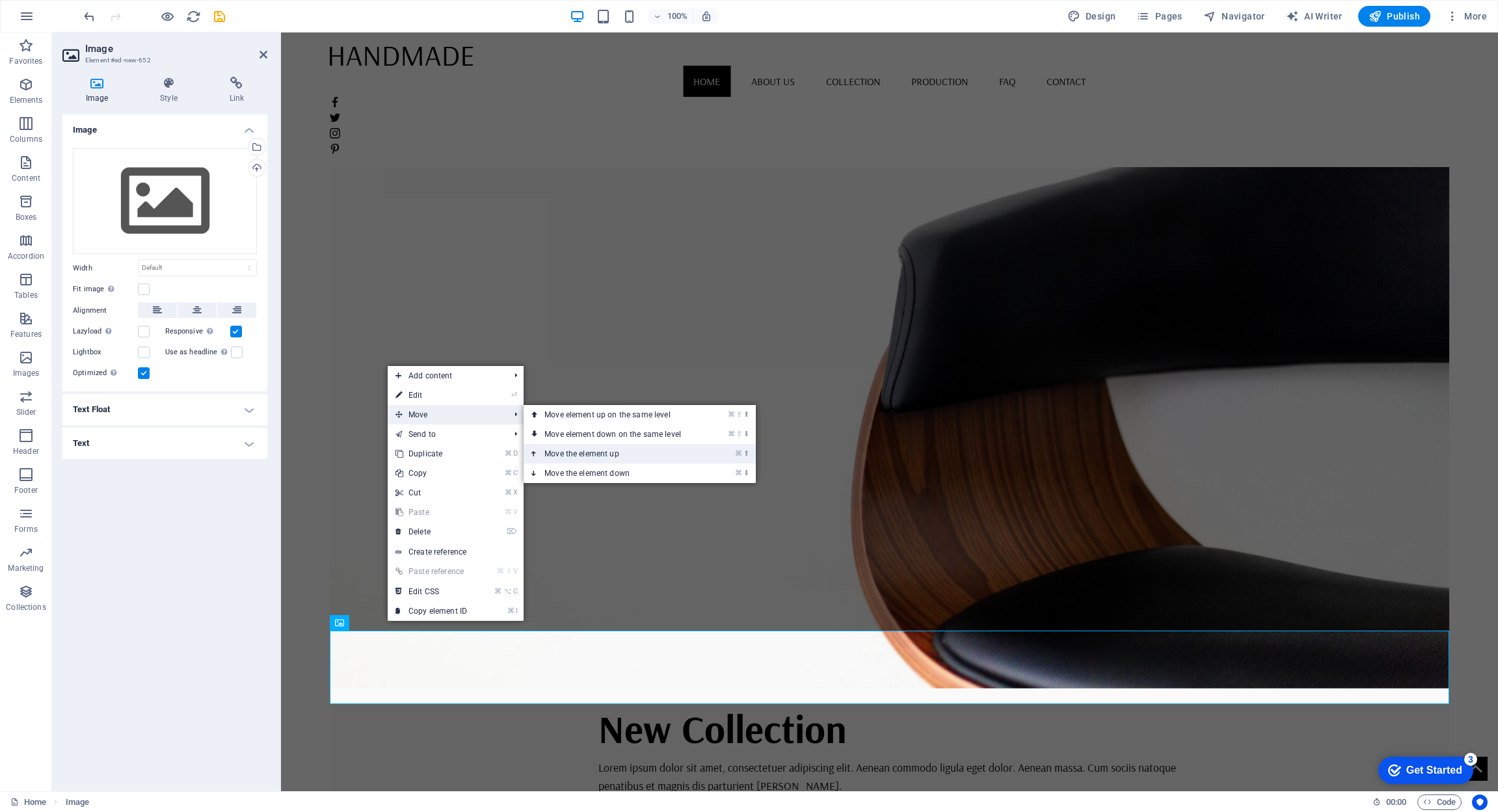
click at [721, 454] on li "⌘ ⬆ Move the element up" at bounding box center [640, 454] width 232 height 20
click at [597, 454] on link "⌘ ⬆ Move the element up" at bounding box center [616, 454] width 183 height 20
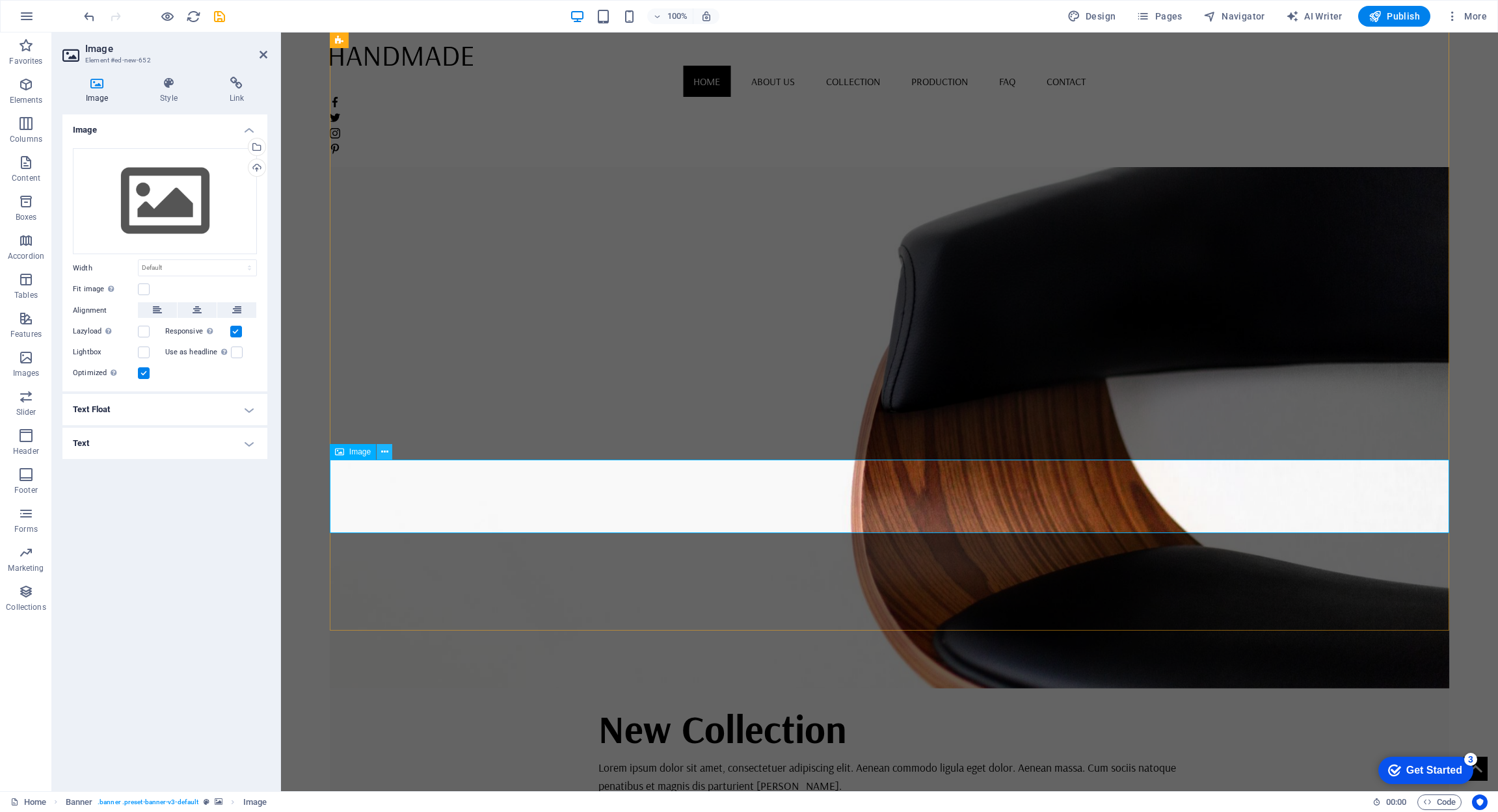
click at [387, 453] on icon at bounding box center [385, 452] width 7 height 14
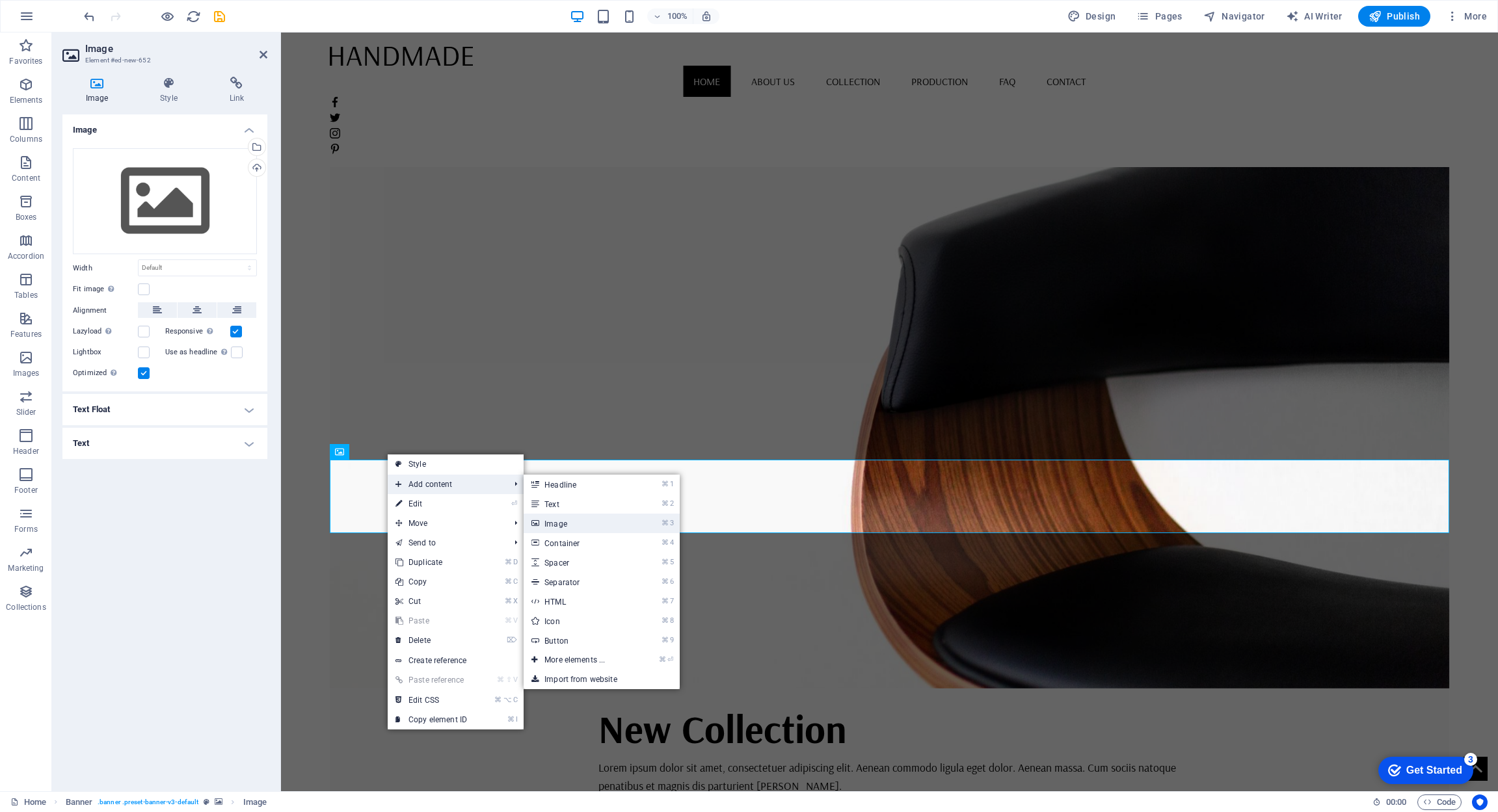
click at [546, 524] on link "⌘ 3 Image" at bounding box center [578, 524] width 108 height 20
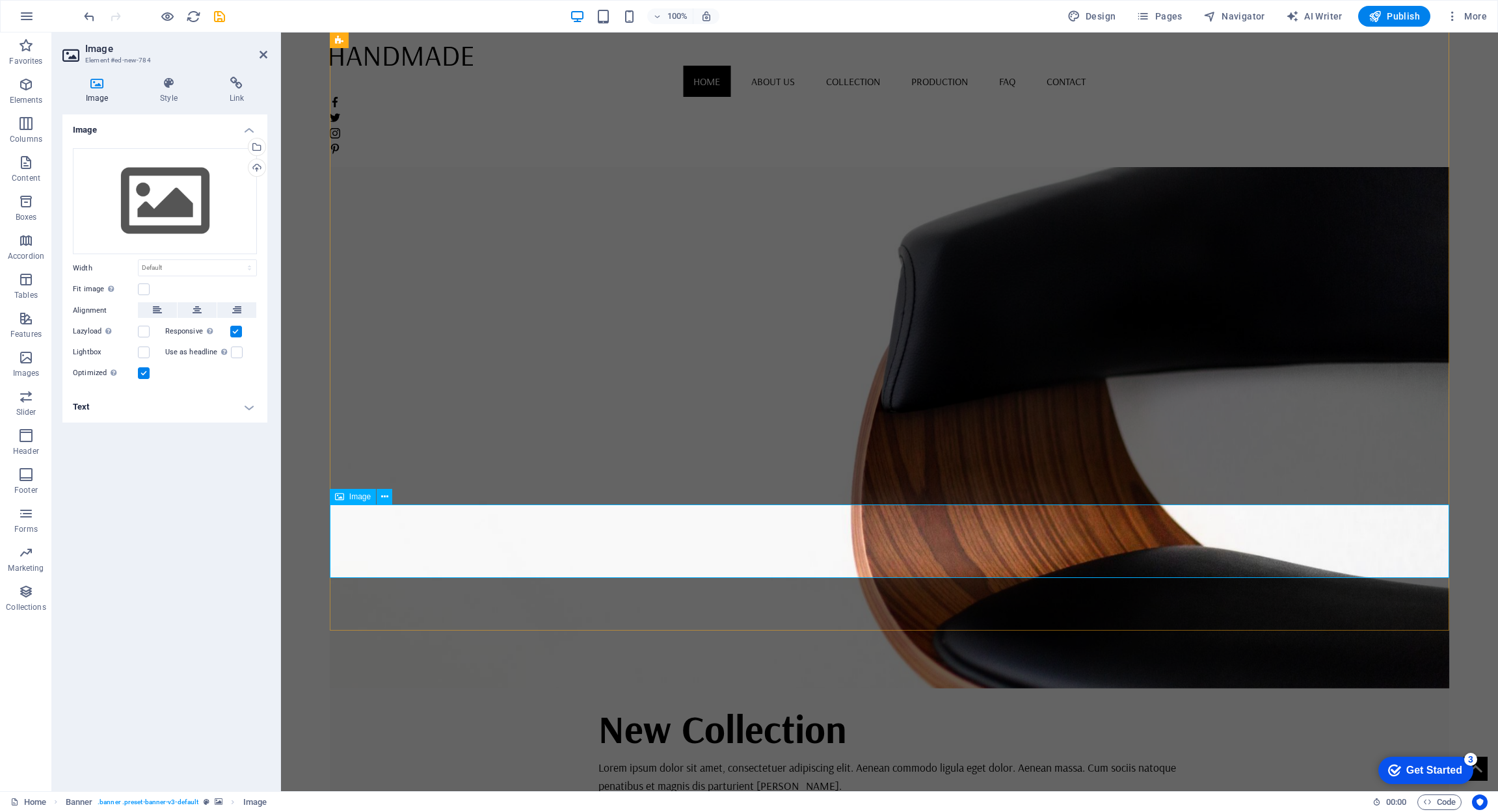
click at [190, 197] on div "Drag files here, click to choose files or select files from Files or our free s…" at bounding box center [164, 201] width 184 height 107
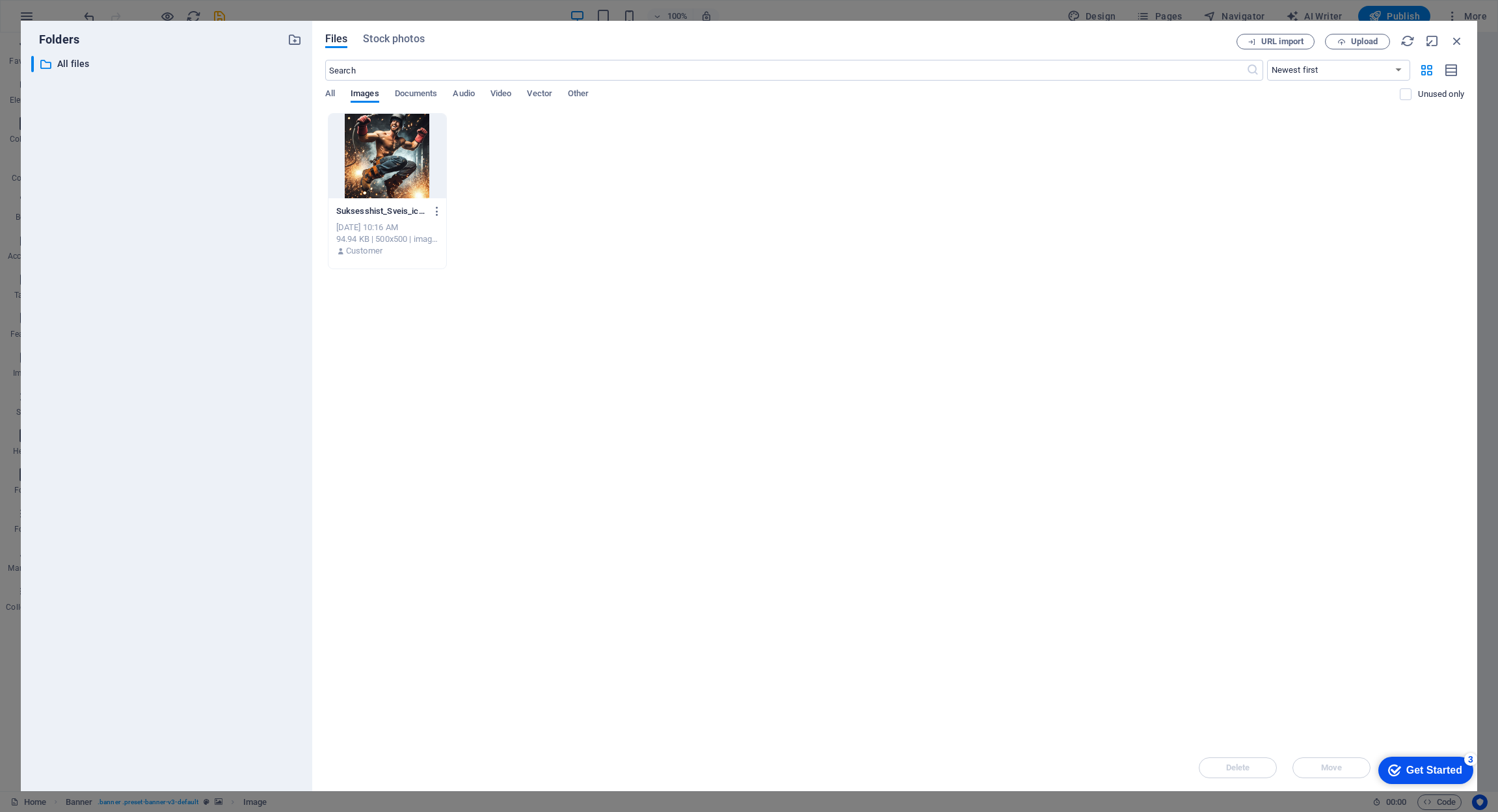
click at [382, 164] on div at bounding box center [388, 155] width 118 height 85
click at [376, 159] on div "1" at bounding box center [388, 155] width 118 height 85
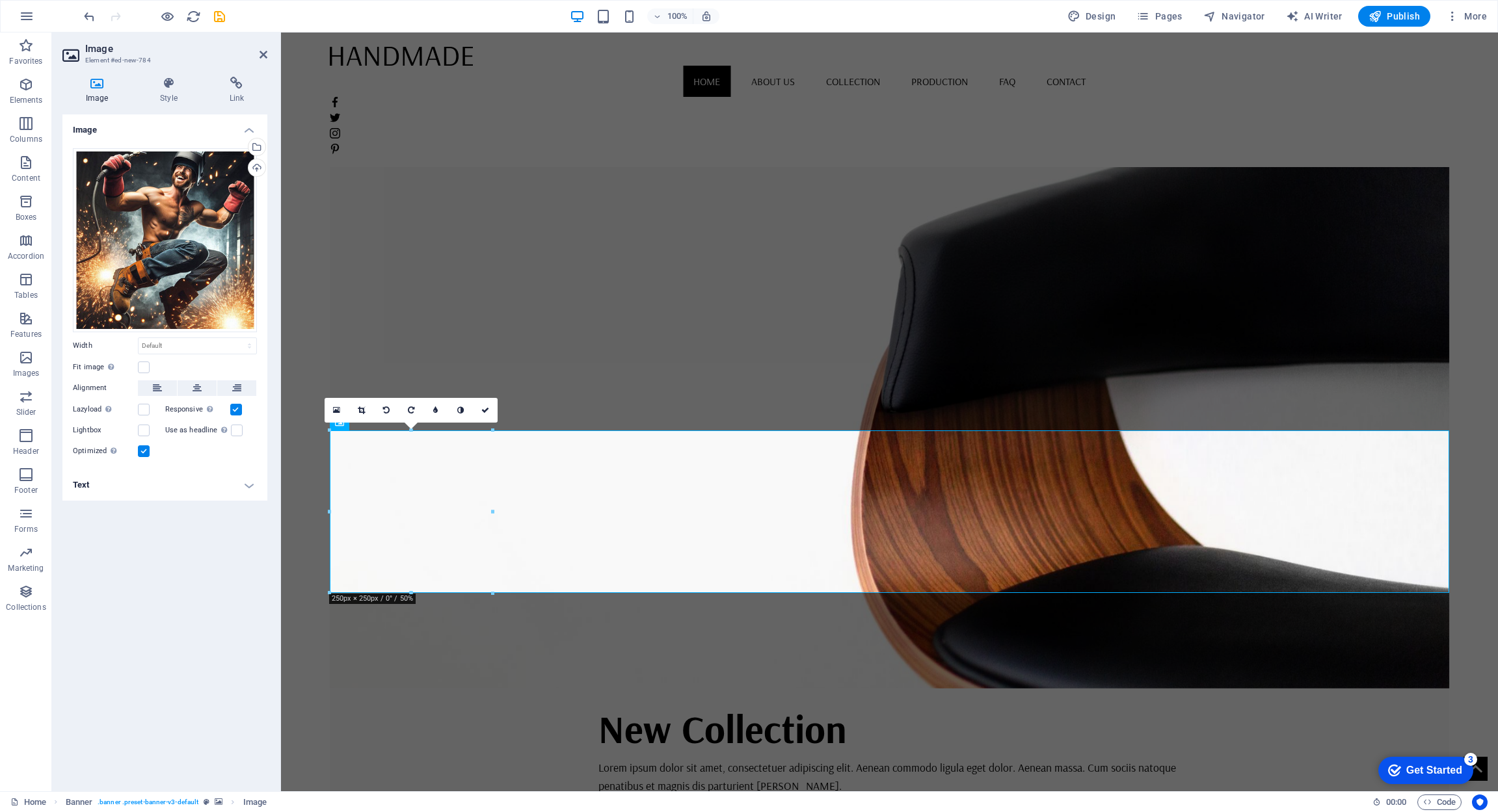
click at [709, 372] on figure at bounding box center [890, 347] width 1120 height 683
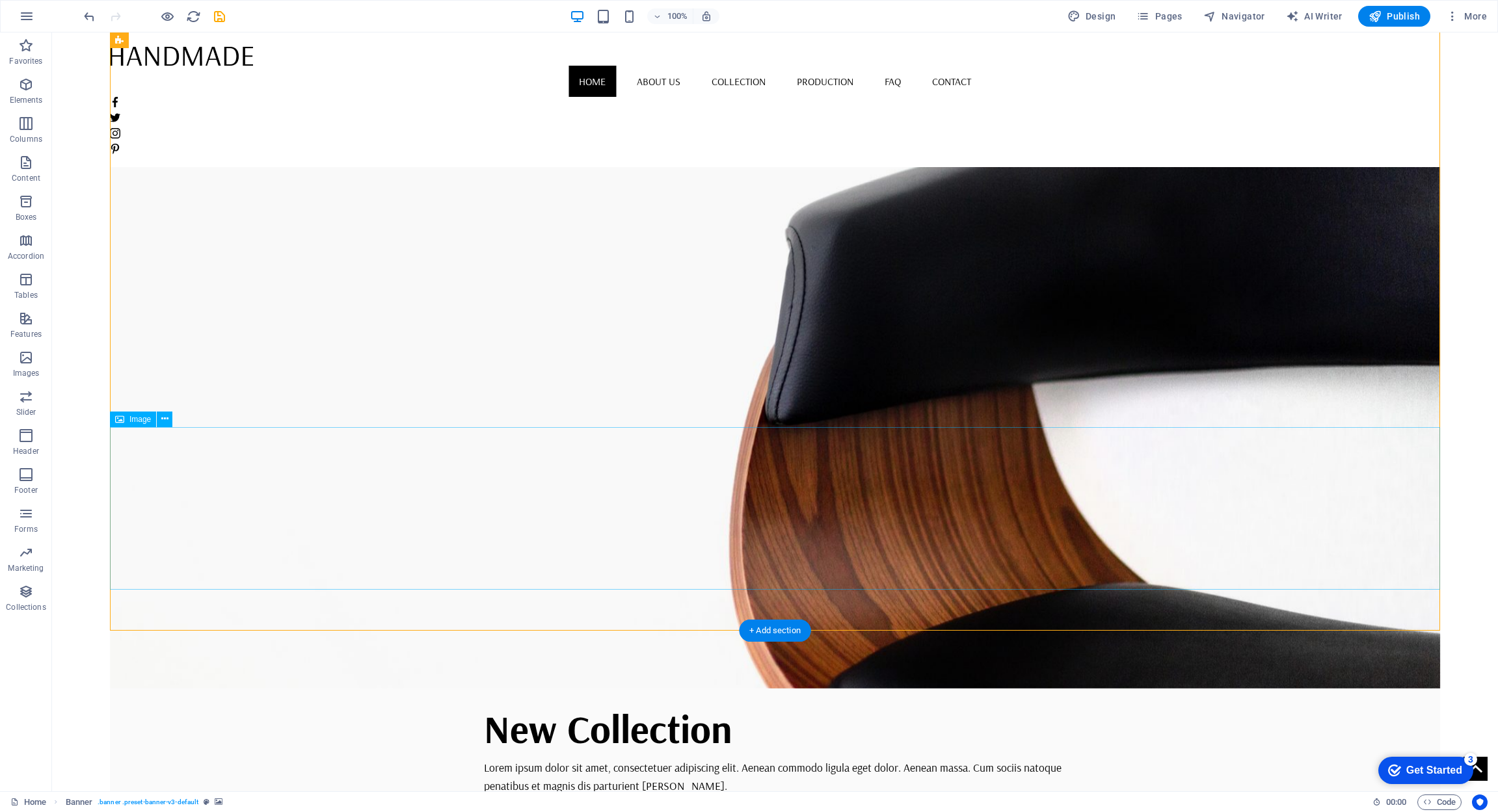
click at [165, 419] on icon at bounding box center [164, 419] width 7 height 14
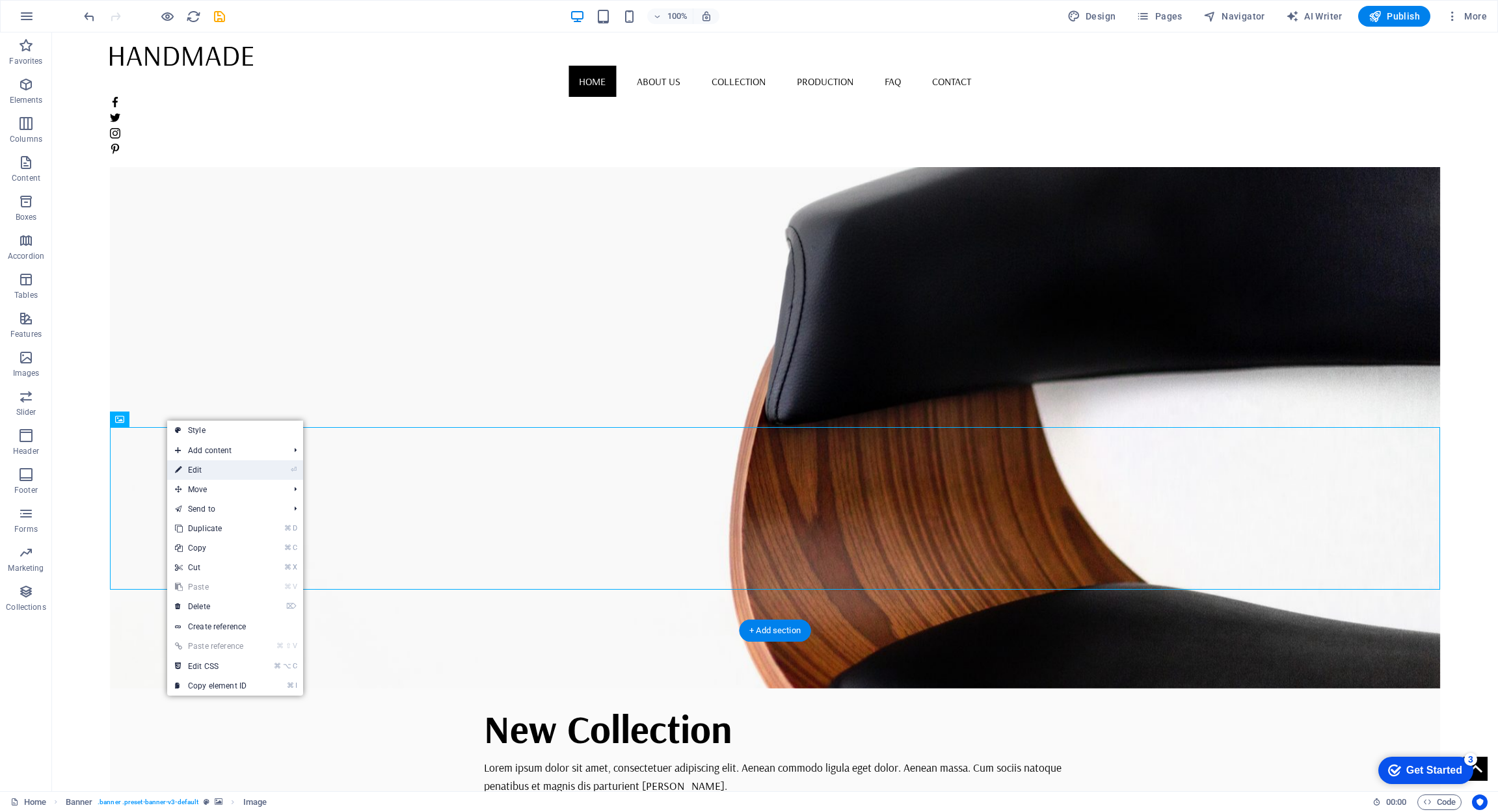
click at [194, 475] on link "⏎ Edit" at bounding box center [210, 470] width 87 height 20
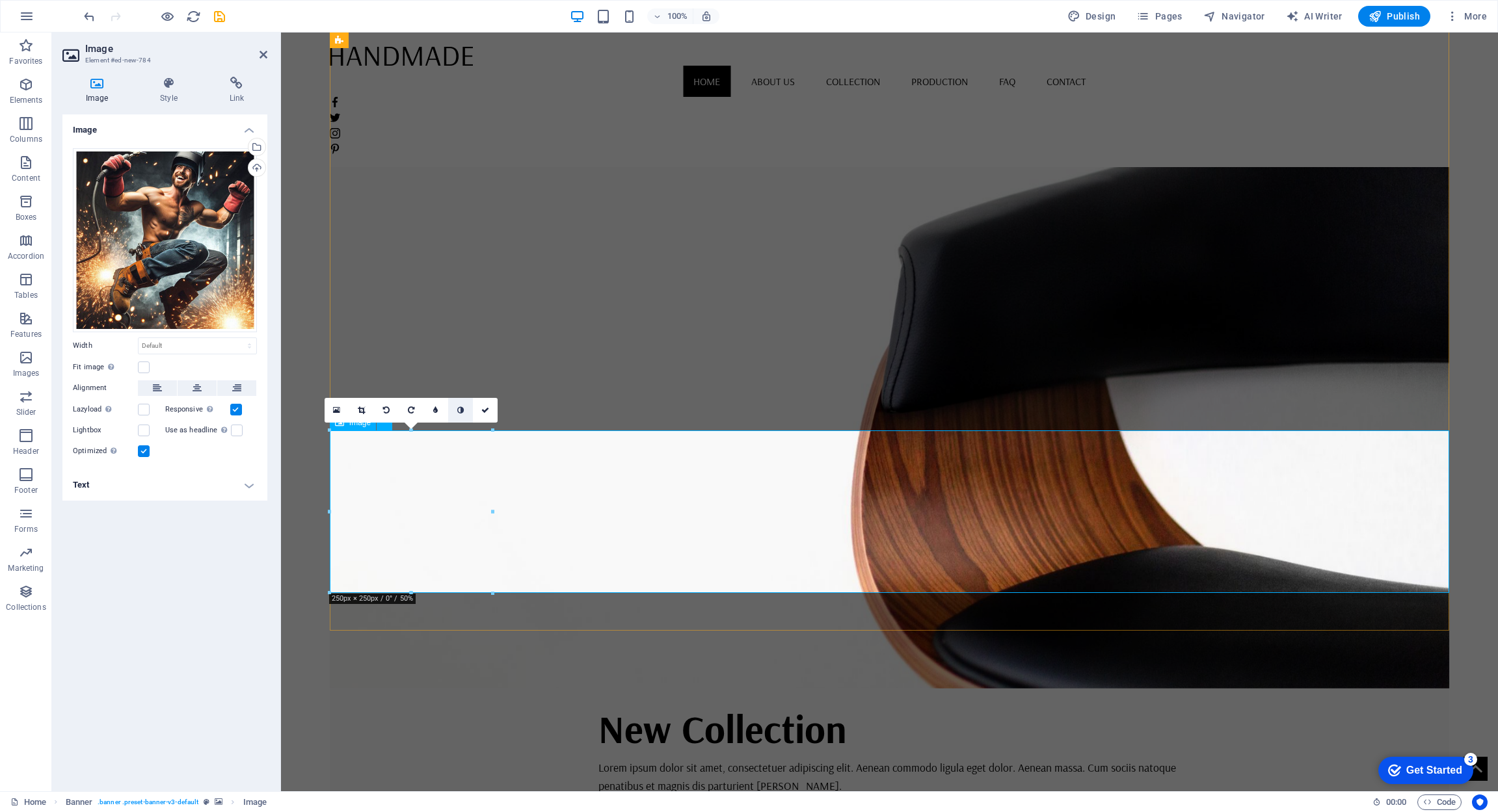
click at [462, 408] on icon at bounding box center [460, 410] width 7 height 8
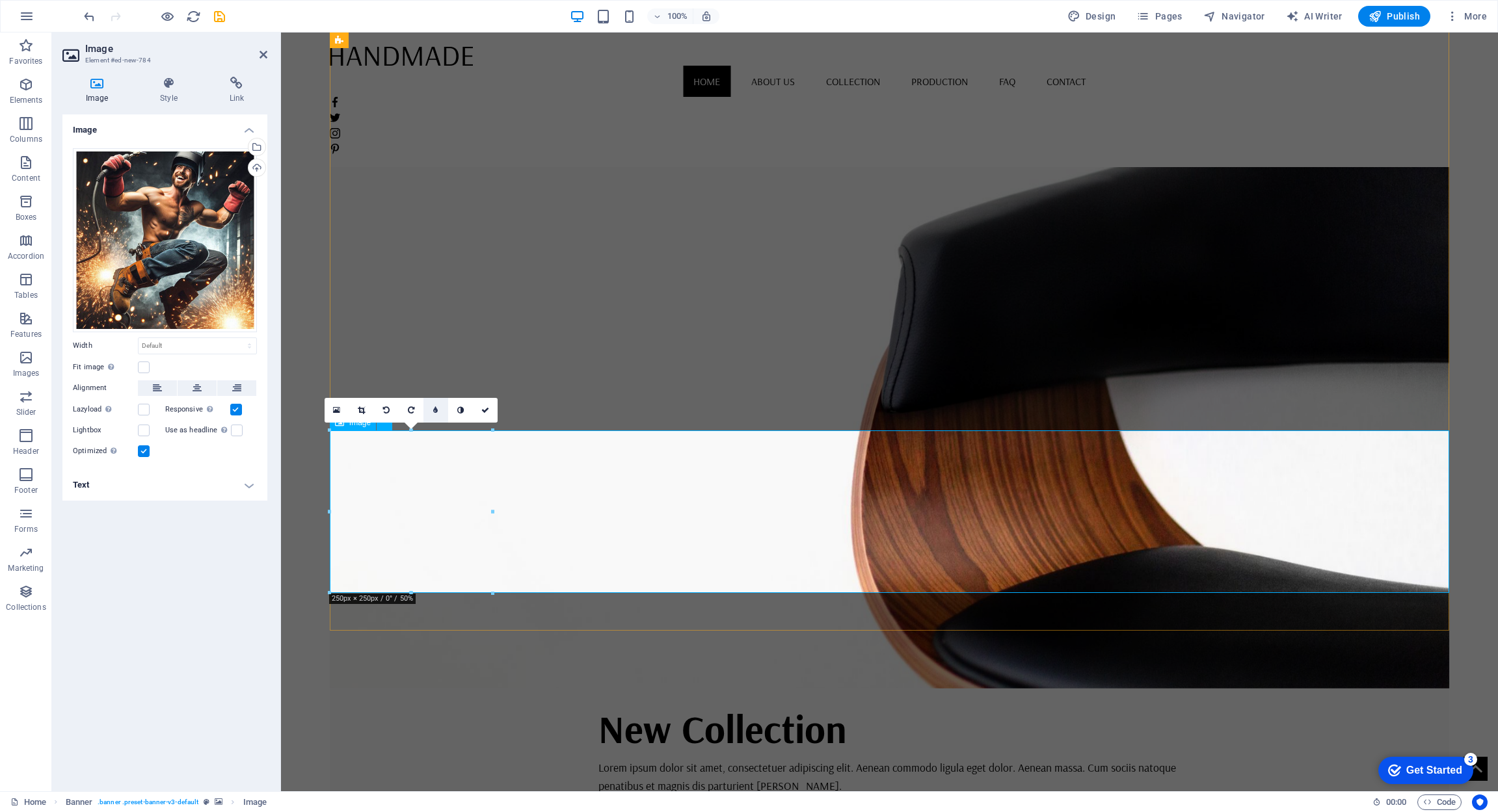
click at [437, 409] on icon at bounding box center [436, 410] width 5 height 8
click at [431, 410] on link at bounding box center [426, 410] width 25 height 25
click at [431, 410] on link at bounding box center [436, 410] width 25 height 25
click at [452, 410] on input "4" at bounding box center [449, 410] width 20 height 24
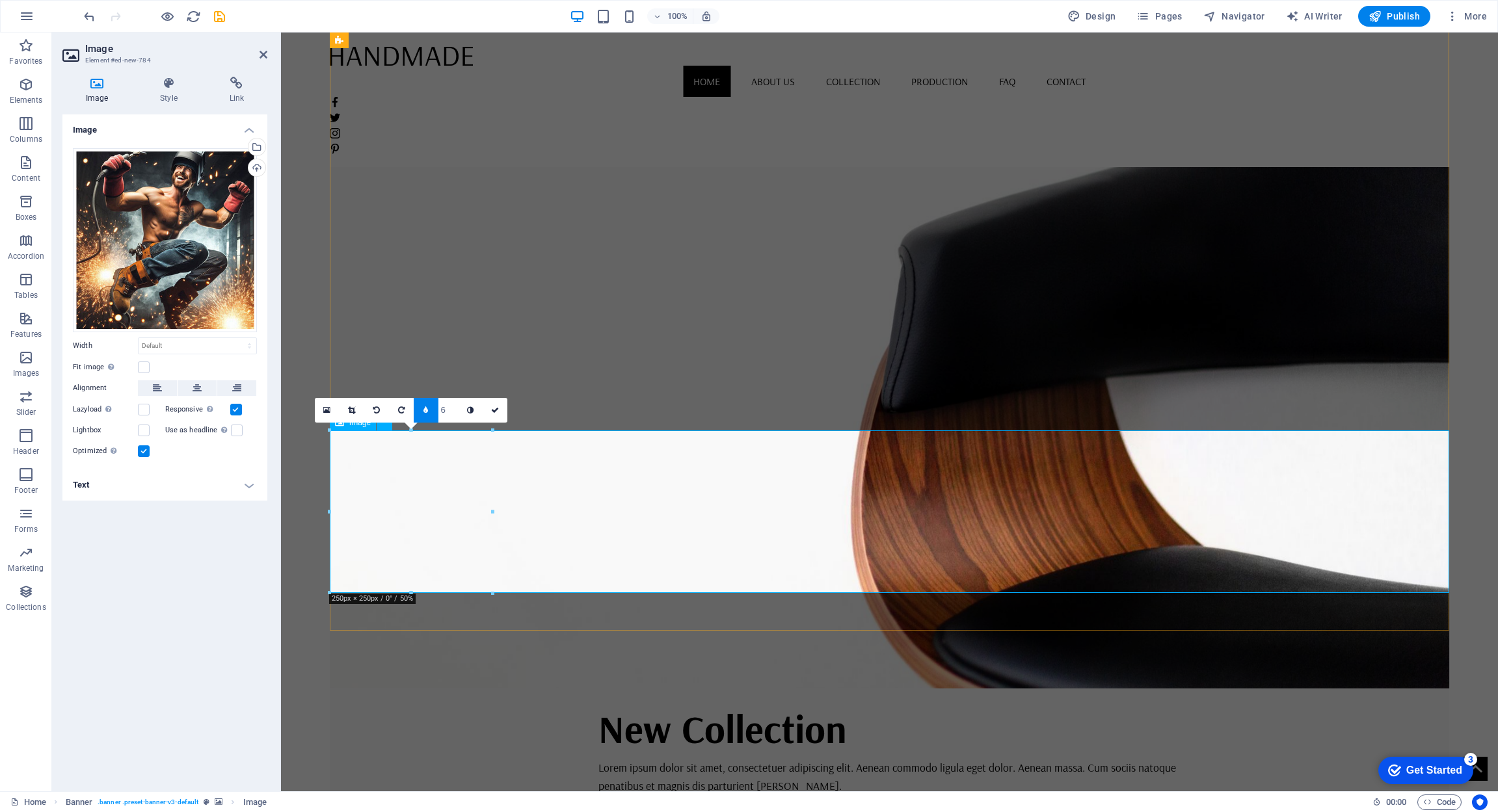
click at [452, 413] on input "6" at bounding box center [449, 410] width 20 height 24
click at [453, 414] on input "3" at bounding box center [449, 410] width 20 height 24
click at [453, 413] on input "2" at bounding box center [449, 410] width 20 height 24
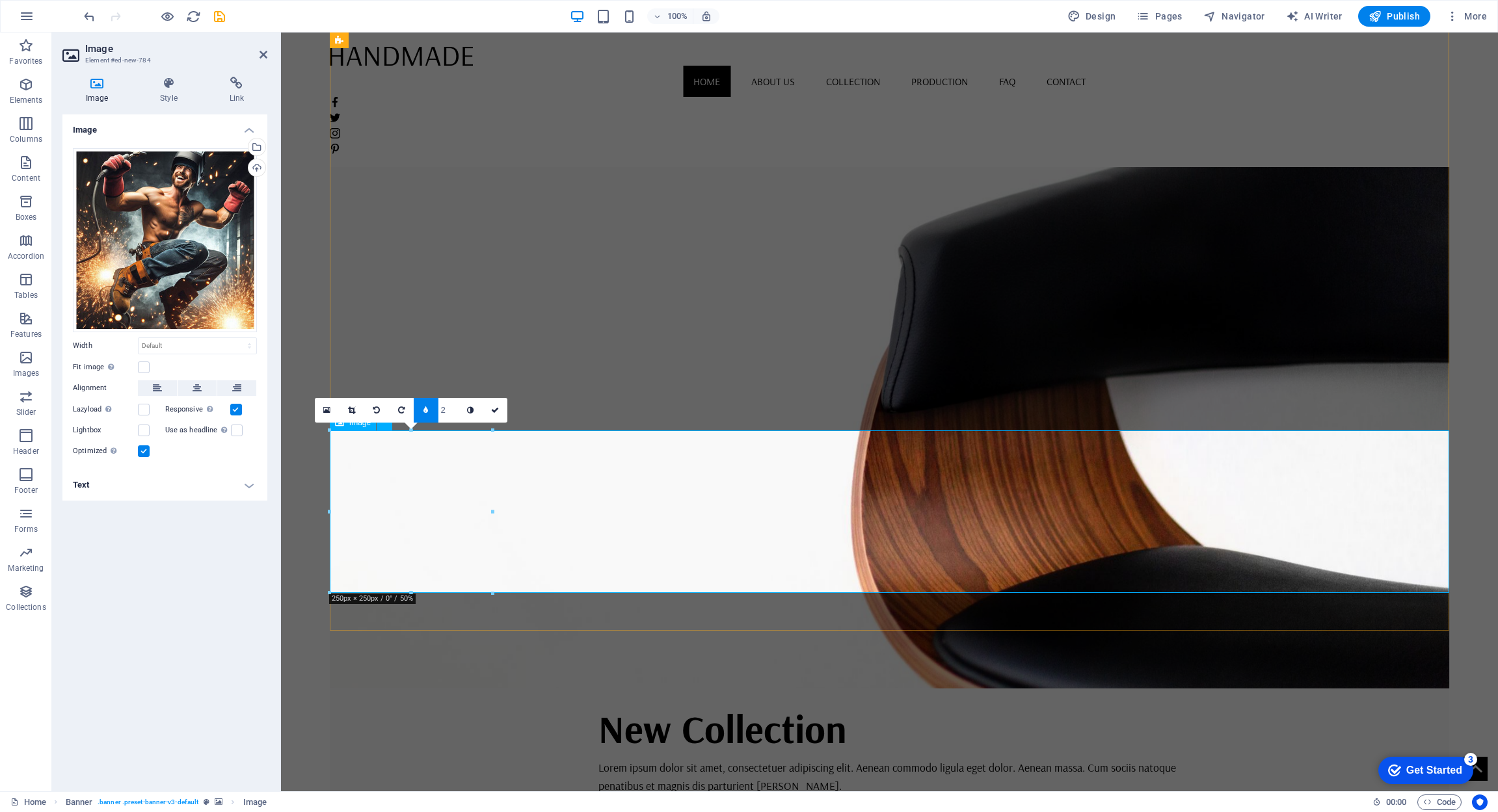
click at [453, 413] on input "2" at bounding box center [449, 410] width 20 height 24
click at [453, 416] on input "2" at bounding box center [449, 410] width 20 height 24
click at [453, 414] on input "2" at bounding box center [449, 410] width 20 height 24
click at [453, 415] on input "2" at bounding box center [449, 410] width 20 height 24
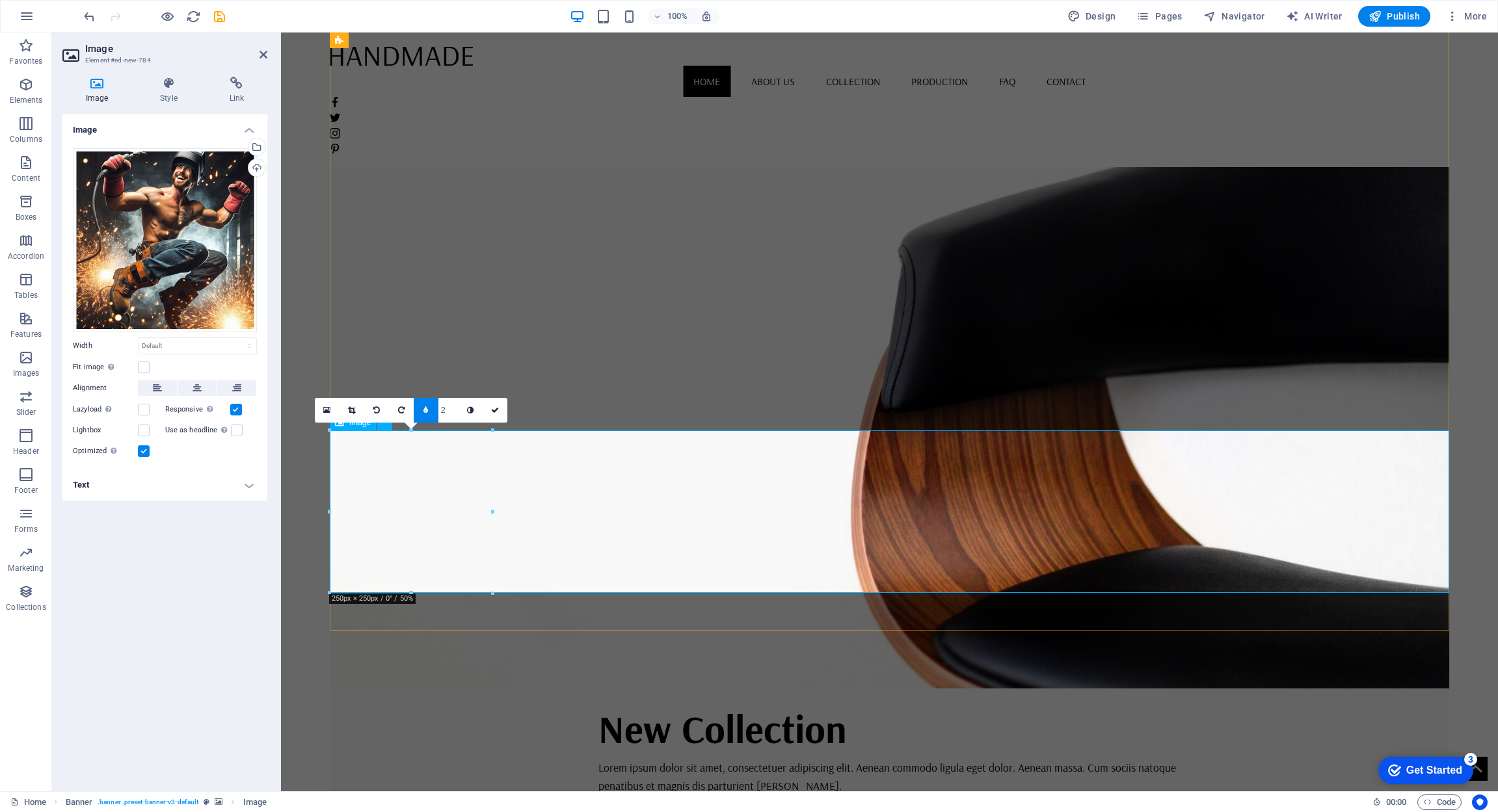
click at [453, 415] on input "2" at bounding box center [449, 410] width 20 height 24
click at [426, 411] on icon at bounding box center [426, 410] width 5 height 8
click at [413, 409] on icon at bounding box center [411, 410] width 7 height 8
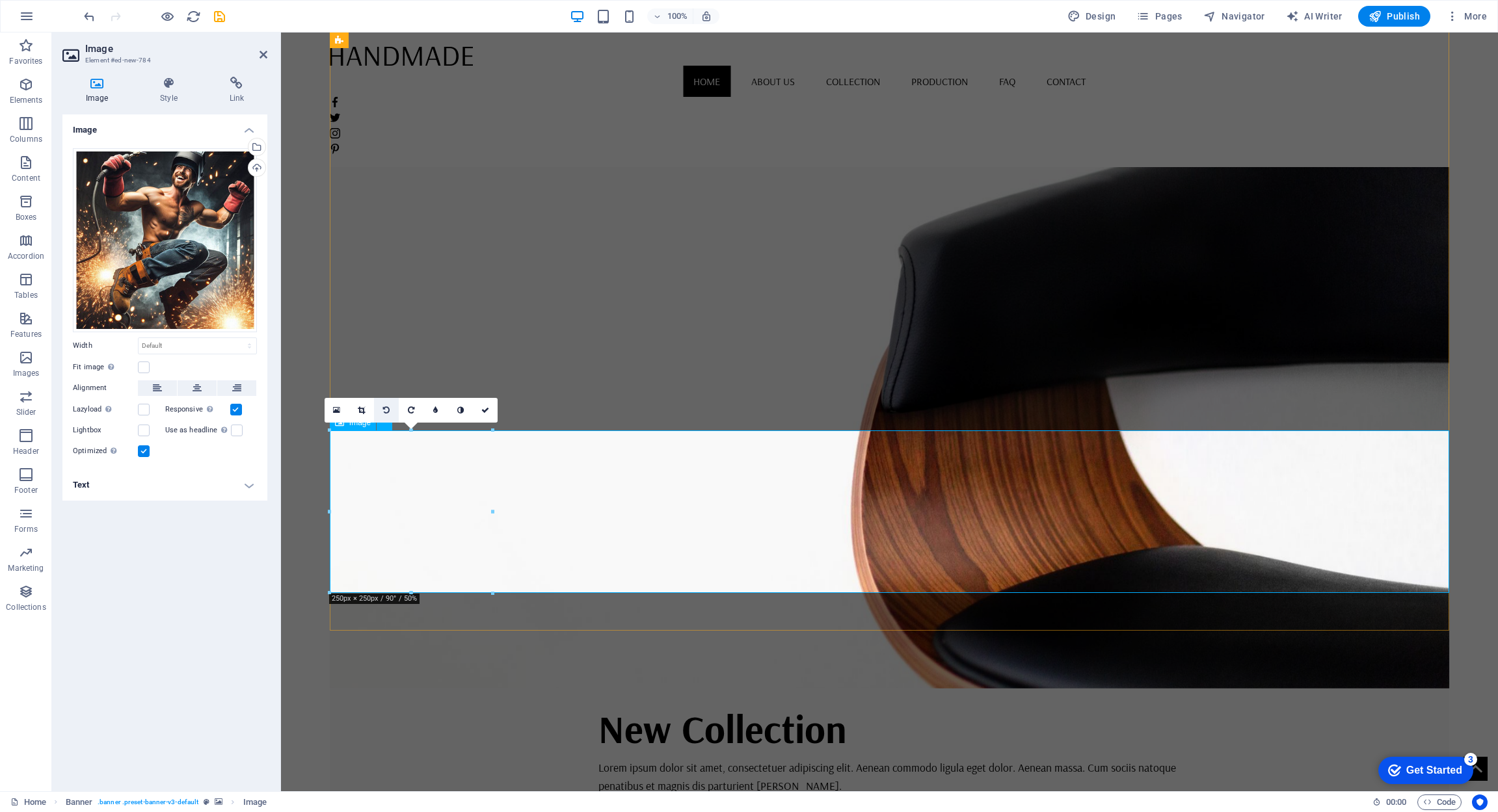
click at [386, 409] on icon at bounding box center [387, 410] width 7 height 8
click at [366, 409] on link at bounding box center [362, 410] width 25 height 25
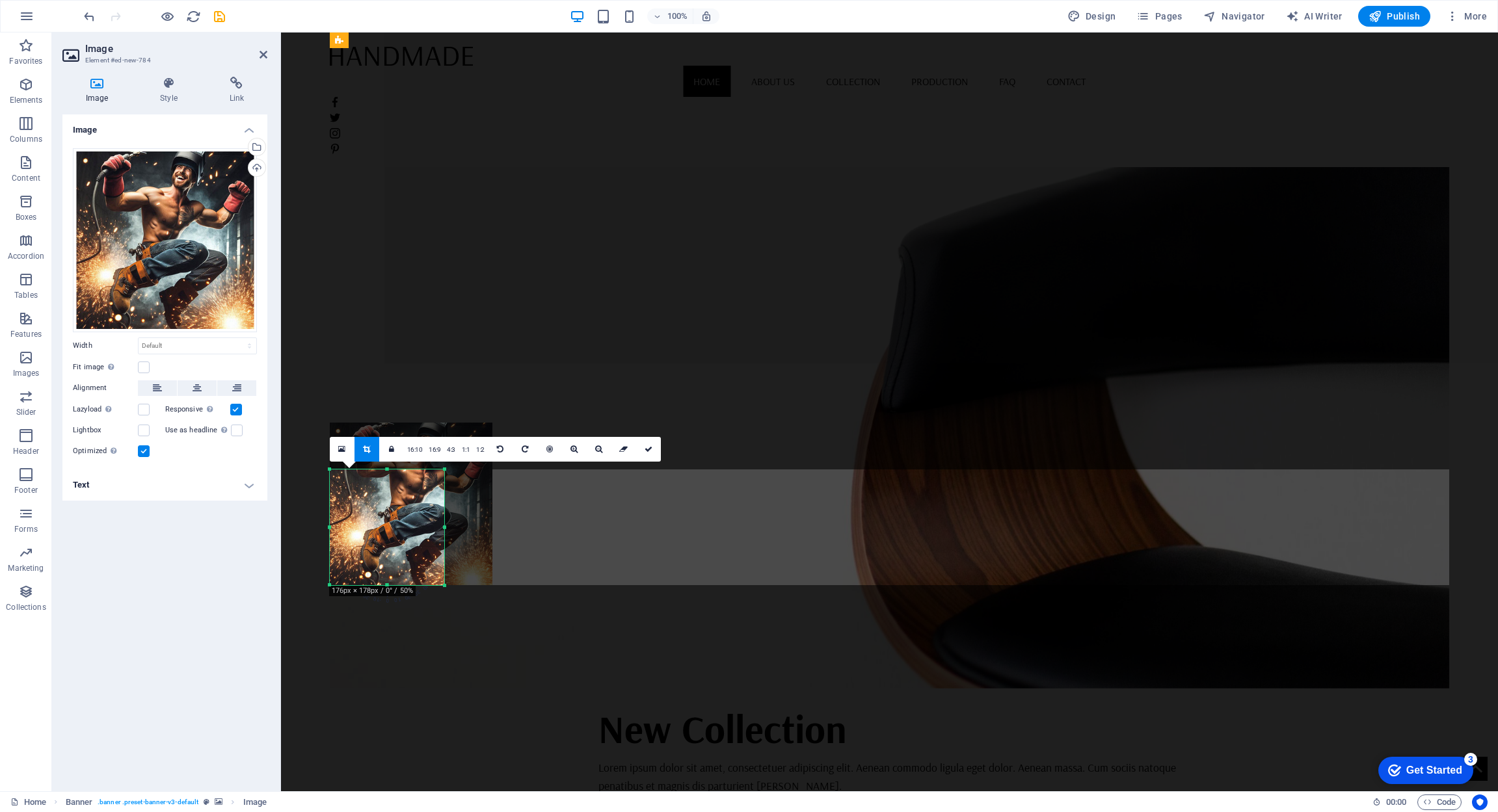
drag, startPoint x: 490, startPoint y: 431, endPoint x: 434, endPoint y: 488, distance: 79.9
click at [443, 478] on div "180 170 160 150 140 130 120 110 100 90 80 70 60 50 40 30 20 10 0 -10 -20 -30 -4…" at bounding box center [387, 527] width 115 height 116
click at [403, 500] on div at bounding box center [411, 503] width 162 height 162
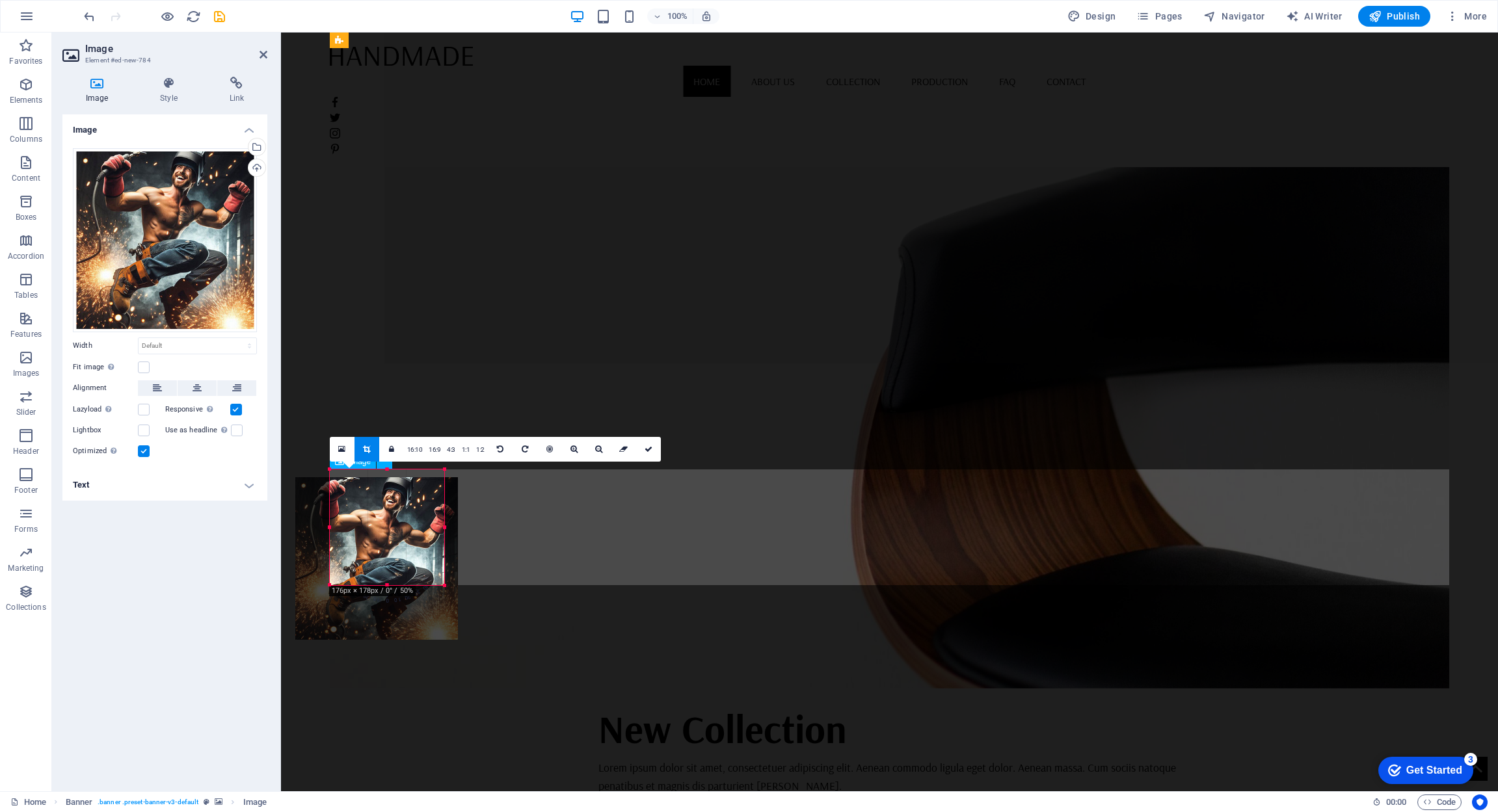
drag, startPoint x: 405, startPoint y: 497, endPoint x: 373, endPoint y: 550, distance: 61.9
click at [373, 550] on div at bounding box center [376, 558] width 162 height 162
click at [415, 503] on div at bounding box center [376, 550] width 162 height 162
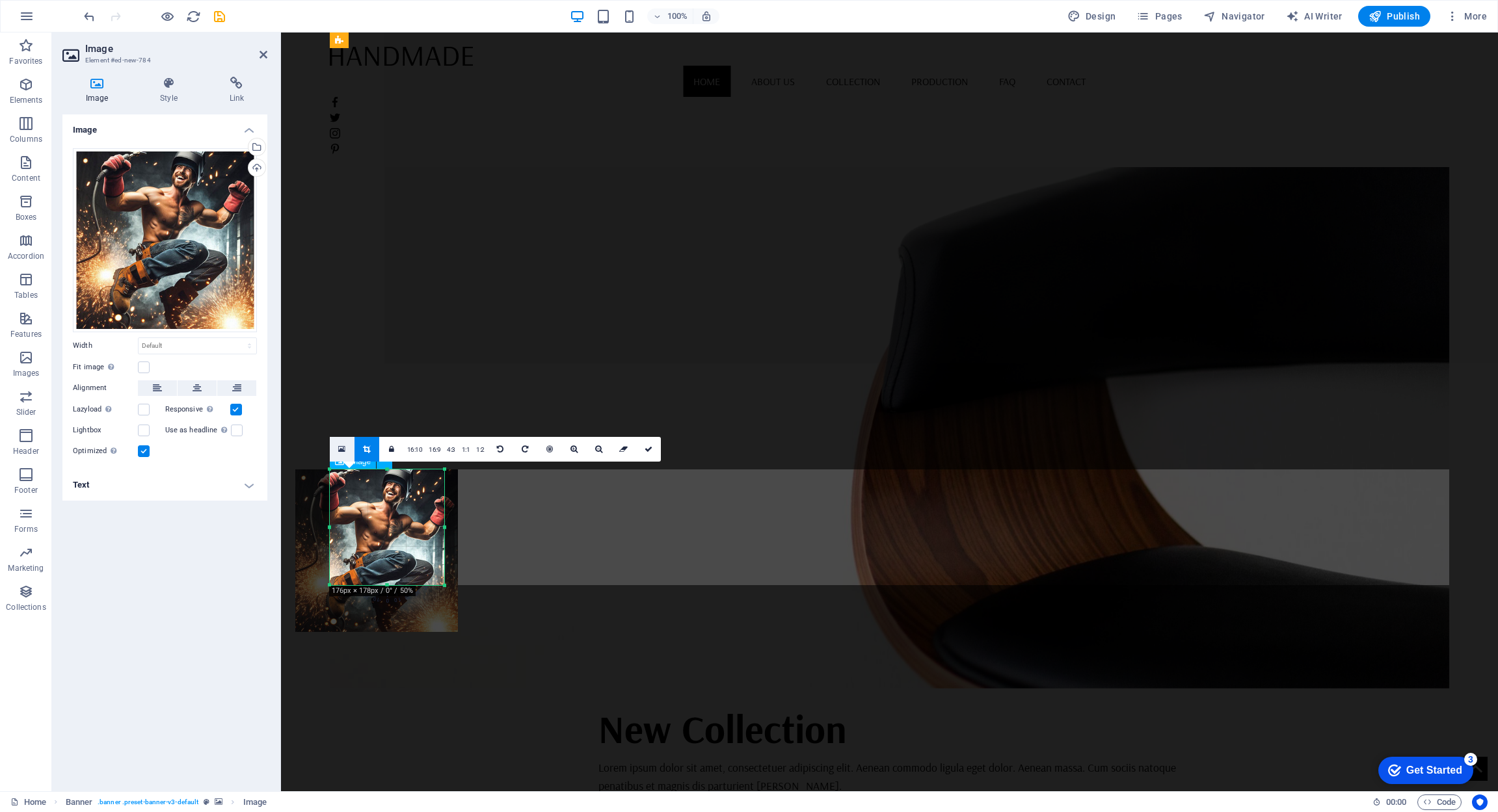
click at [339, 451] on icon at bounding box center [341, 449] width 7 height 9
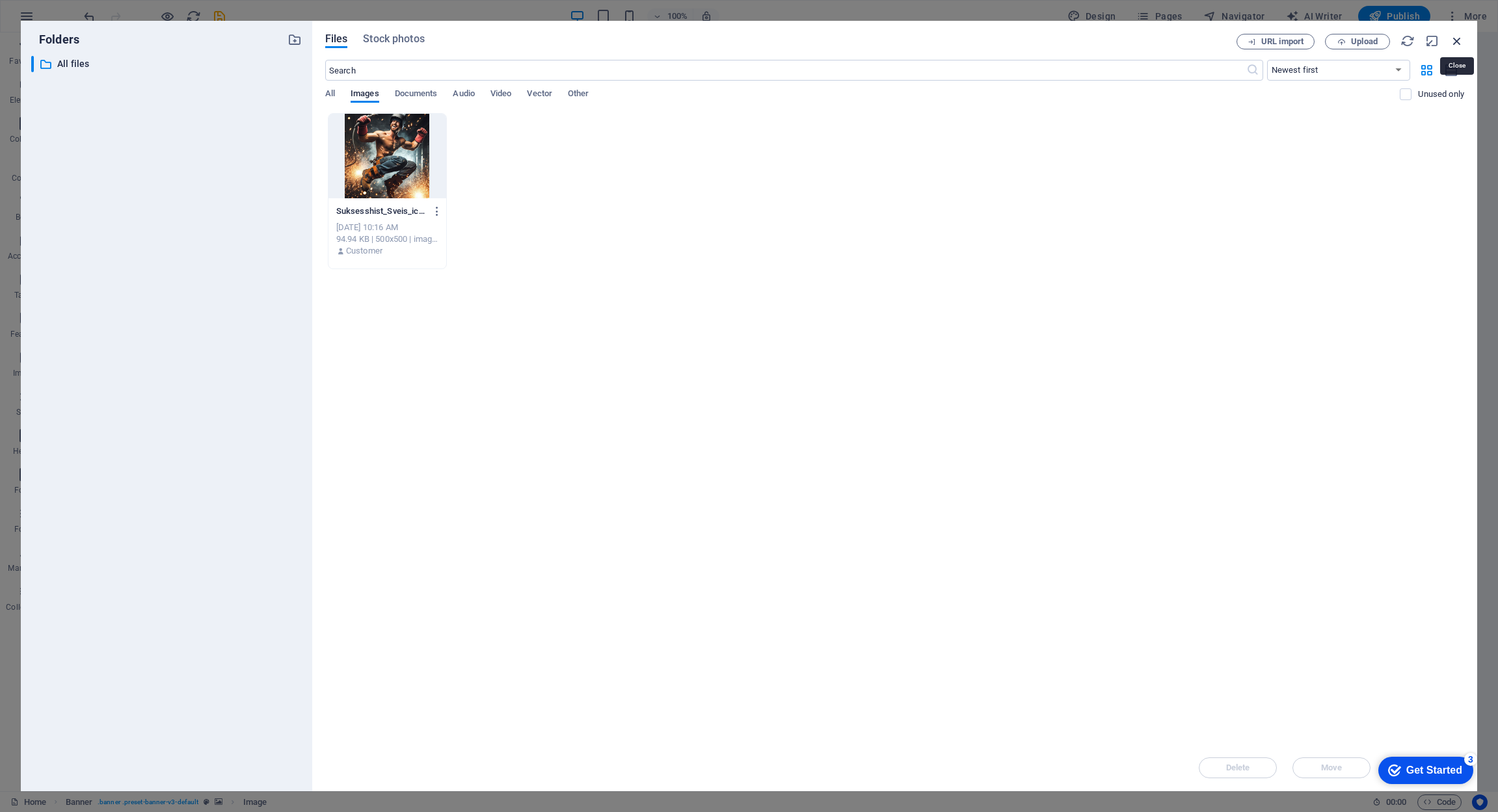
click at [1459, 41] on icon "button" at bounding box center [1457, 41] width 14 height 14
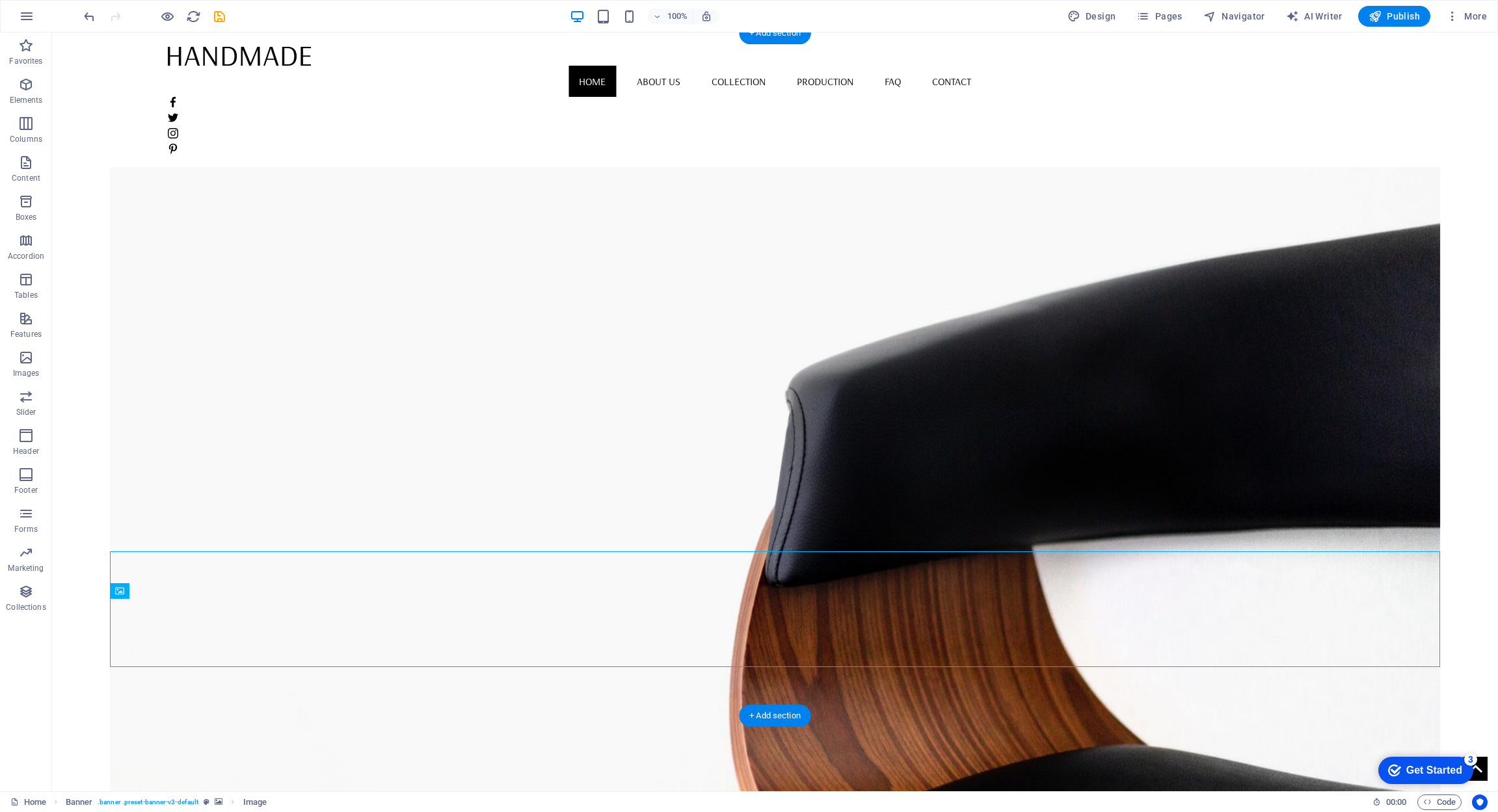
scroll to position [0, 0]
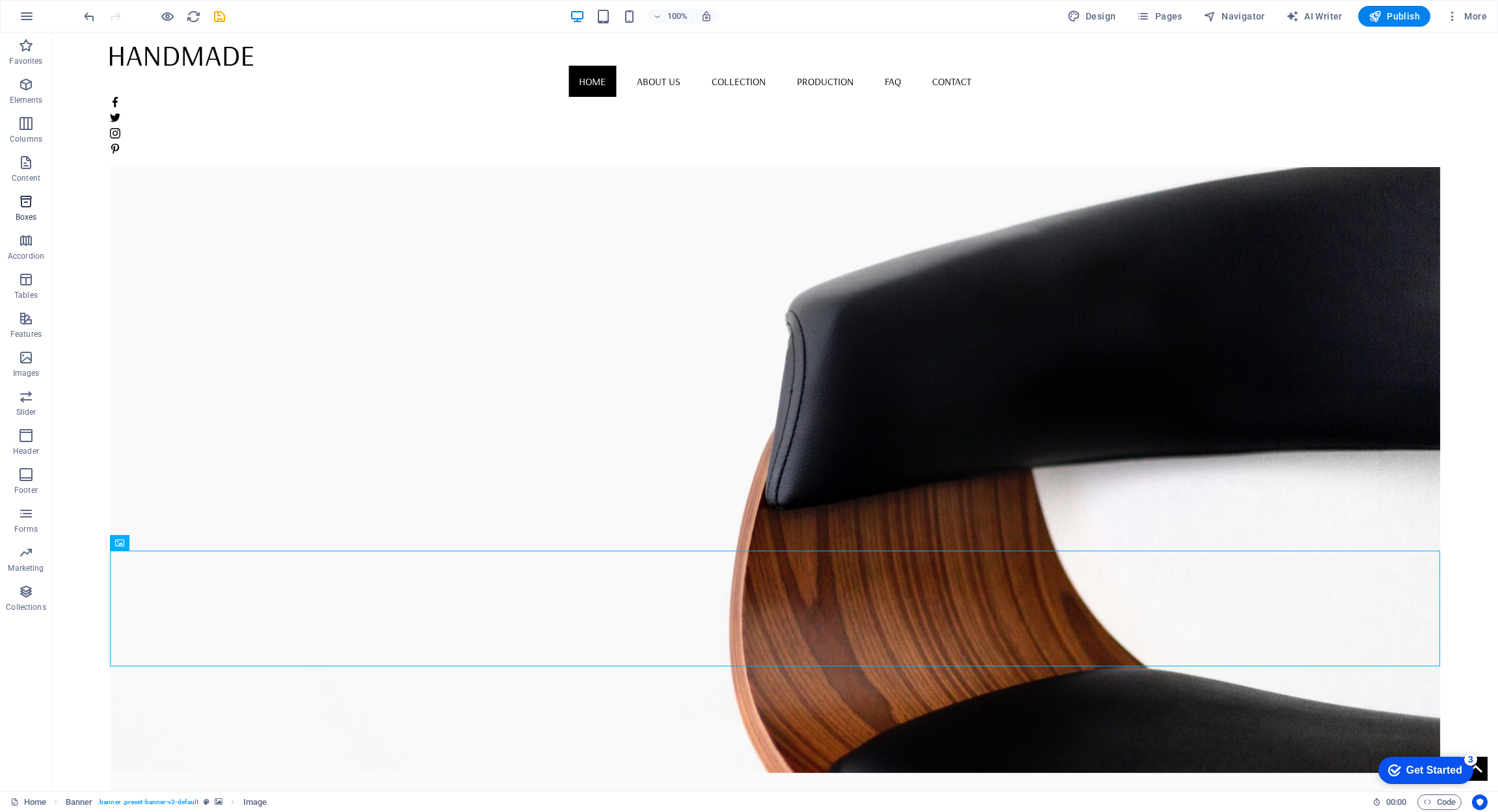
click at [28, 207] on icon "button" at bounding box center [26, 202] width 16 height 16
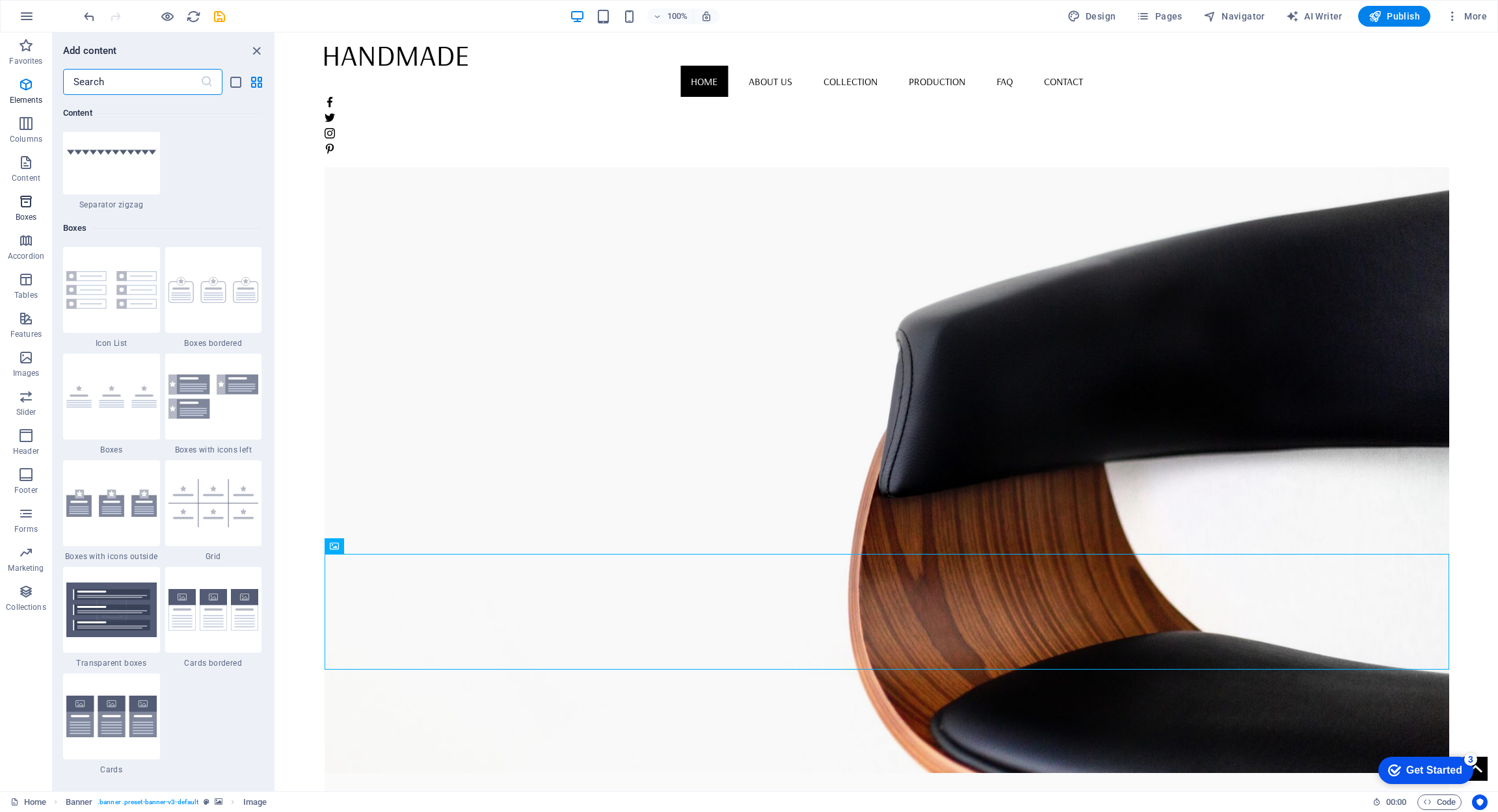
scroll to position [3588, 0]
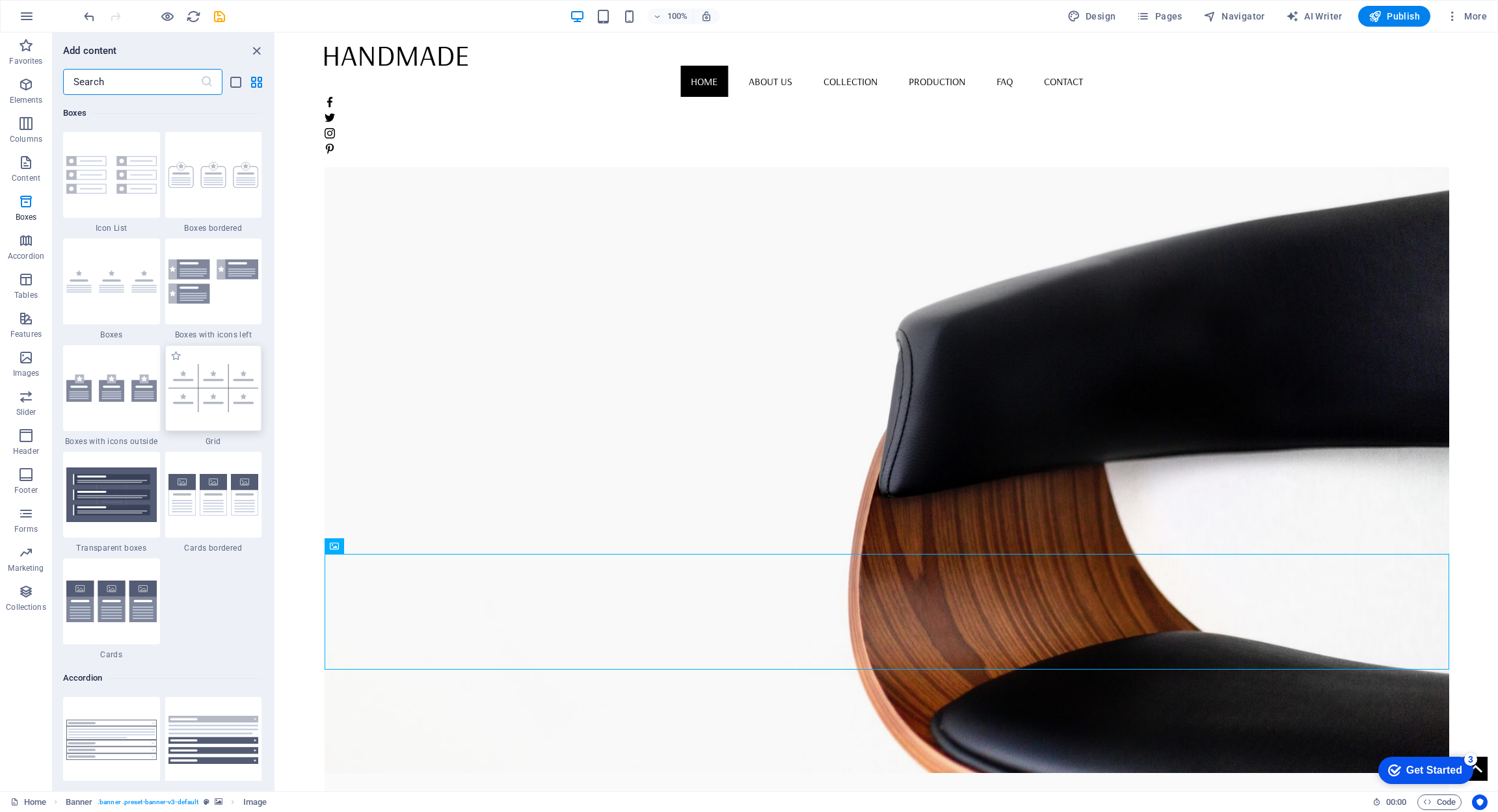
click at [229, 384] on img at bounding box center [213, 389] width 91 height 48
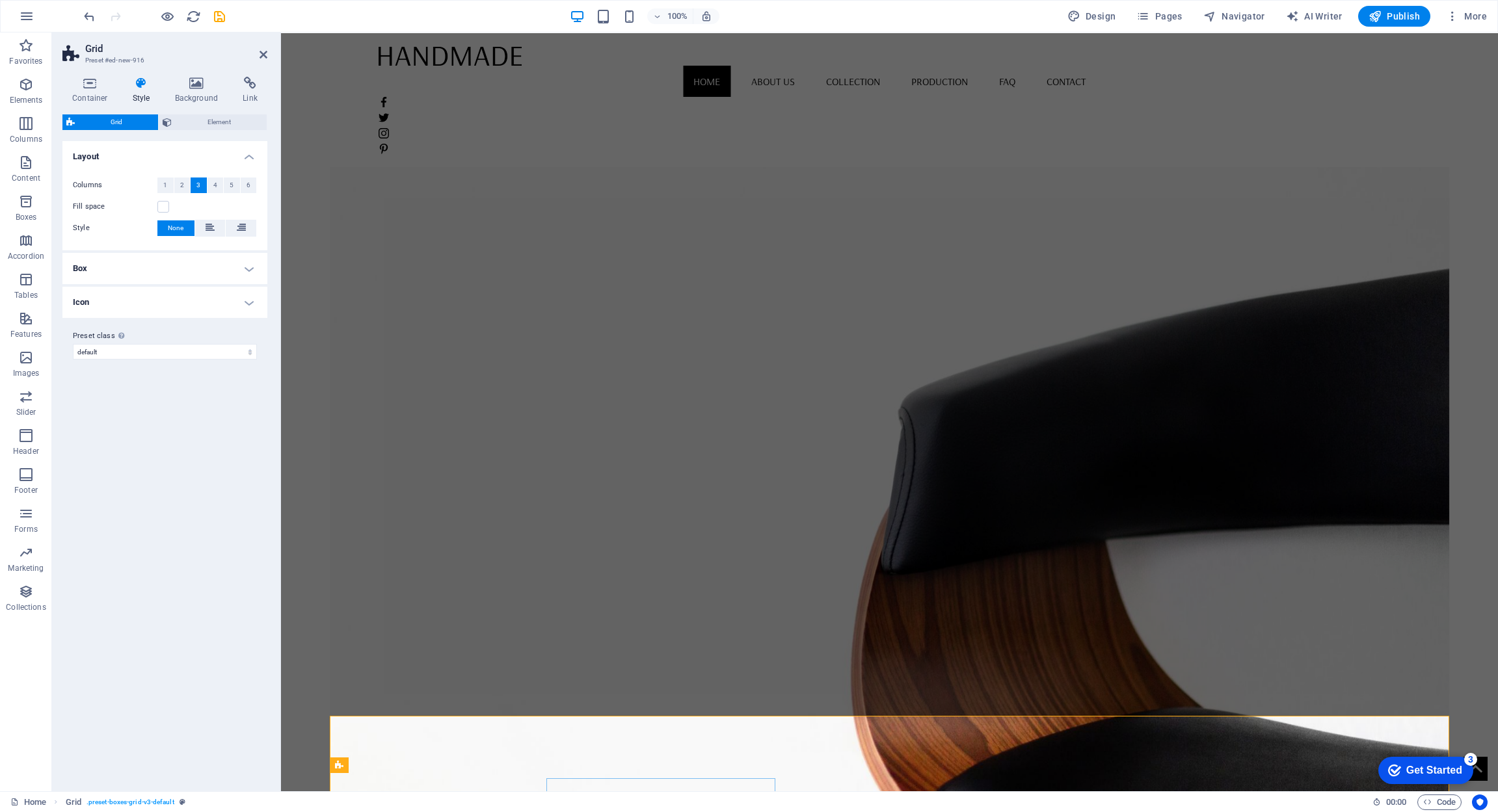
scroll to position [0, 0]
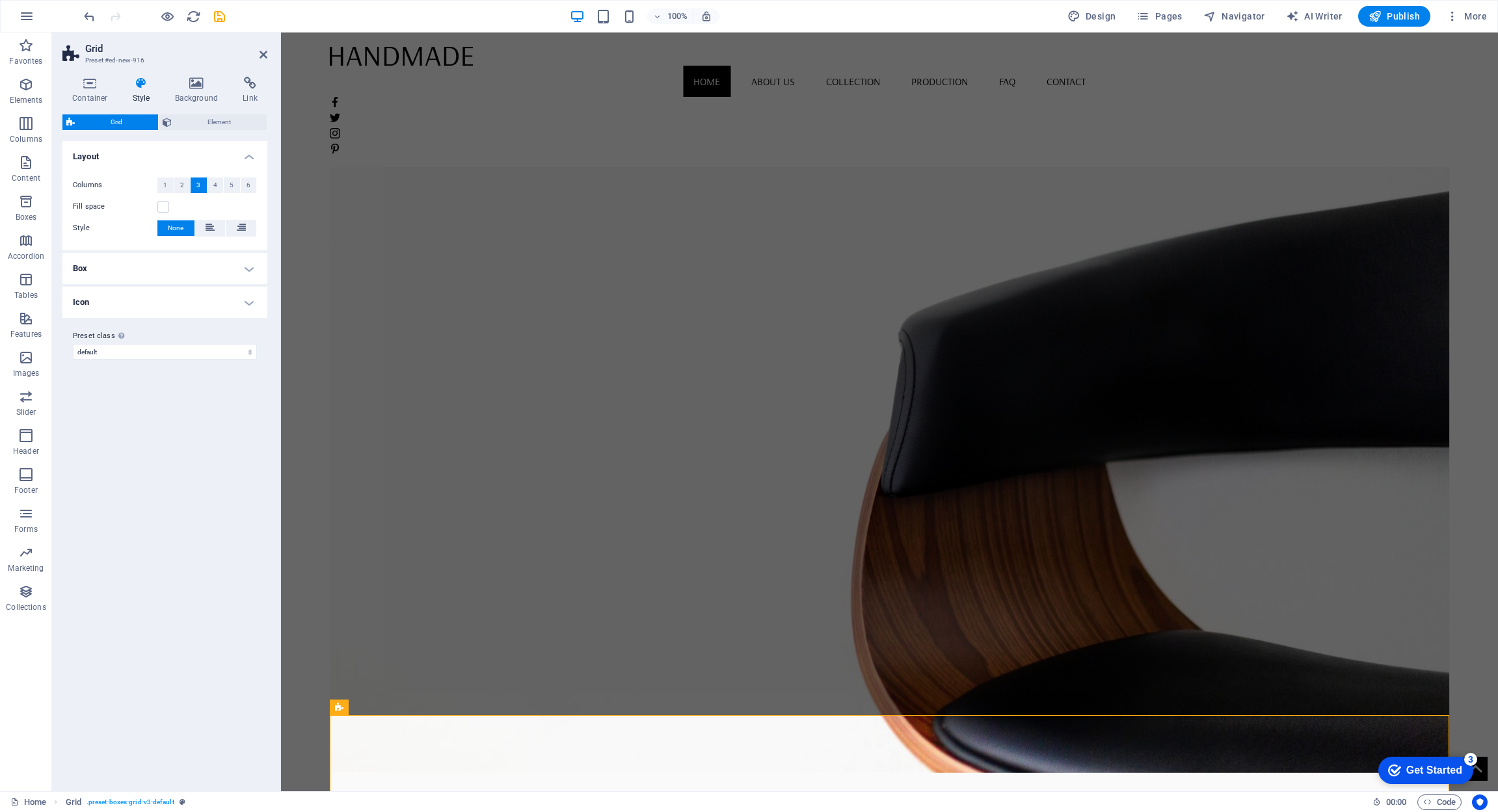
click at [33, 132] on span "Columns" at bounding box center [26, 131] width 52 height 31
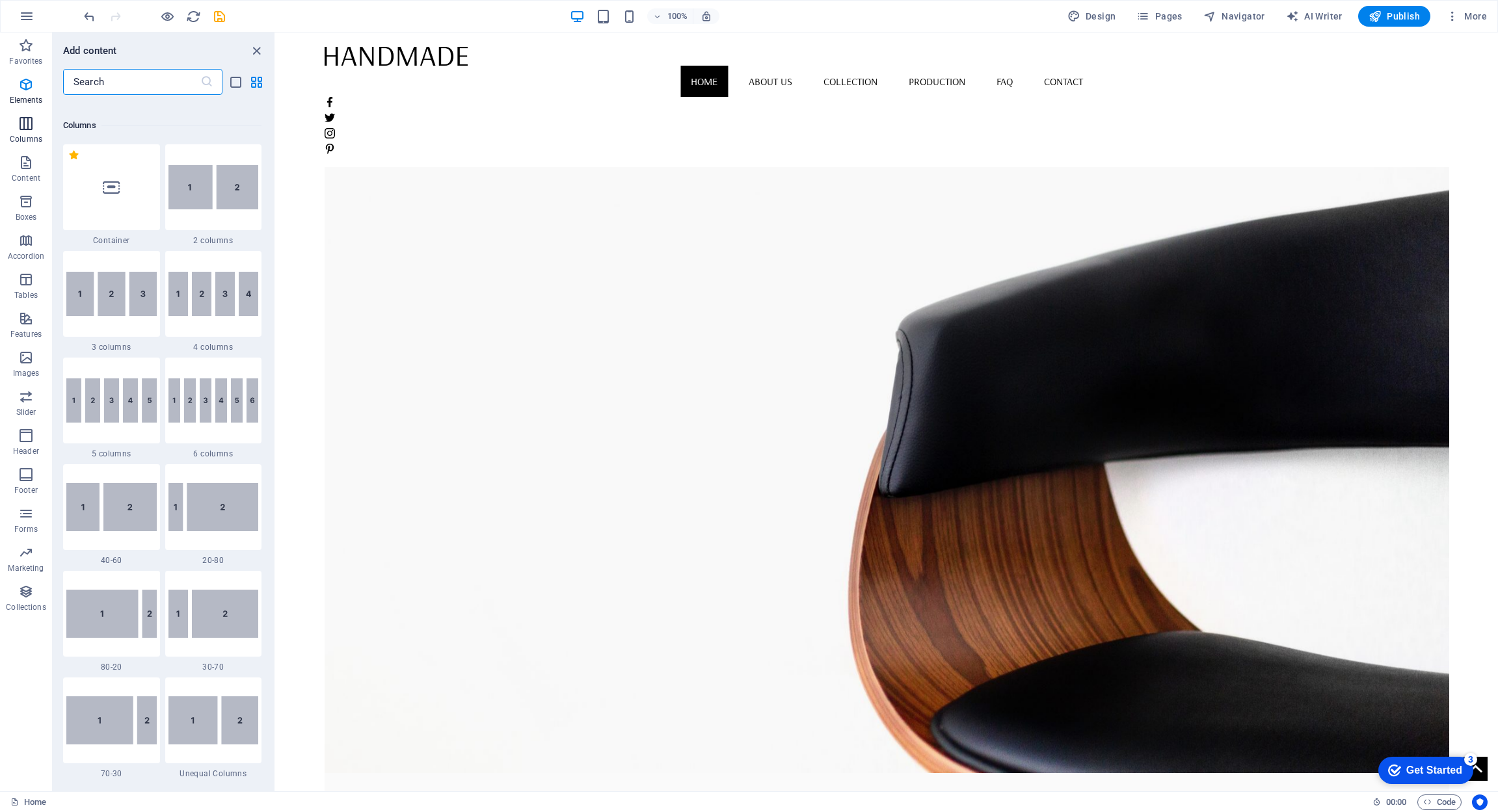
scroll to position [644, 0]
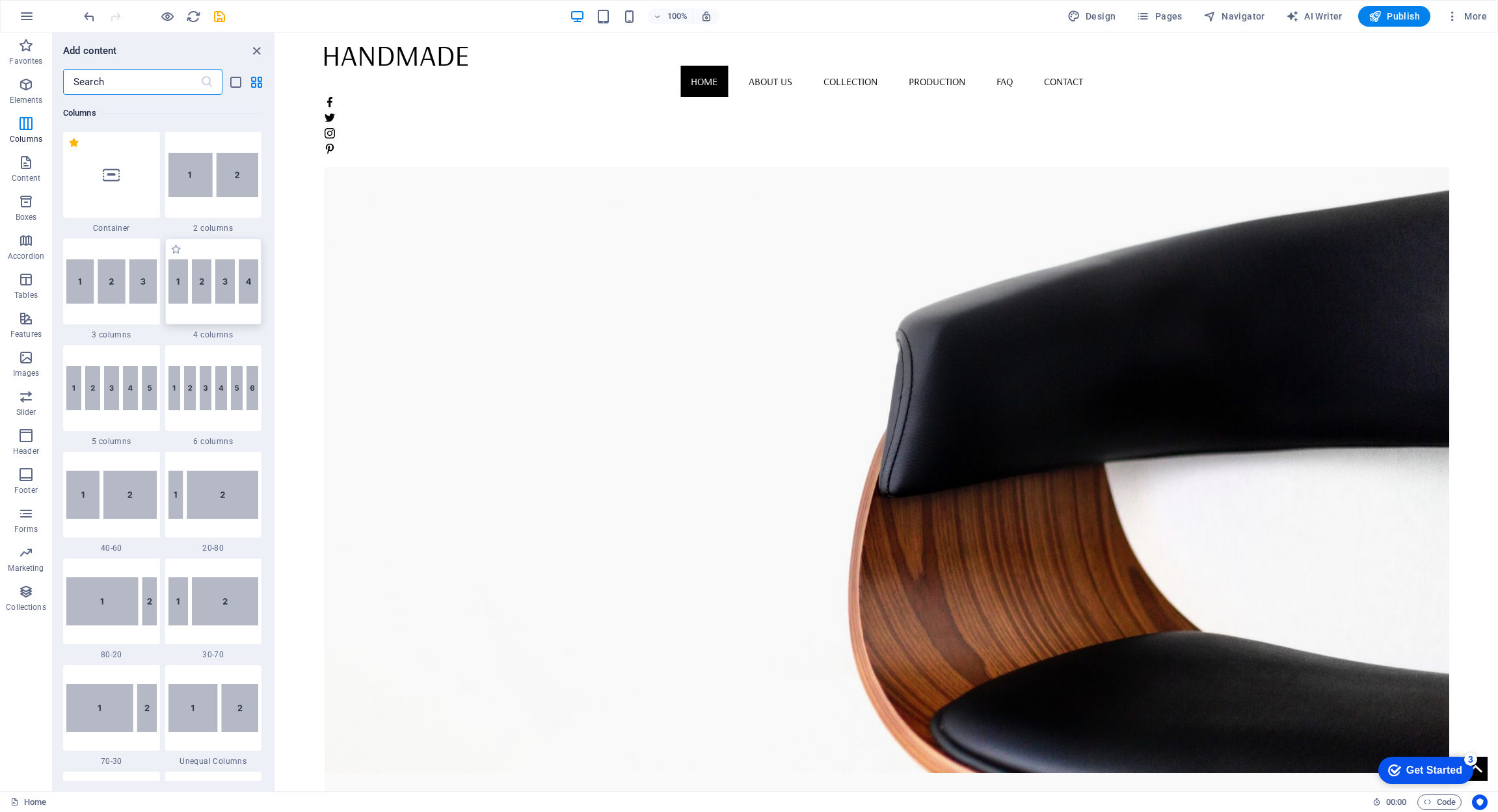
click at [218, 286] on img at bounding box center [213, 281] width 91 height 44
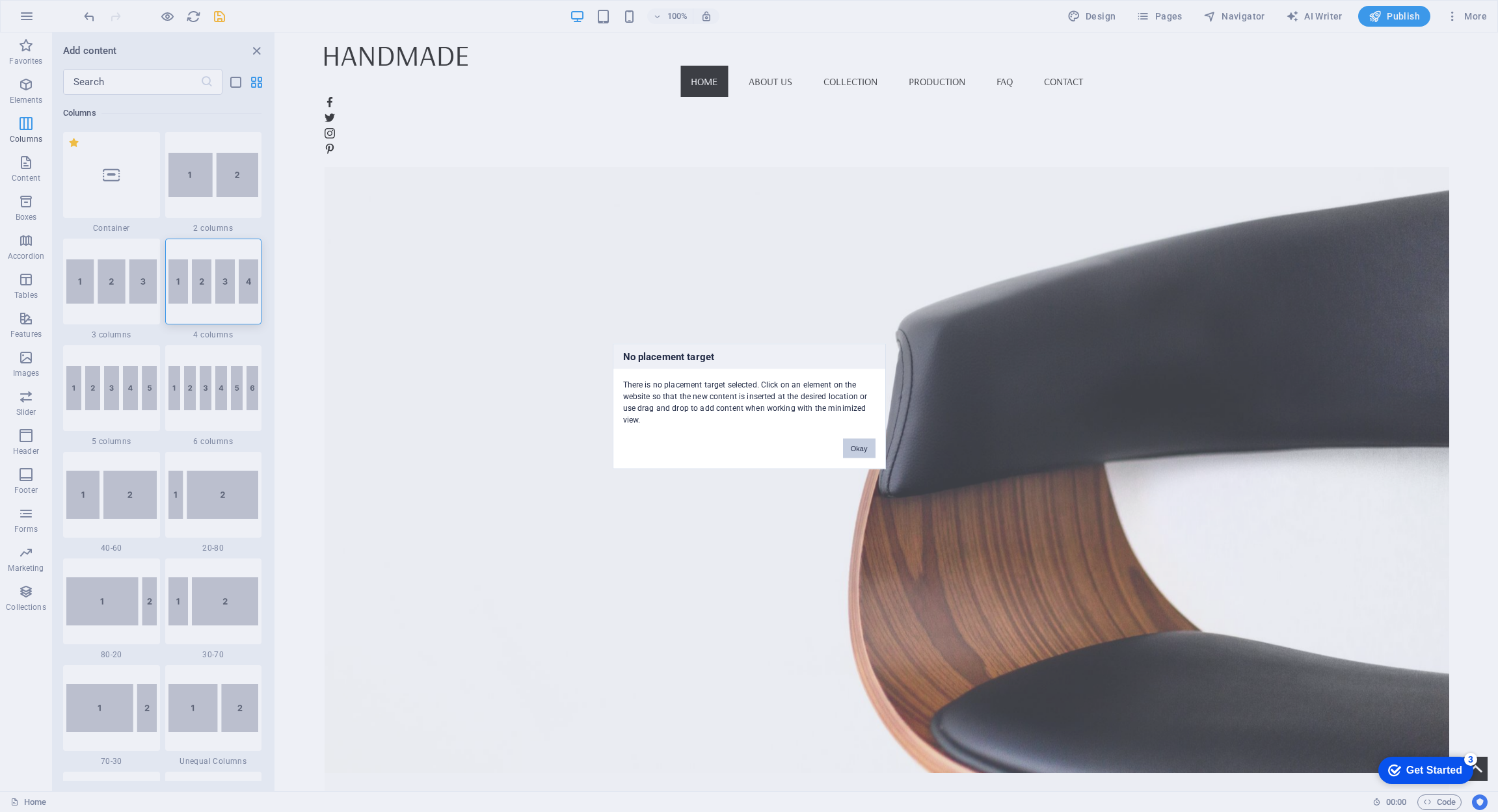
click at [861, 448] on button "Okay" at bounding box center [859, 448] width 33 height 20
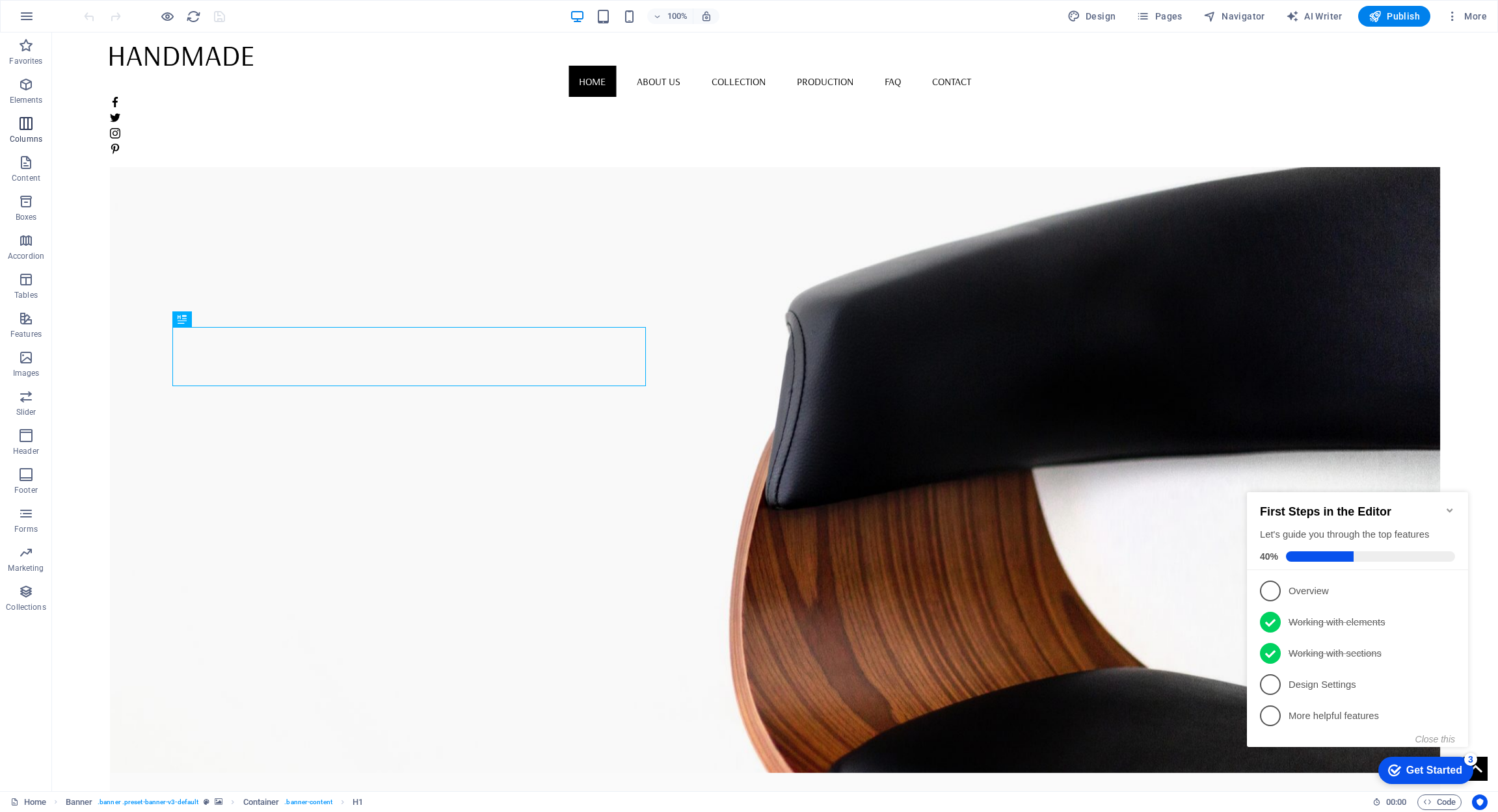
click at [26, 134] on span "Columns" at bounding box center [26, 131] width 52 height 31
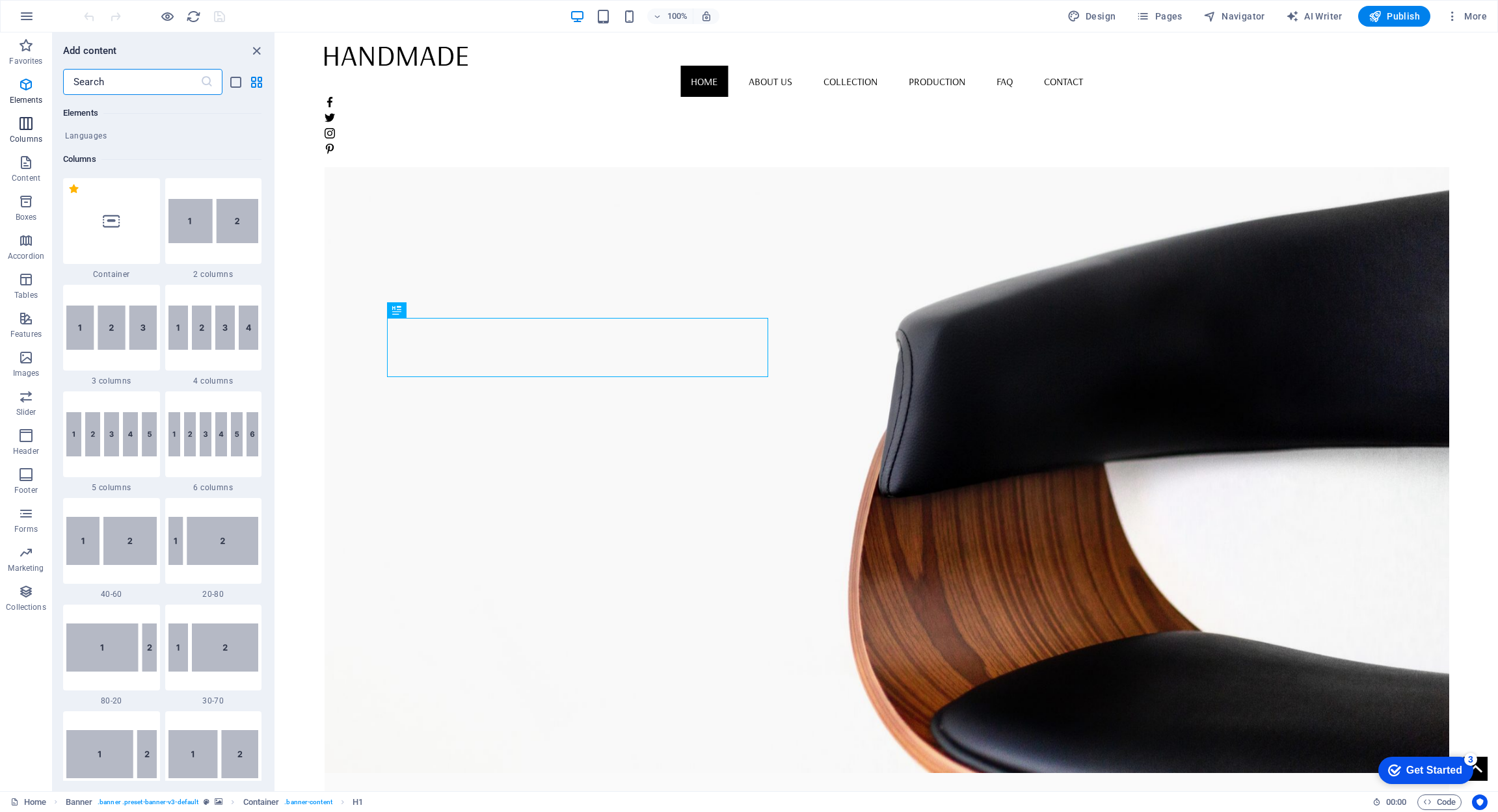
scroll to position [644, 0]
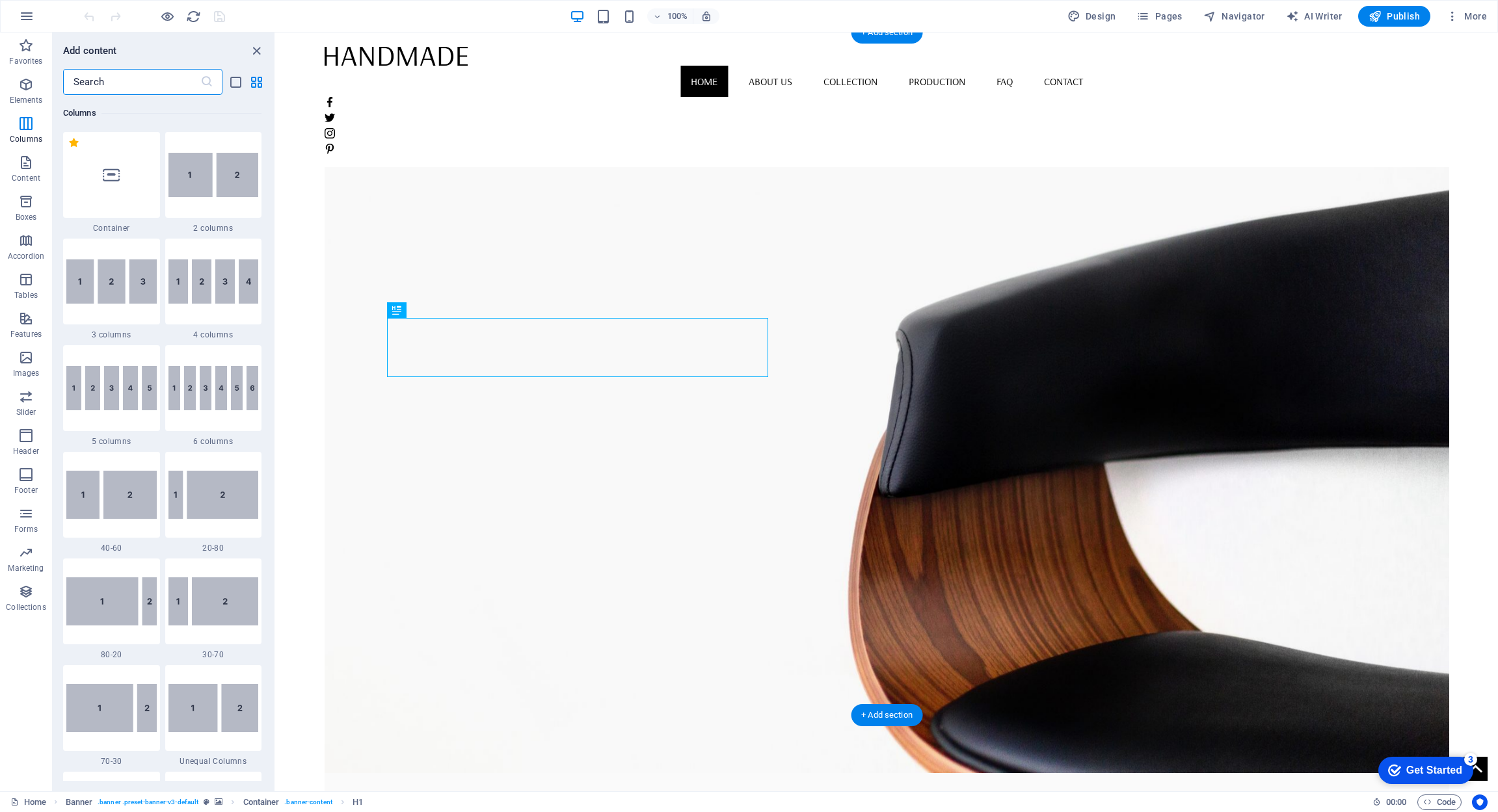
click at [370, 153] on figure at bounding box center [887, 431] width 1125 height 683
click at [233, 267] on img at bounding box center [213, 281] width 91 height 44
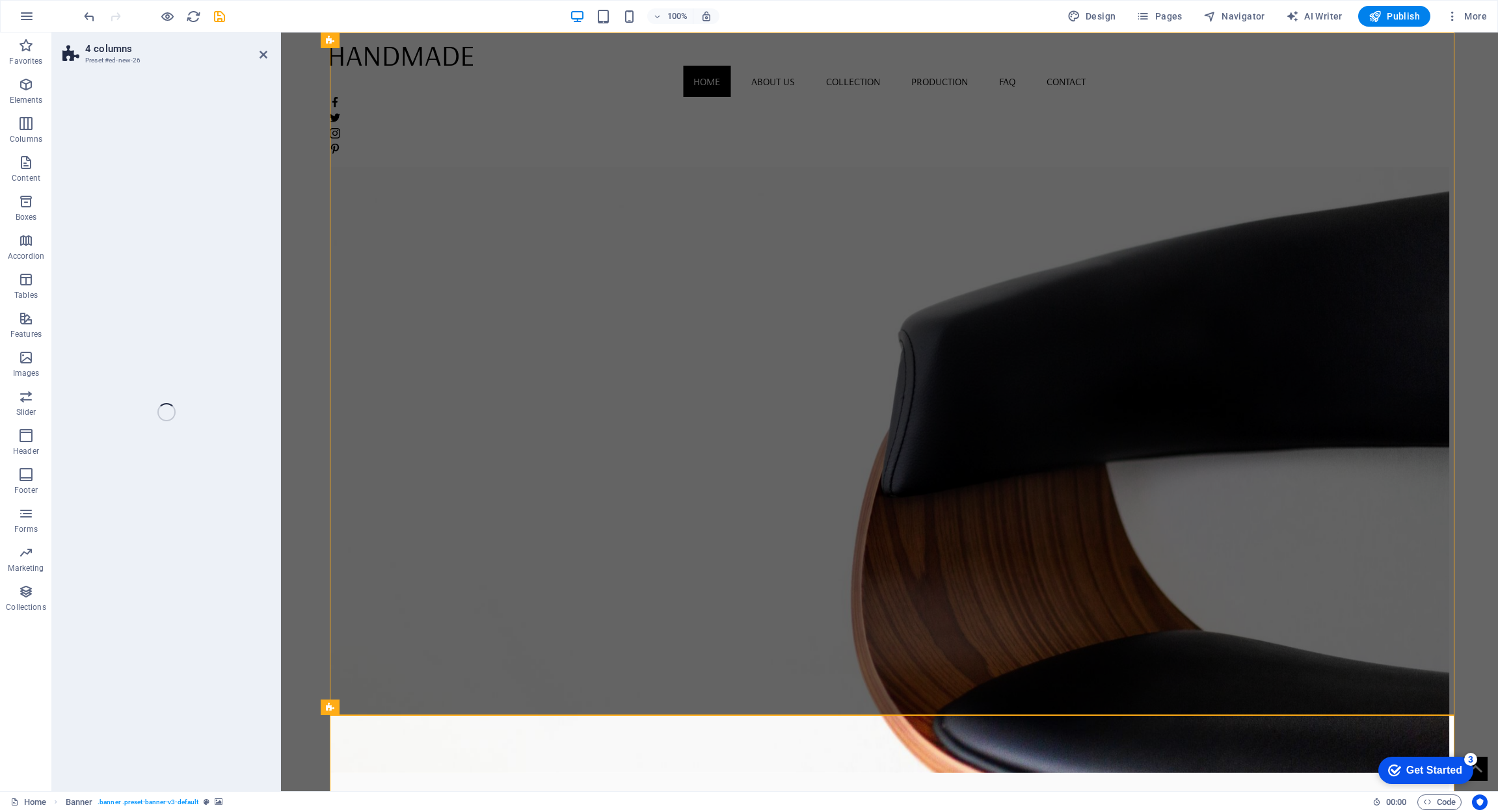
select select "rem"
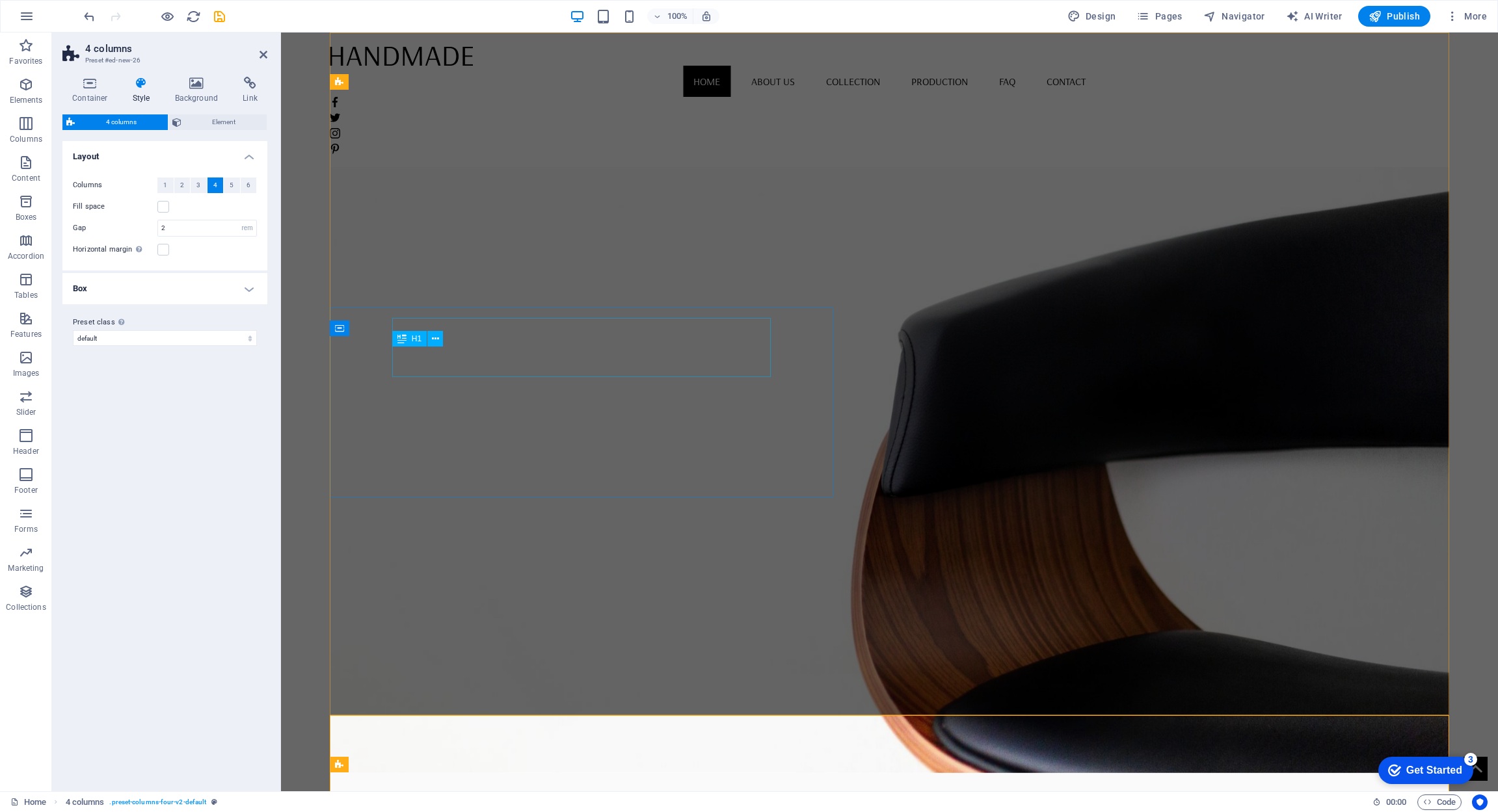
scroll to position [0, 0]
click at [248, 185] on span "6" at bounding box center [248, 185] width 4 height 16
click at [248, 155] on h4 "Layout" at bounding box center [165, 153] width 205 height 24
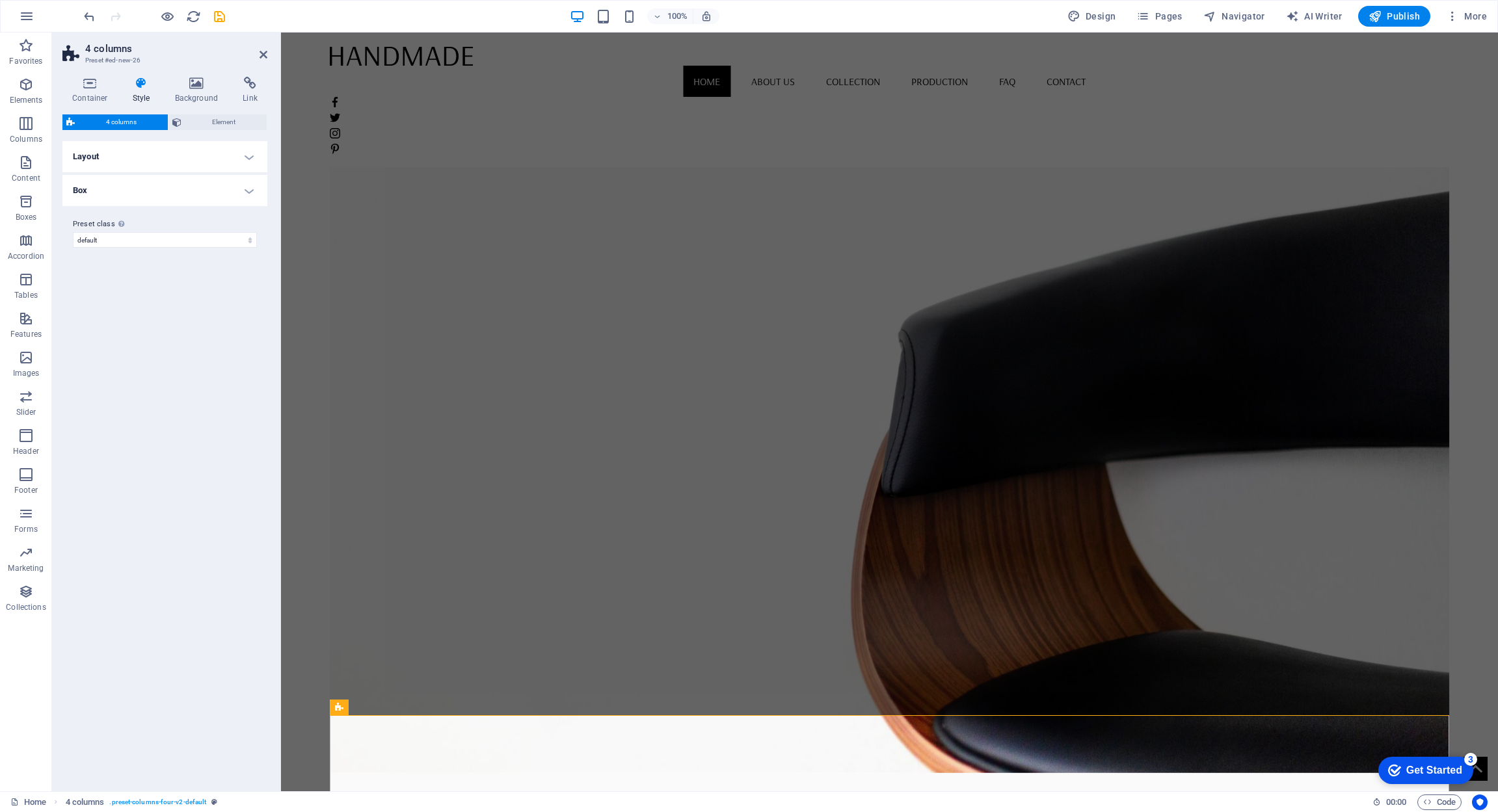
click at [248, 155] on h4 "Layout" at bounding box center [165, 156] width 205 height 31
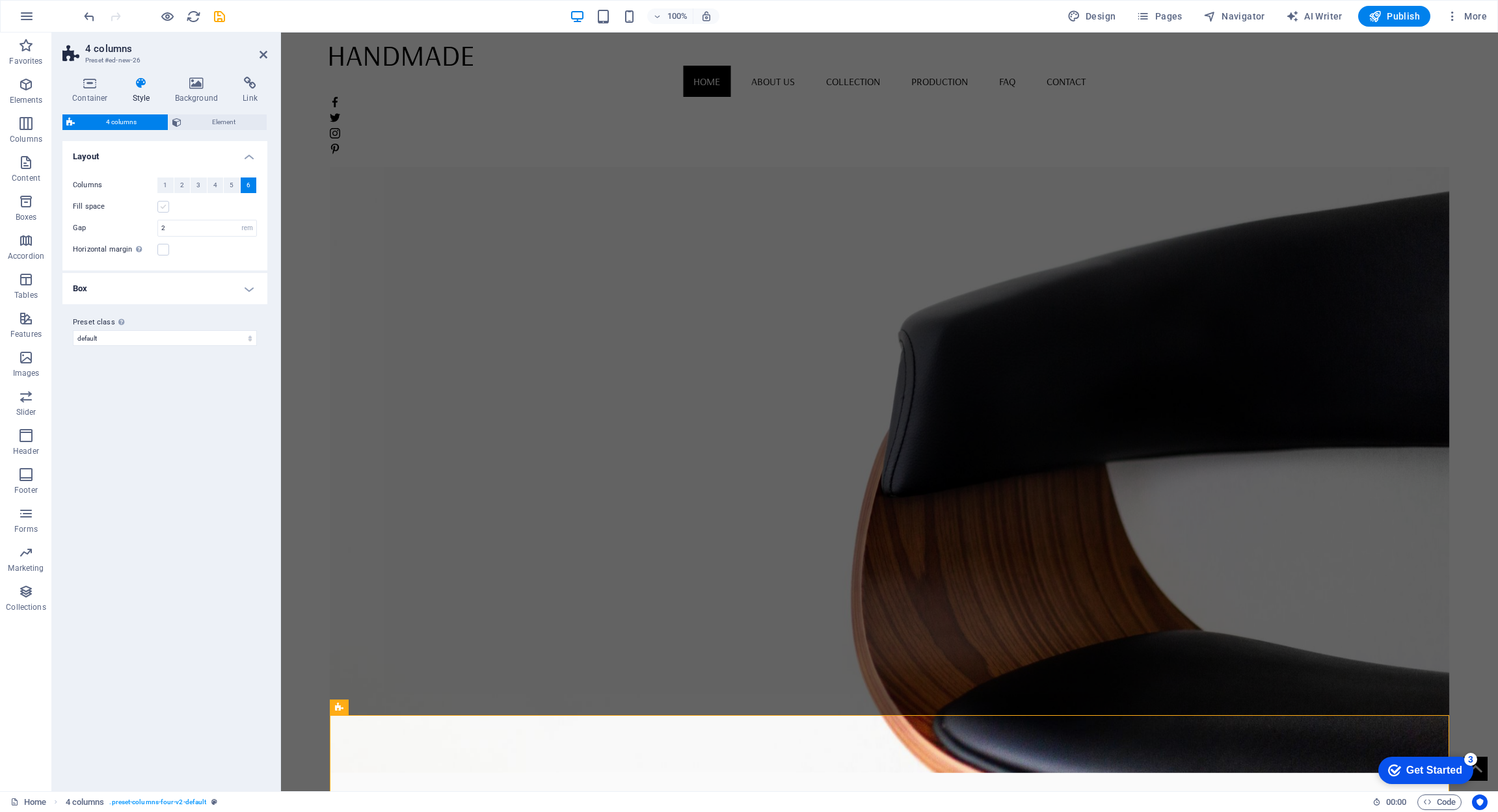
click at [162, 205] on label at bounding box center [163, 207] width 12 height 12
click at [0, 0] on input "Fill space" at bounding box center [0, 0] width 0 height 0
click at [246, 290] on h4 "Box" at bounding box center [165, 288] width 205 height 31
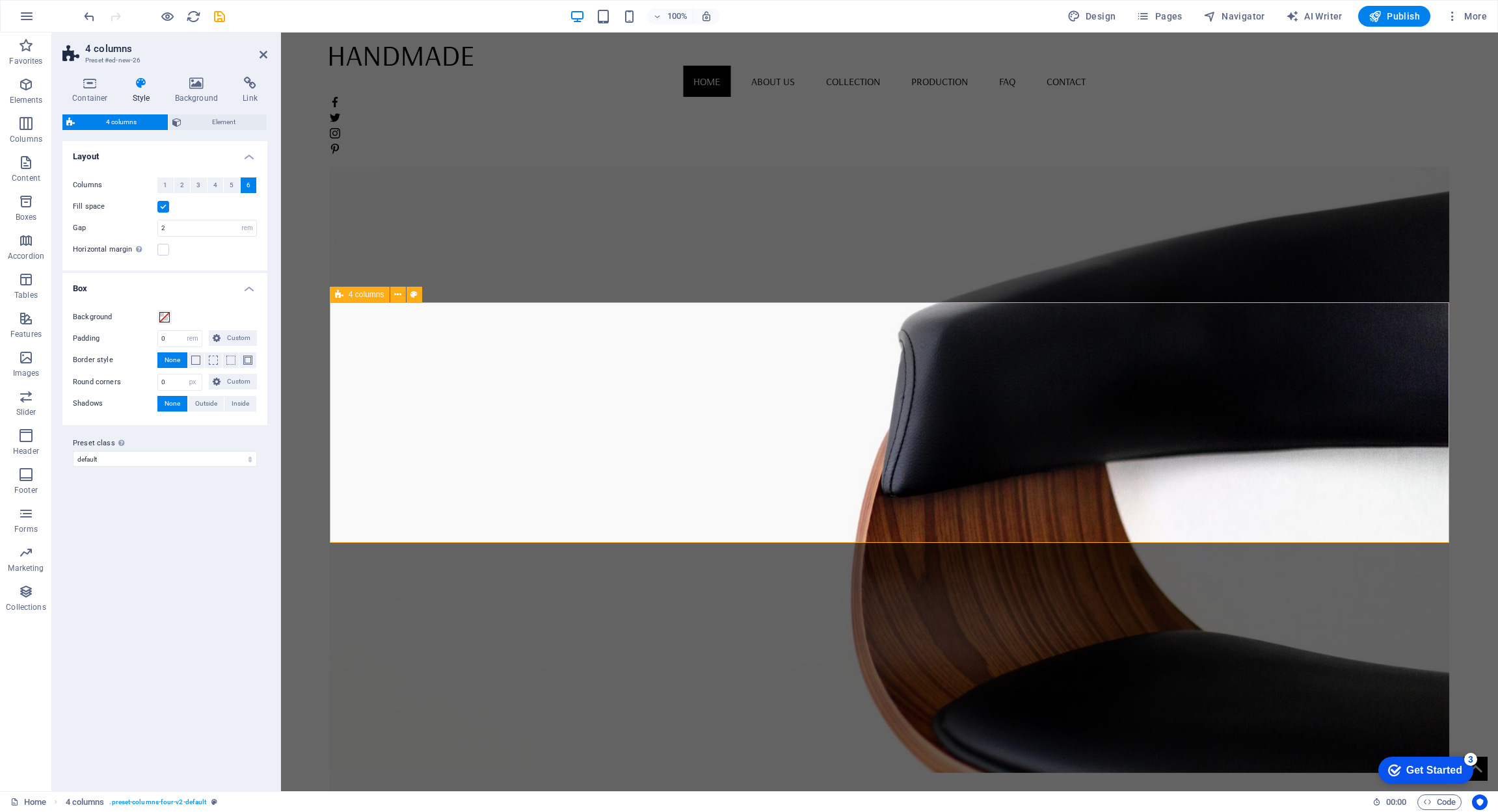
scroll to position [1, 0]
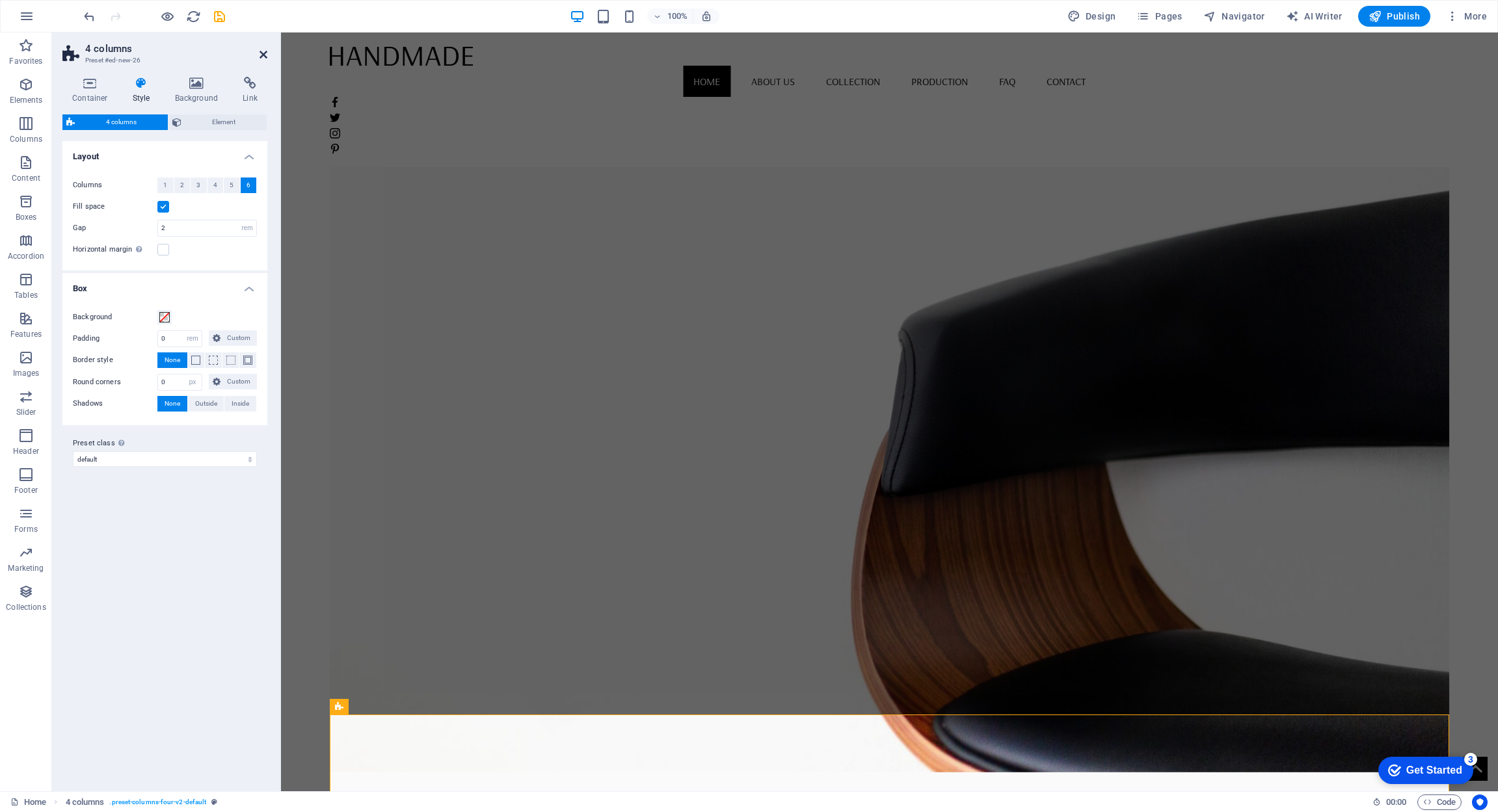
click at [261, 50] on icon at bounding box center [263, 55] width 8 height 10
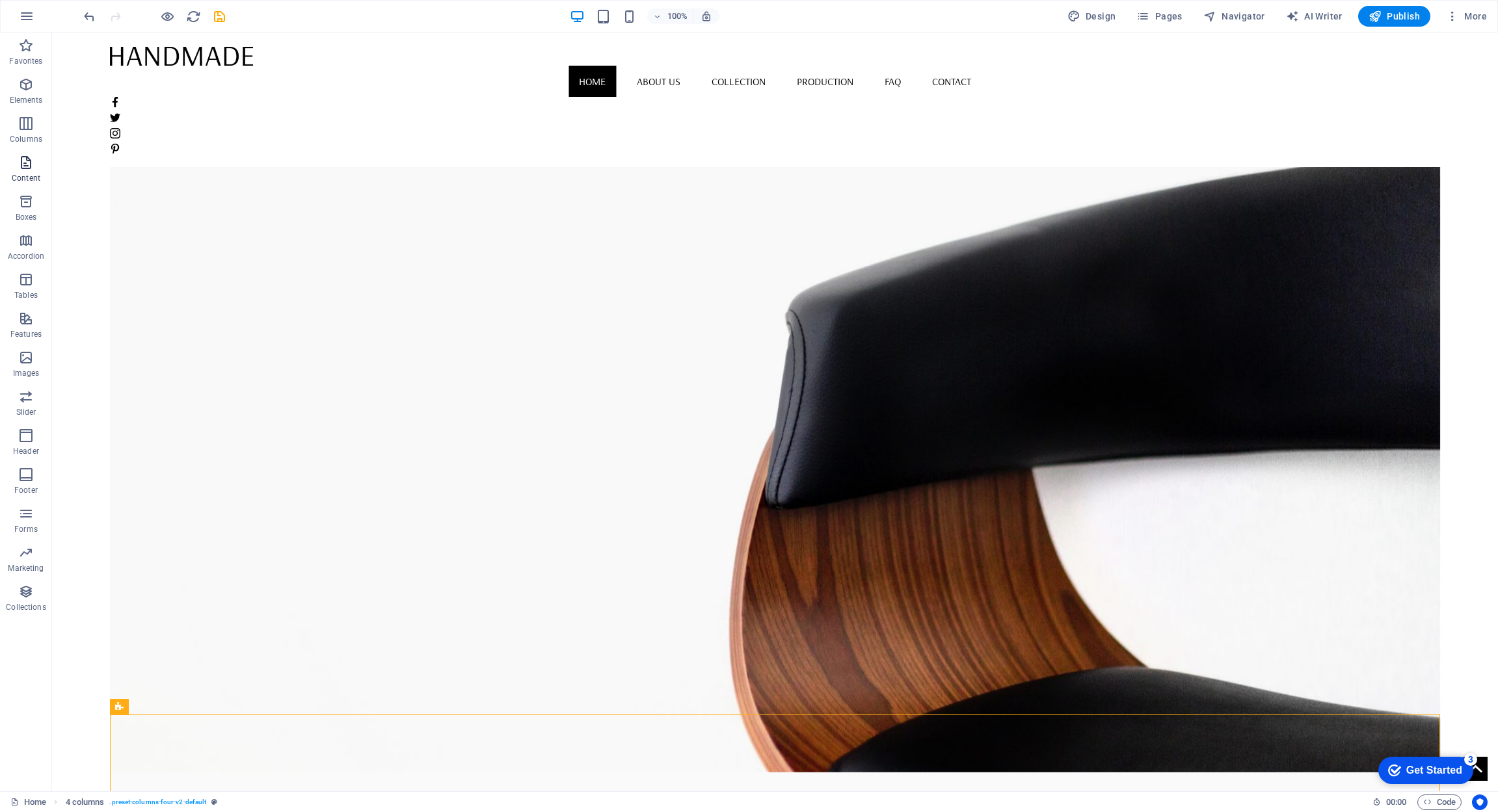
click at [32, 167] on icon "button" at bounding box center [26, 162] width 16 height 16
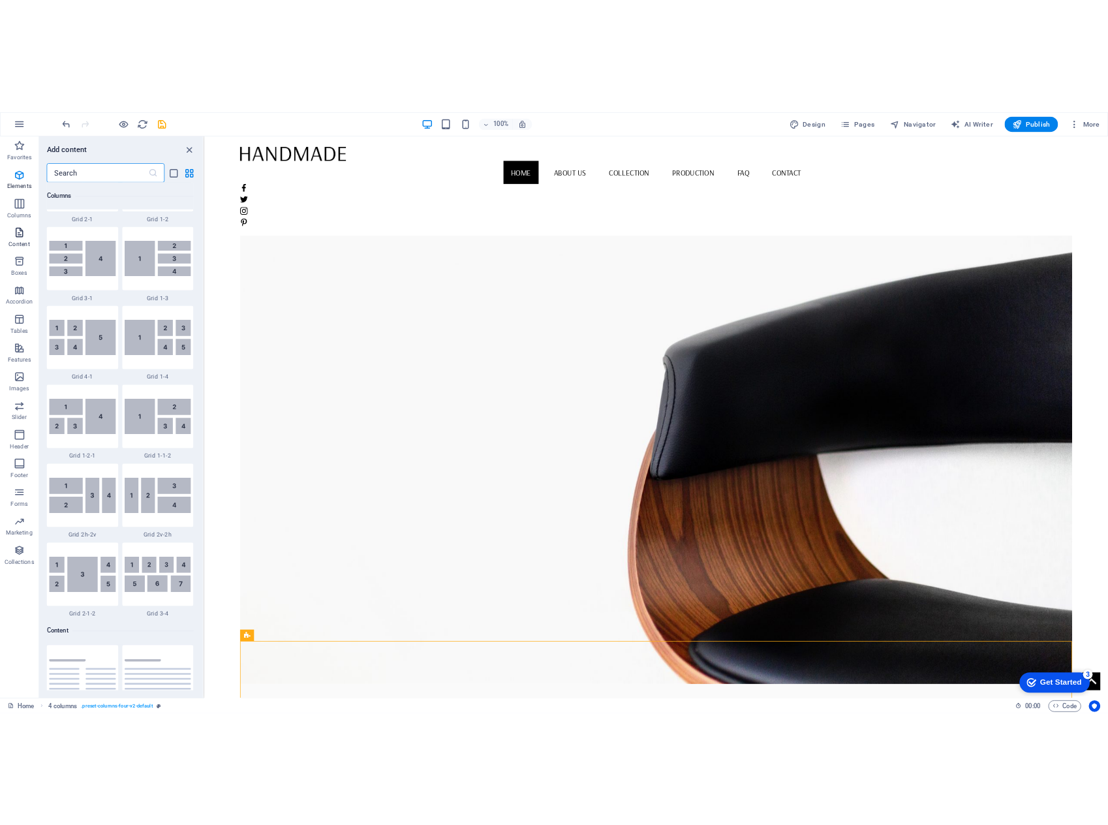
scroll to position [2284, 0]
